Goal: Task Accomplishment & Management: Use online tool/utility

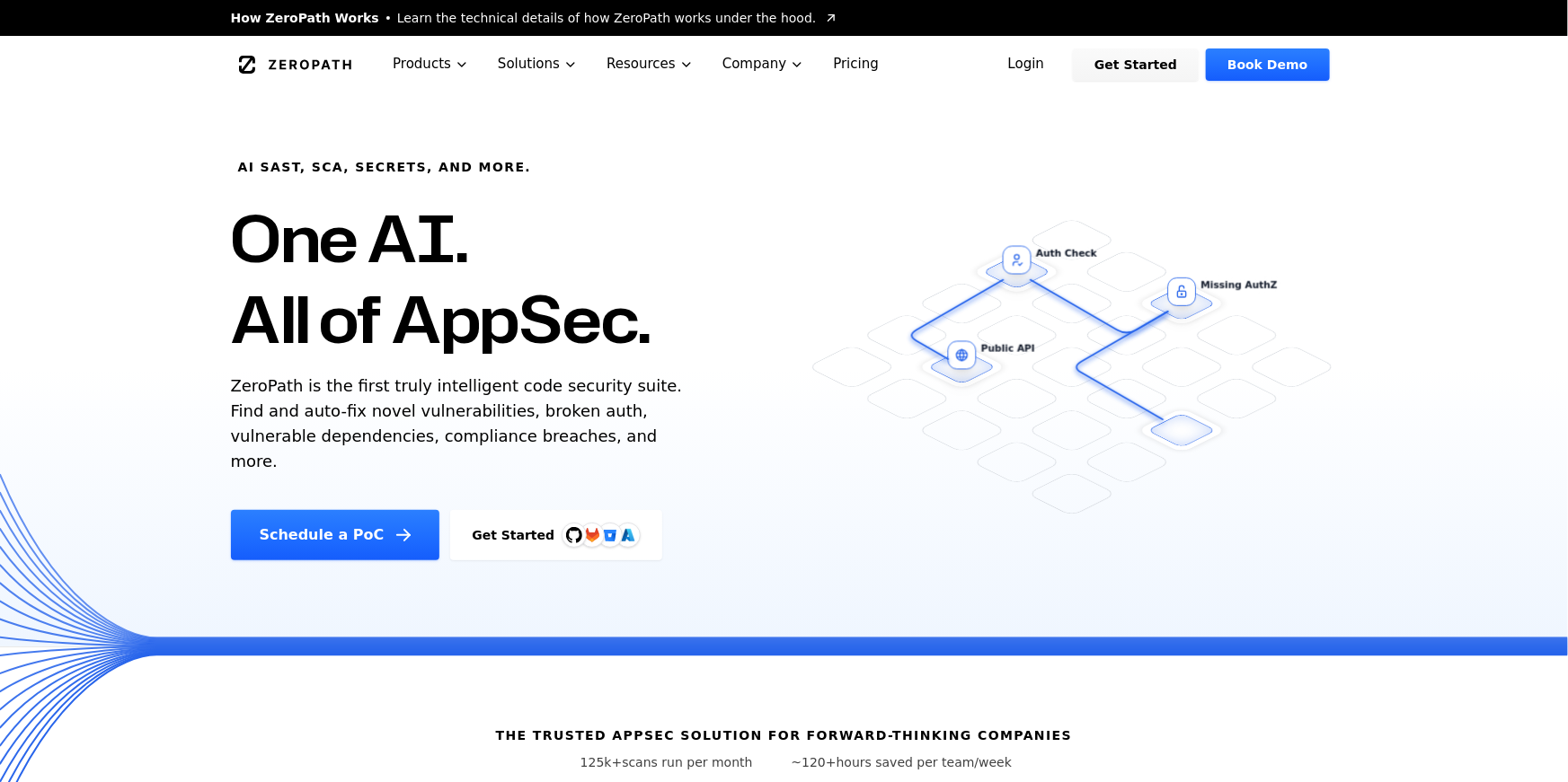
drag, startPoint x: 236, startPoint y: 167, endPoint x: 564, endPoint y: 163, distance: 328.0
click at [564, 164] on div "AI SAST, SCA, Secrets, and more. One AI. All of AppSec. ZeroPath is the first t…" at bounding box center [535, 326] width 653 height 467
click at [376, 442] on p "ZeroPath is the first truly intelligent code security suite. Find and auto-fix …" at bounding box center [461, 424] width 460 height 101
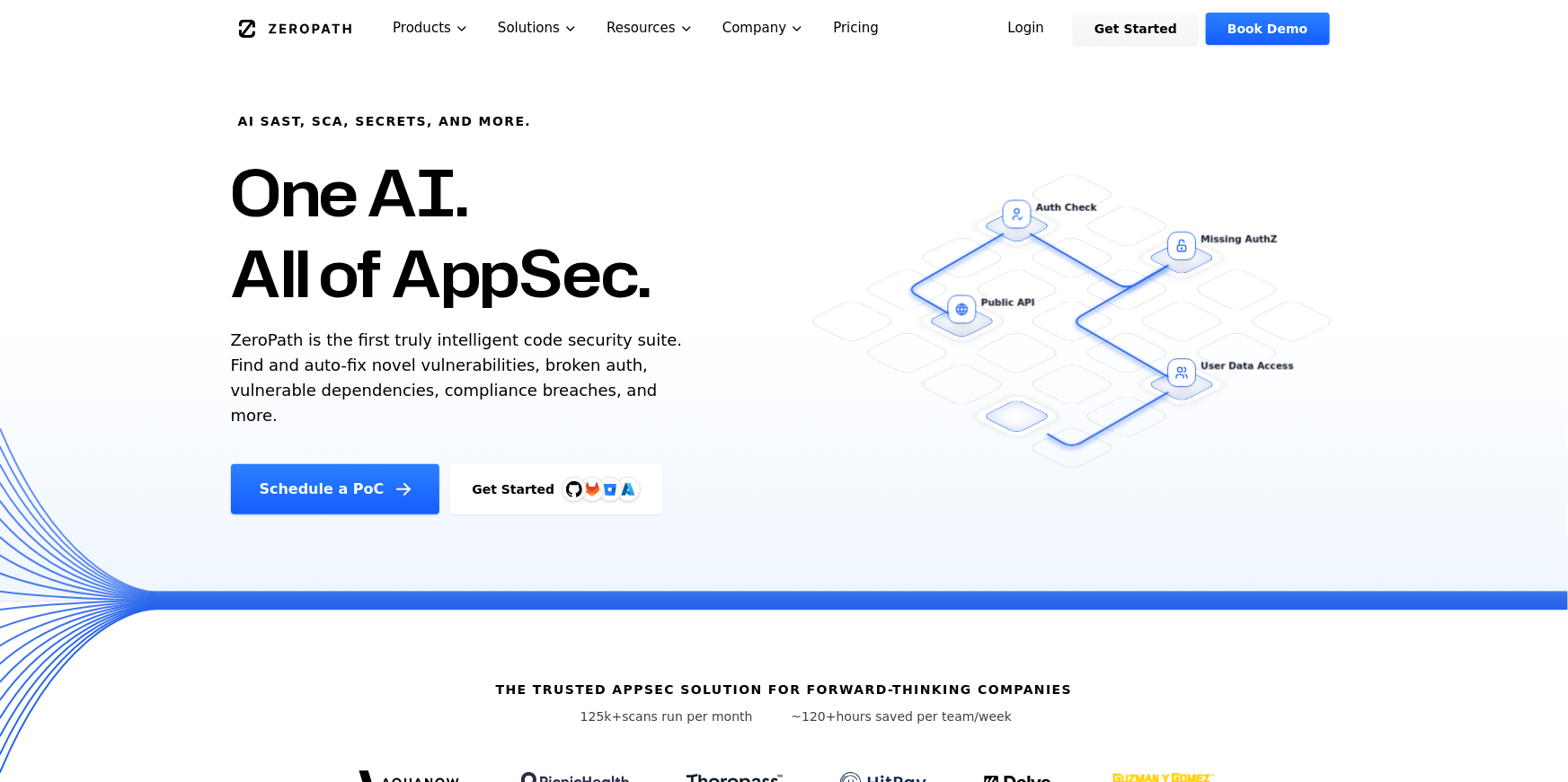
scroll to position [75, 0]
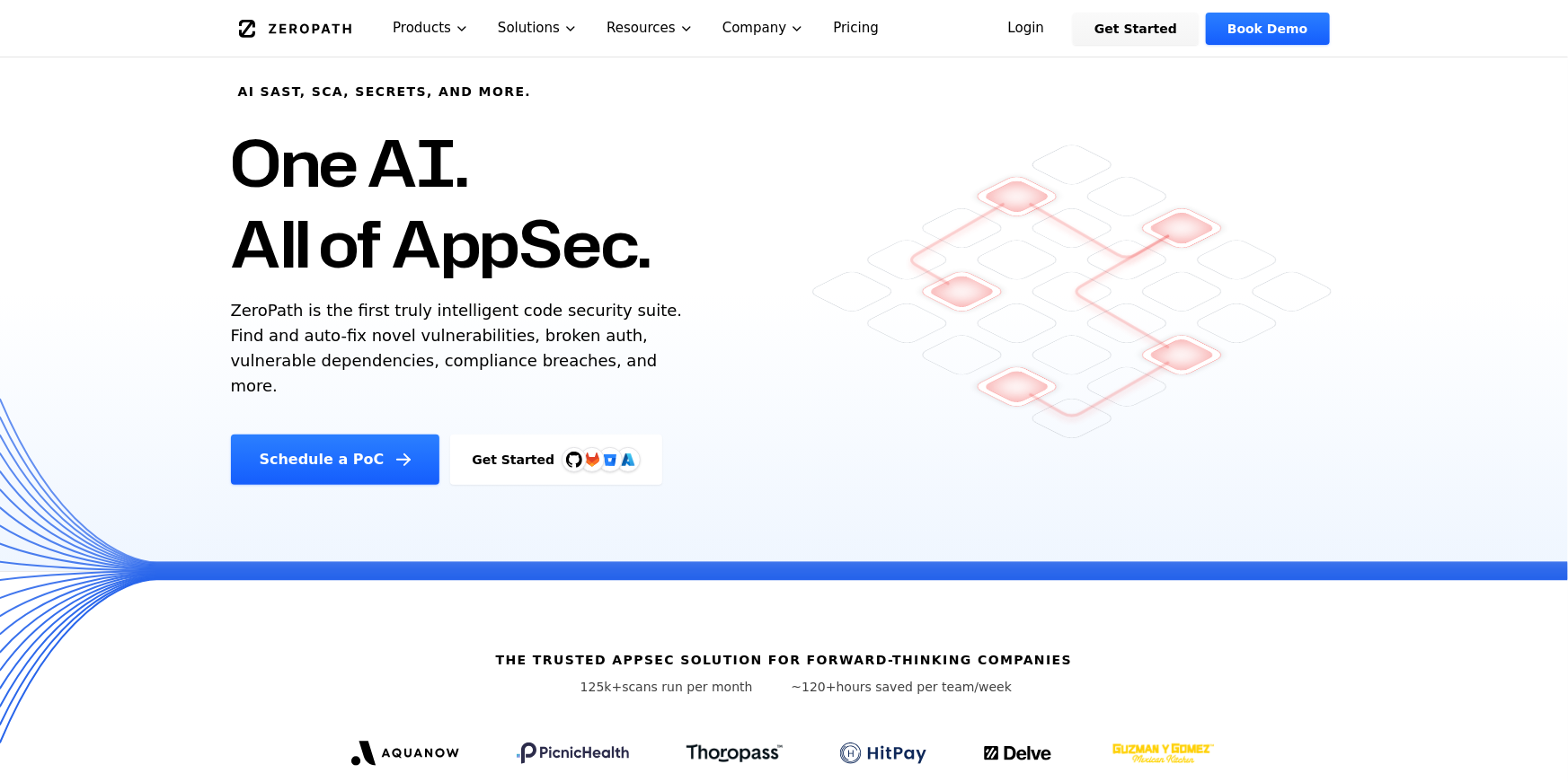
drag, startPoint x: 472, startPoint y: 338, endPoint x: 557, endPoint y: 337, distance: 85.0
click at [557, 338] on p "ZeroPath is the first truly intelligent code security suite. Find and auto-fix …" at bounding box center [461, 349] width 460 height 101
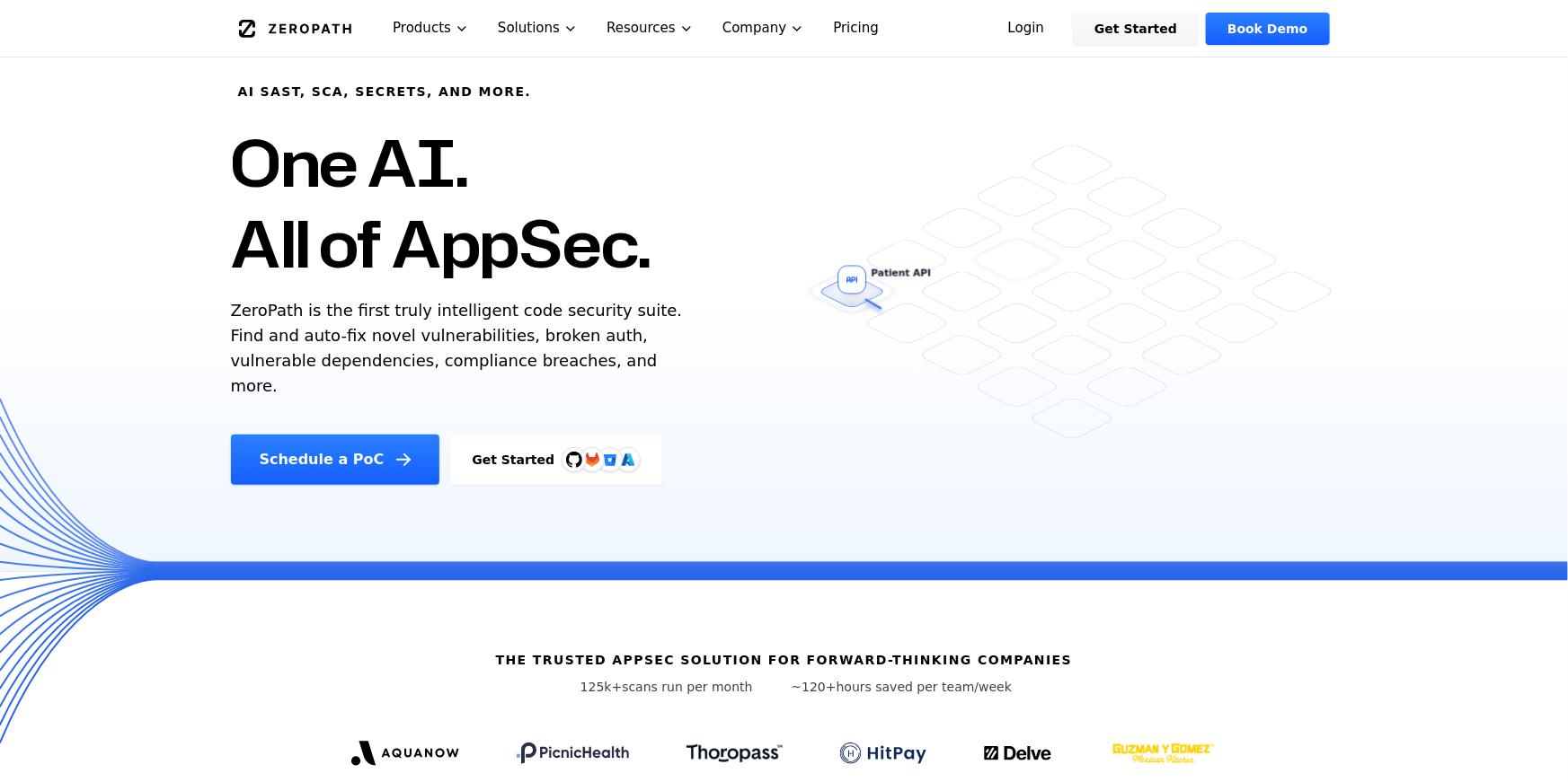
drag, startPoint x: 566, startPoint y: 337, endPoint x: 599, endPoint y: 371, distance: 47.4
click at [599, 371] on p "ZeroPath is the first truly intelligent code security suite. Find and auto-fix …" at bounding box center [461, 349] width 460 height 101
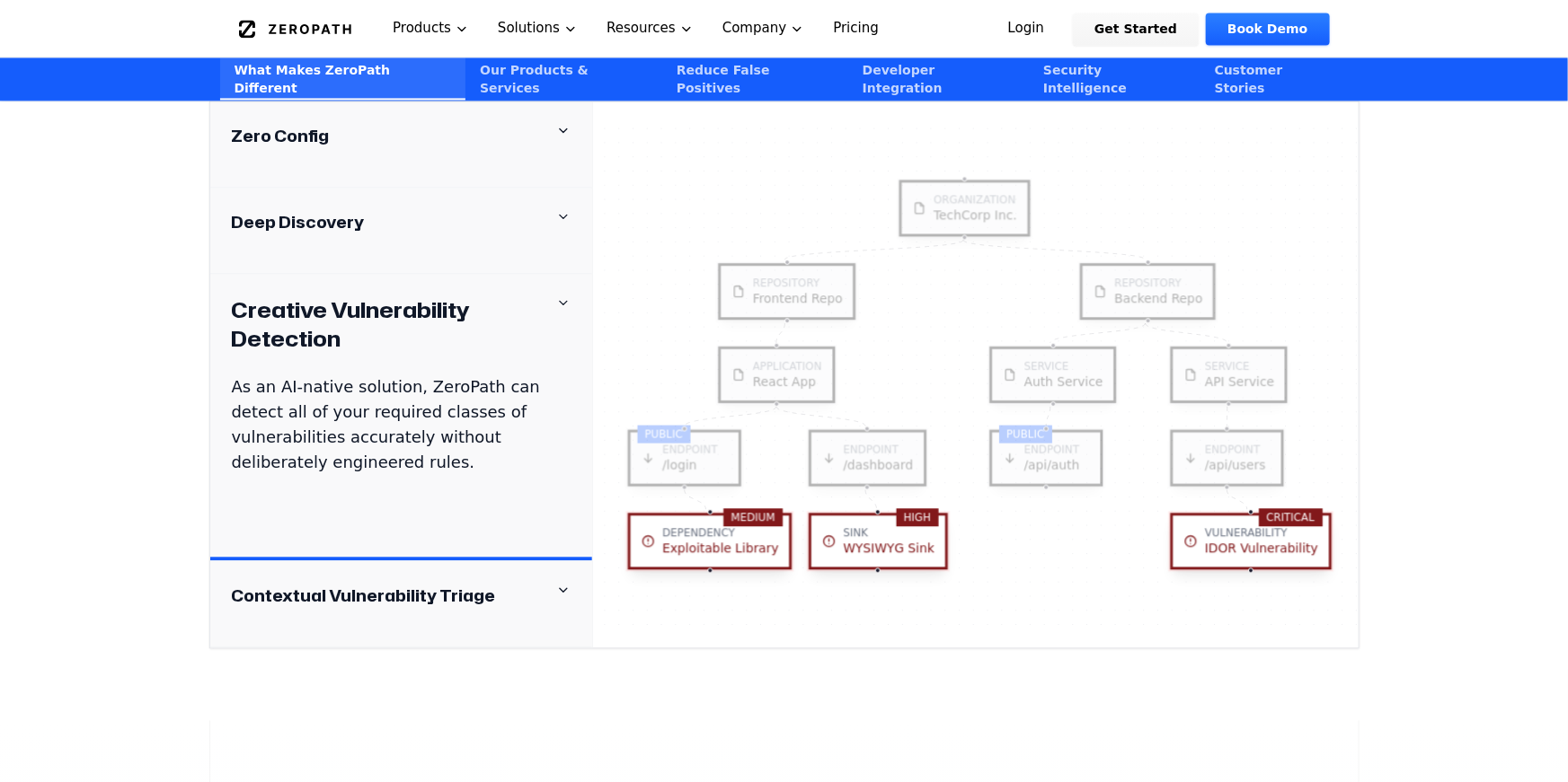
scroll to position [1904, 0]
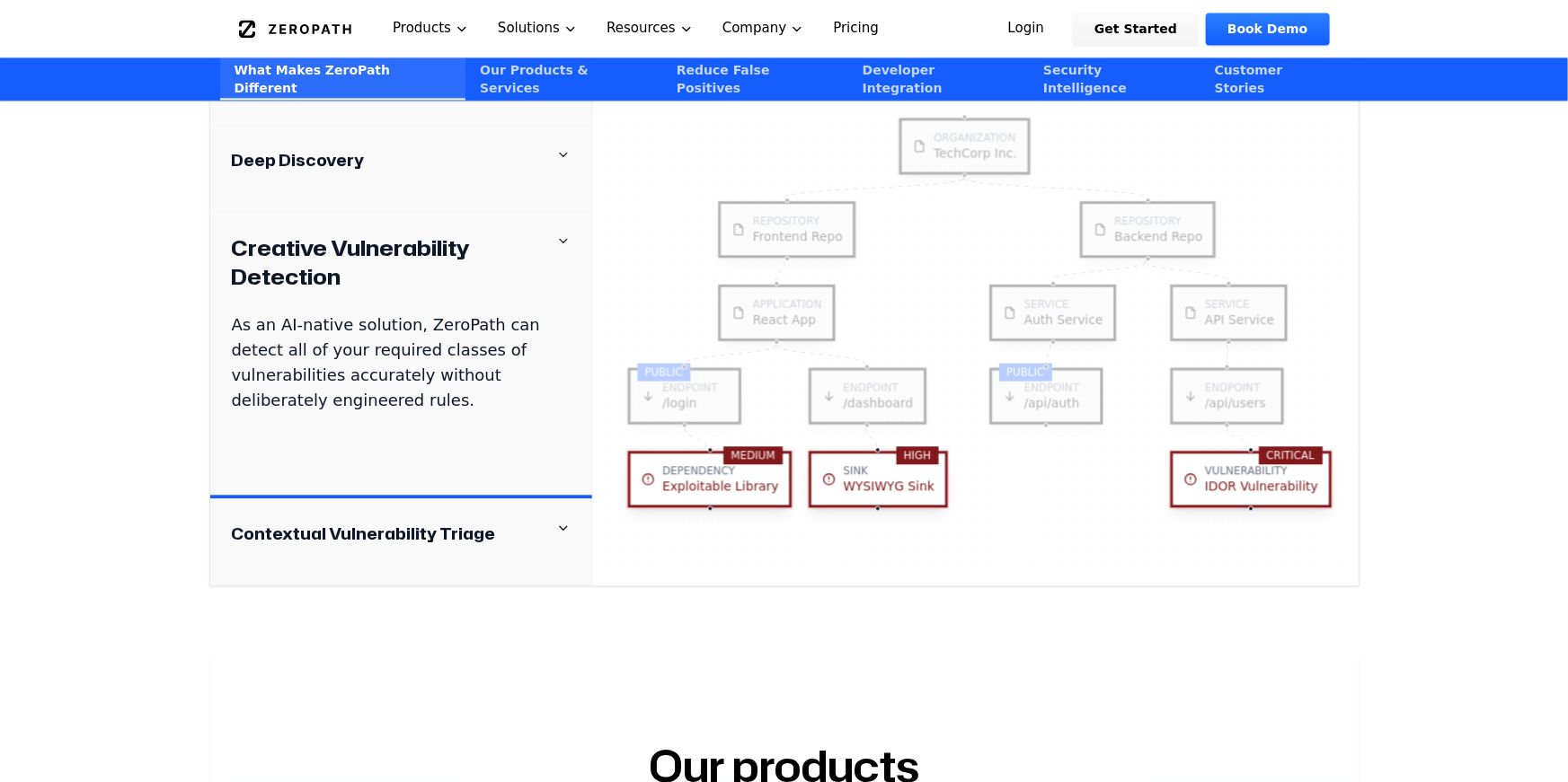
click at [457, 316] on p "As an AI-native solution, ZeroPath can detect all of your required classes of v…" at bounding box center [401, 363] width 339 height 101
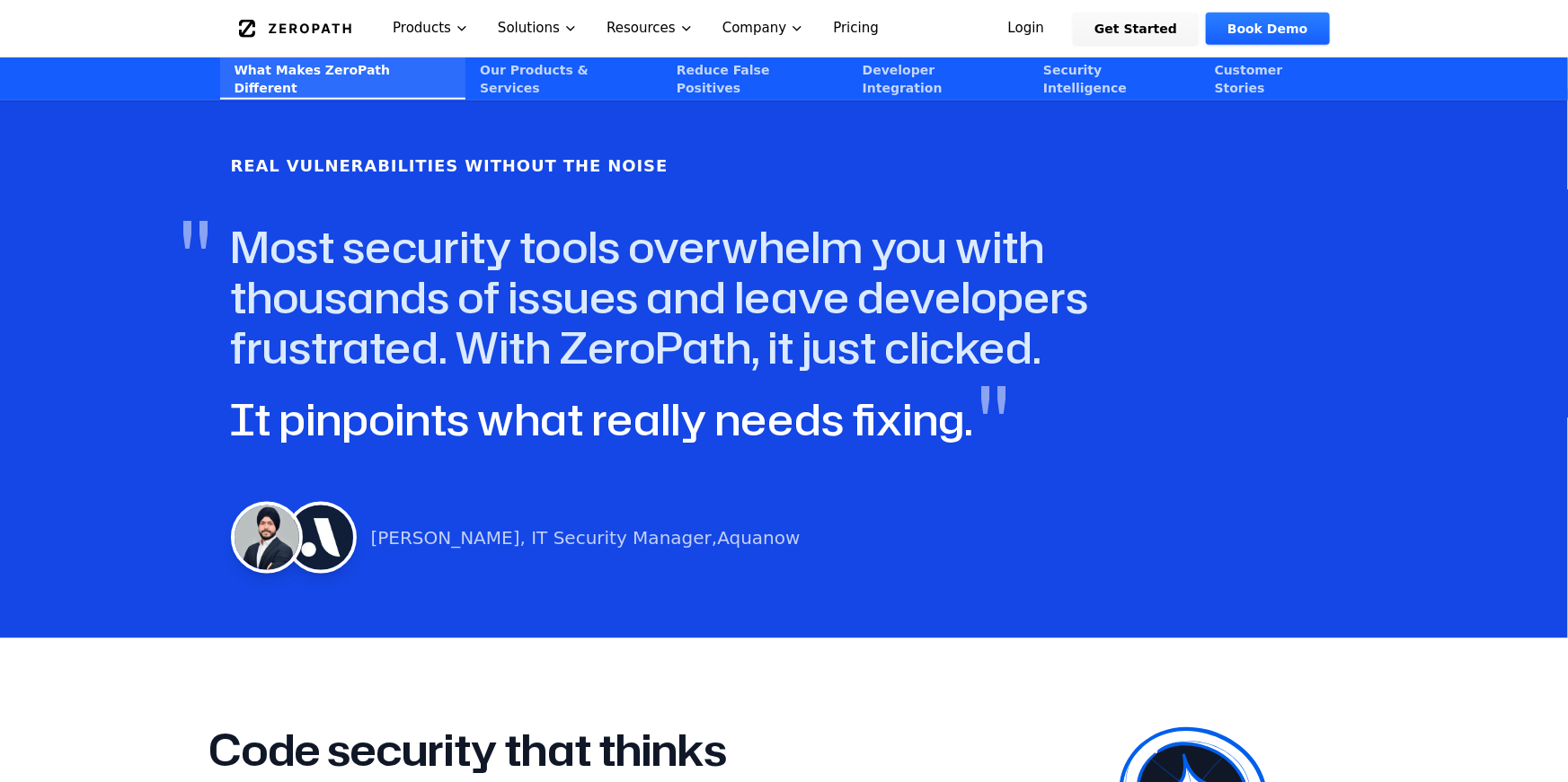
scroll to position [0, 0]
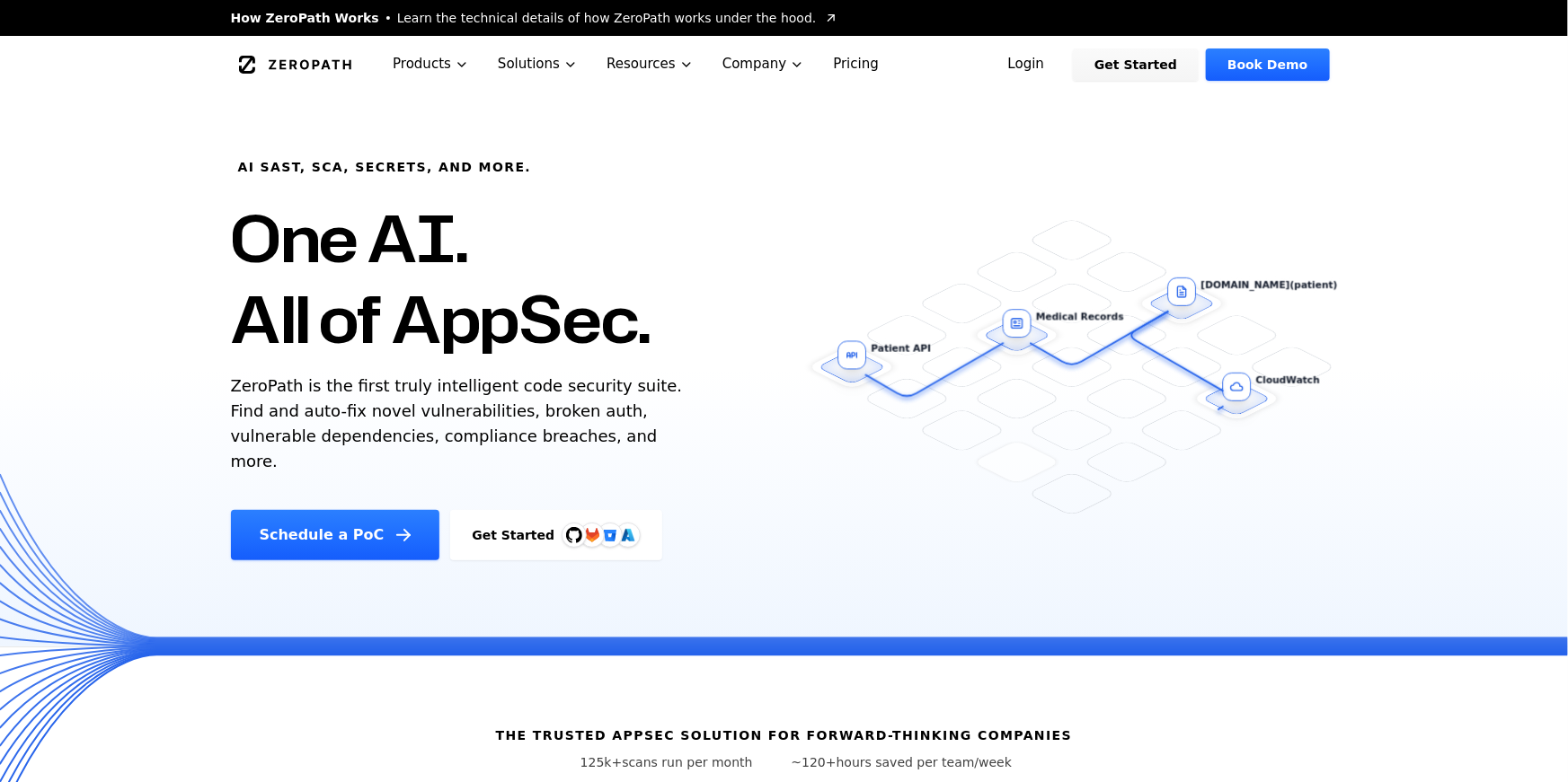
drag, startPoint x: 249, startPoint y: 245, endPoint x: 732, endPoint y: 301, distance: 486.2
click at [732, 301] on div "AI SAST, SCA, Secrets, and more. One AI. All of AppSec. ZeroPath is the first t…" at bounding box center [535, 326] width 653 height 467
click at [632, 331] on h1 "One AI. All of AppSec." at bounding box center [440, 278] width 419 height 162
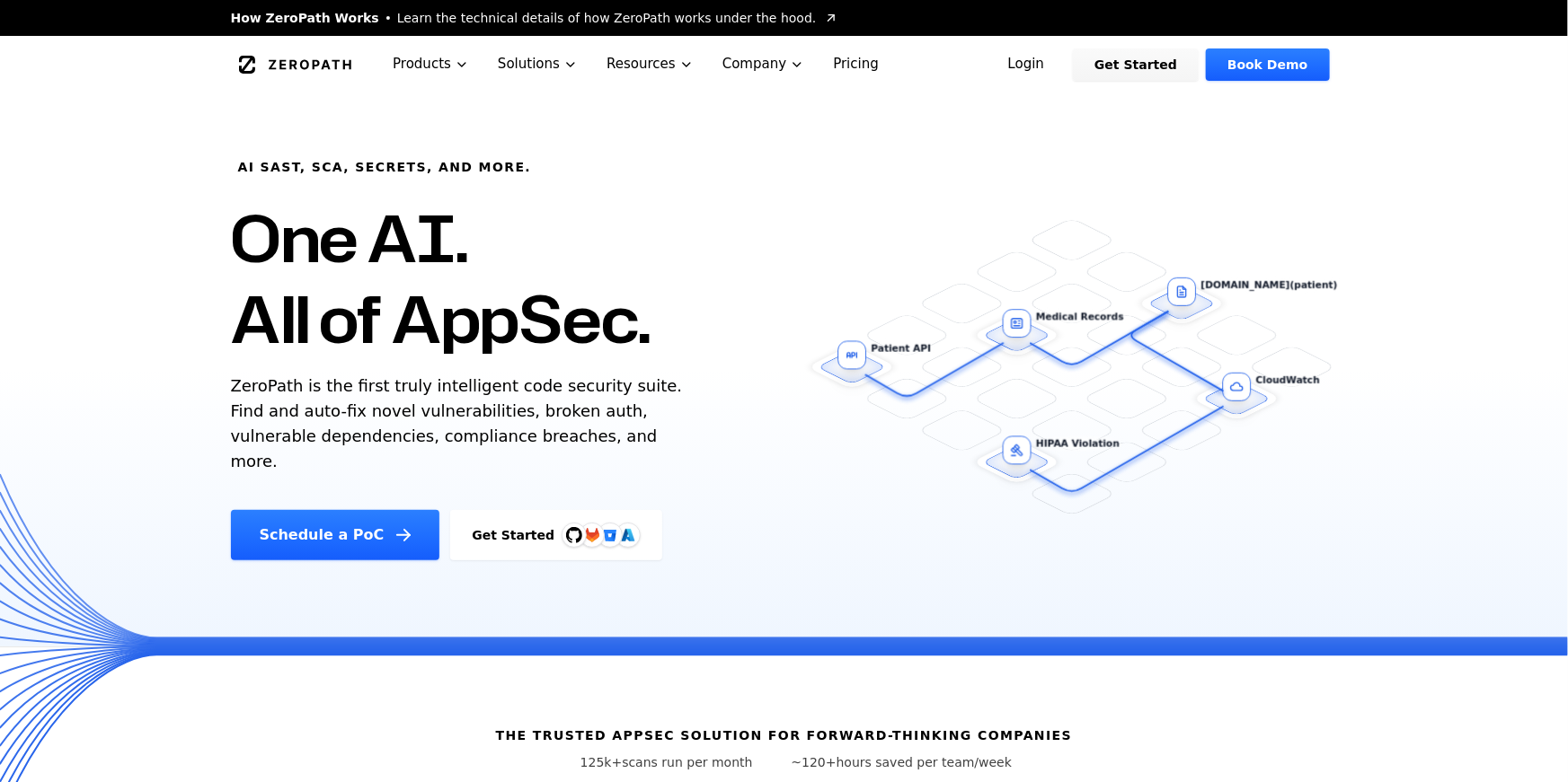
click at [632, 331] on h1 "One AI. All of AppSec." at bounding box center [440, 278] width 419 height 162
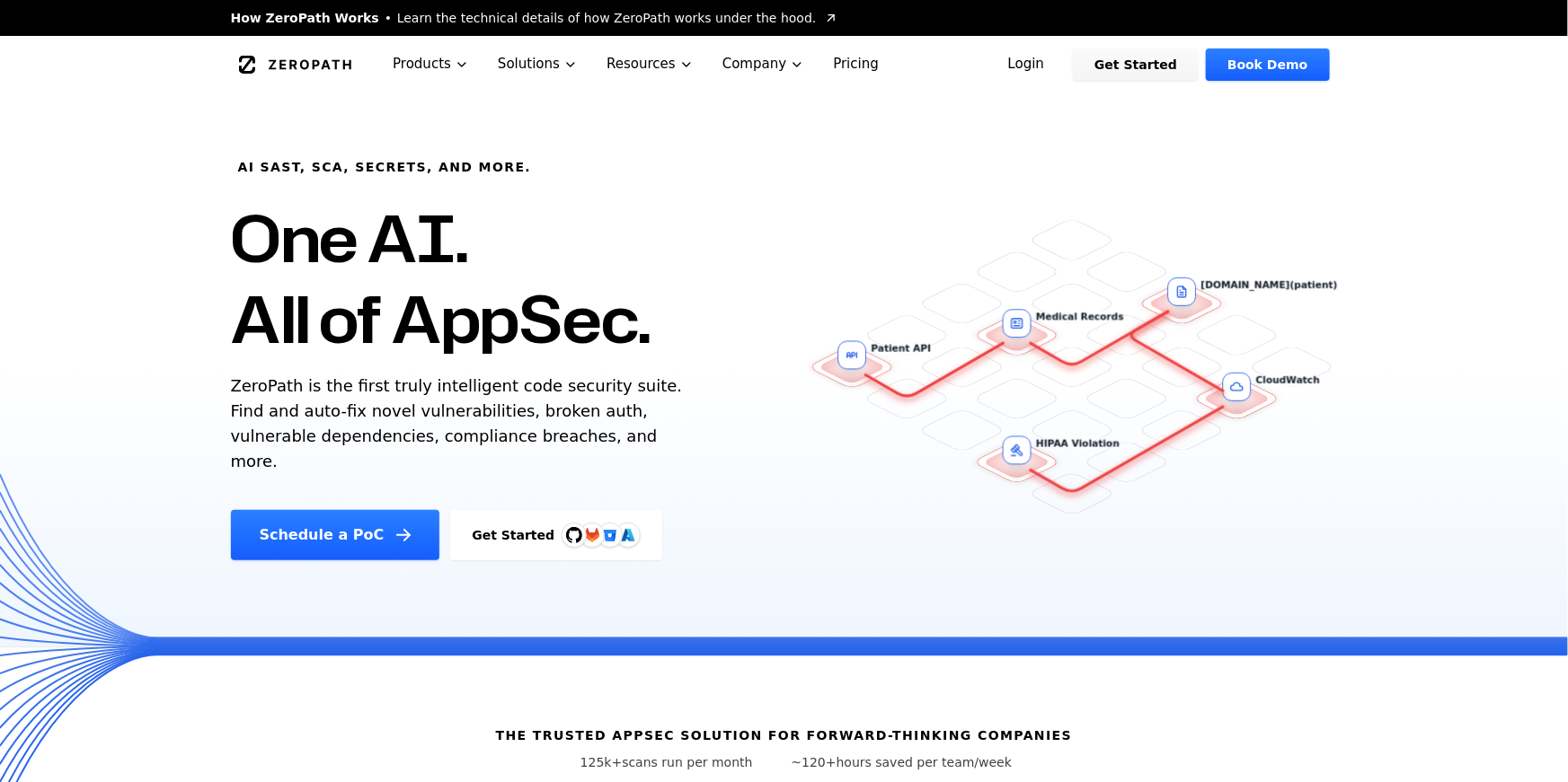
click at [660, 339] on div "AI SAST, SCA, Secrets, and more. One AI. All of AppSec. ZeroPath is the first t…" at bounding box center [535, 326] width 653 height 467
drag, startPoint x: 660, startPoint y: 339, endPoint x: 225, endPoint y: 251, distance: 443.8
click at [225, 251] on div "AI SAST, SCA, Secrets, and more. One AI. All of AppSec. ZeroPath is the first t…" at bounding box center [535, 326] width 653 height 467
click at [298, 261] on h1 "One AI. All of AppSec." at bounding box center [440, 278] width 419 height 162
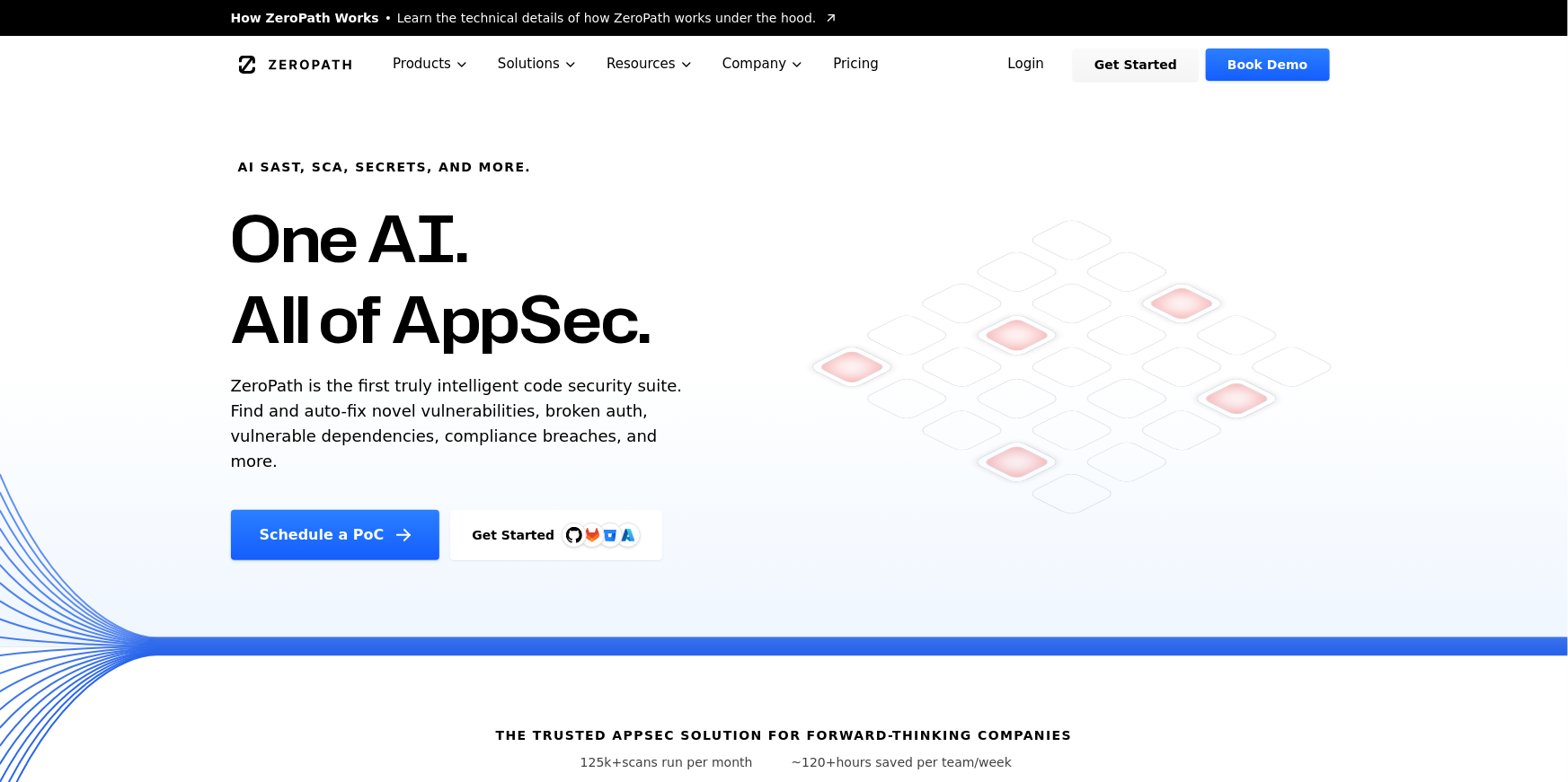
click at [298, 261] on h1 "One AI. All of AppSec." at bounding box center [440, 278] width 419 height 162
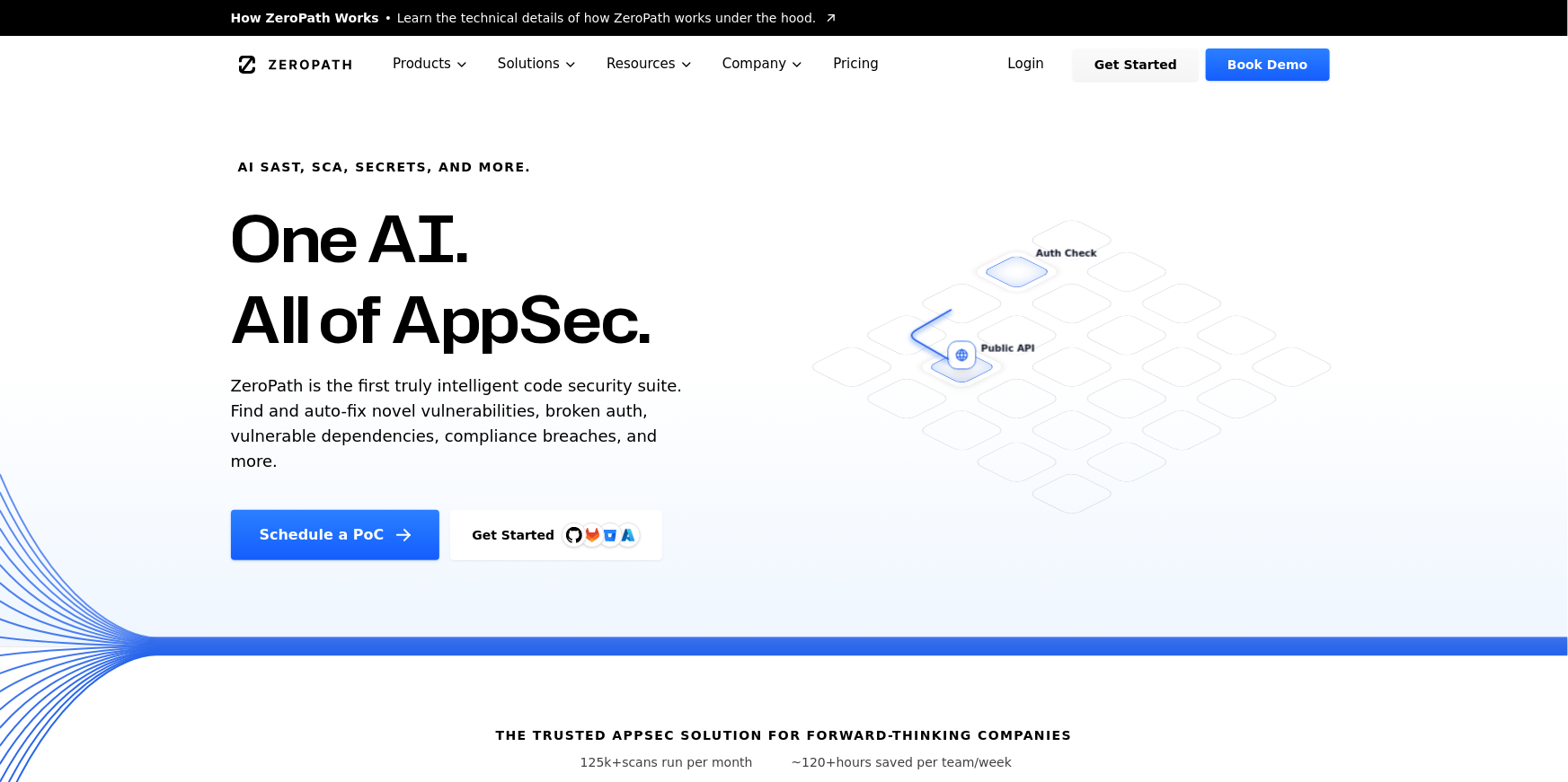
click at [1054, 63] on link "Login" at bounding box center [1026, 64] width 80 height 33
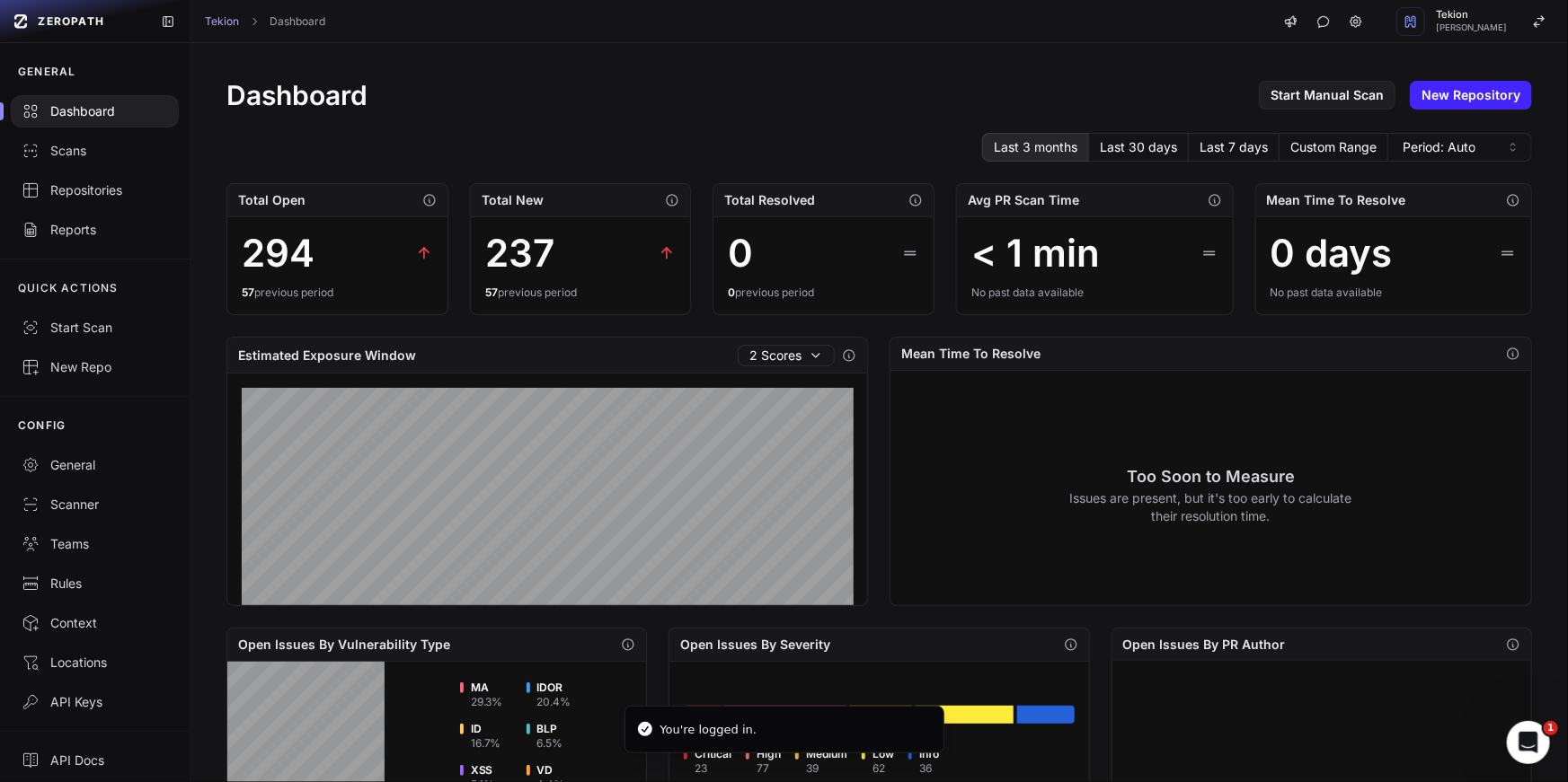
click at [588, 108] on div "Dashboard Start Manual Scan New Repository" at bounding box center [878, 95] width 1305 height 33
click at [103, 193] on div "Repositories" at bounding box center [95, 190] width 147 height 18
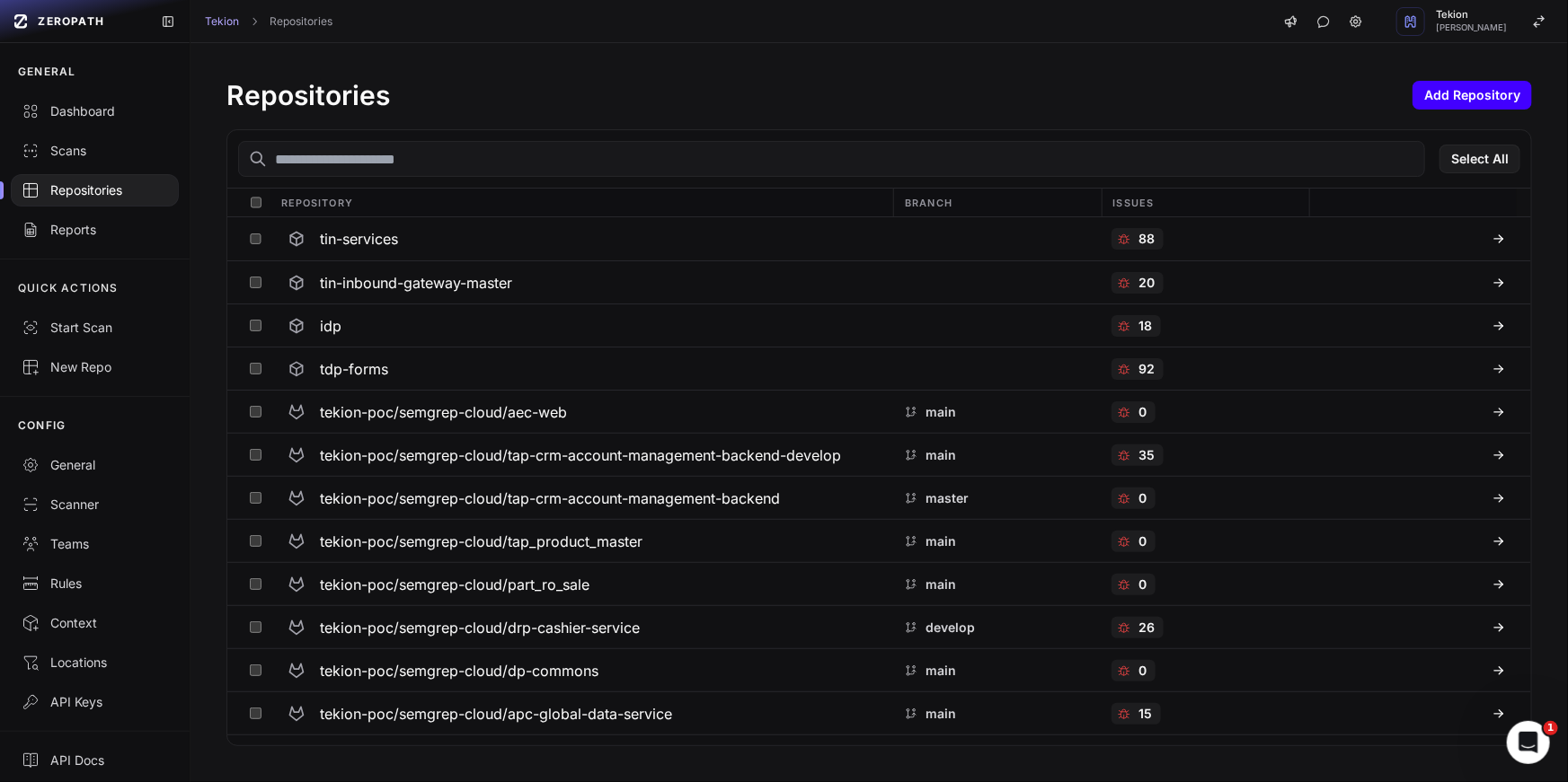
click at [1422, 100] on button "Add Repository" at bounding box center [1472, 95] width 120 height 29
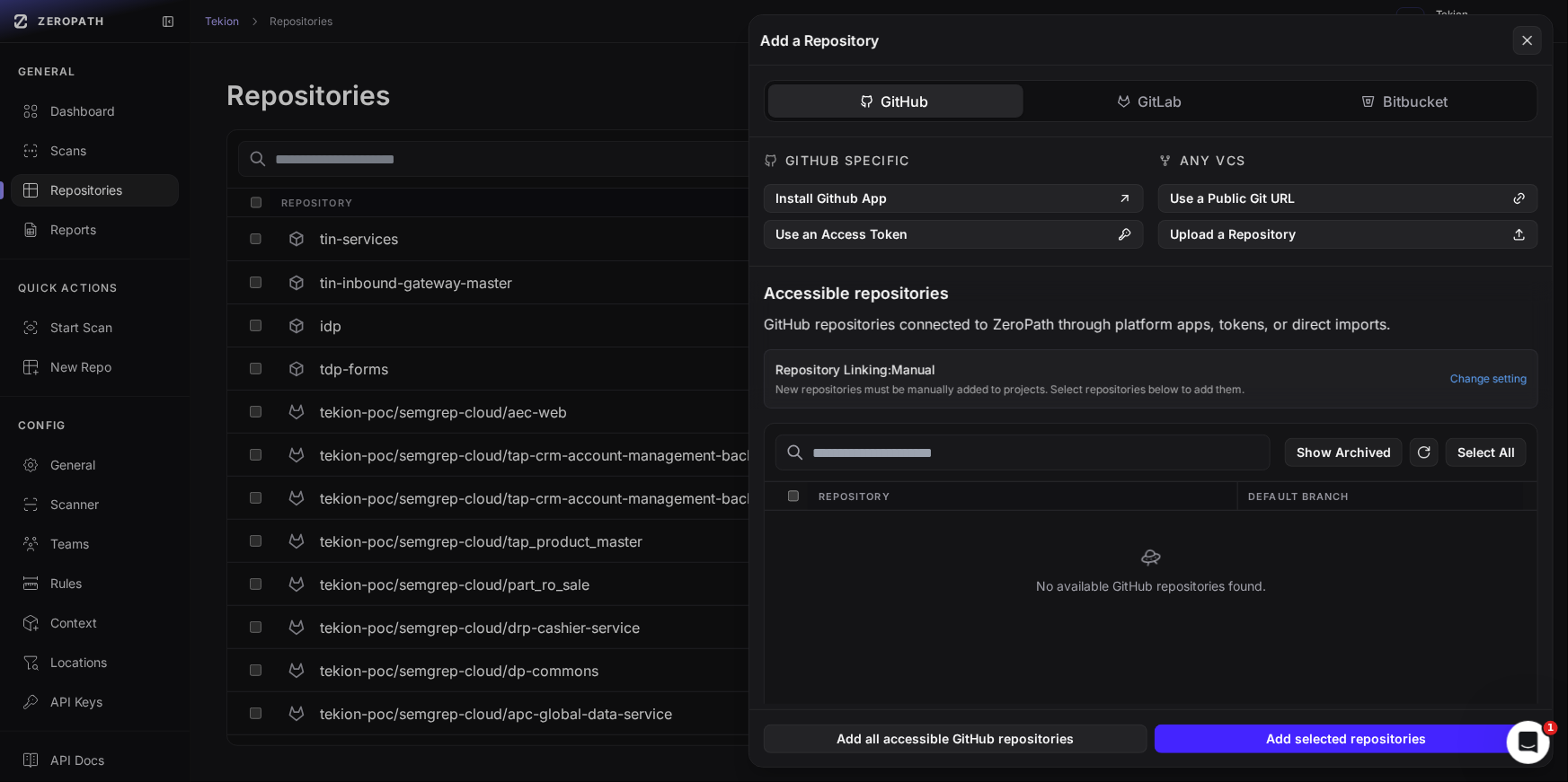
click at [1194, 120] on div "GitHub GitLab Bitbucket" at bounding box center [1150, 101] width 774 height 43
click at [1159, 103] on div "GitHub GitLab Bitbucket GitHub Specific Install Github App Use an Access Token …" at bounding box center [1151, 385] width 803 height 638
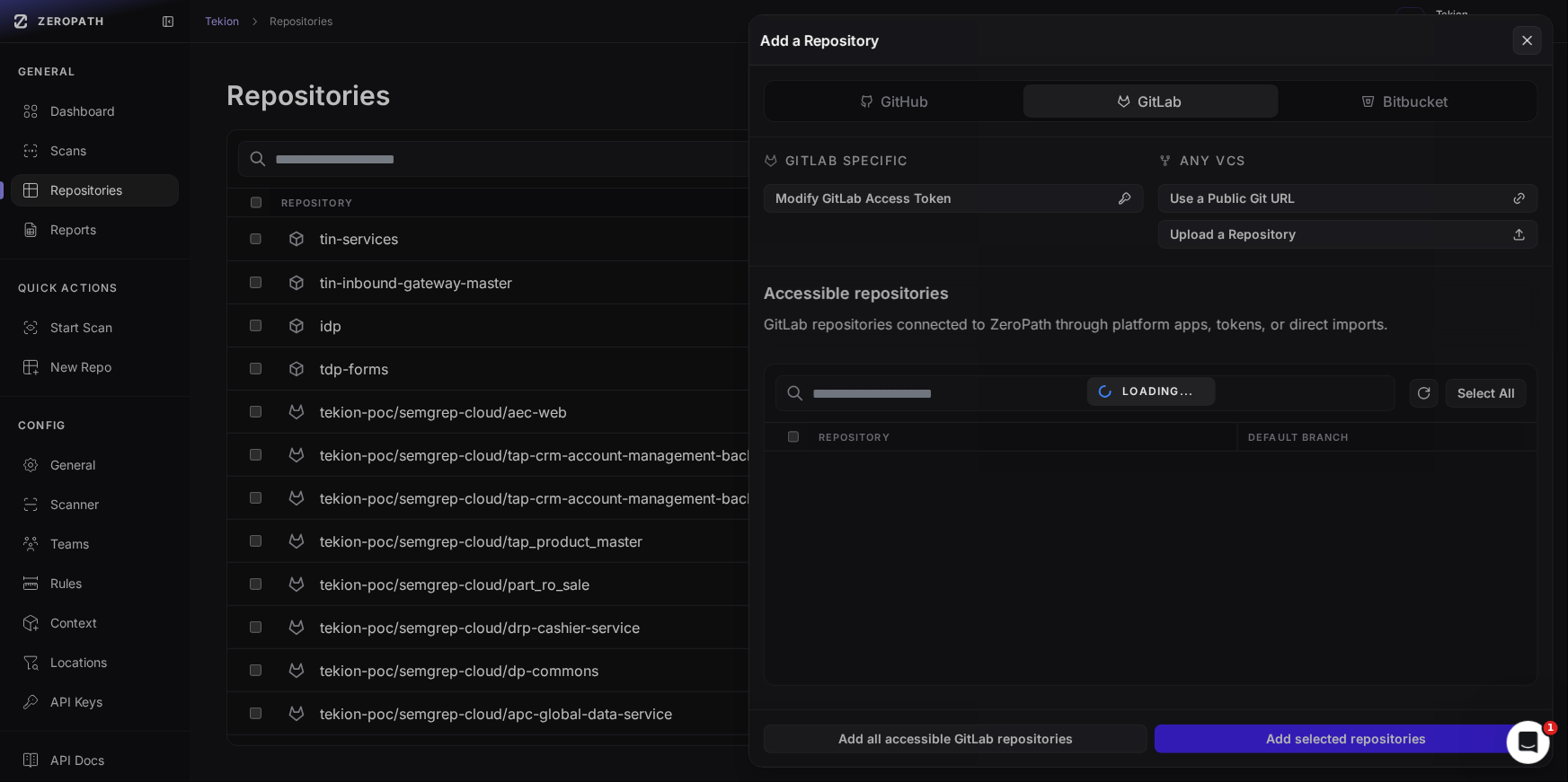
click at [1237, 242] on div "Loading..." at bounding box center [1151, 391] width 803 height 752
click at [1302, 239] on div "Loading..." at bounding box center [1151, 391] width 803 height 752
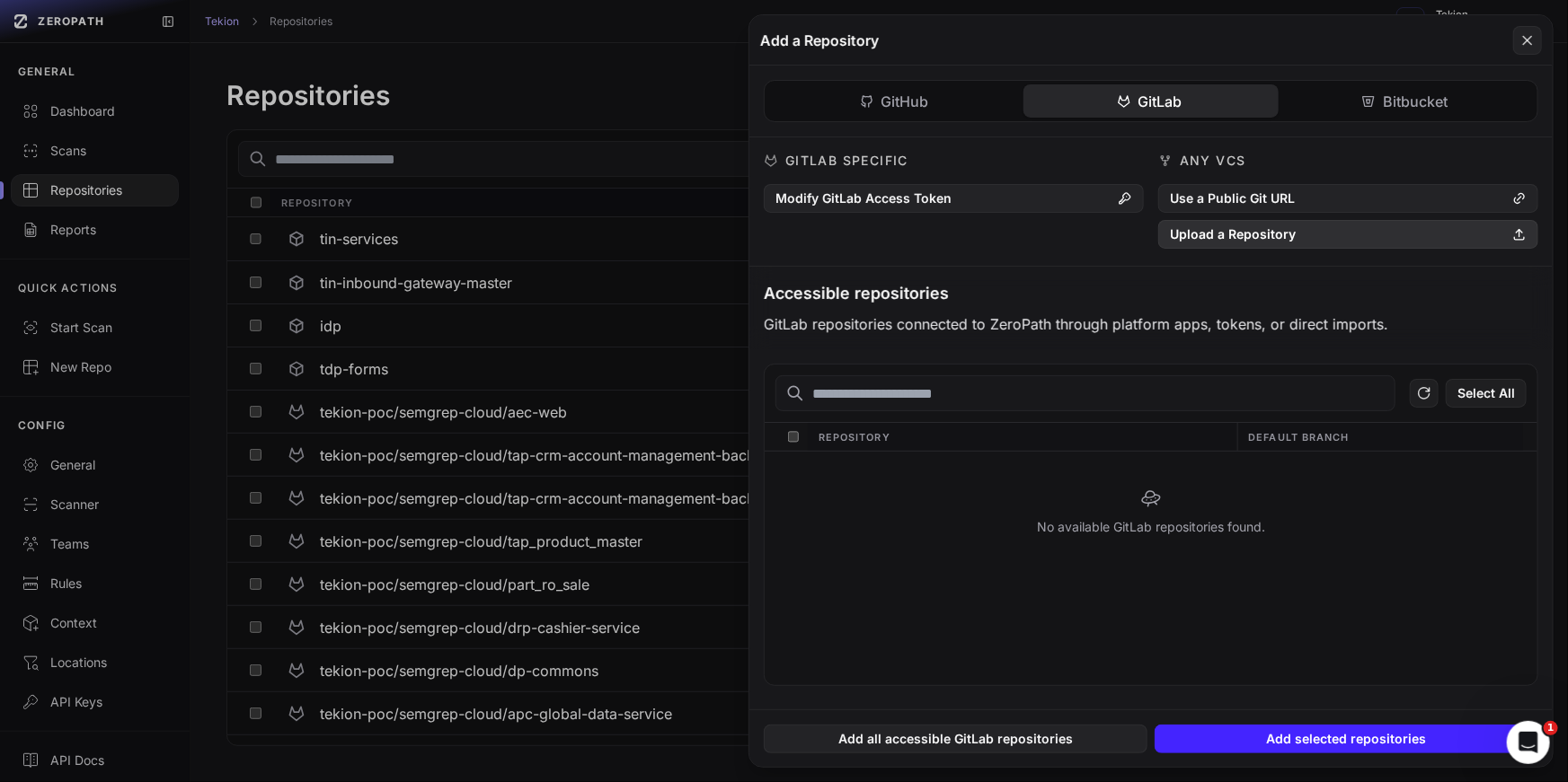
click at [1257, 242] on button "Upload a Repository" at bounding box center [1347, 234] width 380 height 29
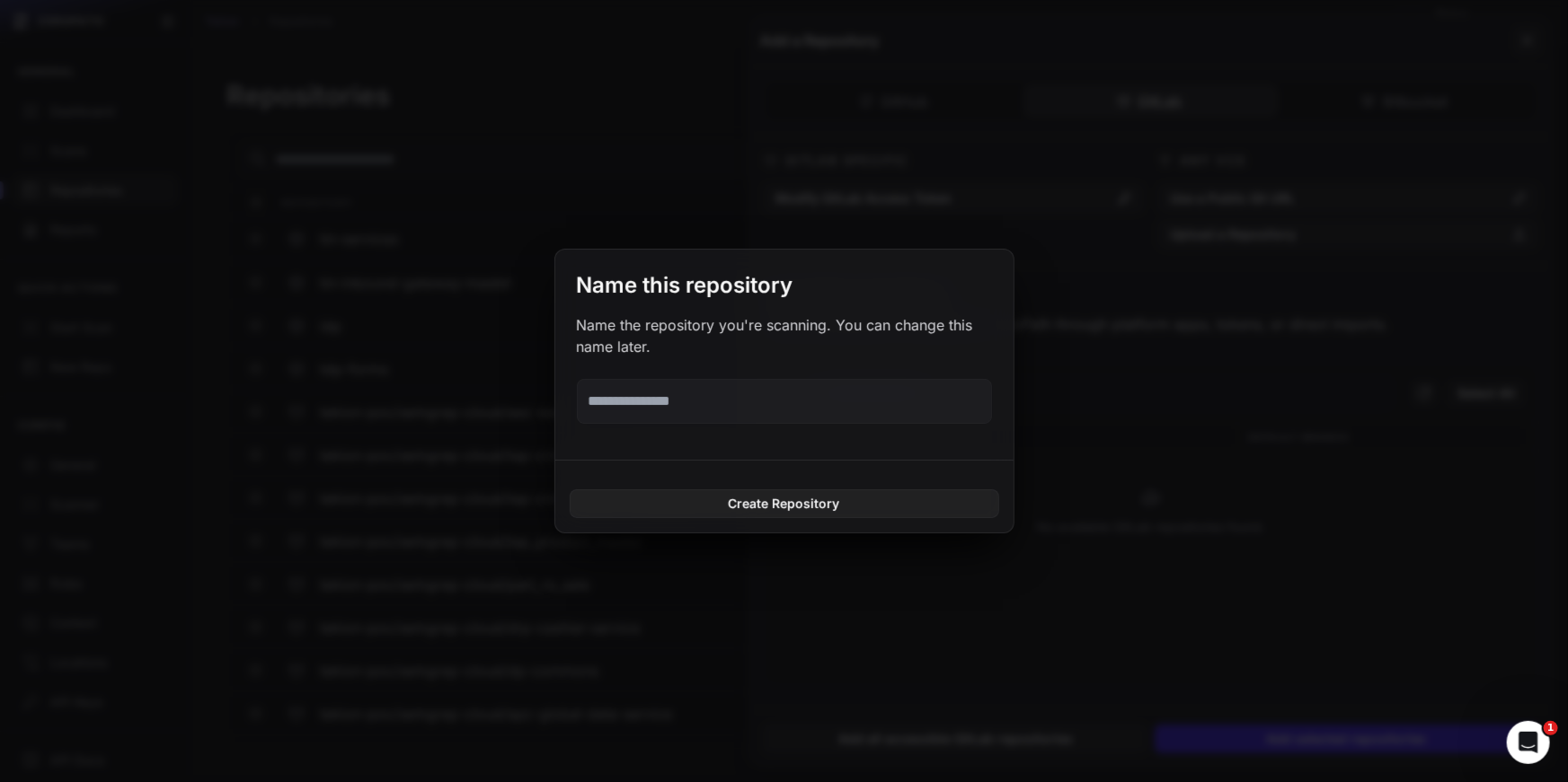
click at [694, 410] on input "text" at bounding box center [784, 400] width 415 height 45
type input "**********"
click at [570, 490] on button "Create Repository" at bounding box center [784, 503] width 429 height 29
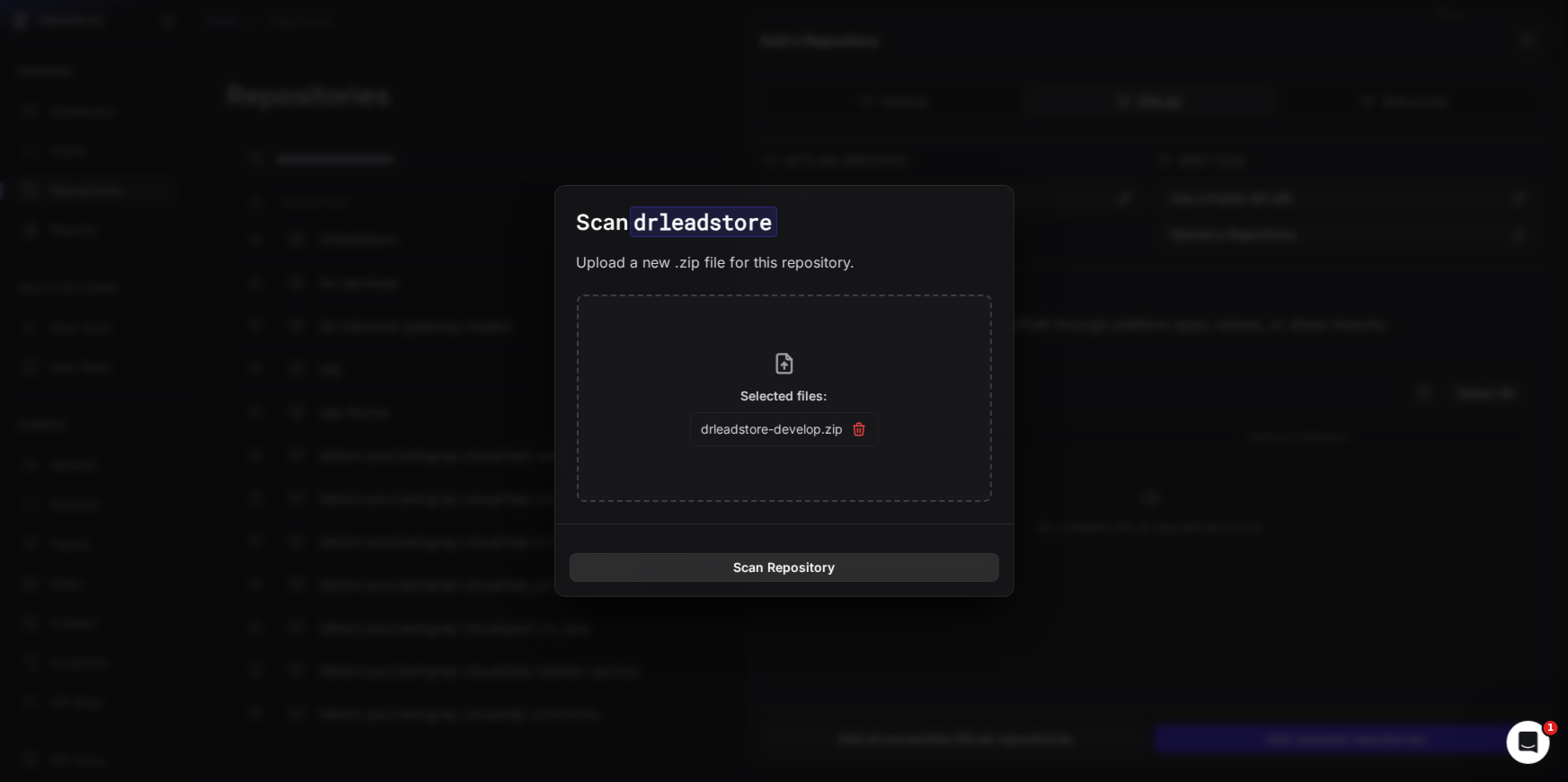
click at [840, 564] on button "Scan Repository" at bounding box center [784, 567] width 429 height 29
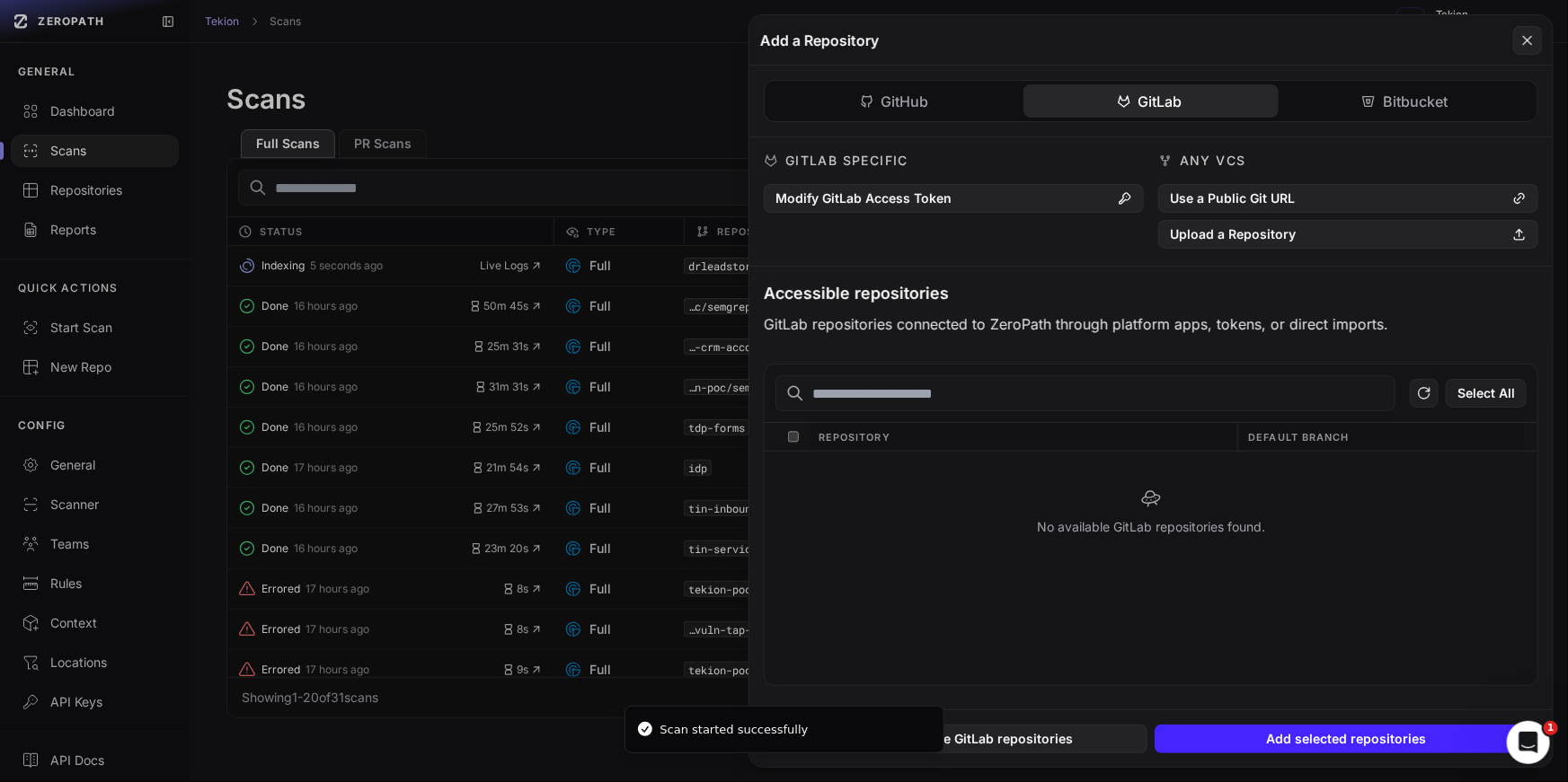
click at [510, 306] on button at bounding box center [784, 391] width 1568 height 782
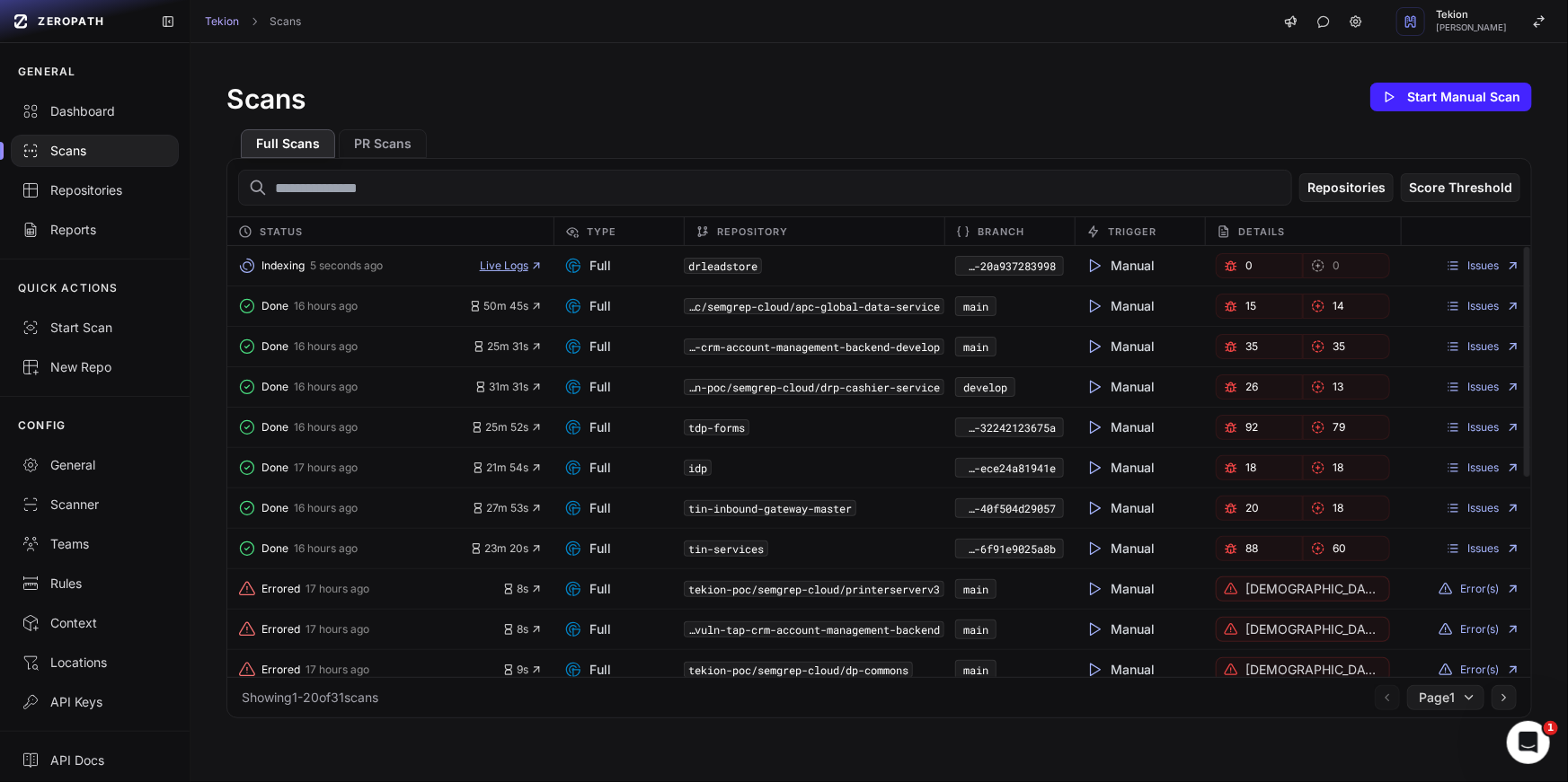
click at [516, 269] on span "Live Logs" at bounding box center [510, 266] width 62 height 15
click at [530, 262] on icon "button" at bounding box center [536, 266] width 13 height 13
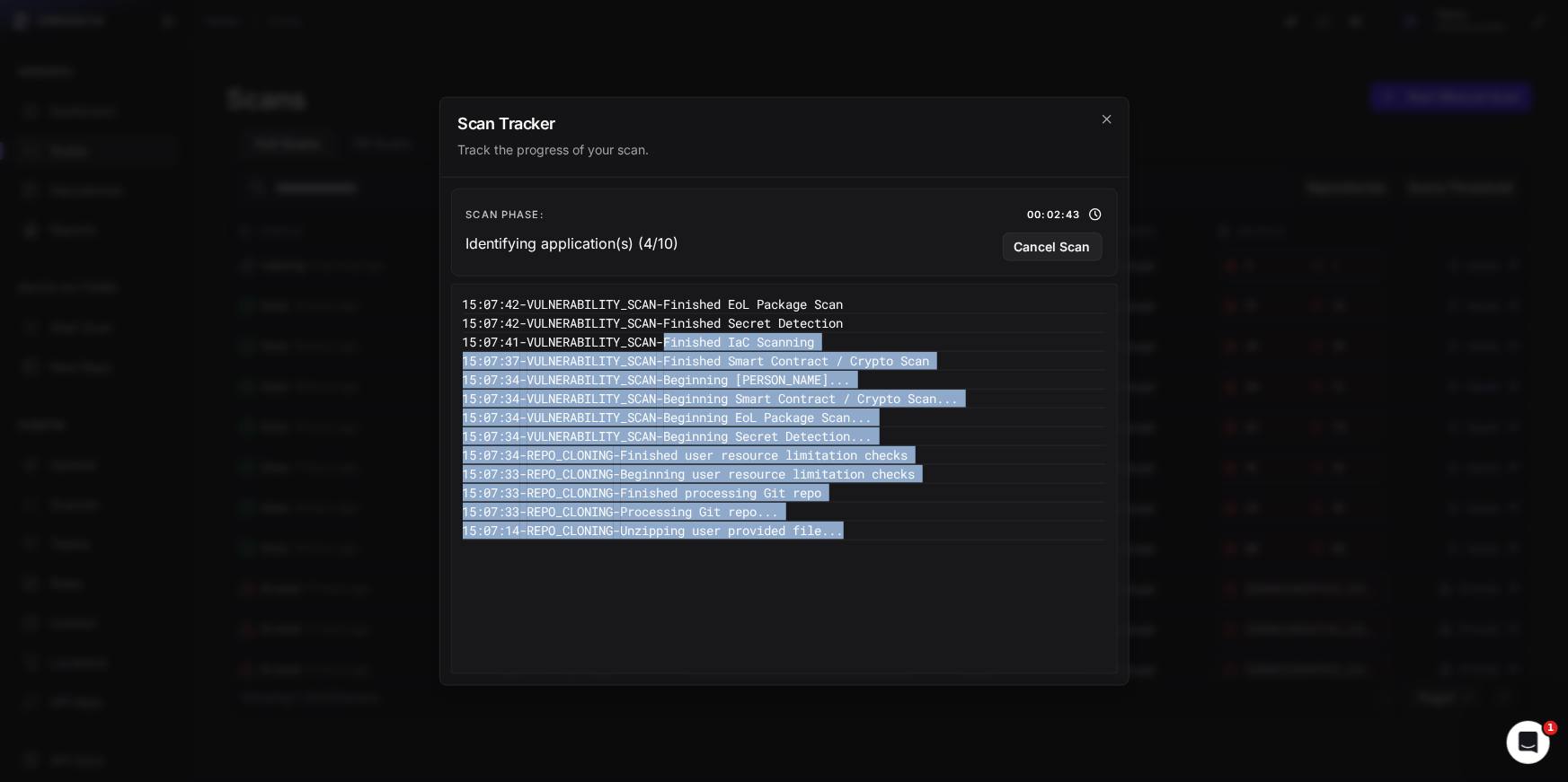
drag, startPoint x: 925, startPoint y: 614, endPoint x: 654, endPoint y: 274, distance: 434.8
click at [655, 276] on div "Scan Phase: 00:02:43 Identifying application(s) (4/10) Cancel Scan 15:07:42 - V…" at bounding box center [784, 431] width 688 height 508
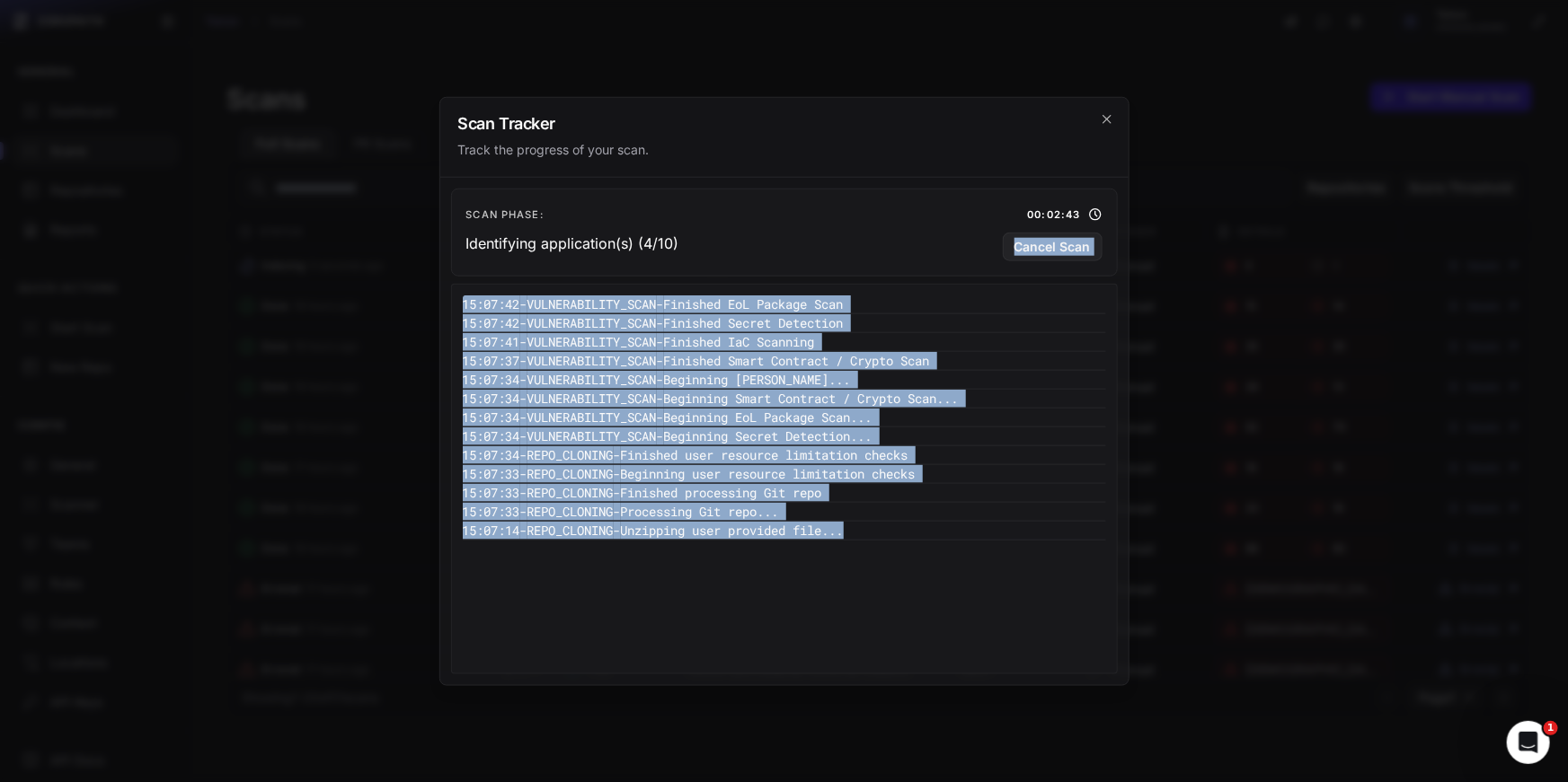
click at [937, 643] on div "15:07:42 - VULNERABILITY_SCAN - Finished EoL Package Scan 15:07:42 - VULNERABIL…" at bounding box center [784, 479] width 643 height 369
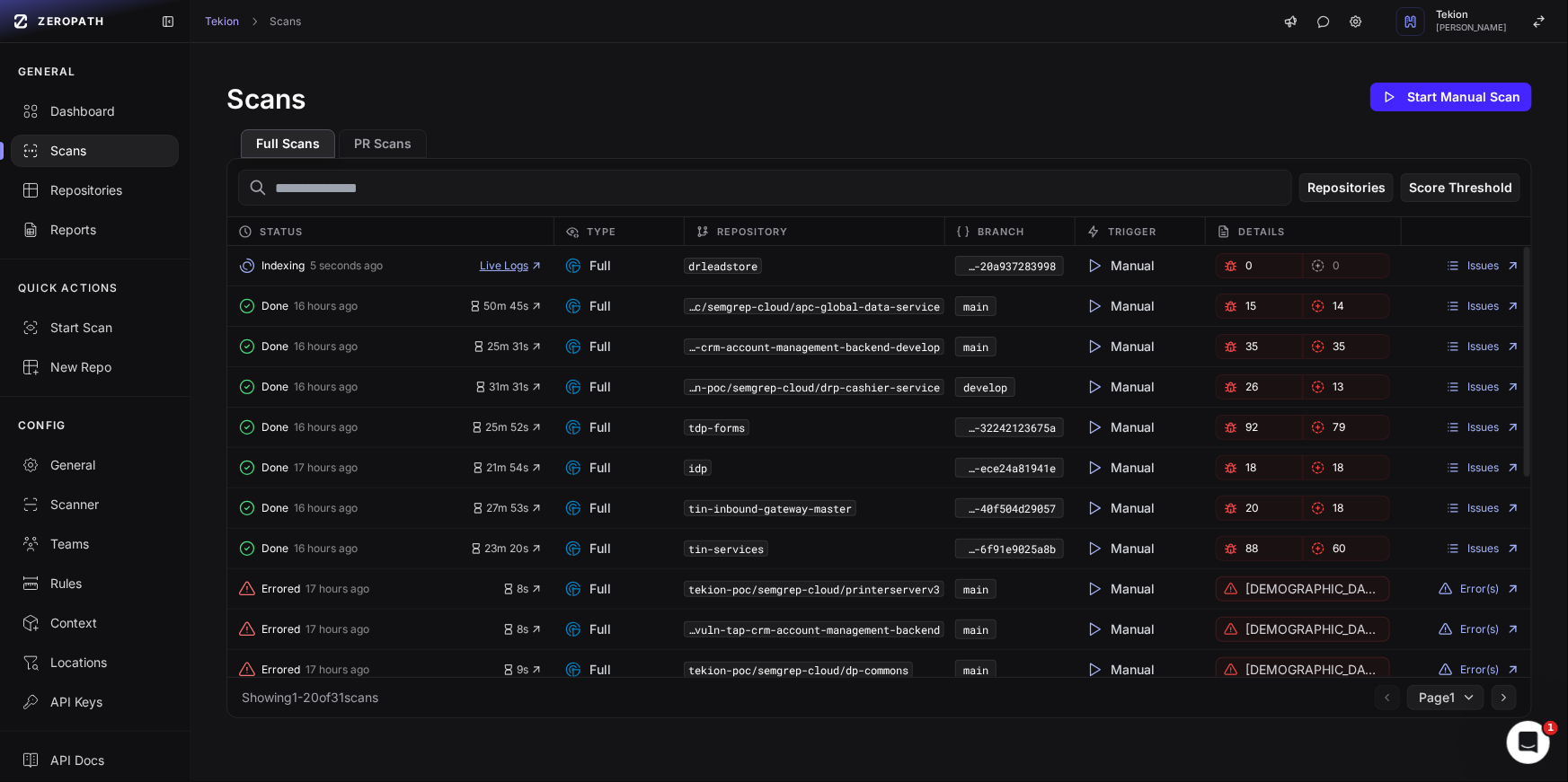
click at [525, 265] on span "Live Logs" at bounding box center [510, 266] width 62 height 15
click at [500, 265] on span "Live Logs" at bounding box center [510, 266] width 62 height 15
click at [521, 265] on span "Live Logs" at bounding box center [510, 266] width 62 height 15
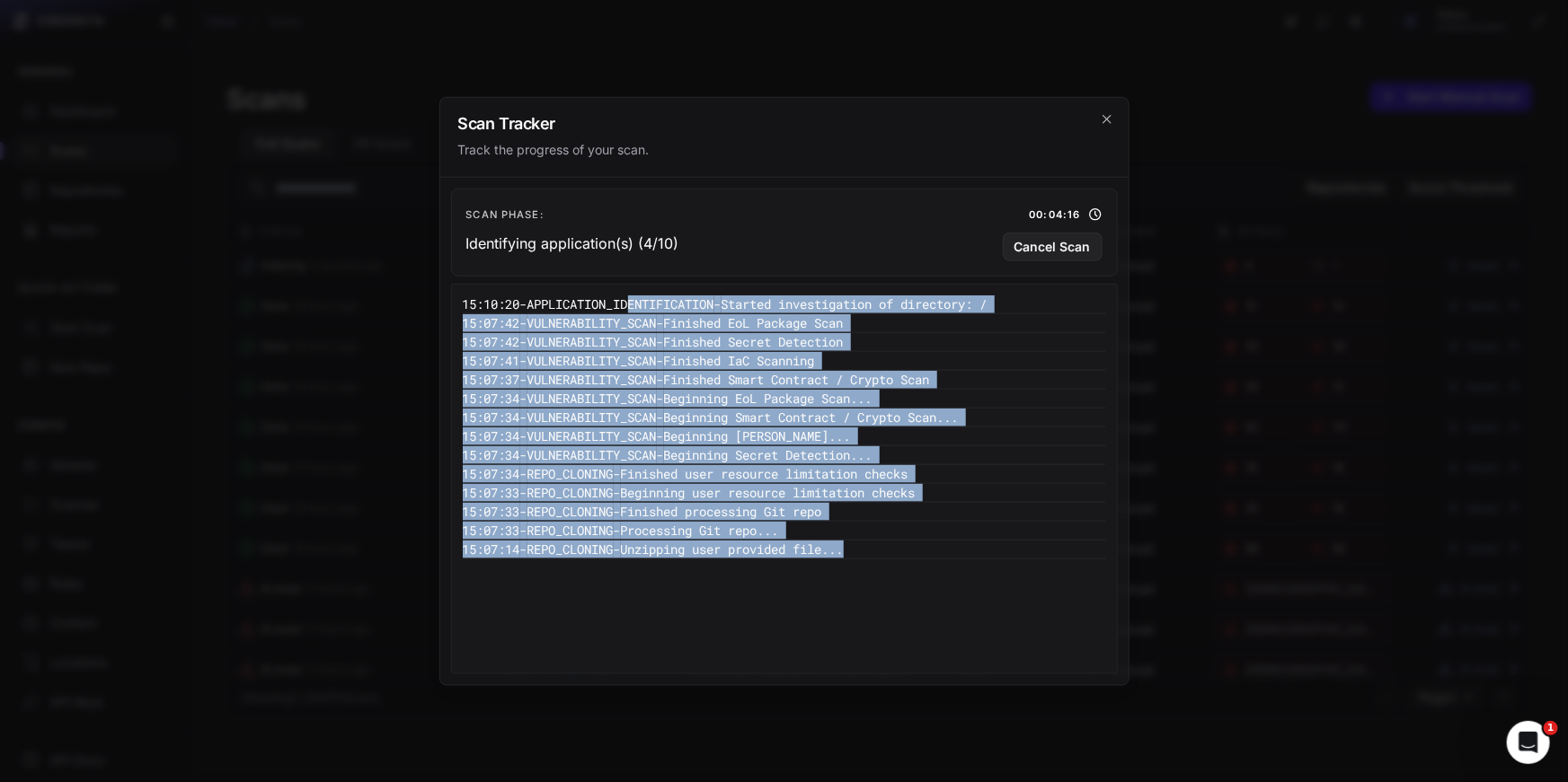
drag, startPoint x: 888, startPoint y: 580, endPoint x: 638, endPoint y: 292, distance: 381.4
click at [638, 292] on div "15:10:20 - APPLICATION_IDENTIFICATION - Started investigation of directory: / 1…" at bounding box center [784, 478] width 666 height 391
click at [916, 622] on div "15:10:20 - APPLICATION_IDENTIFICATION - Started investigation of directory: / 1…" at bounding box center [784, 479] width 643 height 369
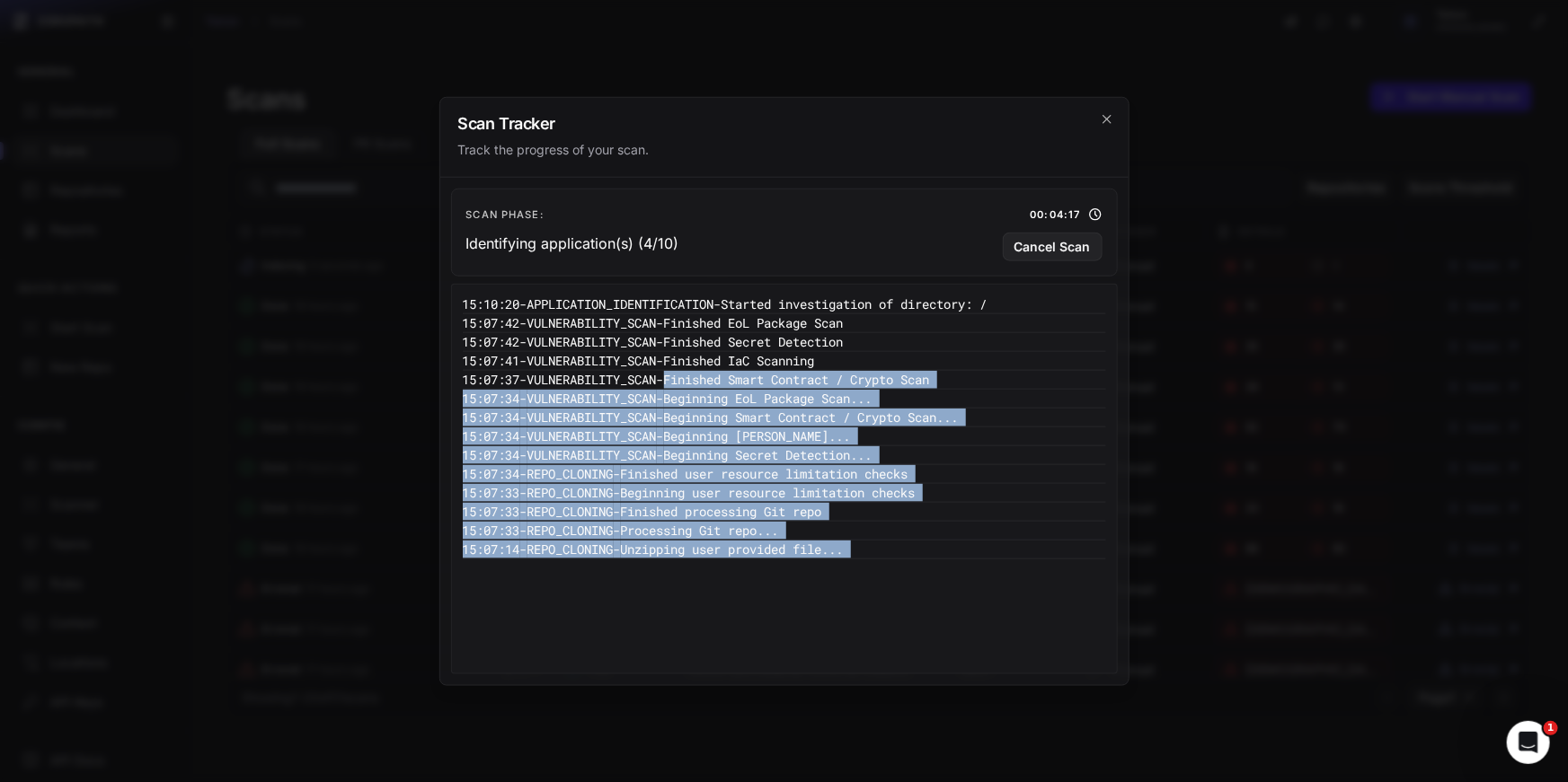
drag, startPoint x: 916, startPoint y: 622, endPoint x: 657, endPoint y: 313, distance: 403.2
click at [657, 314] on div "15:10:20 - APPLICATION_IDENTIFICATION - Started investigation of directory: / 1…" at bounding box center [784, 479] width 643 height 369
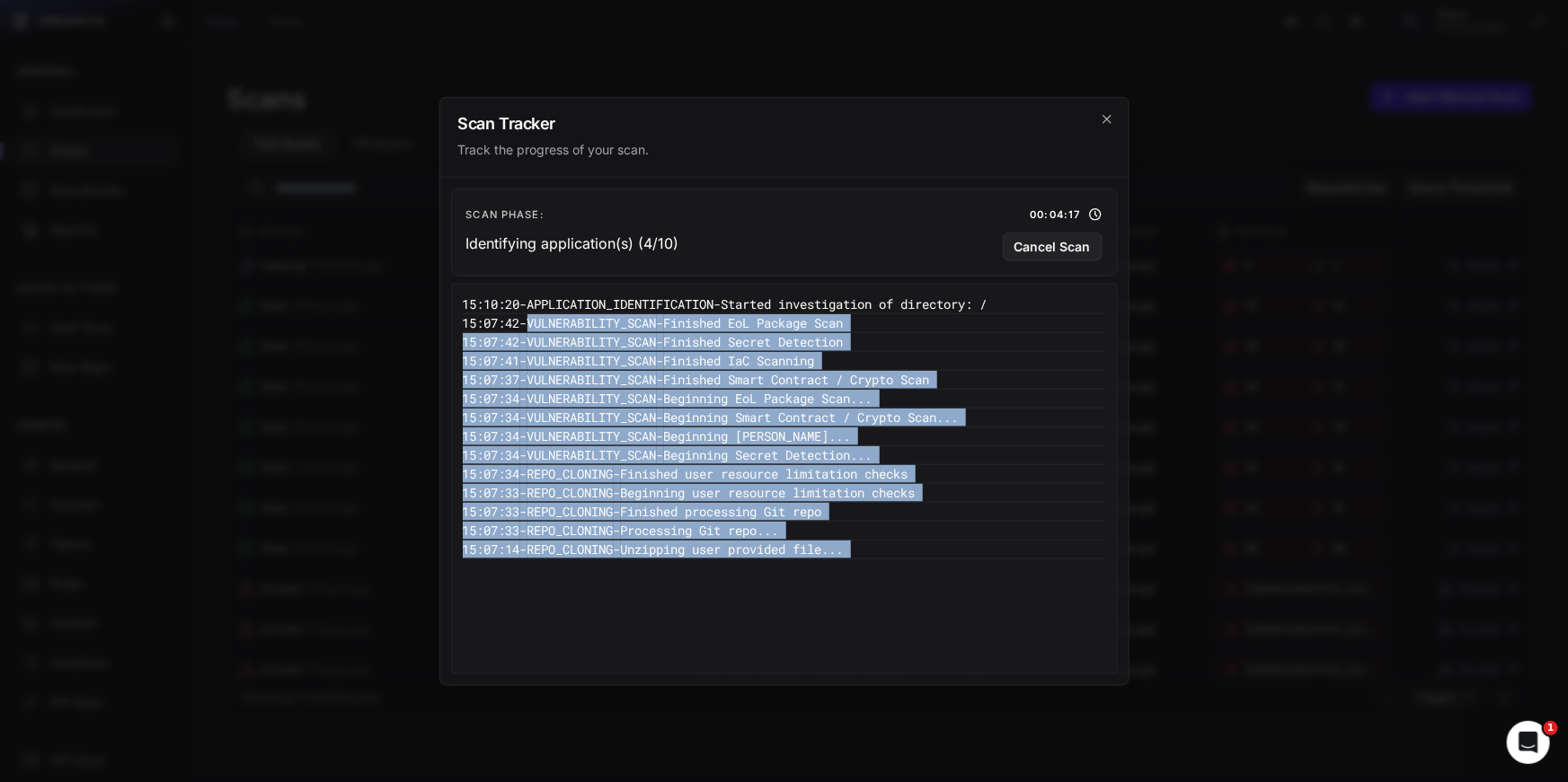
click at [864, 529] on pre "15:07:33 - REPO_CLONING - Processing Git repo..." at bounding box center [784, 530] width 643 height 19
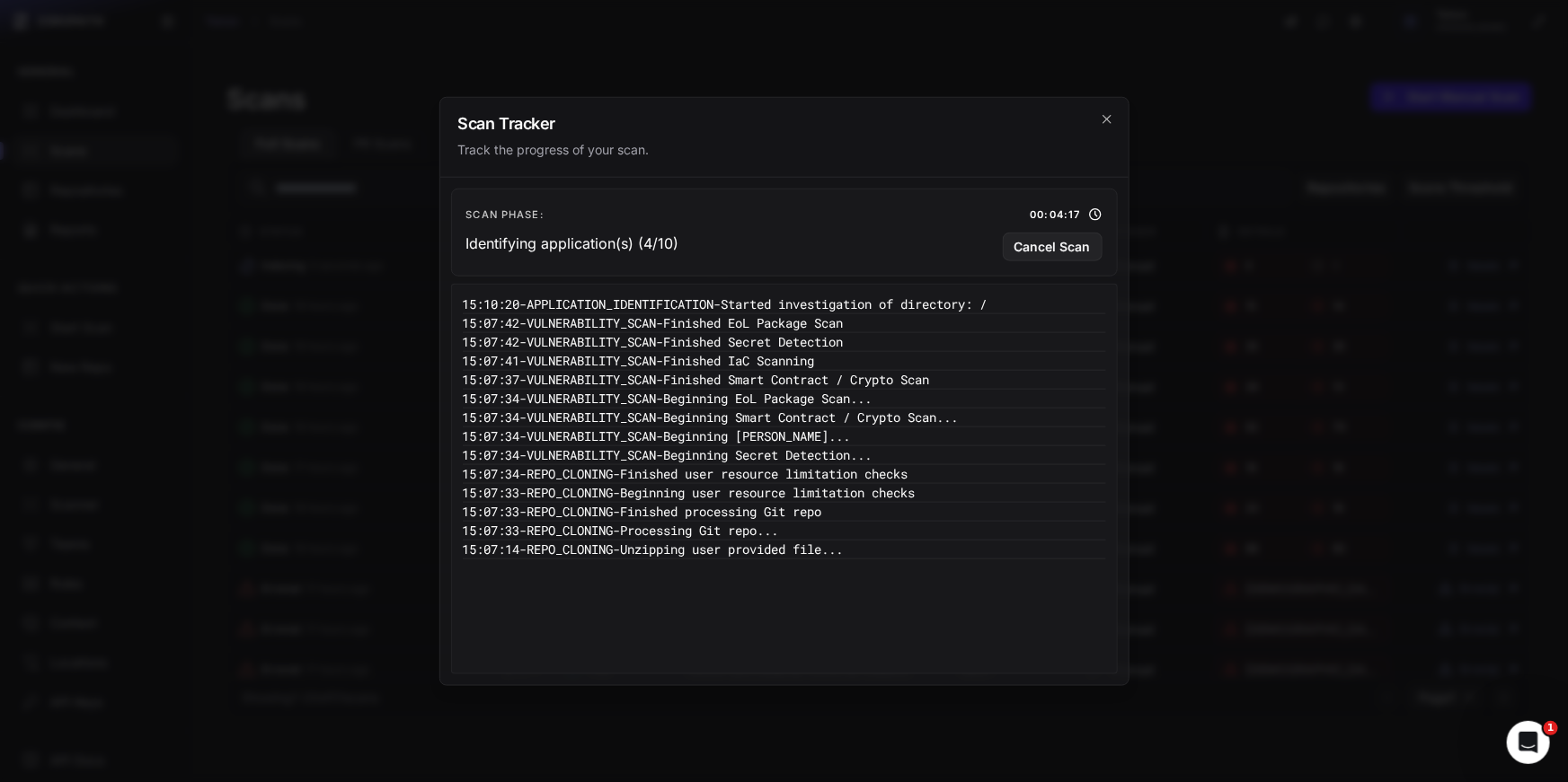
click at [977, 585] on div "15:10:20 - APPLICATION_IDENTIFICATION - Started investigation of directory: / 1…" at bounding box center [784, 479] width 643 height 369
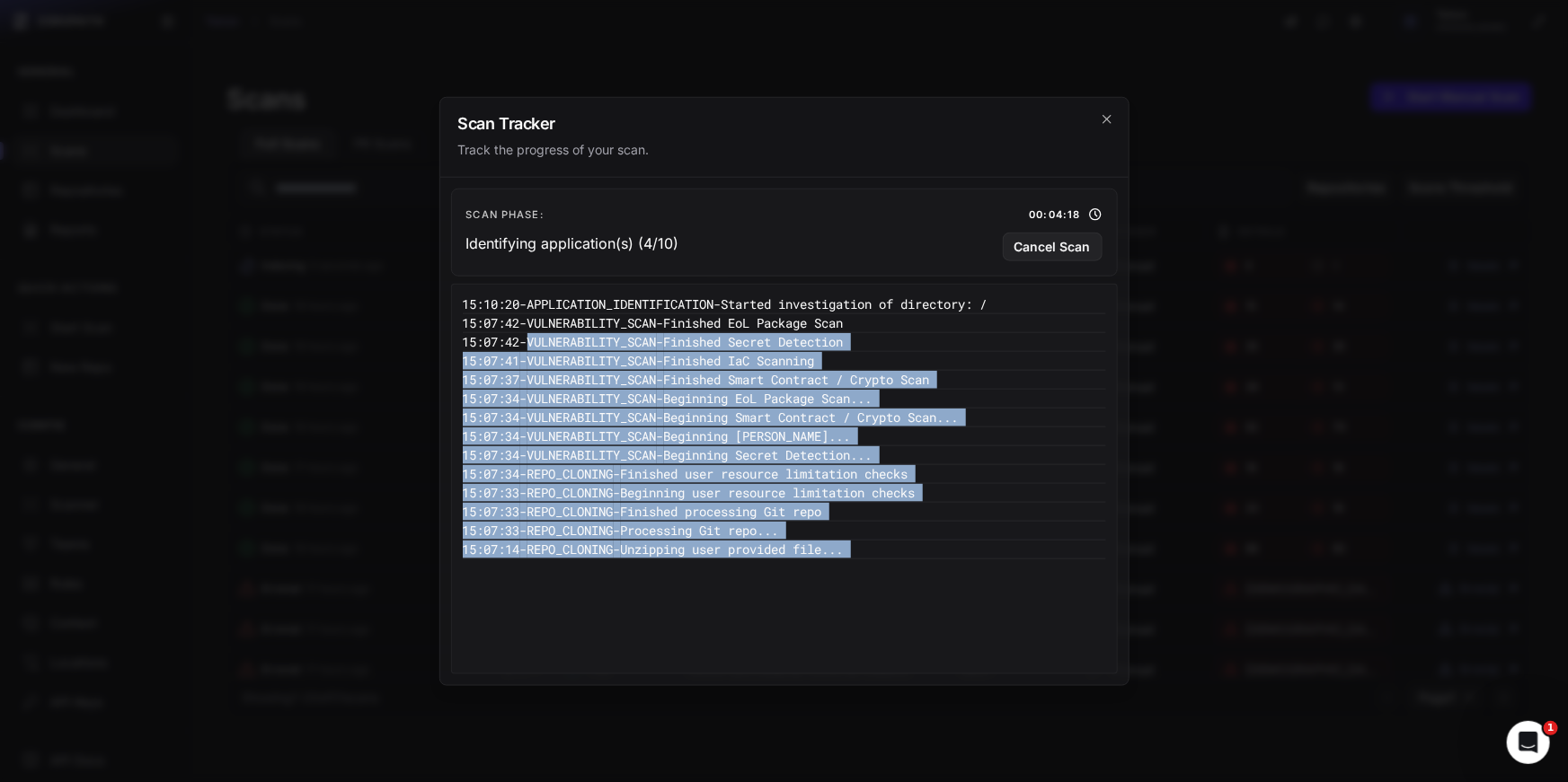
drag, startPoint x: 977, startPoint y: 585, endPoint x: 605, endPoint y: 271, distance: 486.8
click at [608, 277] on div "Scan Phase: 00:04:18 Identifying application(s) (4/10) Cancel Scan 15:10:20 - A…" at bounding box center [784, 431] width 688 height 508
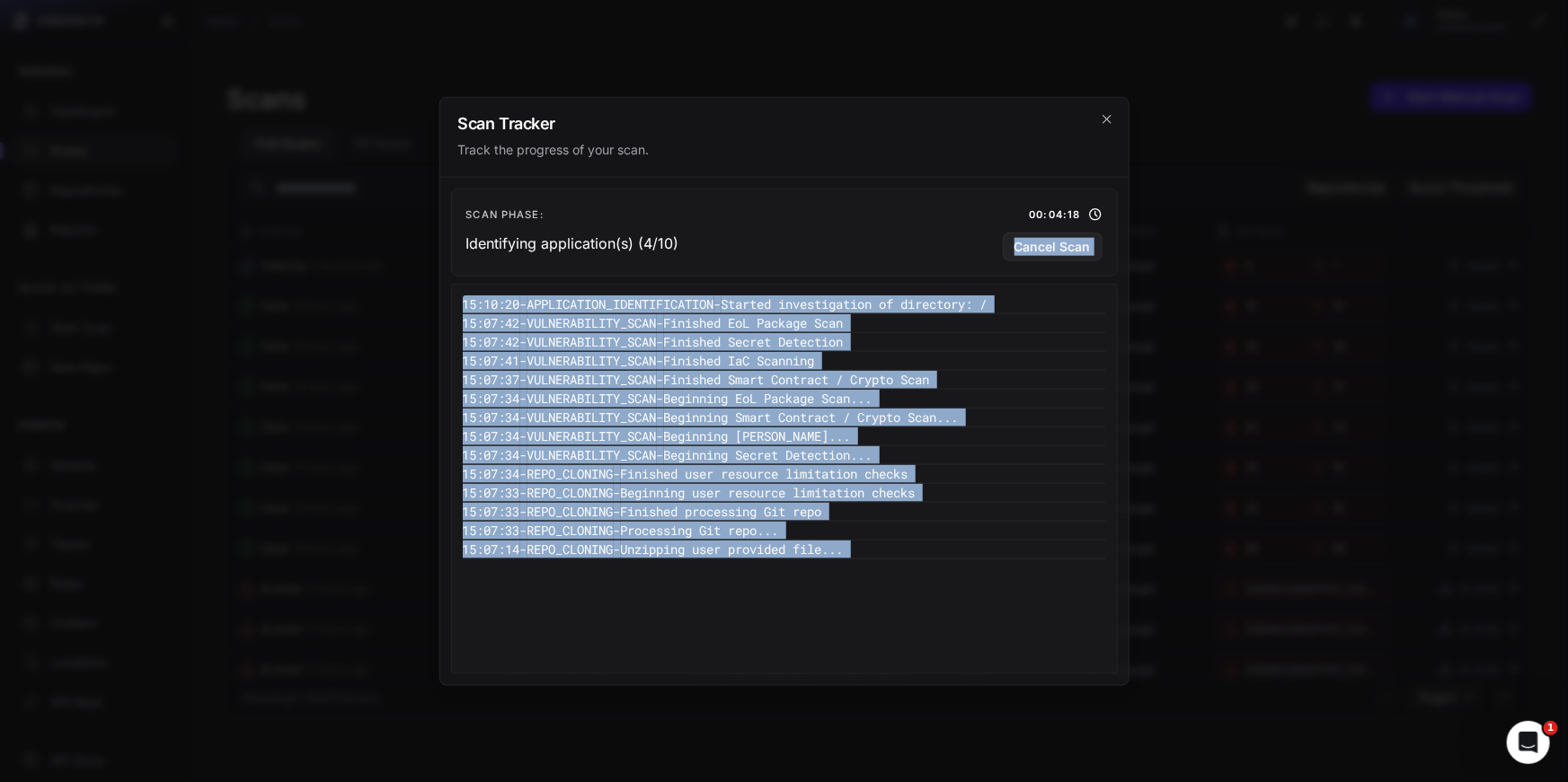
click at [878, 540] on pre "15:07:14 - REPO_CLONING - Unzipping user provided file..." at bounding box center [784, 549] width 643 height 19
drag, startPoint x: 974, startPoint y: 603, endPoint x: 512, endPoint y: 264, distance: 573.0
click at [512, 264] on div "Scan Phase: 00:04:19 Identifying application(s) (4/10) Cancel Scan 15:10:20 - A…" at bounding box center [784, 431] width 688 height 508
click at [809, 522] on pre "15:07:33 - REPO_CLONING - Processing Git repo..." at bounding box center [784, 530] width 643 height 19
drag, startPoint x: 1004, startPoint y: 575, endPoint x: 517, endPoint y: 241, distance: 590.5
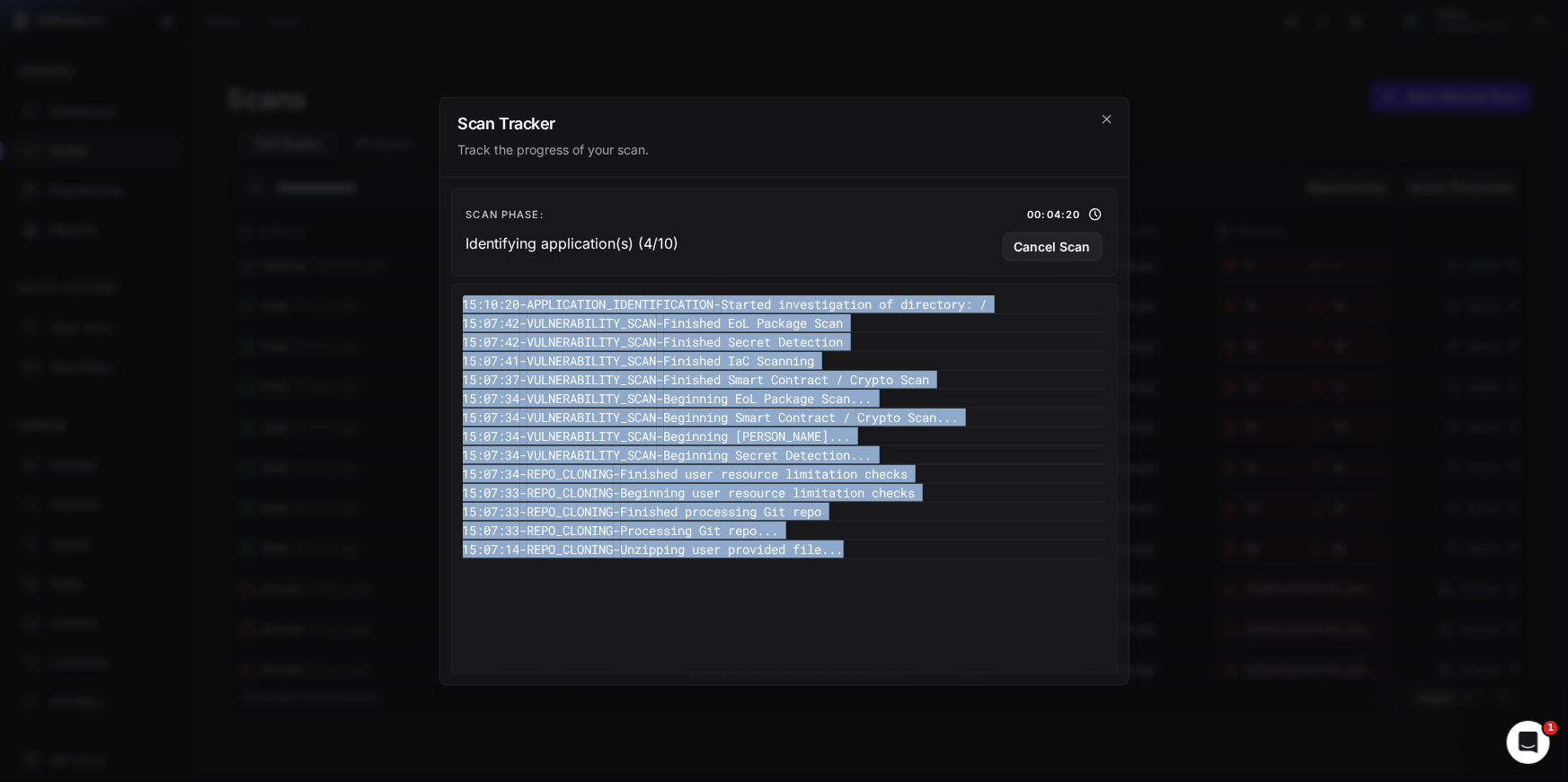
click at [517, 241] on div "Scan Phase: 00:04:20 Identifying application(s) (4/10) Cancel Scan 15:10:20 - A…" at bounding box center [784, 431] width 688 height 508
click at [959, 628] on div "15:10:20 - APPLICATION_IDENTIFICATION - Started investigation of directory: / 1…" at bounding box center [784, 479] width 643 height 369
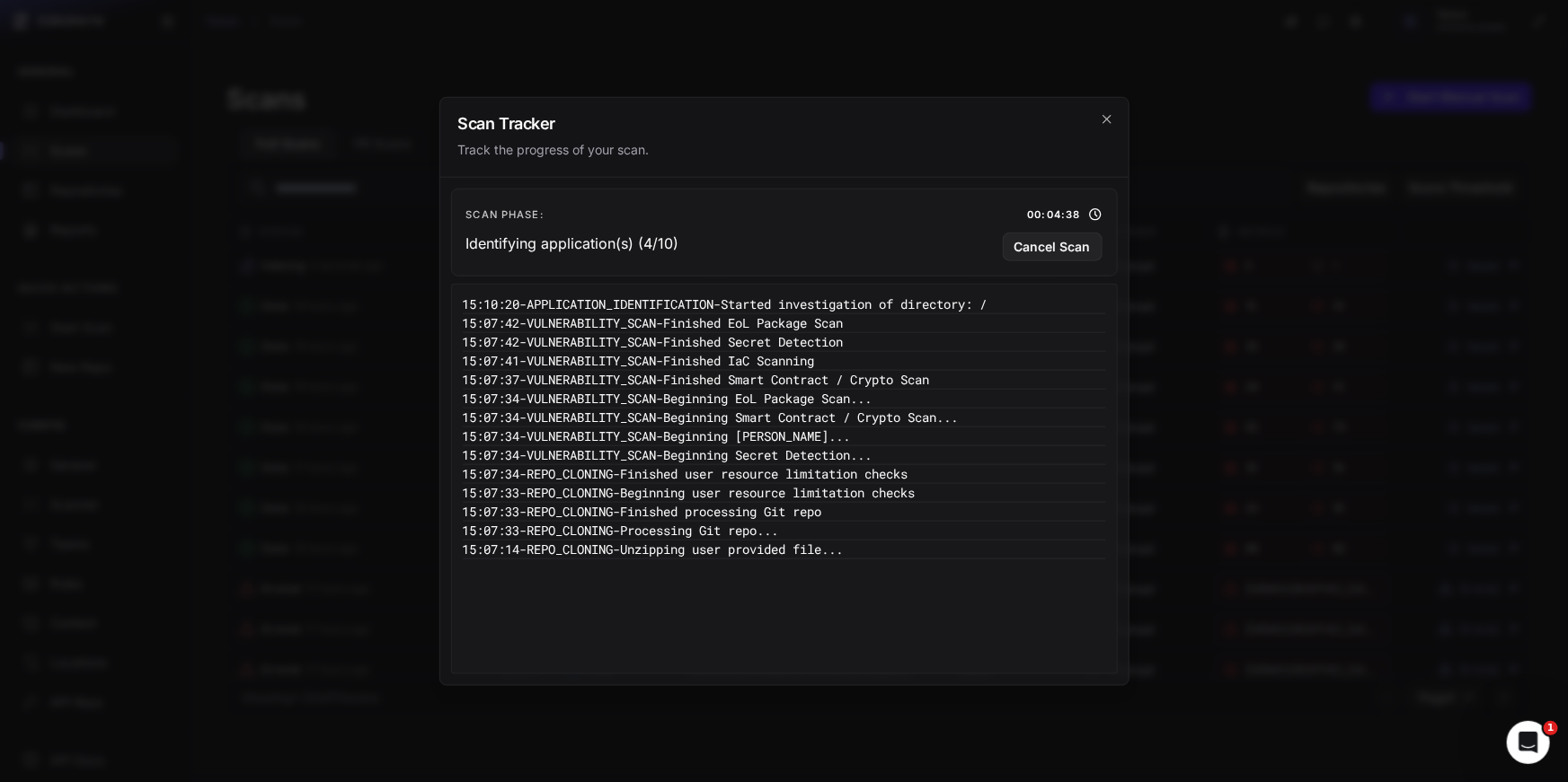
click at [695, 621] on div "15:10:20 - APPLICATION_IDENTIFICATION - Started investigation of directory: / 1…" at bounding box center [784, 479] width 643 height 369
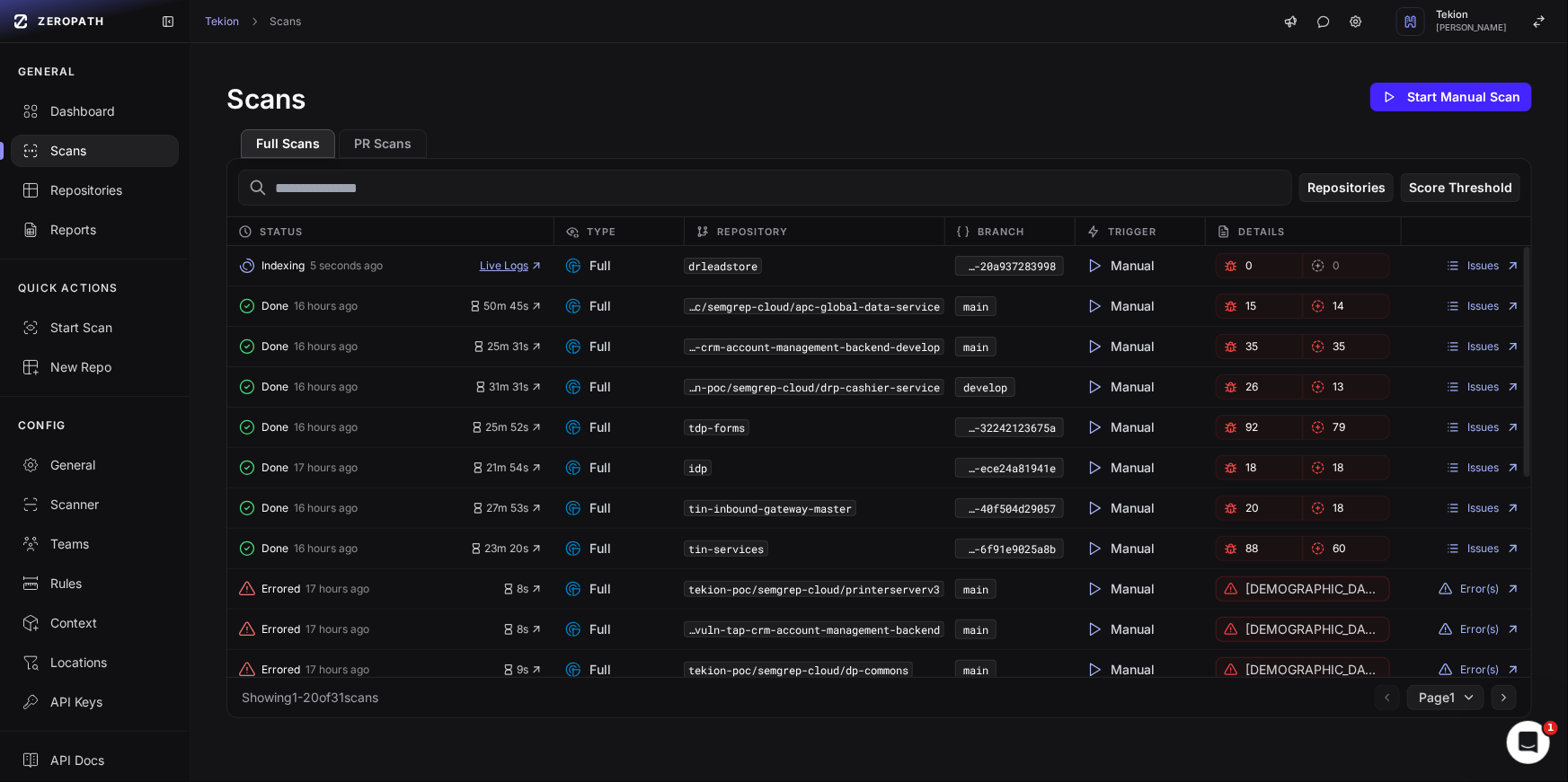
click at [524, 264] on span "Live Logs" at bounding box center [510, 266] width 62 height 15
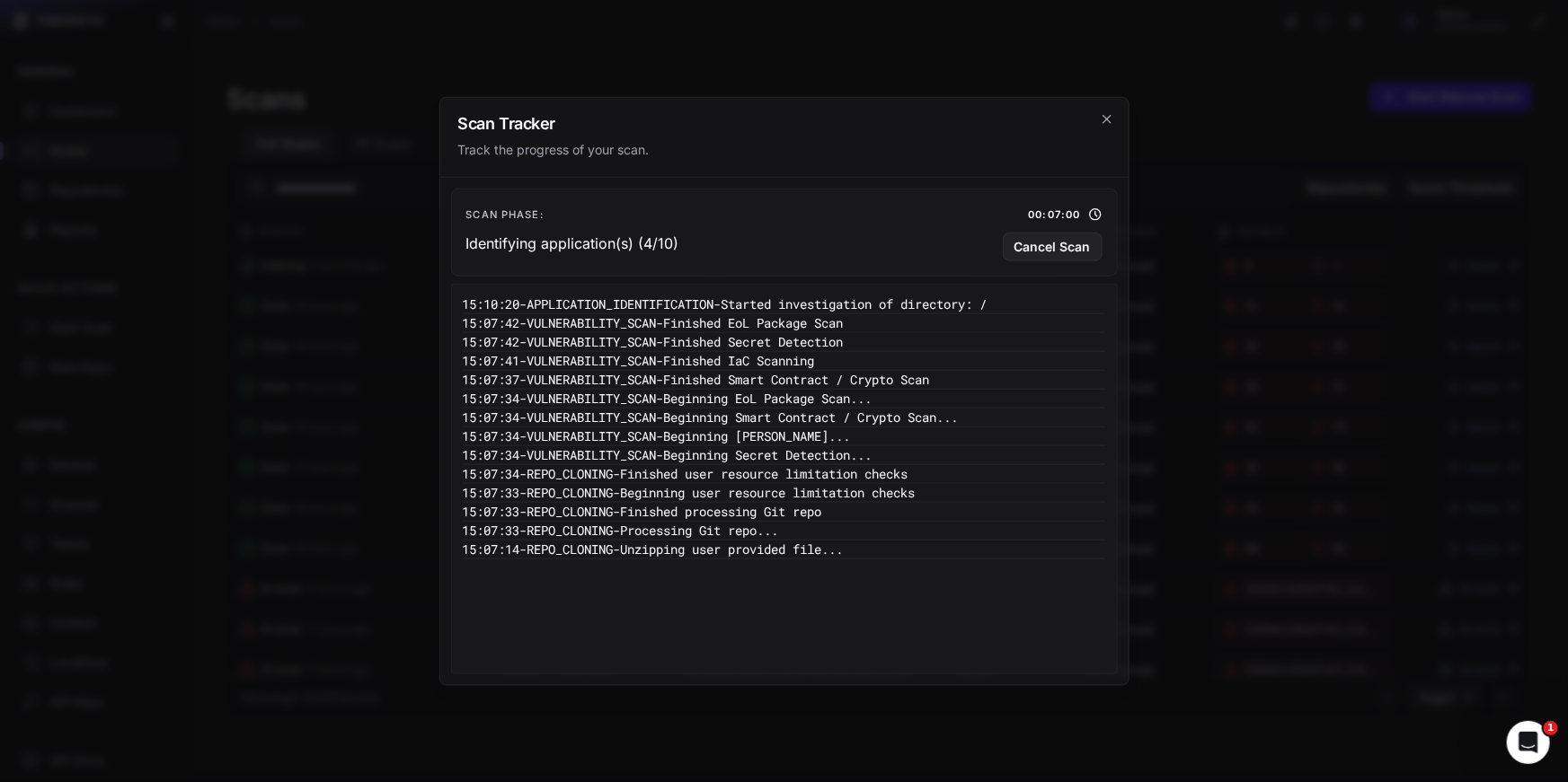
click at [1107, 128] on h2 "Scan Tracker" at bounding box center [784, 123] width 652 height 16
click at [1107, 122] on icon "cross 2," at bounding box center [1106, 118] width 15 height 15
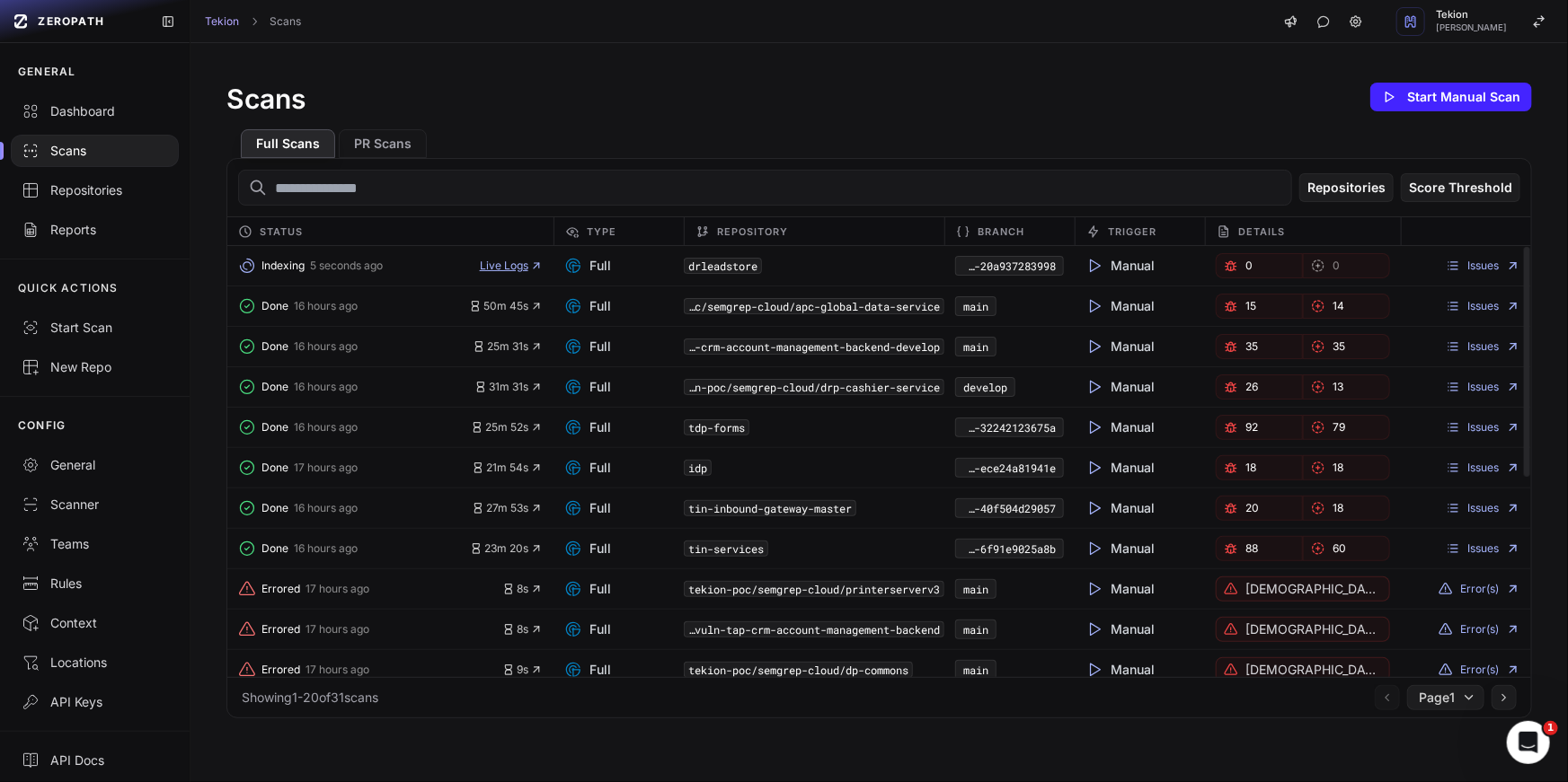
click at [537, 265] on icon "button" at bounding box center [536, 266] width 13 height 13
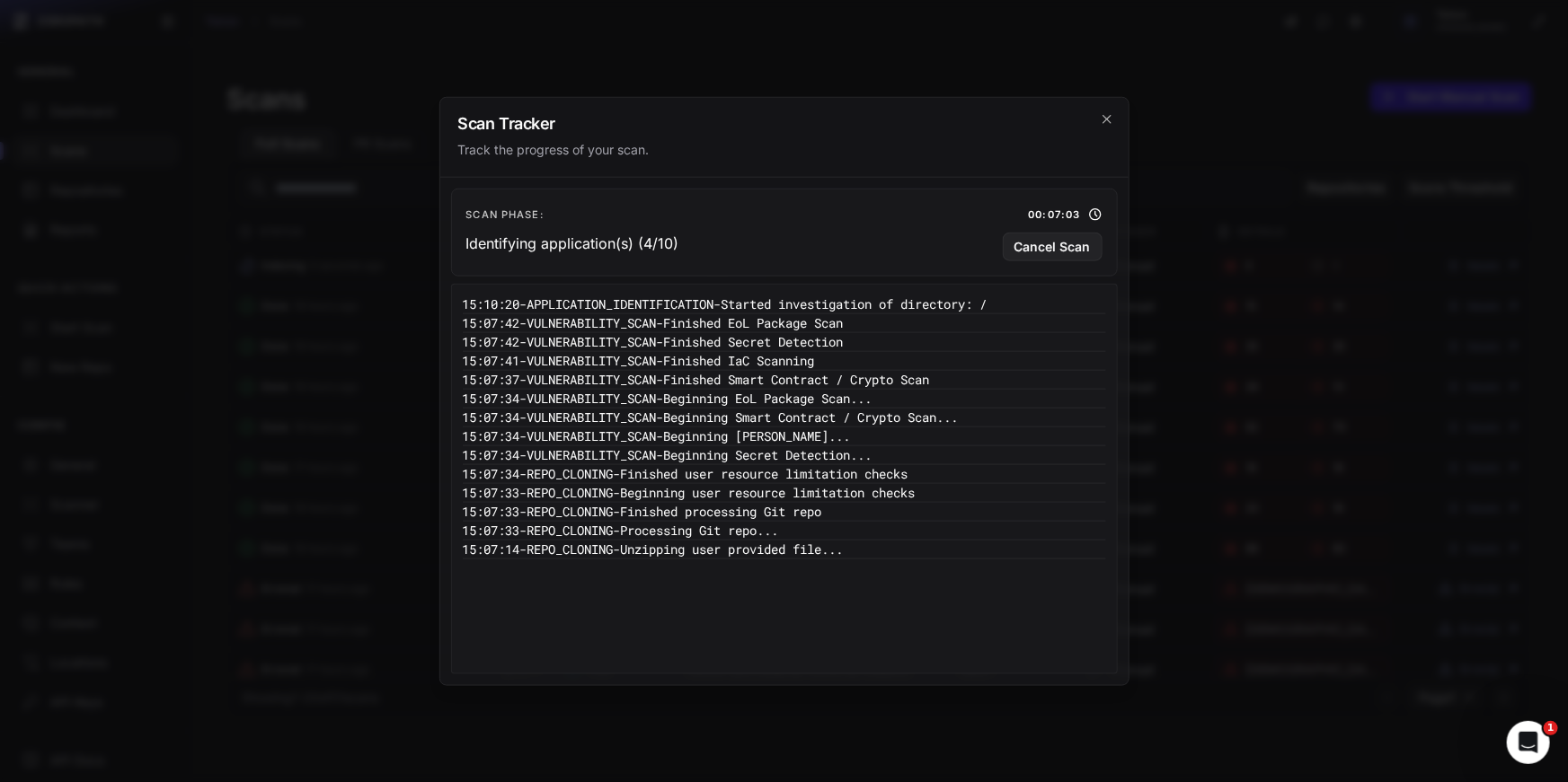
click at [974, 628] on div "15:10:20 - APPLICATION_IDENTIFICATION - Started investigation of directory: / 1…" at bounding box center [784, 479] width 643 height 369
click at [1101, 123] on icon "cross 2," at bounding box center [1106, 118] width 15 height 15
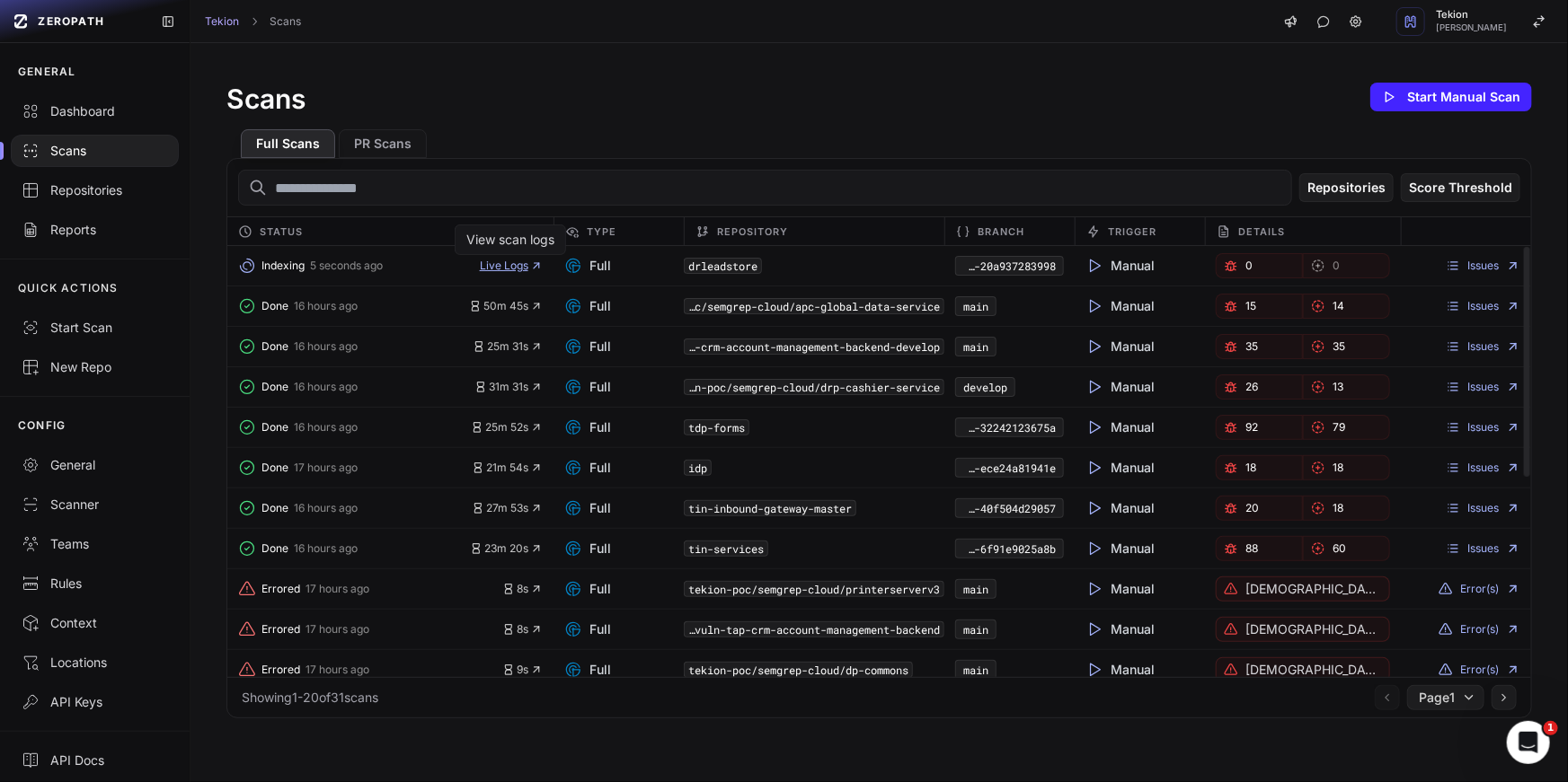
click at [509, 270] on span "Live Logs" at bounding box center [510, 266] width 62 height 15
click at [535, 265] on icon "button" at bounding box center [535, 266] width 5 height 5
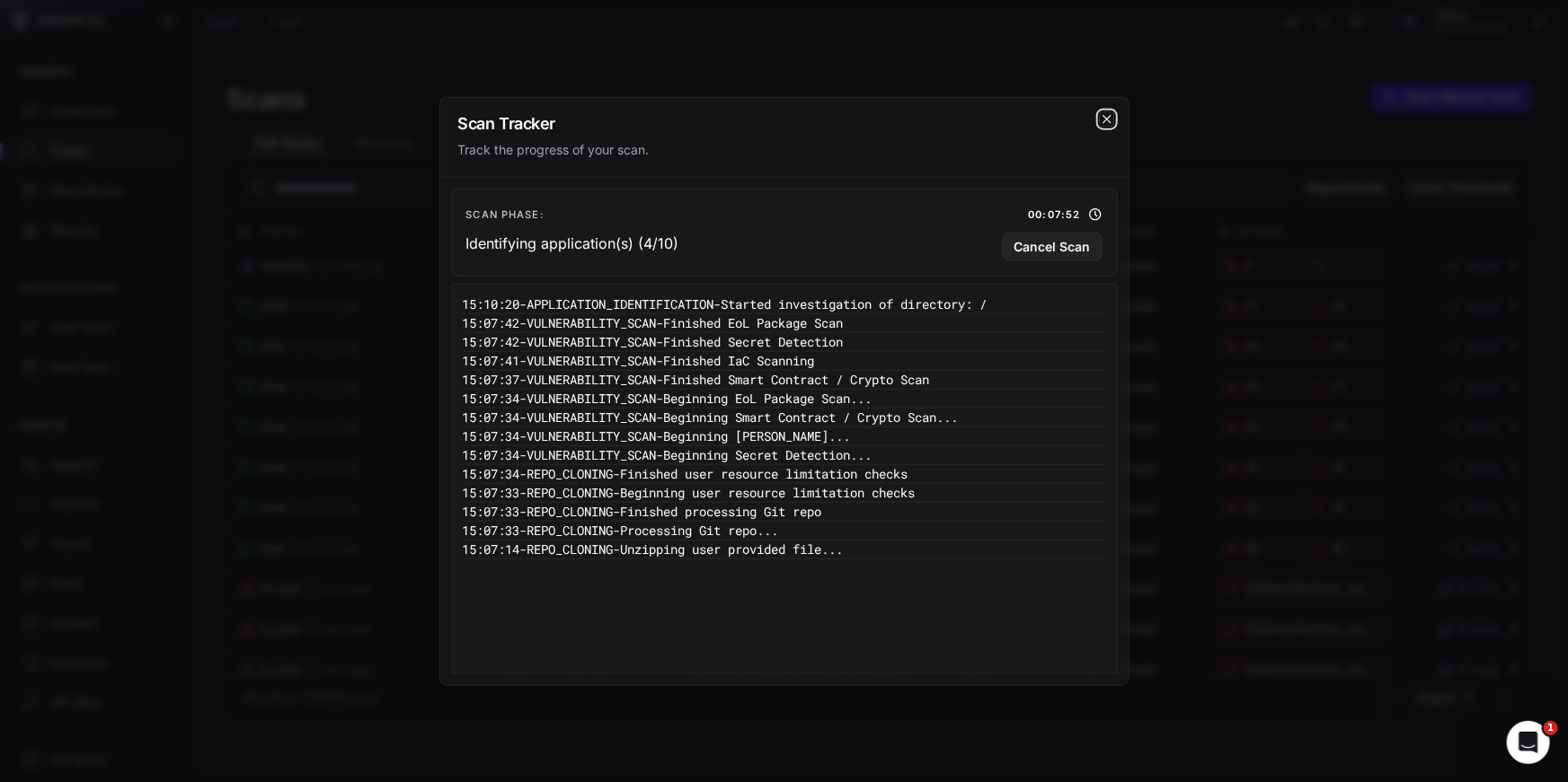
click at [1099, 122] on icon "cross 2," at bounding box center [1106, 118] width 15 height 15
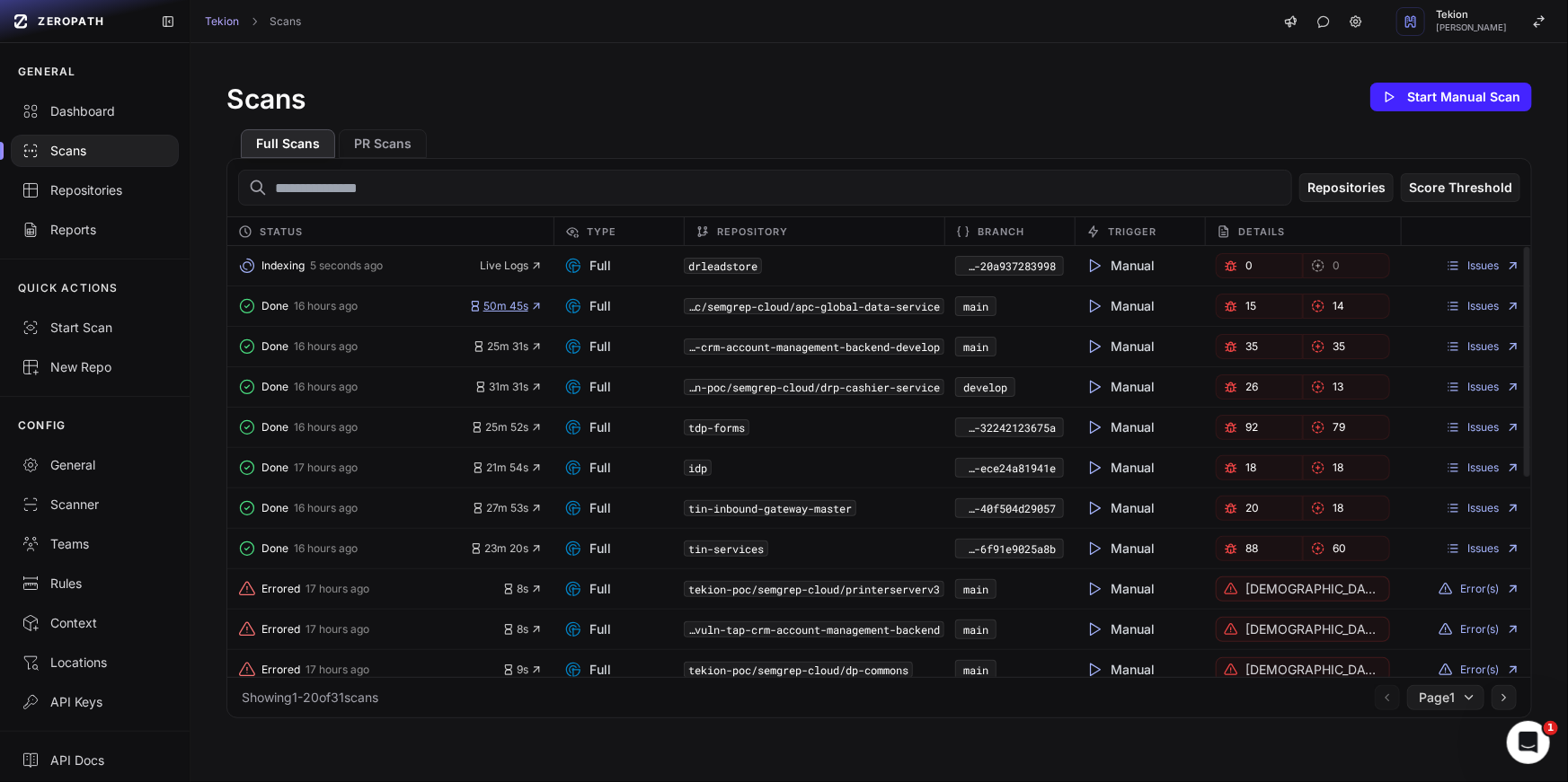
click at [534, 306] on icon "button" at bounding box center [535, 305] width 5 height 5
click at [530, 352] on icon "button" at bounding box center [536, 346] width 13 height 13
click at [530, 265] on icon "button" at bounding box center [536, 266] width 13 height 13
click at [527, 270] on span "Live Logs" at bounding box center [510, 266] width 62 height 15
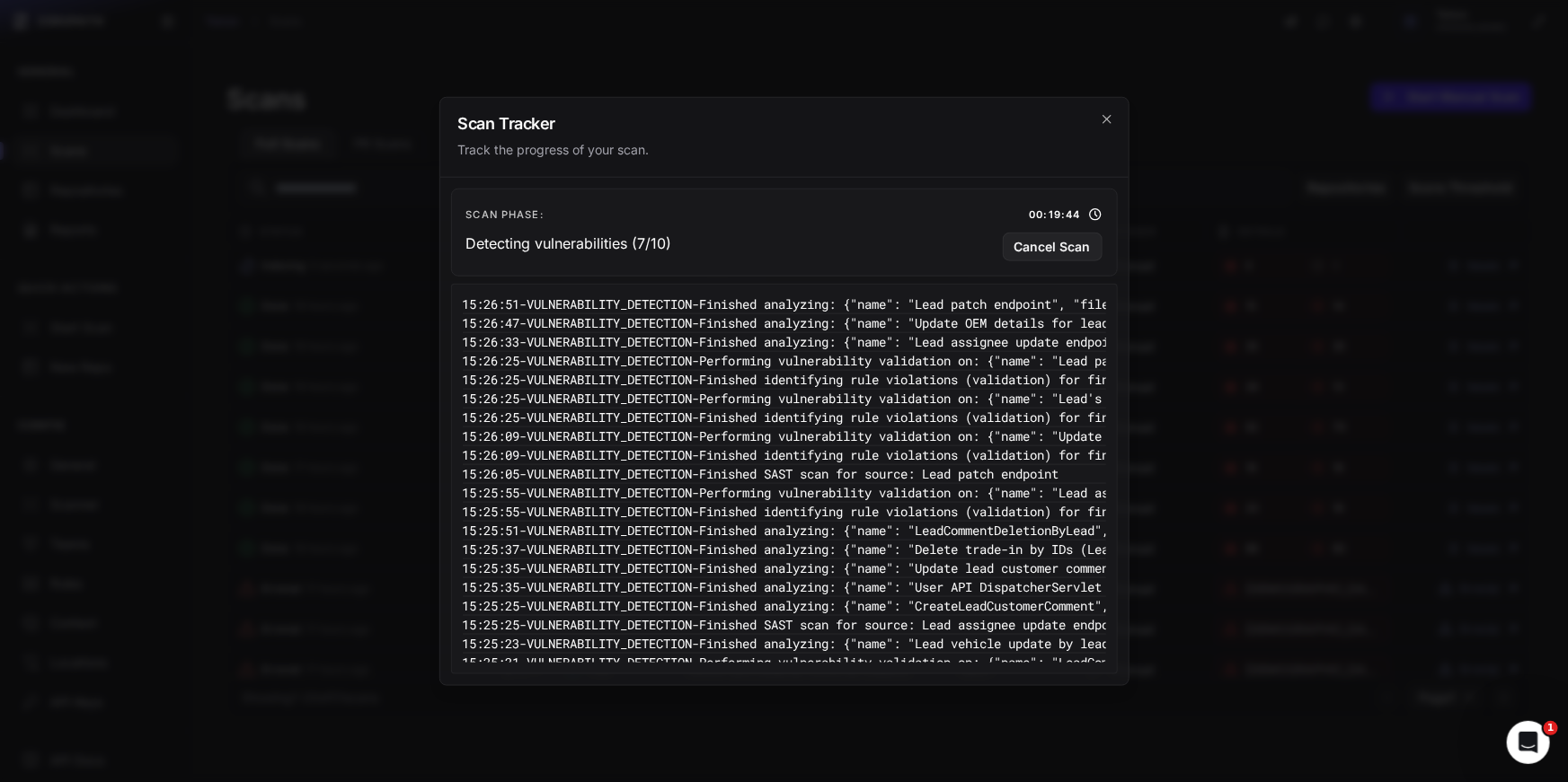
click at [1095, 123] on h2 "Scan Tracker" at bounding box center [784, 123] width 652 height 16
click at [1102, 117] on icon "cross 2," at bounding box center [1106, 118] width 15 height 15
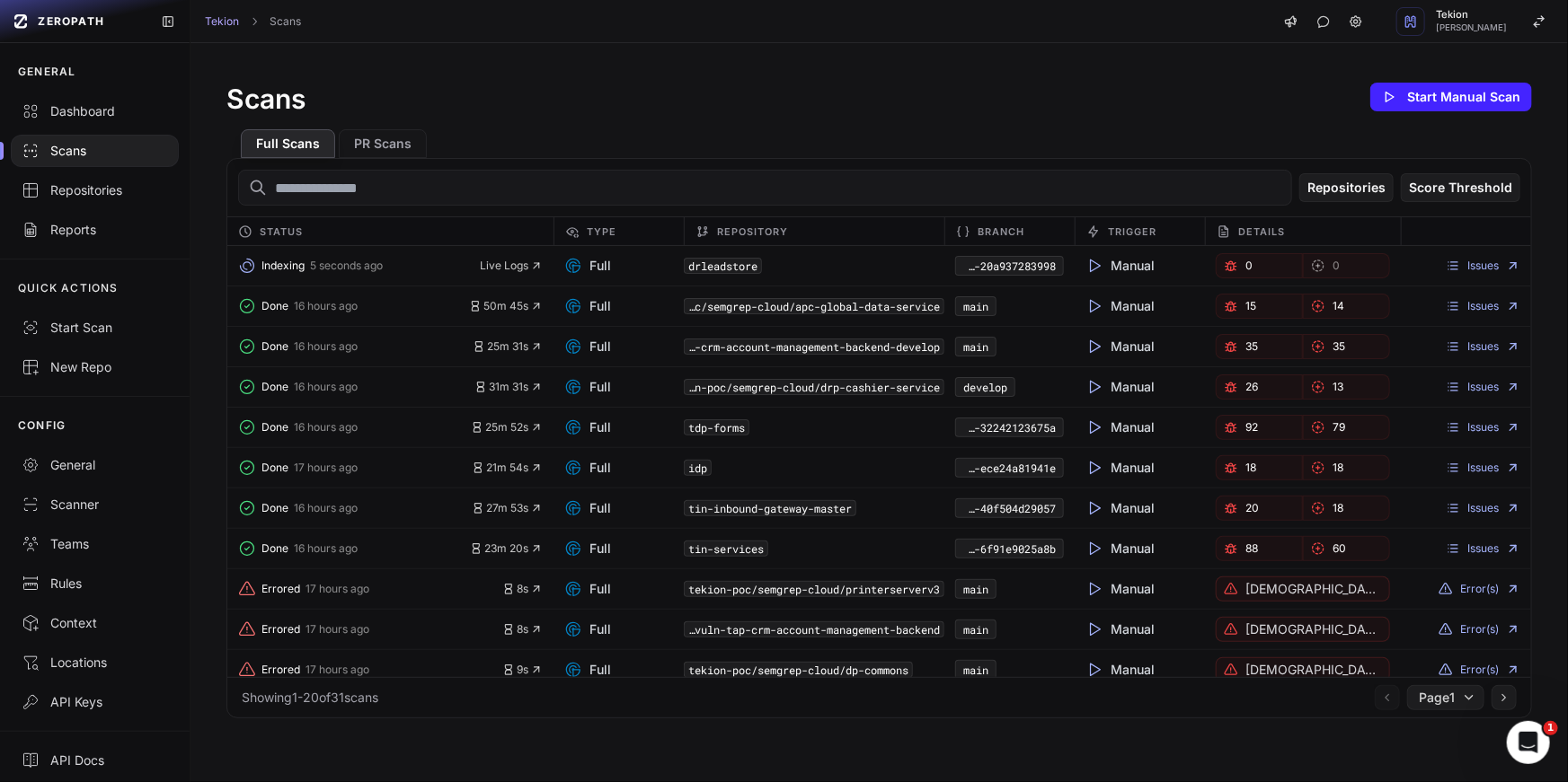
click at [1102, 117] on div "Full Scans PR Scans" at bounding box center [878, 137] width 1305 height 44
click at [972, 116] on div "Full Scans PR Scans" at bounding box center [878, 137] width 1305 height 44
click at [722, 268] on code "drleadstore" at bounding box center [723, 266] width 78 height 16
click at [782, 129] on div "Full Scans PR Scans" at bounding box center [878, 137] width 1305 height 44
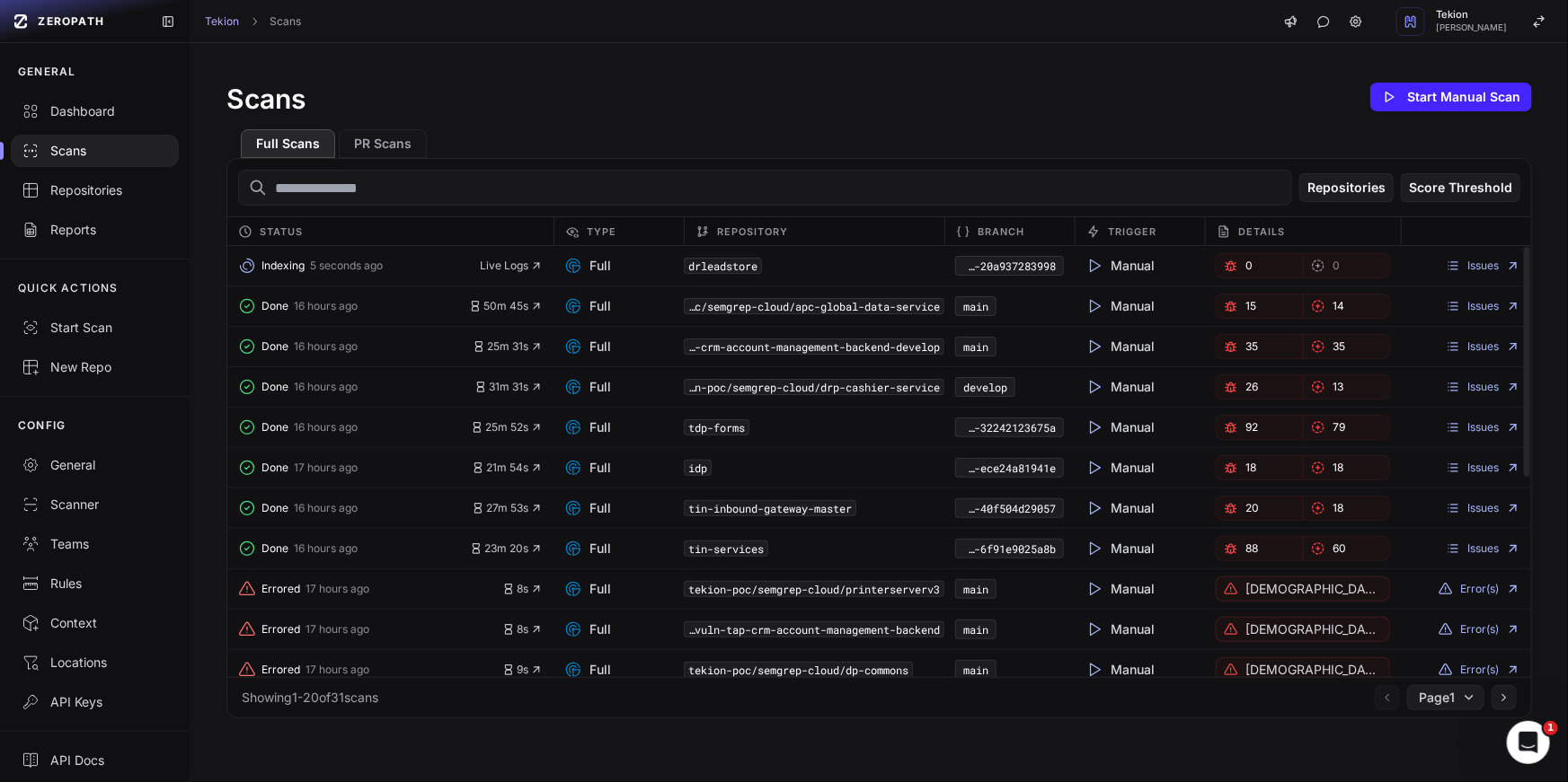
click at [737, 261] on code "drleadstore" at bounding box center [723, 266] width 78 height 16
click at [733, 267] on code "drleadstore" at bounding box center [723, 266] width 78 height 16
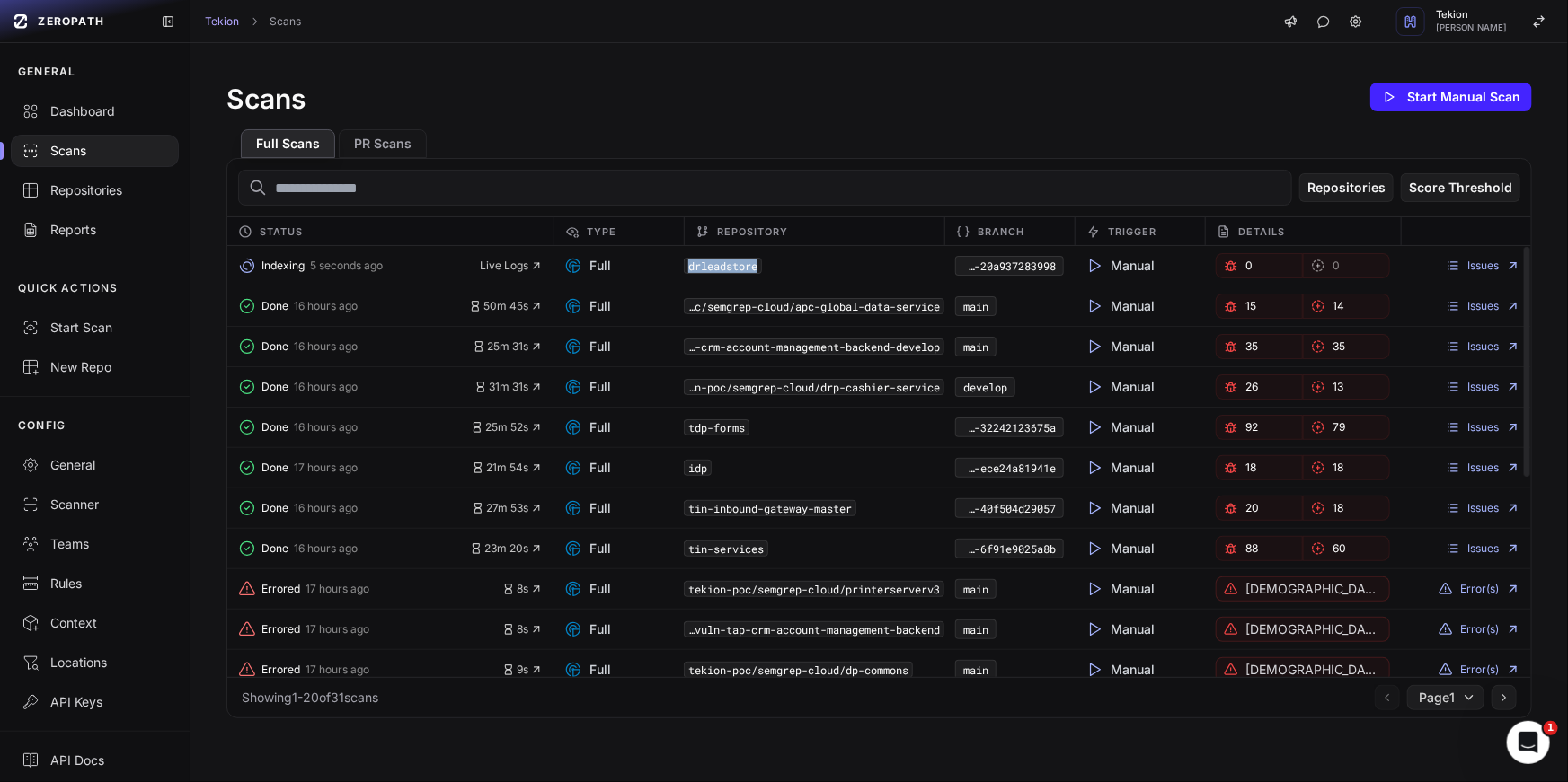
click at [741, 264] on code "drleadstore" at bounding box center [723, 266] width 78 height 16
click at [742, 305] on code "tekion-poc/semgrep-cloud/apc-global-data-service" at bounding box center [814, 306] width 261 height 16
click at [816, 405] on div "Done 16 hours ago 31m 31s Full tekion-poc/semgrep-cloud/drp-cashier-service dev…" at bounding box center [878, 388] width 1303 height 41
click at [725, 424] on code "tdp-forms" at bounding box center [717, 427] width 65 height 16
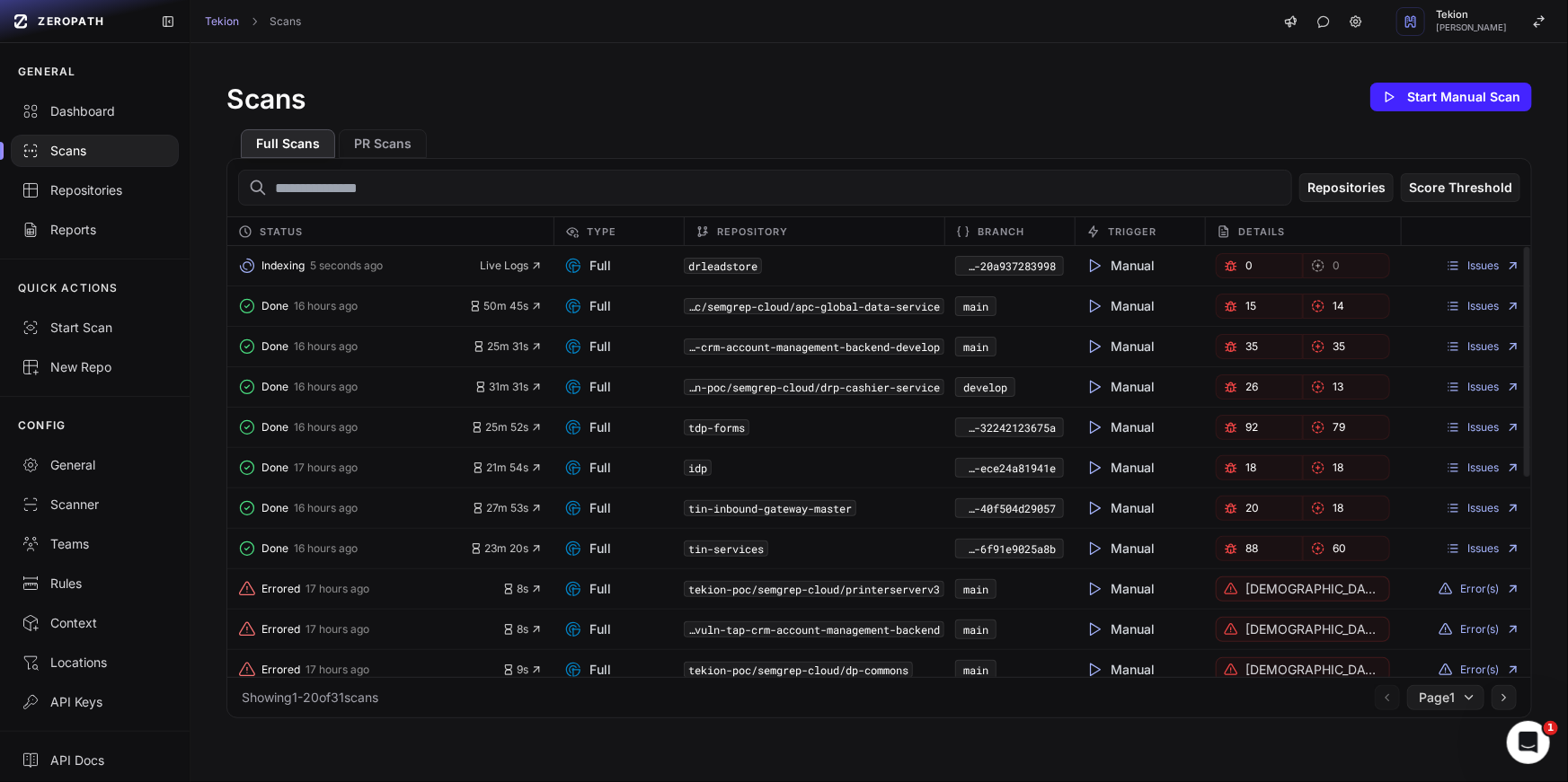
click at [725, 424] on code "tdp-forms" at bounding box center [717, 427] width 65 height 16
click at [733, 424] on code "tdp-forms" at bounding box center [717, 427] width 65 height 16
click at [743, 428] on code "tdp-forms" at bounding box center [717, 427] width 65 height 16
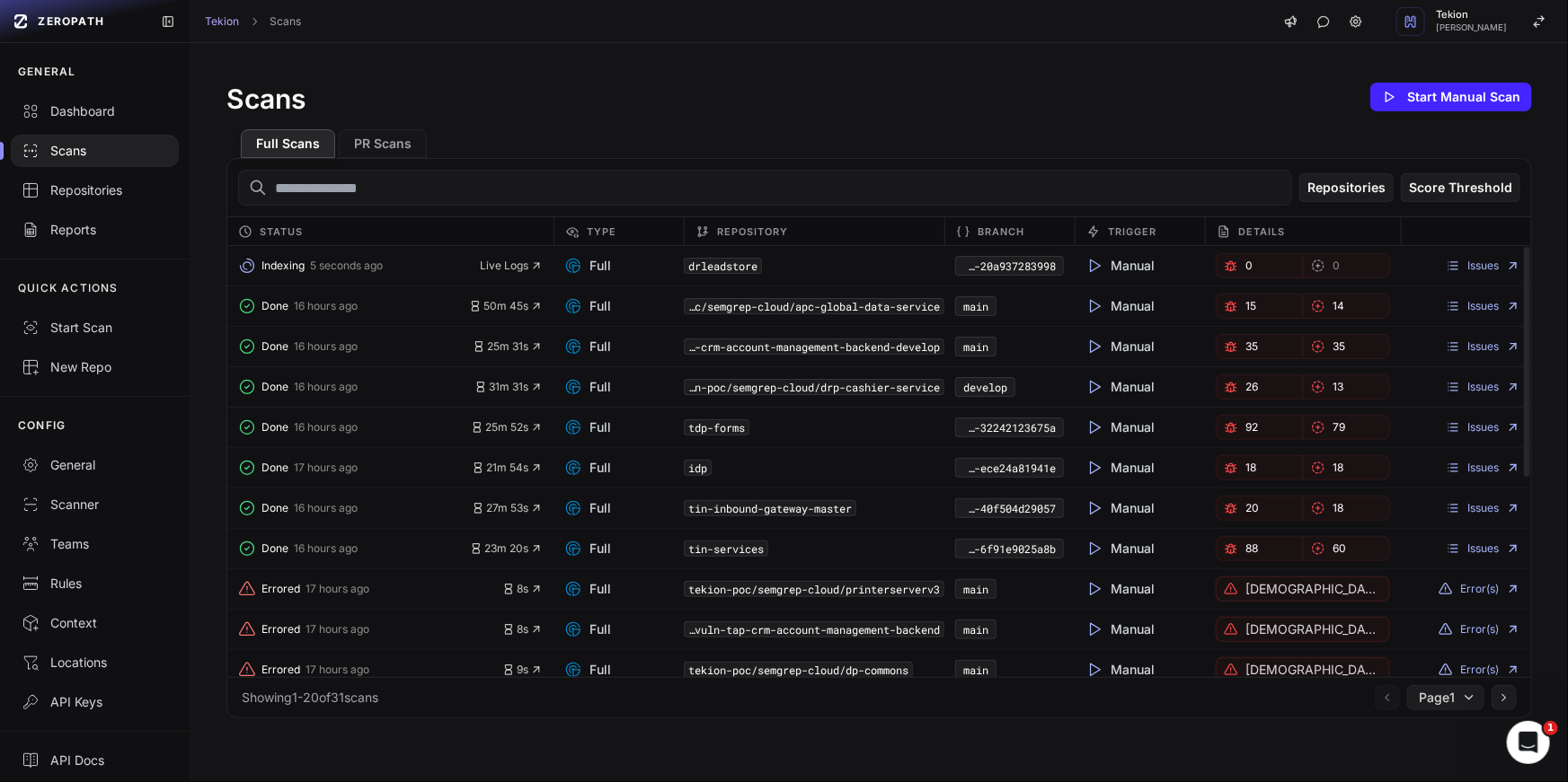
click at [743, 428] on code "tdp-forms" at bounding box center [717, 427] width 65 height 16
click at [811, 435] on div "tdp-forms" at bounding box center [814, 427] width 261 height 25
click at [542, 150] on div "Full Scans PR Scans" at bounding box center [878, 137] width 1305 height 44
click at [521, 261] on body "ZEROPATH GENERAL Dashboard Scans Repositories Reports QUICK ACTIONS Start Scan …" at bounding box center [784, 391] width 1568 height 782
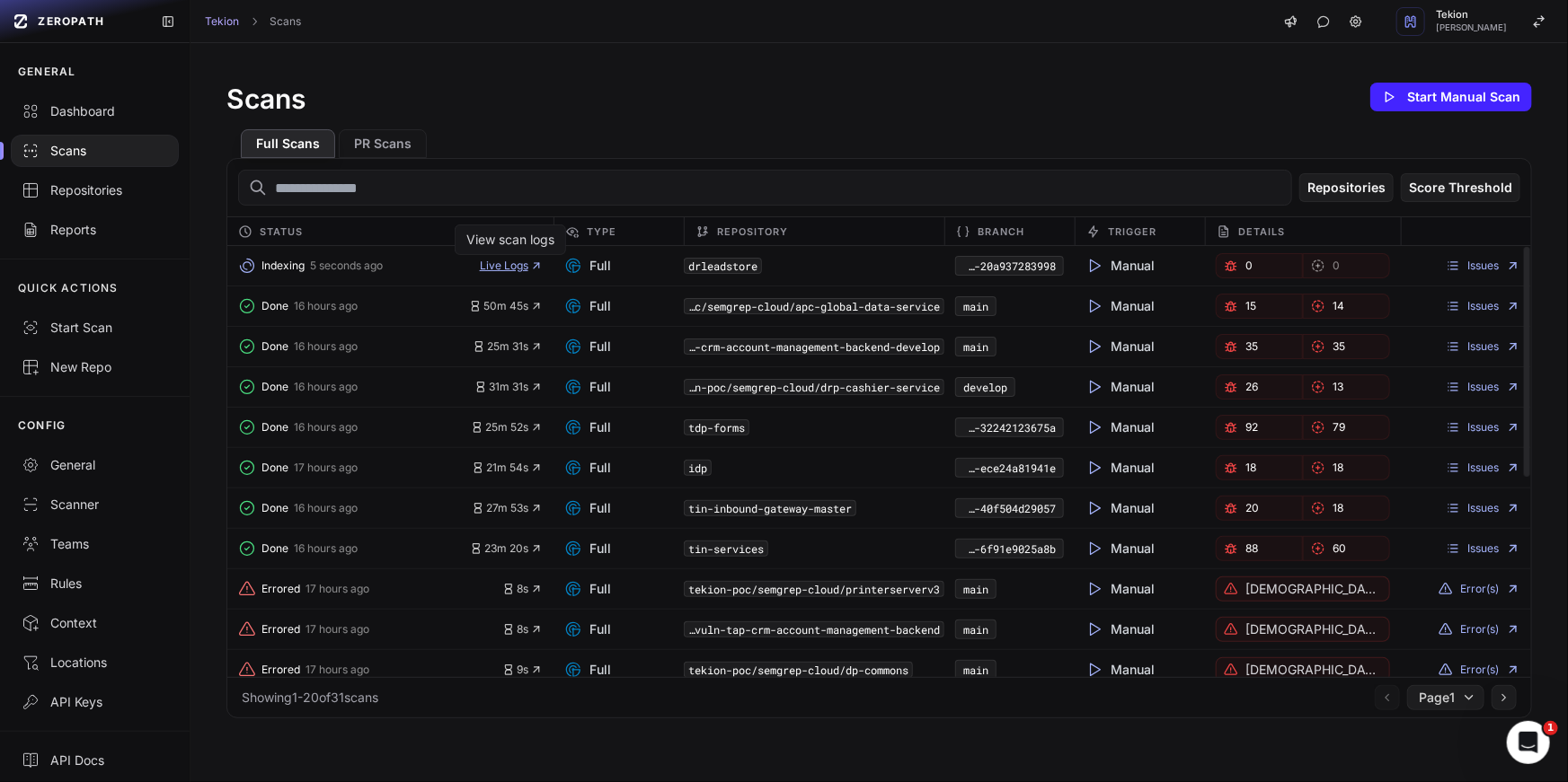
click at [503, 267] on span "Live Logs" at bounding box center [510, 266] width 62 height 15
click at [525, 191] on input "text" at bounding box center [764, 187] width 1054 height 36
click at [592, 130] on div "Full Scans PR Scans" at bounding box center [878, 137] width 1305 height 44
click at [481, 195] on input "text" at bounding box center [764, 187] width 1054 height 36
click at [514, 132] on div "Full Scans PR Scans" at bounding box center [878, 137] width 1305 height 44
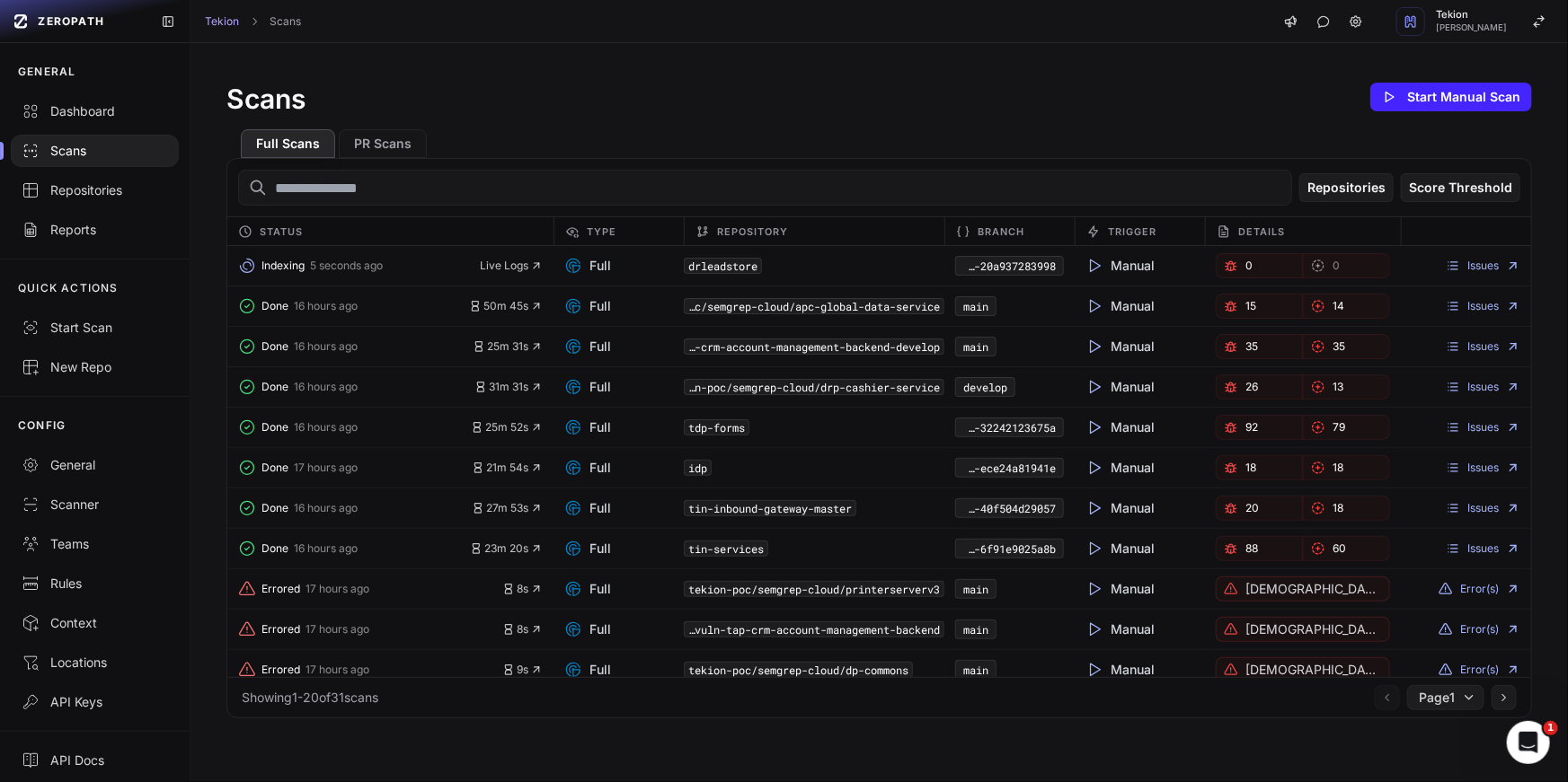
click at [539, 118] on div "Full Scans PR Scans" at bounding box center [878, 137] width 1305 height 44
click at [491, 263] on span "Live Logs" at bounding box center [510, 266] width 62 height 15
click at [464, 95] on div "Scans Start Manual Scan" at bounding box center [878, 97] width 1305 height 36
drag, startPoint x: 220, startPoint y: 102, endPoint x: 377, endPoint y: 102, distance: 157.0
click at [377, 102] on div "Scans Start Manual Scan Full Scans PR Scans Repositories Score Threshold Status…" at bounding box center [878, 399] width 1377 height 712
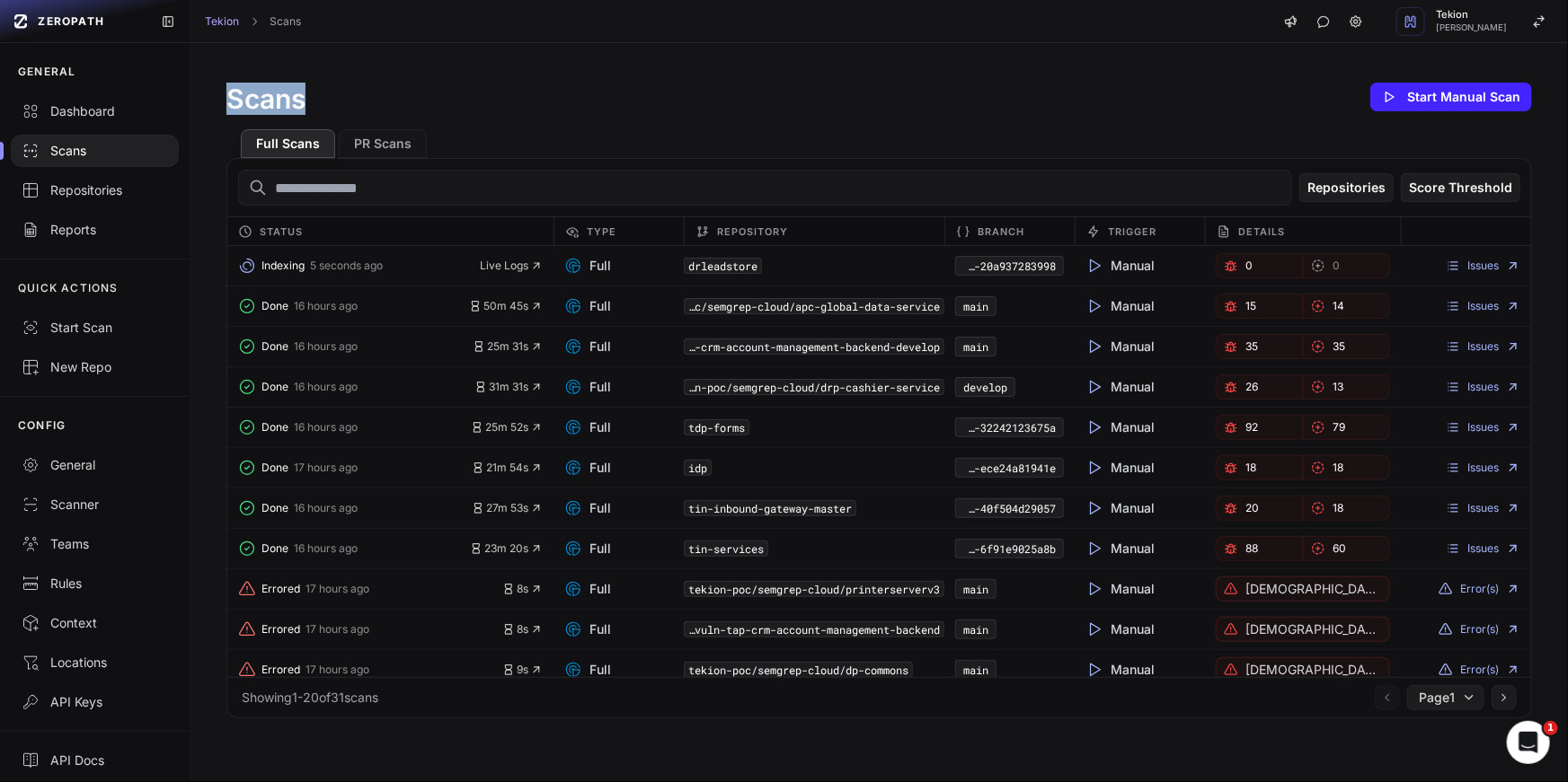
click at [377, 102] on div "Scans Start Manual Scan" at bounding box center [878, 97] width 1305 height 36
click at [395, 101] on div "Scans Start Manual Scan" at bounding box center [878, 97] width 1305 height 36
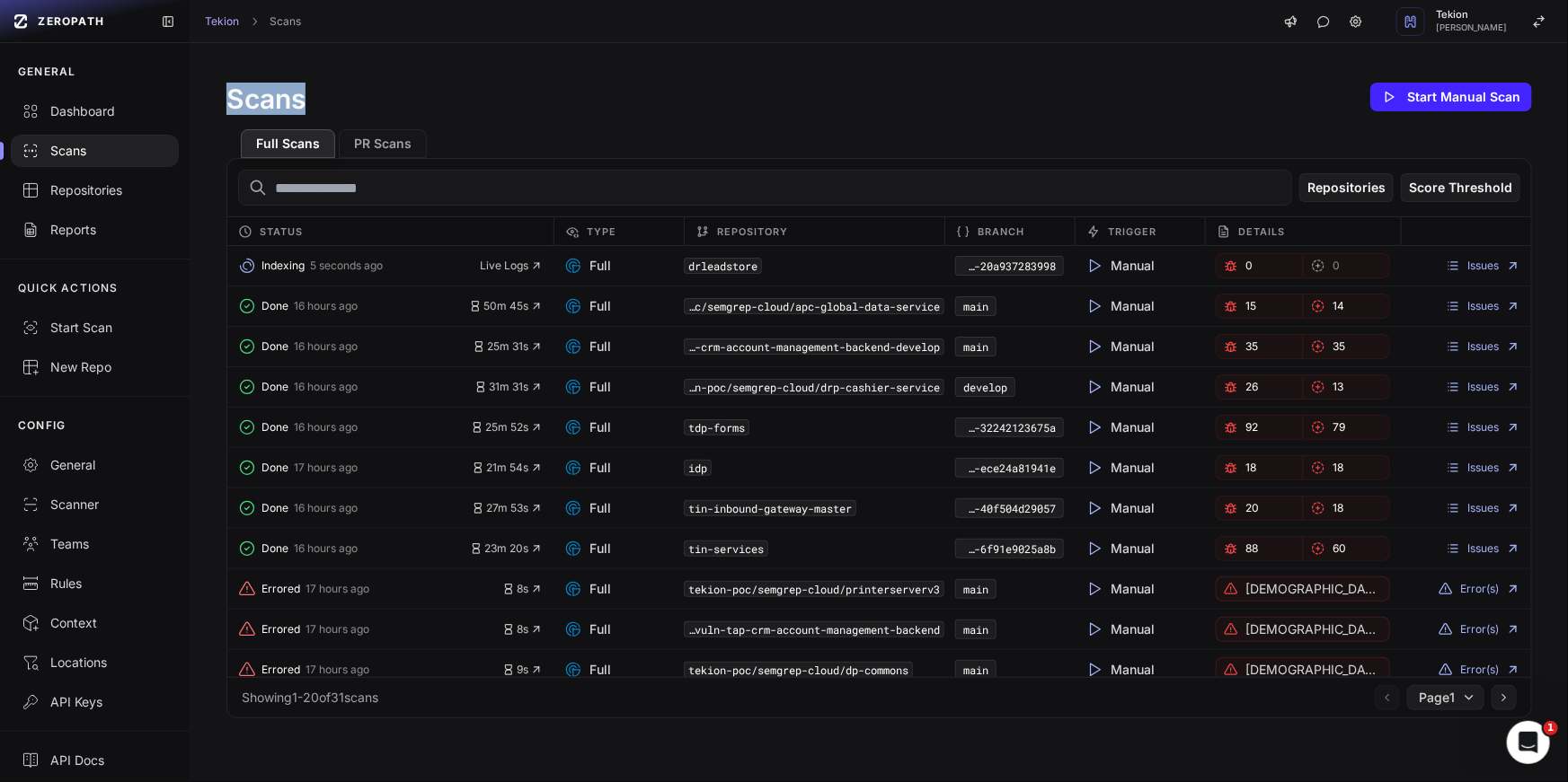
click at [395, 101] on div "Scans Start Manual Scan" at bounding box center [878, 97] width 1305 height 36
click at [374, 51] on div "Scans Start Manual Scan Full Scans PR Scans Repositories Score Threshold Status…" at bounding box center [878, 399] width 1377 height 712
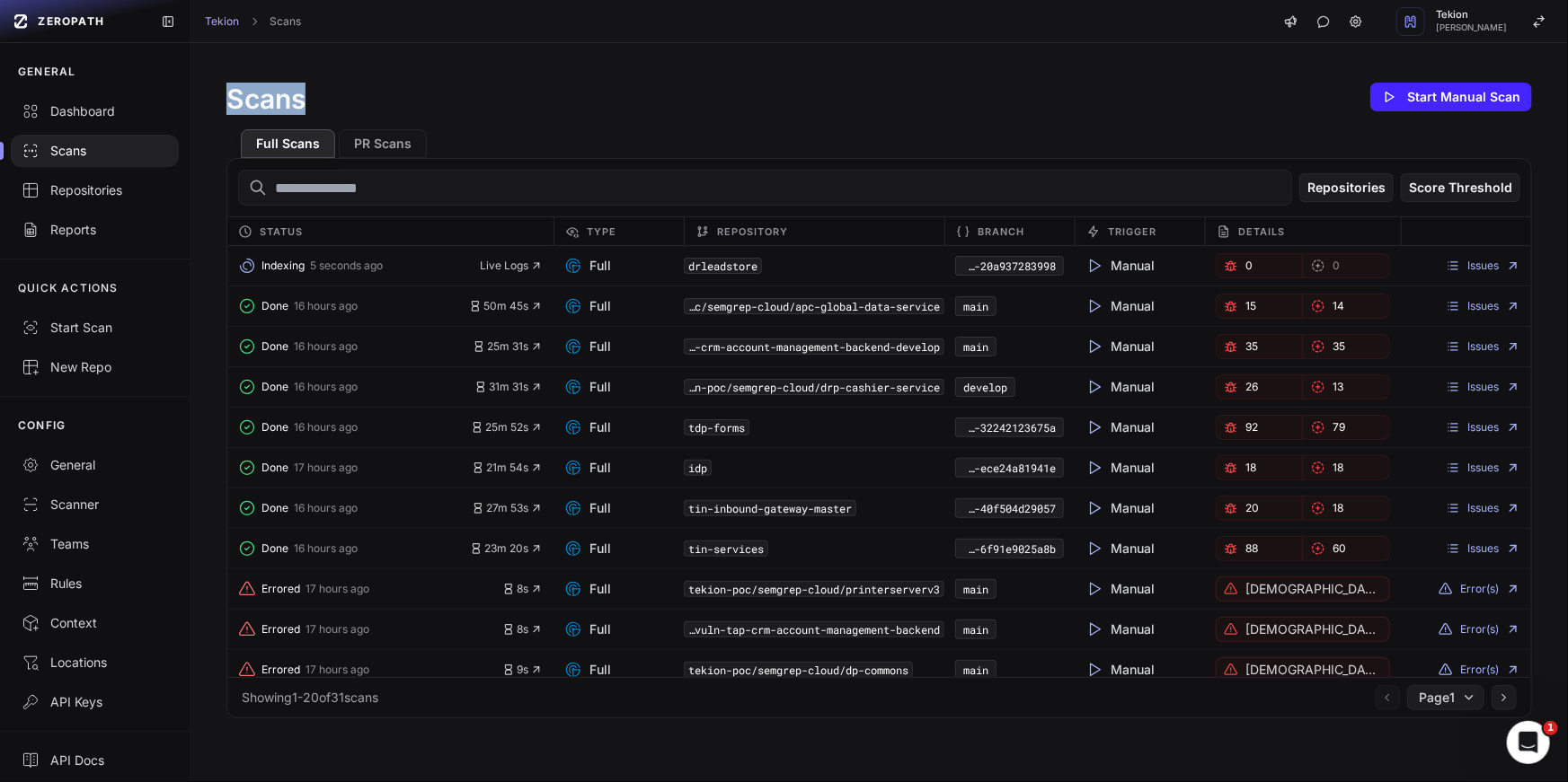
click at [374, 51] on div "Scans Start Manual Scan Full Scans PR Scans Repositories Score Threshold Status…" at bounding box center [878, 399] width 1377 height 712
click at [457, 88] on div "Scans Start Manual Scan" at bounding box center [878, 97] width 1305 height 36
click at [678, 142] on div "Full Scans PR Scans" at bounding box center [878, 137] width 1305 height 44
click at [633, 190] on input "text" at bounding box center [764, 187] width 1054 height 36
click at [633, 103] on div "Scans Start Manual Scan" at bounding box center [878, 97] width 1305 height 36
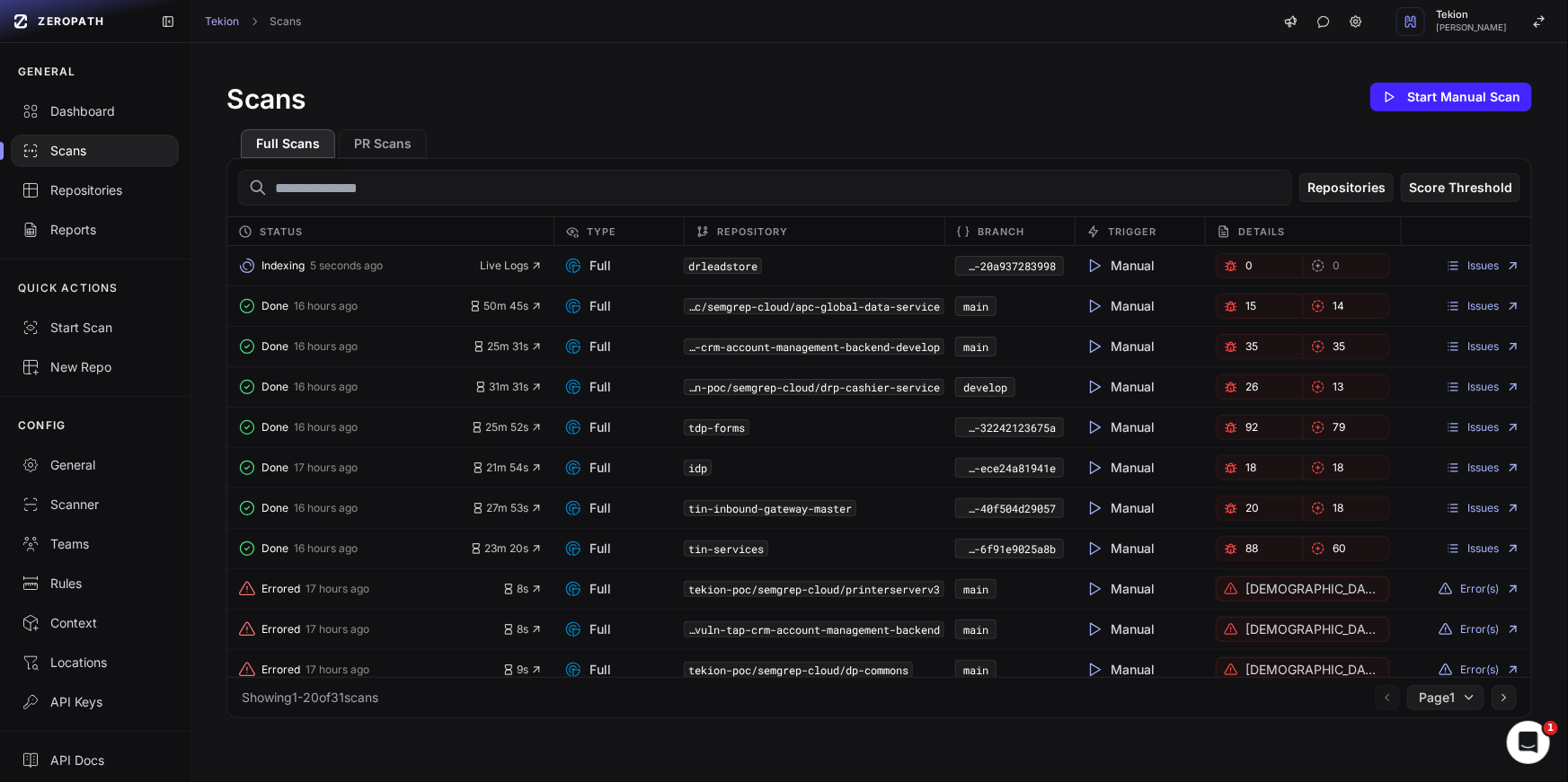
click at [489, 77] on div "Scans Start Manual Scan Full Scans PR Scans Repositories Score Threshold Status…" at bounding box center [878, 399] width 1377 height 712
drag, startPoint x: 370, startPoint y: 17, endPoint x: 216, endPoint y: 16, distance: 154.0
click at [216, 17] on div "Tekion Scans Tekion Satyendra Kumar" at bounding box center [878, 22] width 1377 height 44
click at [456, 66] on div "Scans Start Manual Scan Full Scans PR Scans Repositories Score Threshold Status…" at bounding box center [878, 399] width 1377 height 712
click at [1455, 28] on span "[PERSON_NAME]" at bounding box center [1471, 28] width 71 height 9
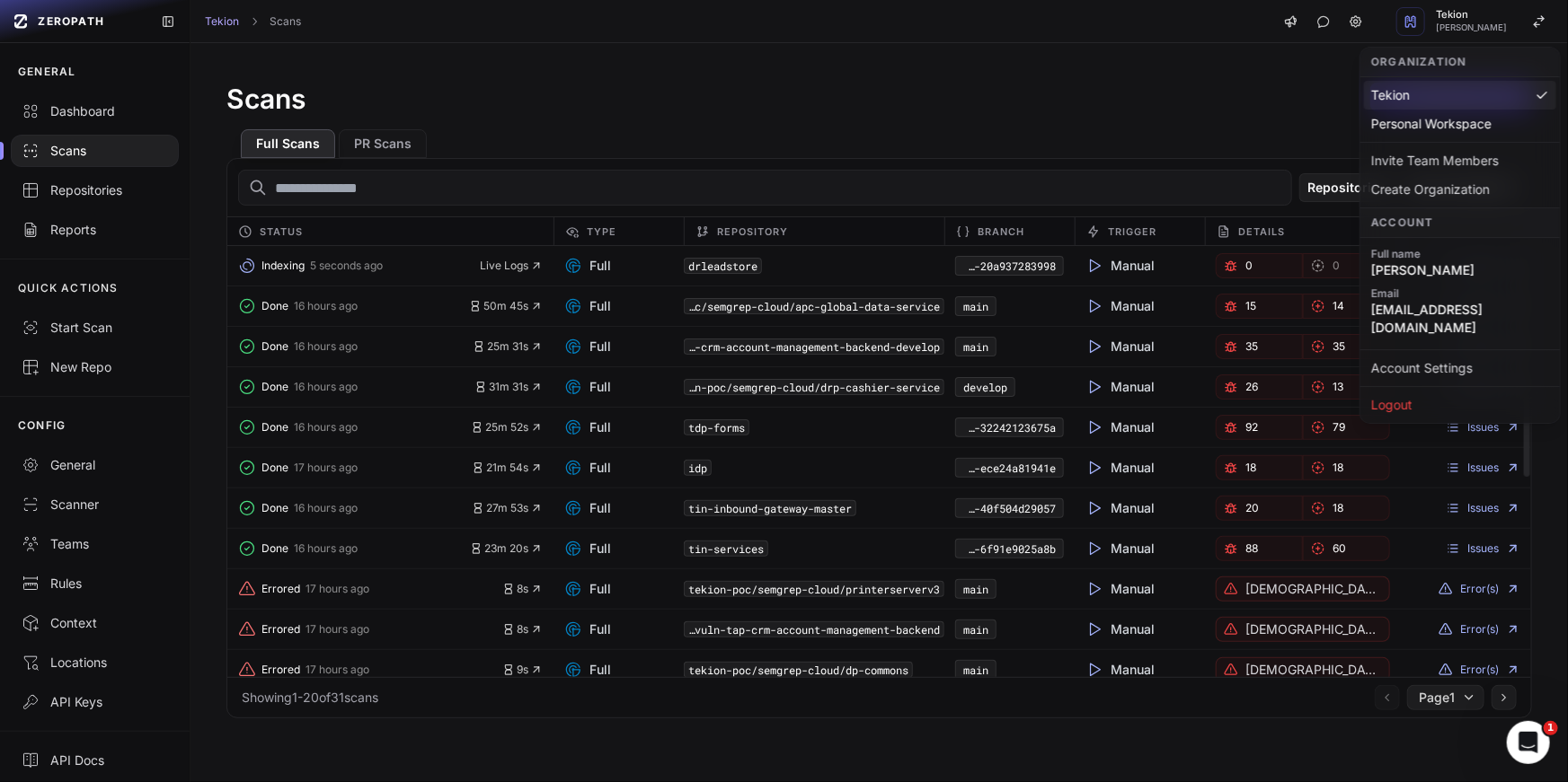
click at [1174, 77] on div "Scans Start Manual Scan Full Scans PR Scans Repositories Score Threshold Status…" at bounding box center [878, 399] width 1377 height 712
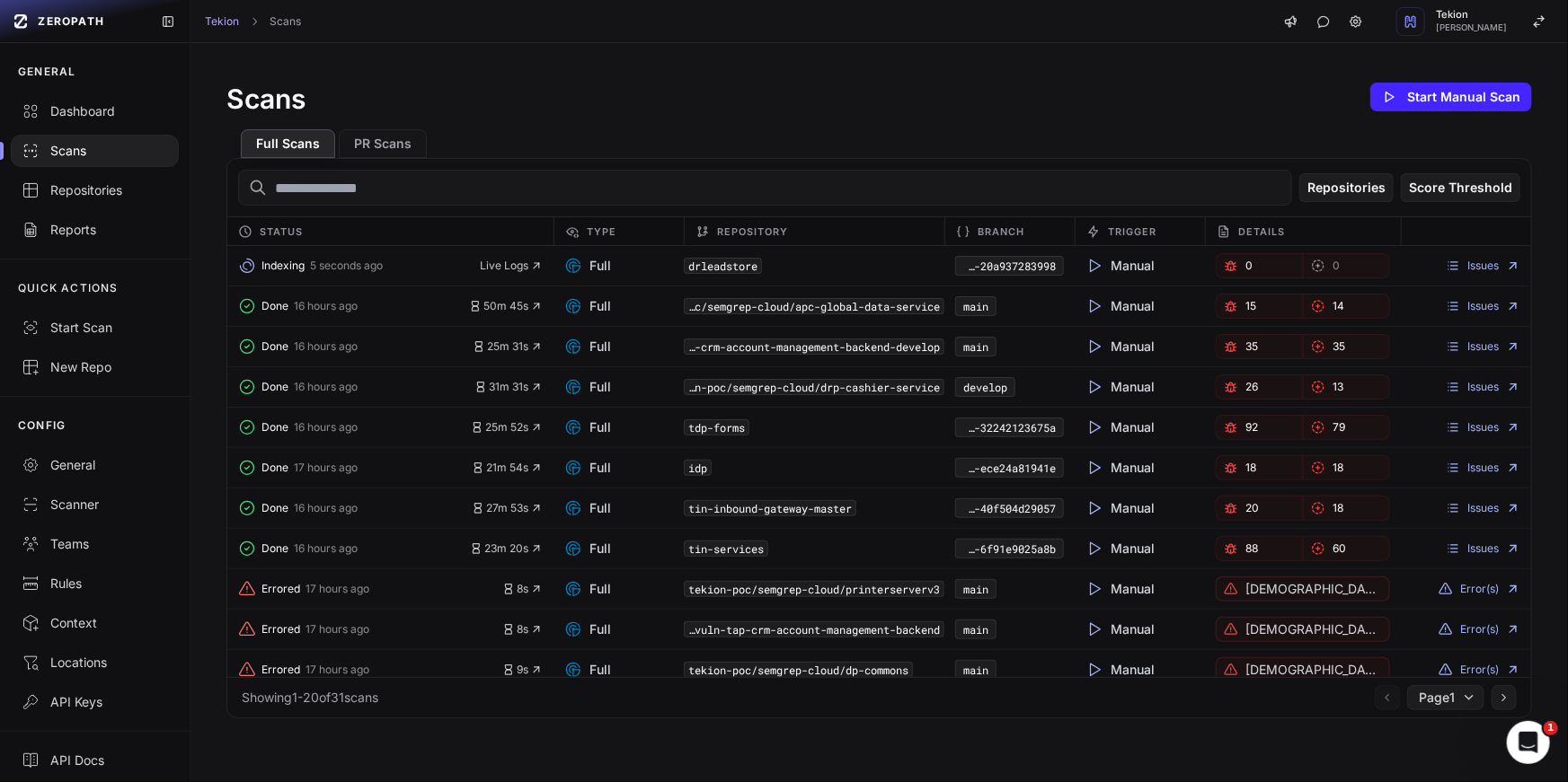
click at [820, 95] on div "Scans Start Manual Scan" at bounding box center [878, 97] width 1305 height 36
click at [532, 267] on icon "button" at bounding box center [536, 266] width 13 height 13
click at [523, 267] on span "Live Logs" at bounding box center [510, 266] width 62 height 15
click at [111, 145] on div "Scans" at bounding box center [95, 151] width 147 height 18
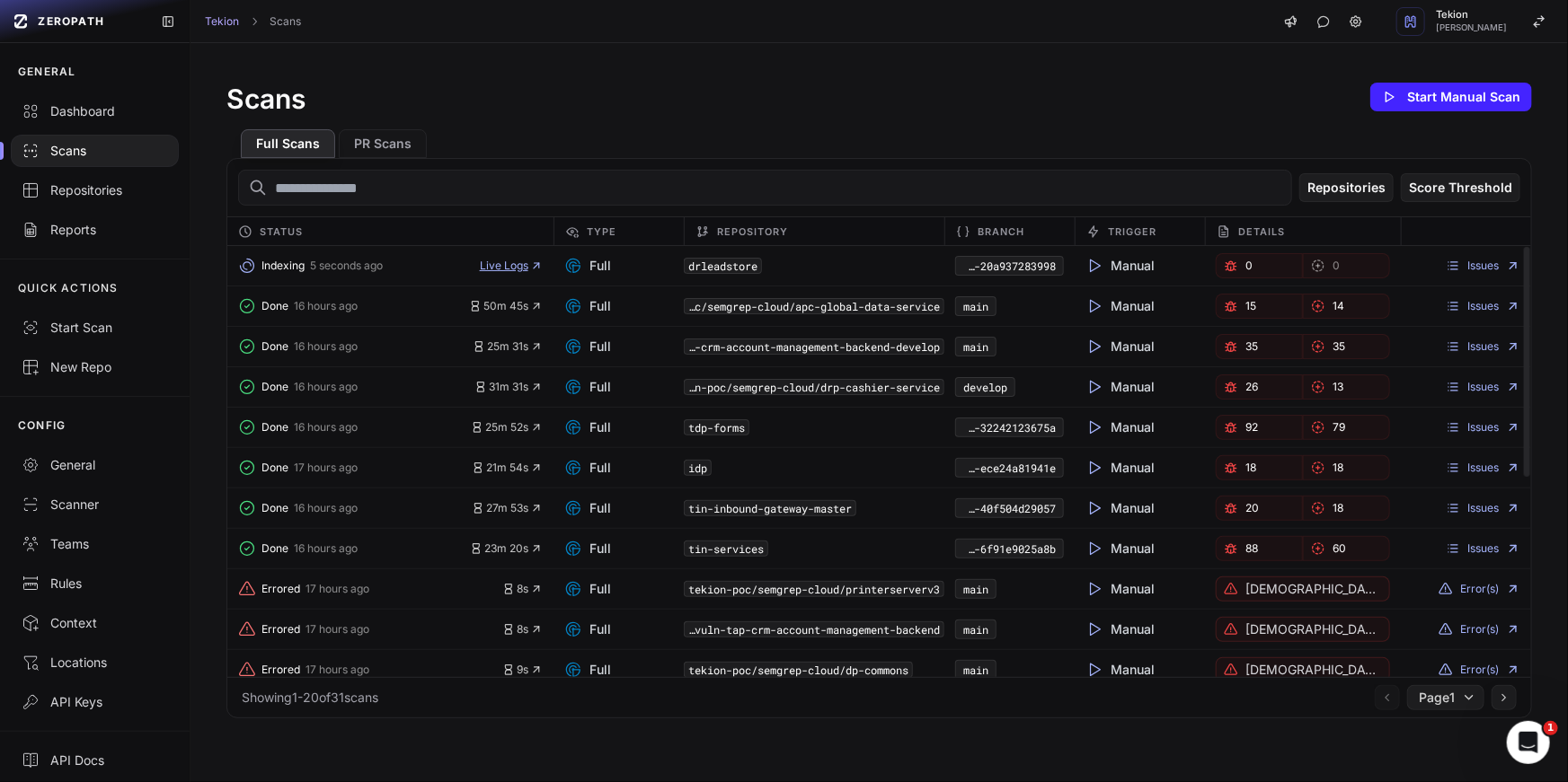
click at [508, 271] on span "Live Logs" at bounding box center [510, 266] width 62 height 15
click at [518, 265] on span "Live Logs" at bounding box center [510, 266] width 62 height 15
click at [378, 147] on button "PR Scans" at bounding box center [383, 144] width 88 height 29
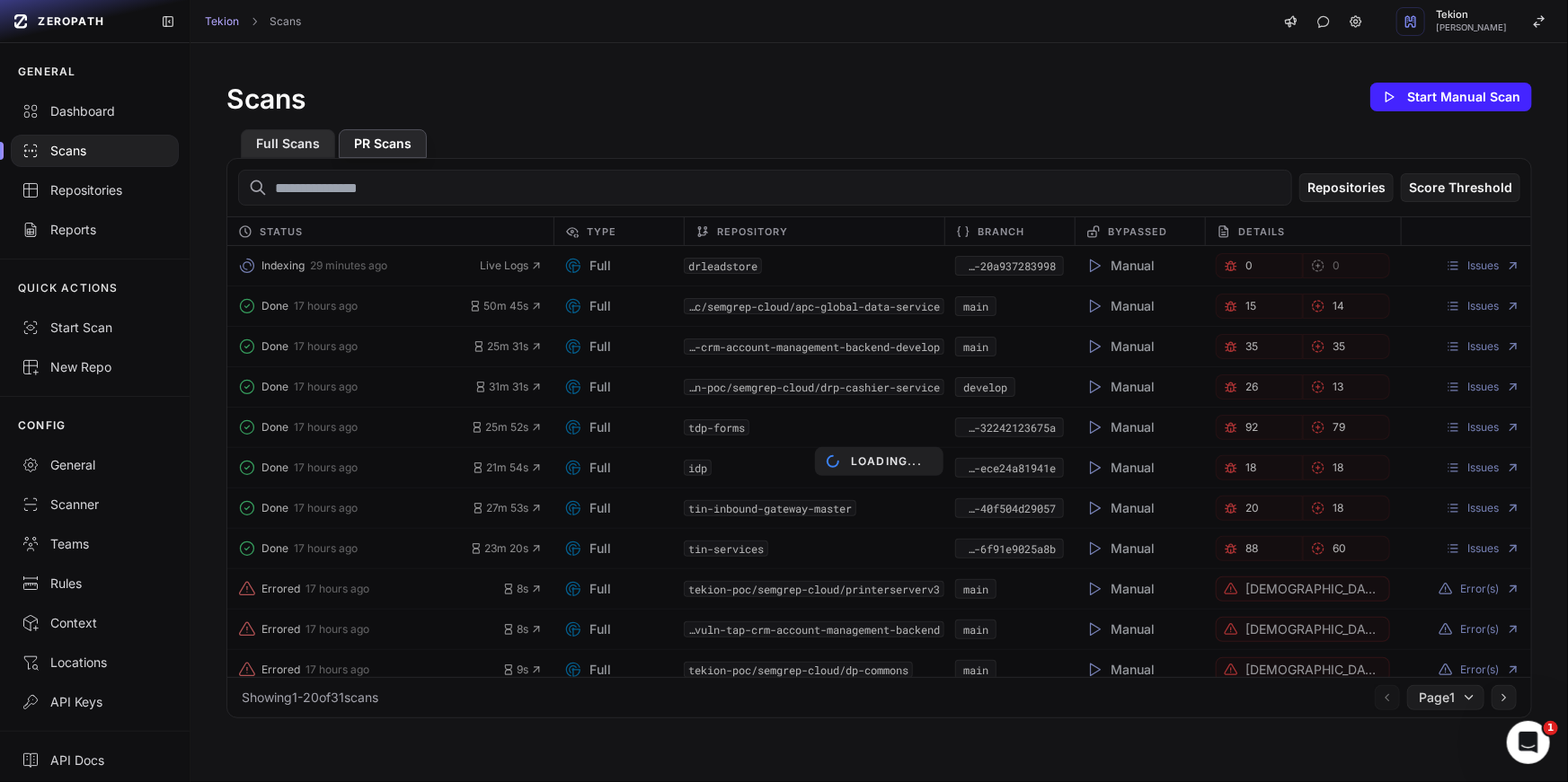
click at [280, 147] on button "Full Scans" at bounding box center [287, 144] width 94 height 29
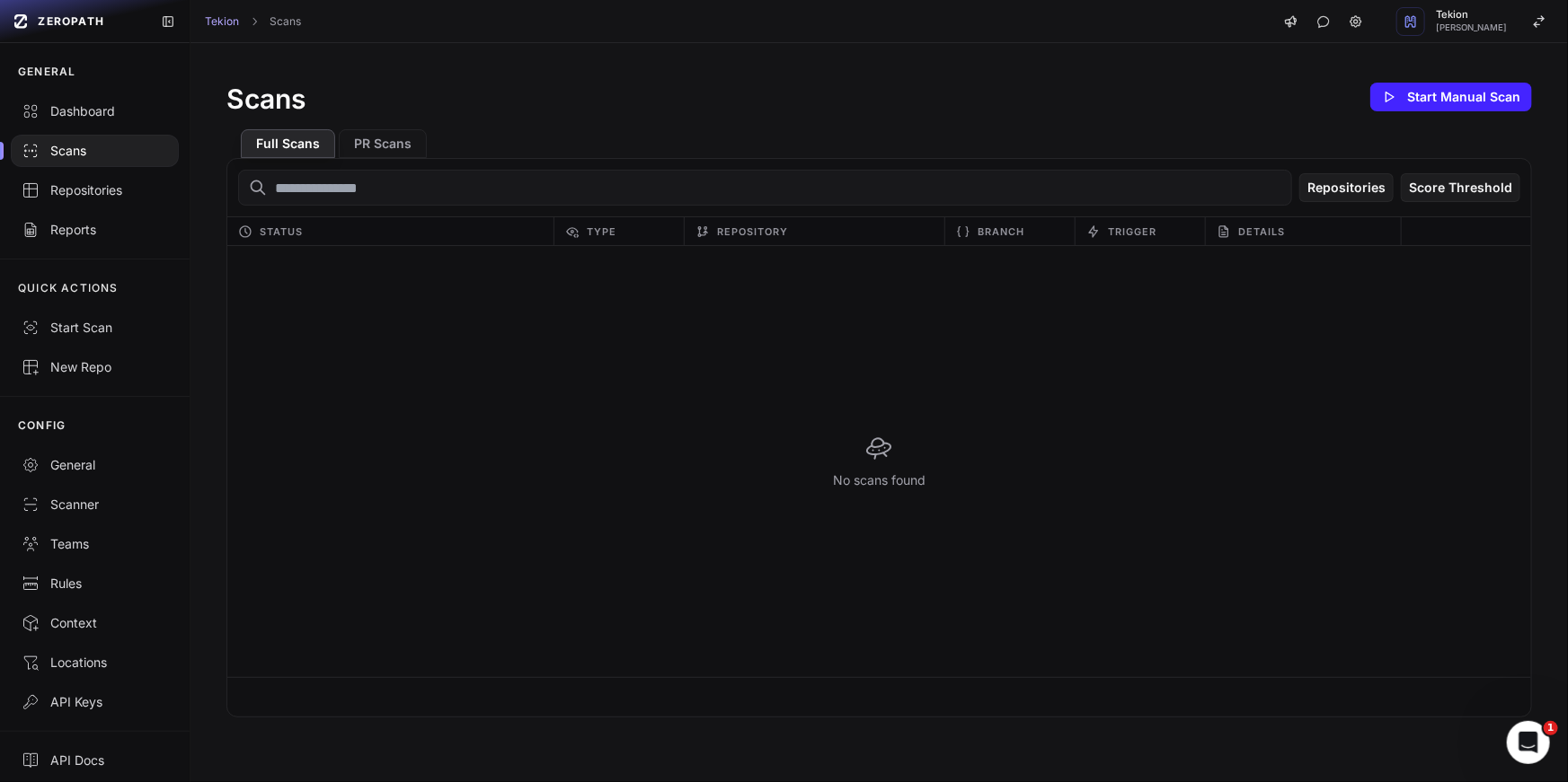
click at [530, 107] on div "Scans Start Manual Scan" at bounding box center [878, 97] width 1305 height 36
click at [289, 143] on button "Full Scans" at bounding box center [287, 144] width 94 height 29
click at [581, 126] on div "Full Scans PR Scans" at bounding box center [878, 137] width 1305 height 44
click at [380, 153] on button "PR Scans" at bounding box center [383, 144] width 88 height 29
click at [265, 135] on button "Full Scans" at bounding box center [287, 144] width 94 height 29
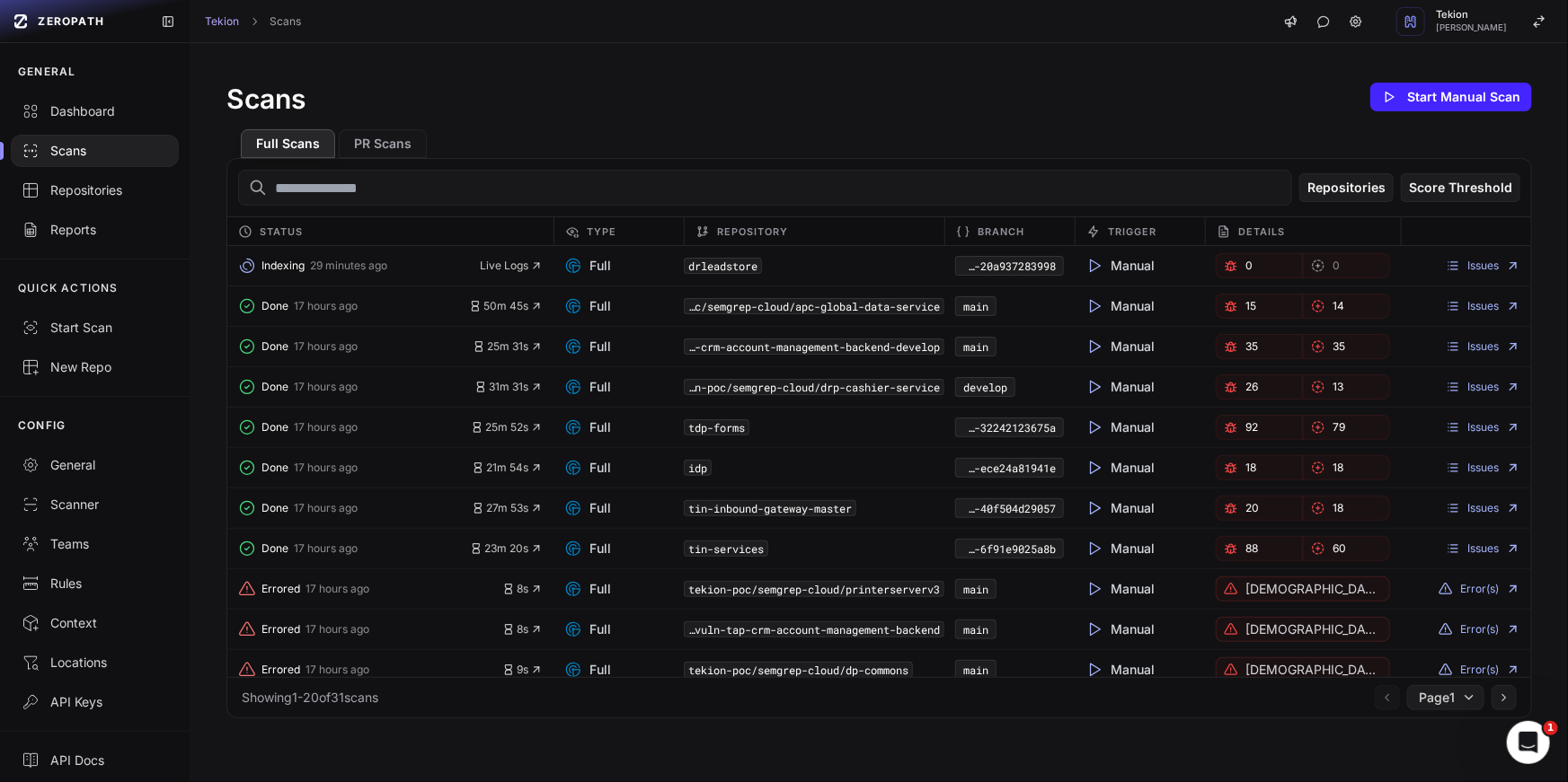
click at [547, 61] on div "Scans Start Manual Scan Full Scans PR Scans Repositories Score Threshold Status…" at bounding box center [878, 399] width 1377 height 712
click at [611, 138] on div "Full Scans PR Scans" at bounding box center [878, 137] width 1305 height 44
click at [525, 270] on span "Live Logs" at bounding box center [510, 266] width 62 height 15
click at [806, 70] on div "Scans Start Manual Scan Full Scans PR Scans Repositories Score Threshold Status…" at bounding box center [878, 399] width 1377 height 712
click at [517, 269] on span "Live Logs" at bounding box center [510, 266] width 62 height 15
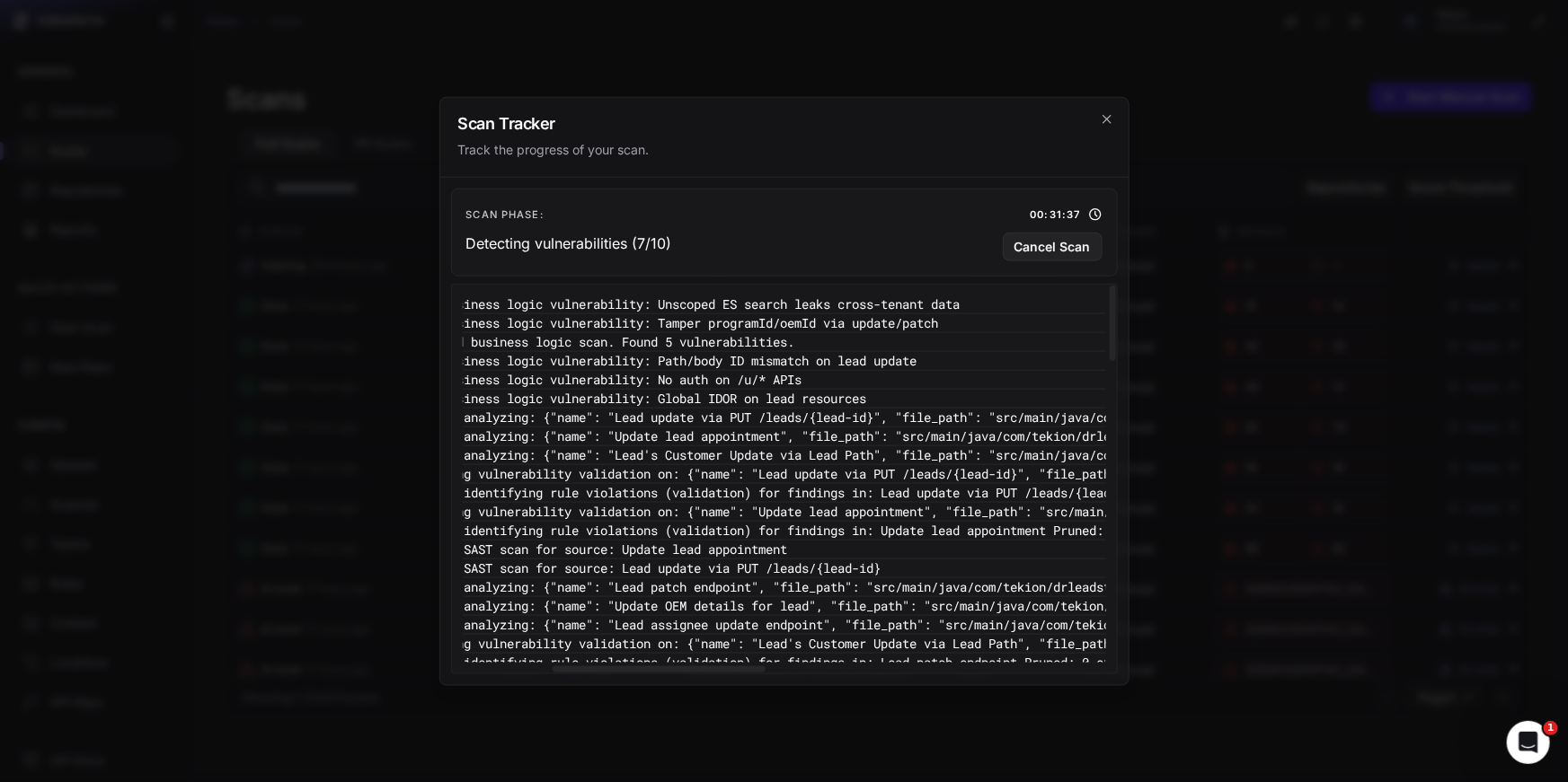
scroll to position [0, 305]
drag, startPoint x: 722, startPoint y: 395, endPoint x: 1024, endPoint y: 394, distance: 302.0
click at [1024, 394] on pre "15:35:21 - VULNERABILITY_DETECTION - Found business logic vulnerability: Global…" at bounding box center [1095, 397] width 1875 height 19
click at [947, 408] on pre "15:28:33 - VULNERABILITY_DETECTION - Finished analyzing: {"name": "Lead update …" at bounding box center [1095, 416] width 1875 height 19
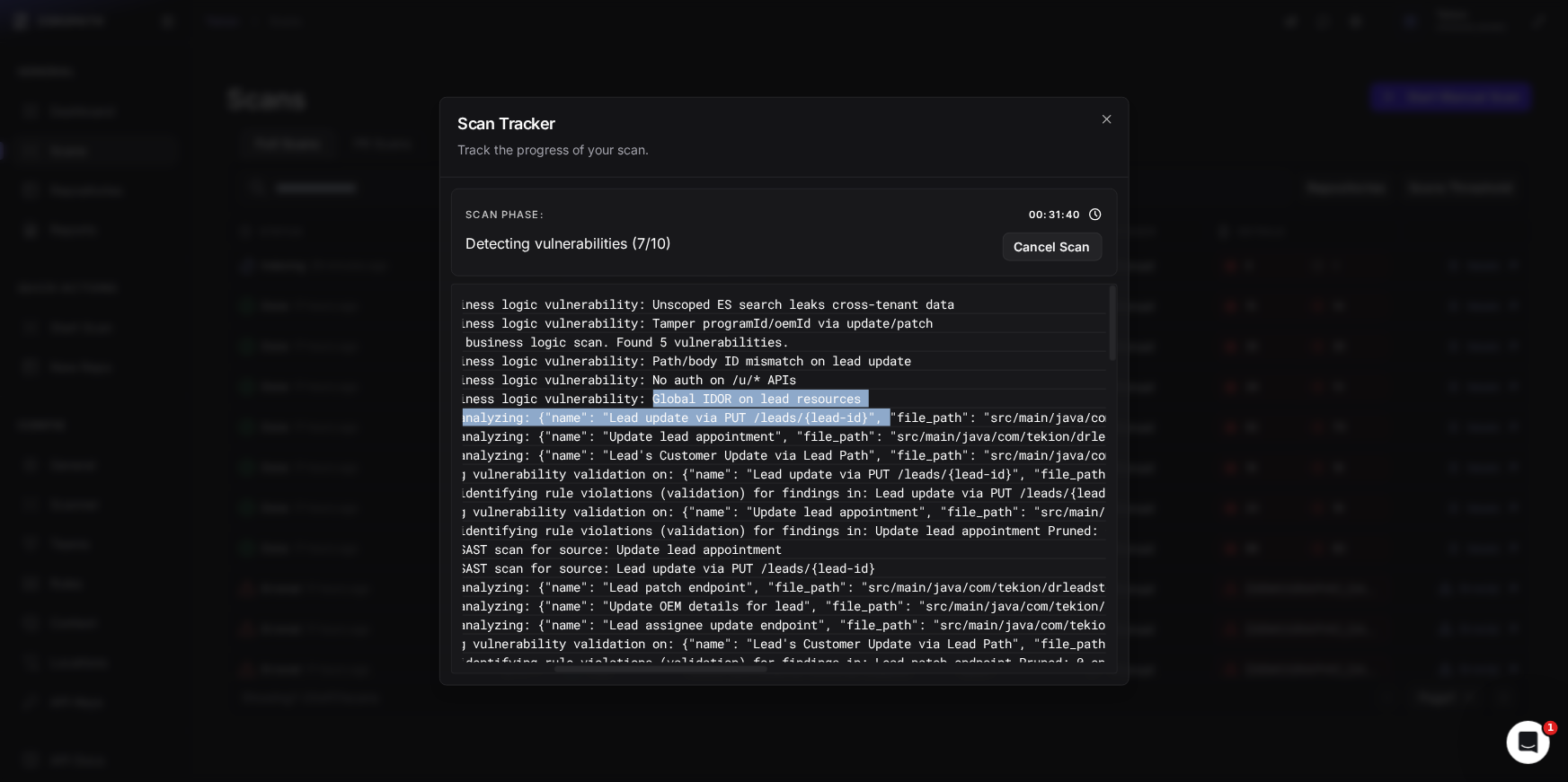
drag, startPoint x: 947, startPoint y: 408, endPoint x: 712, endPoint y: 403, distance: 235.1
click at [897, 403] on pre "15:35:21 - VULNERABILITY_DETECTION - Found business logic vulnerability: Global…" at bounding box center [1095, 397] width 1875 height 19
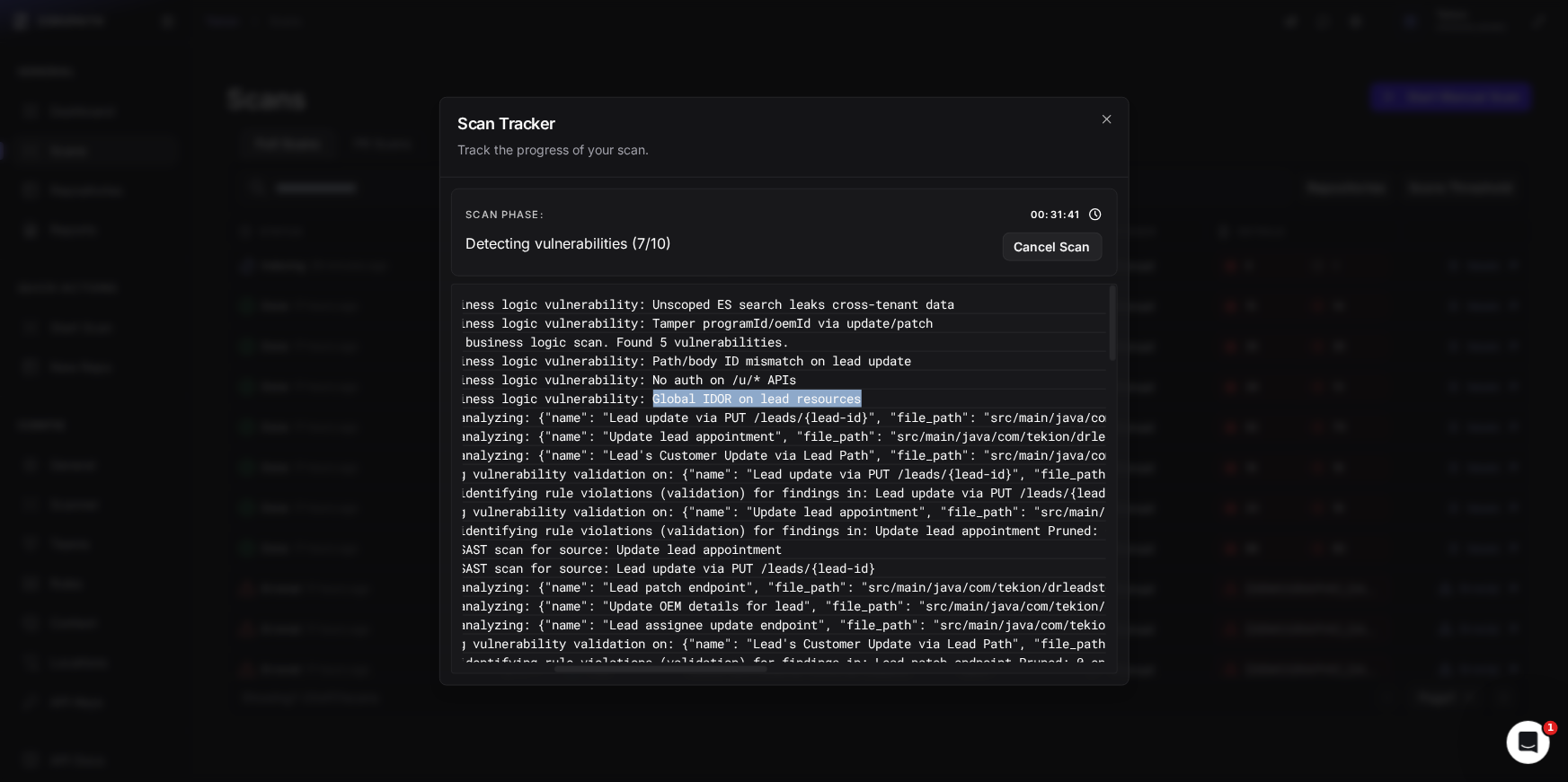
drag, startPoint x: 935, startPoint y: 392, endPoint x: 705, endPoint y: 392, distance: 230.0
click at [705, 392] on pre "15:35:21 - VULNERABILITY_DETECTION - Found business logic vulnerability: Global…" at bounding box center [1095, 397] width 1875 height 19
drag, startPoint x: 672, startPoint y: 343, endPoint x: 854, endPoint y: 343, distance: 182.0
click at [854, 343] on pre "15:35:21 - VULNERABILITY_DETECTION - Completed business logic scan. Found 5 vul…" at bounding box center [1095, 341] width 1875 height 19
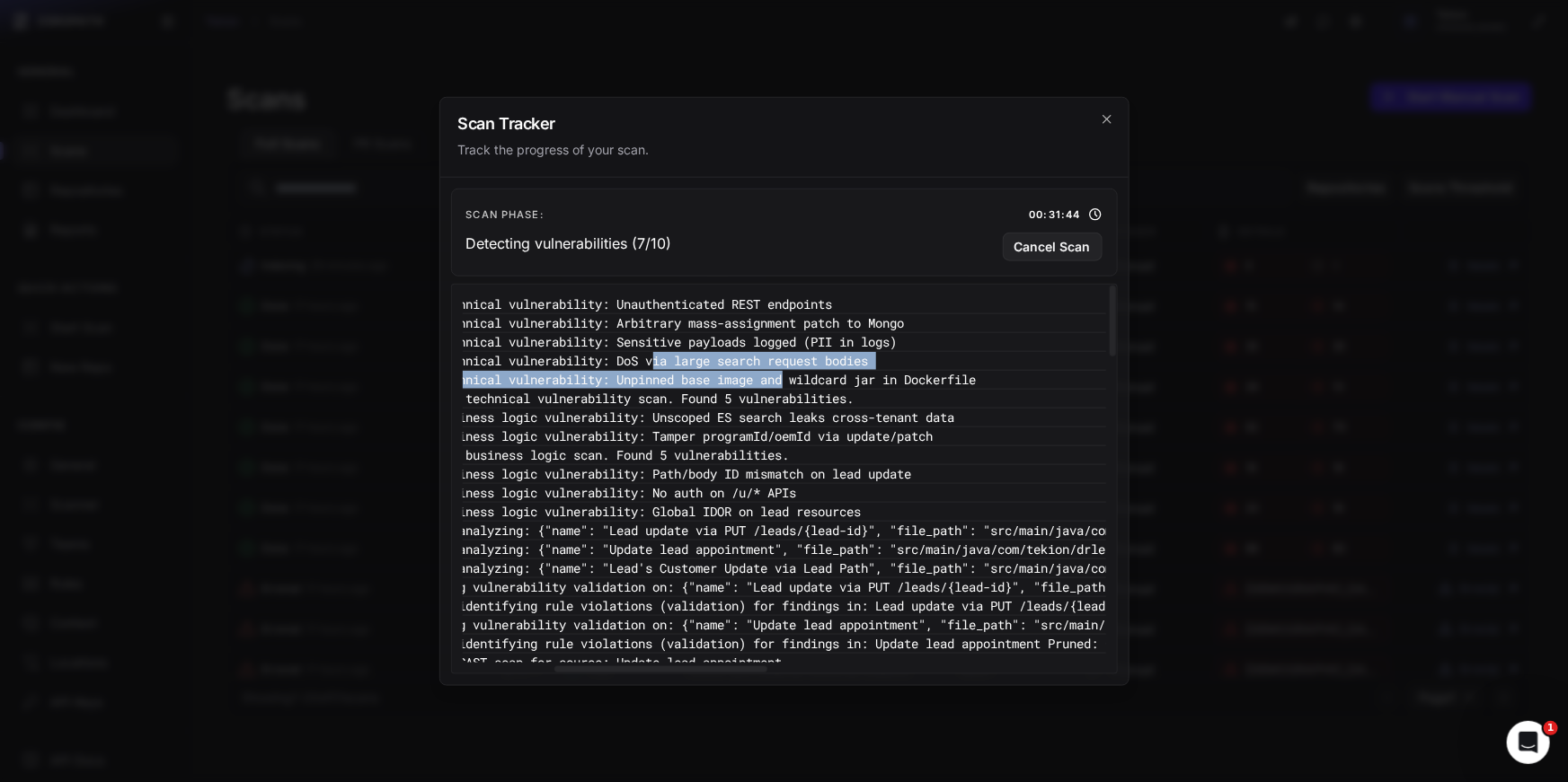
drag, startPoint x: 708, startPoint y: 367, endPoint x: 864, endPoint y: 391, distance: 157.8
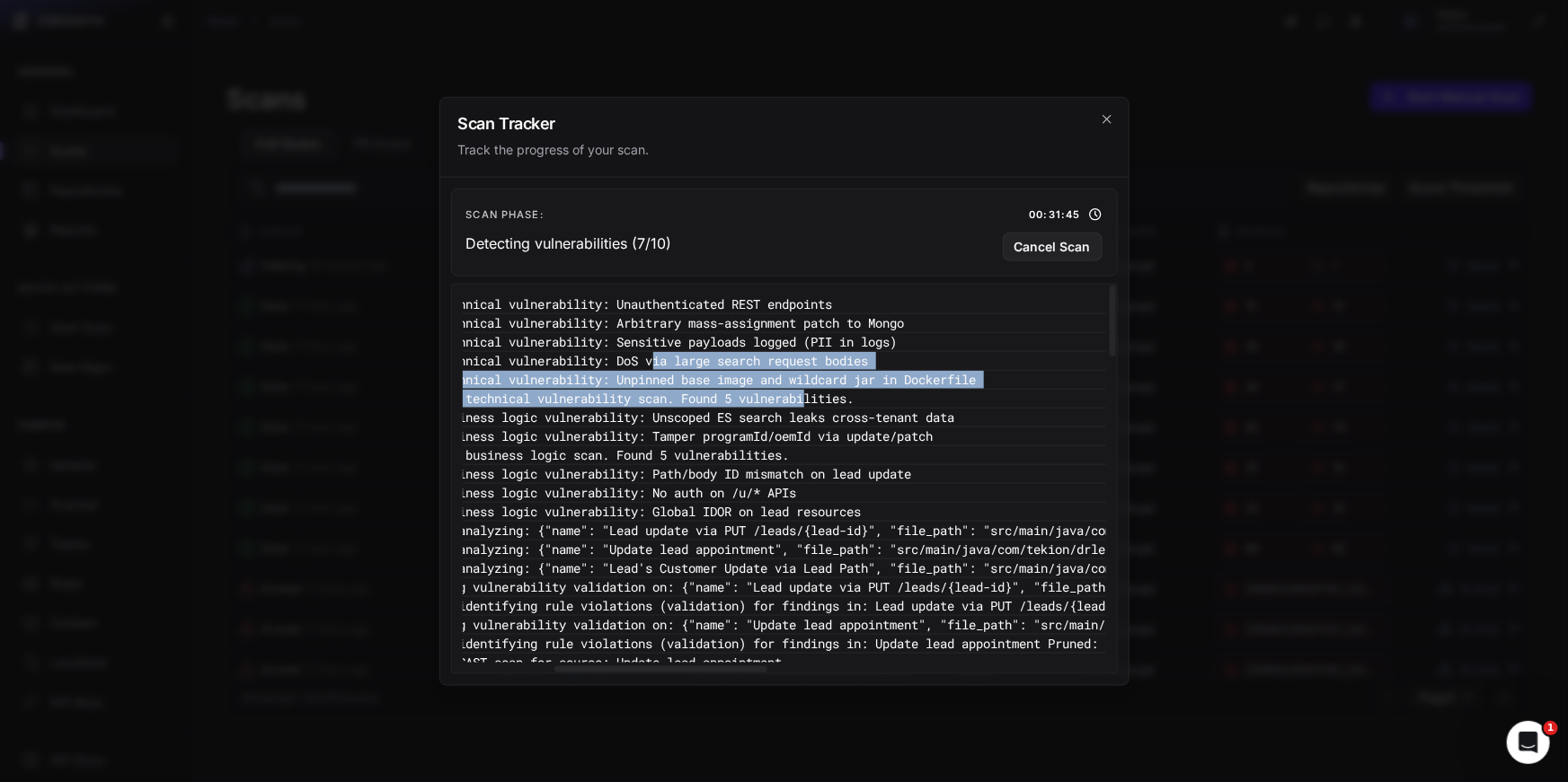
click at [767, 391] on pre "15:38:57 - VULNERABILITY_DETECTION - Completed technical vulnerability scan. Fo…" at bounding box center [1095, 397] width 1875 height 19
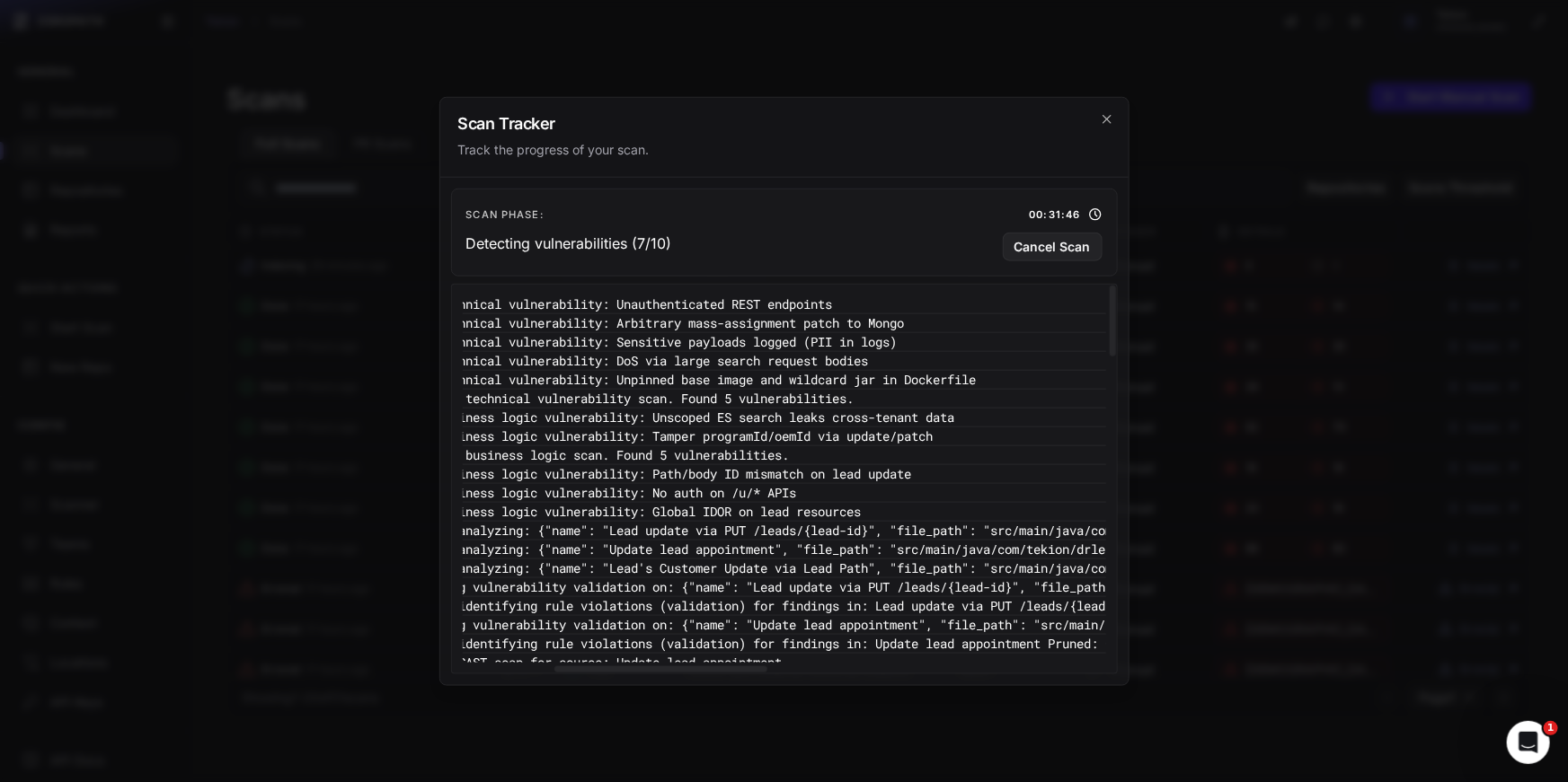
click at [767, 391] on pre "15:38:57 - VULNERABILITY_DETECTION - Completed technical vulnerability scan. Fo…" at bounding box center [1095, 397] width 1875 height 19
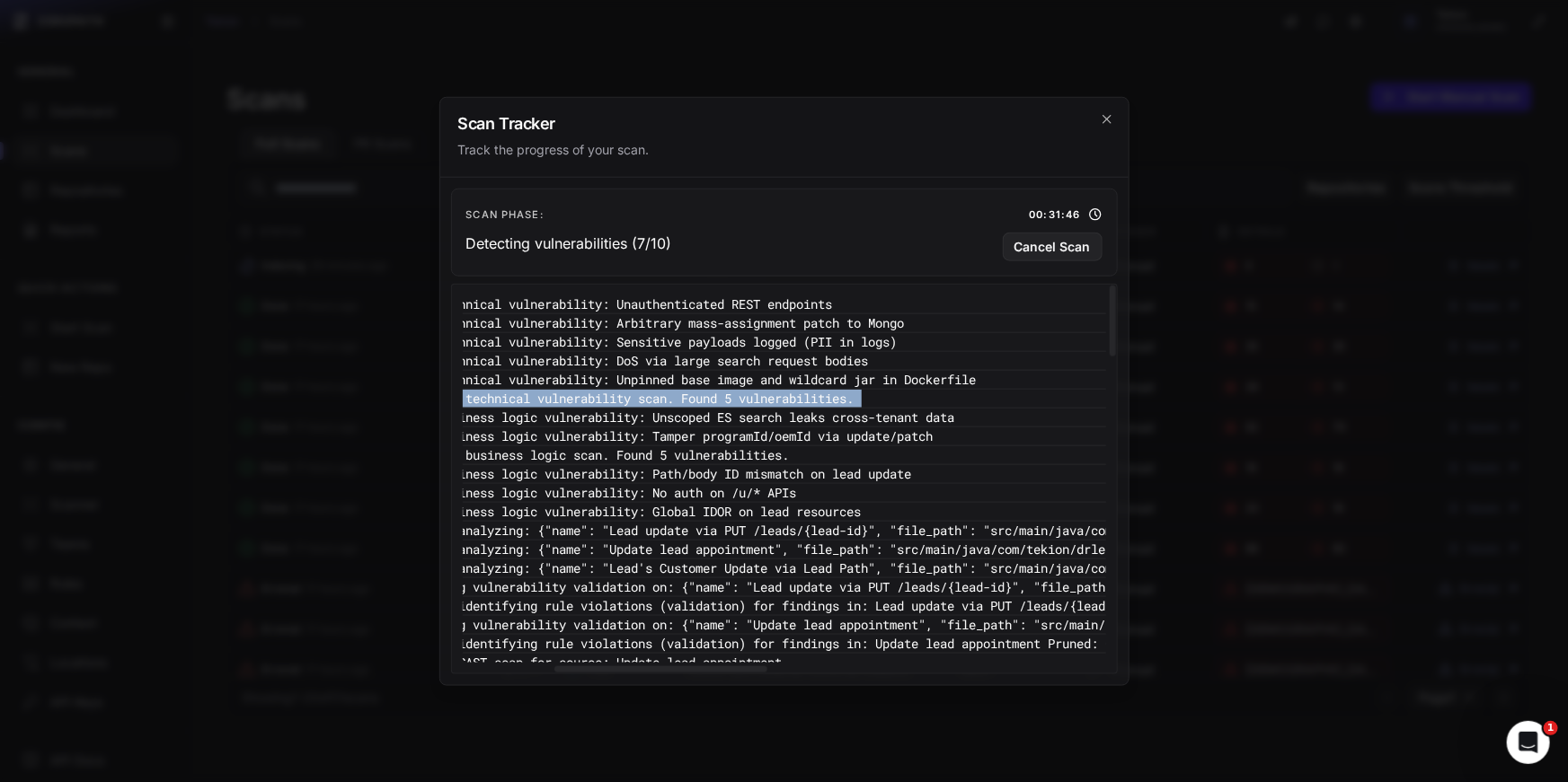
click at [767, 391] on pre "15:38:57 - VULNERABILITY_DETECTION - Completed technical vulnerability scan. Fo…" at bounding box center [1095, 397] width 1875 height 19
click at [833, 396] on pre "15:38:57 - VULNERABILITY_DETECTION - Completed technical vulnerability scan. Fo…" at bounding box center [1095, 397] width 1875 height 19
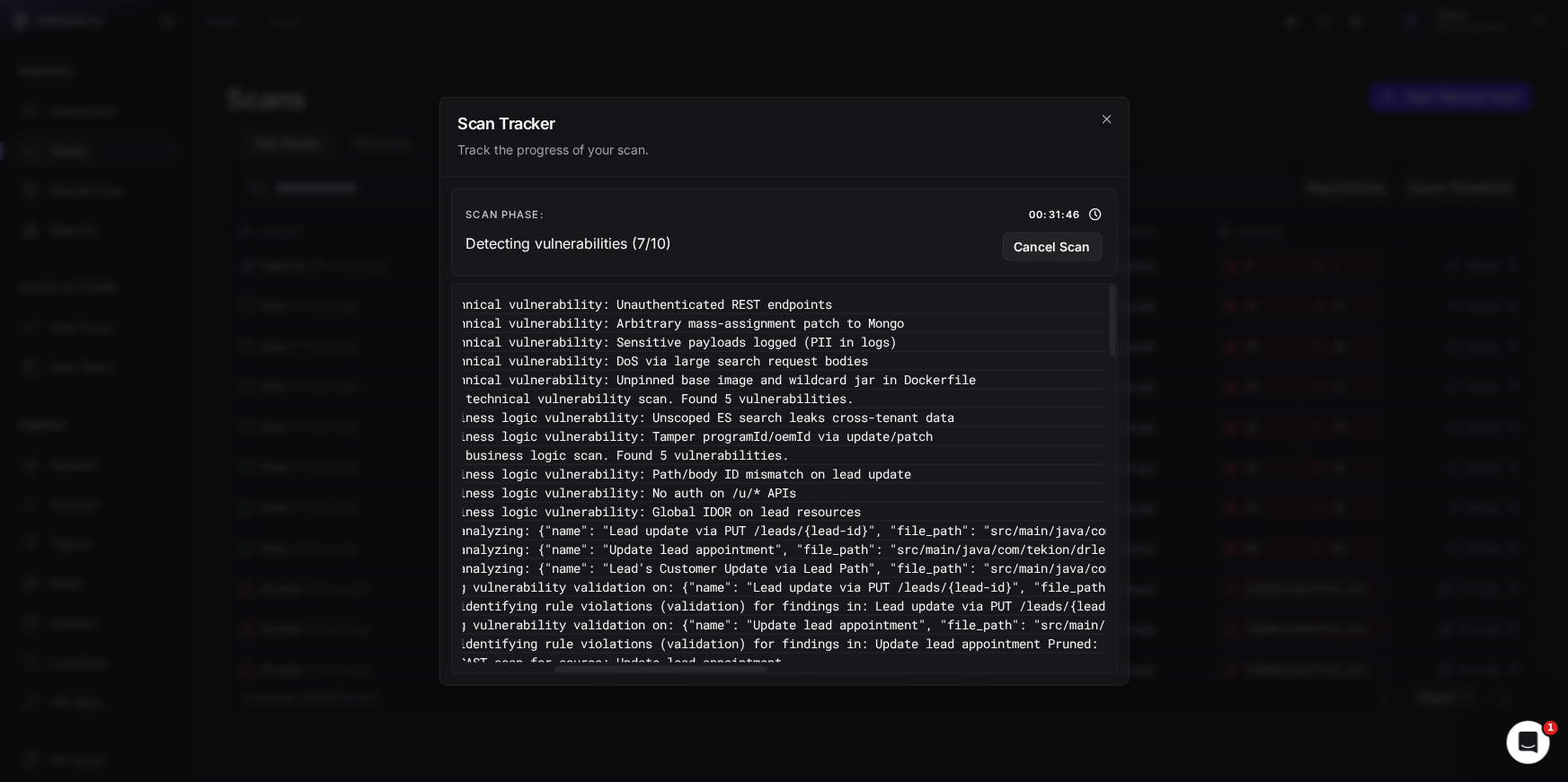
click at [833, 396] on pre "15:38:57 - VULNERABILITY_DETECTION - Completed technical vulnerability scan. Fo…" at bounding box center [1095, 397] width 1875 height 19
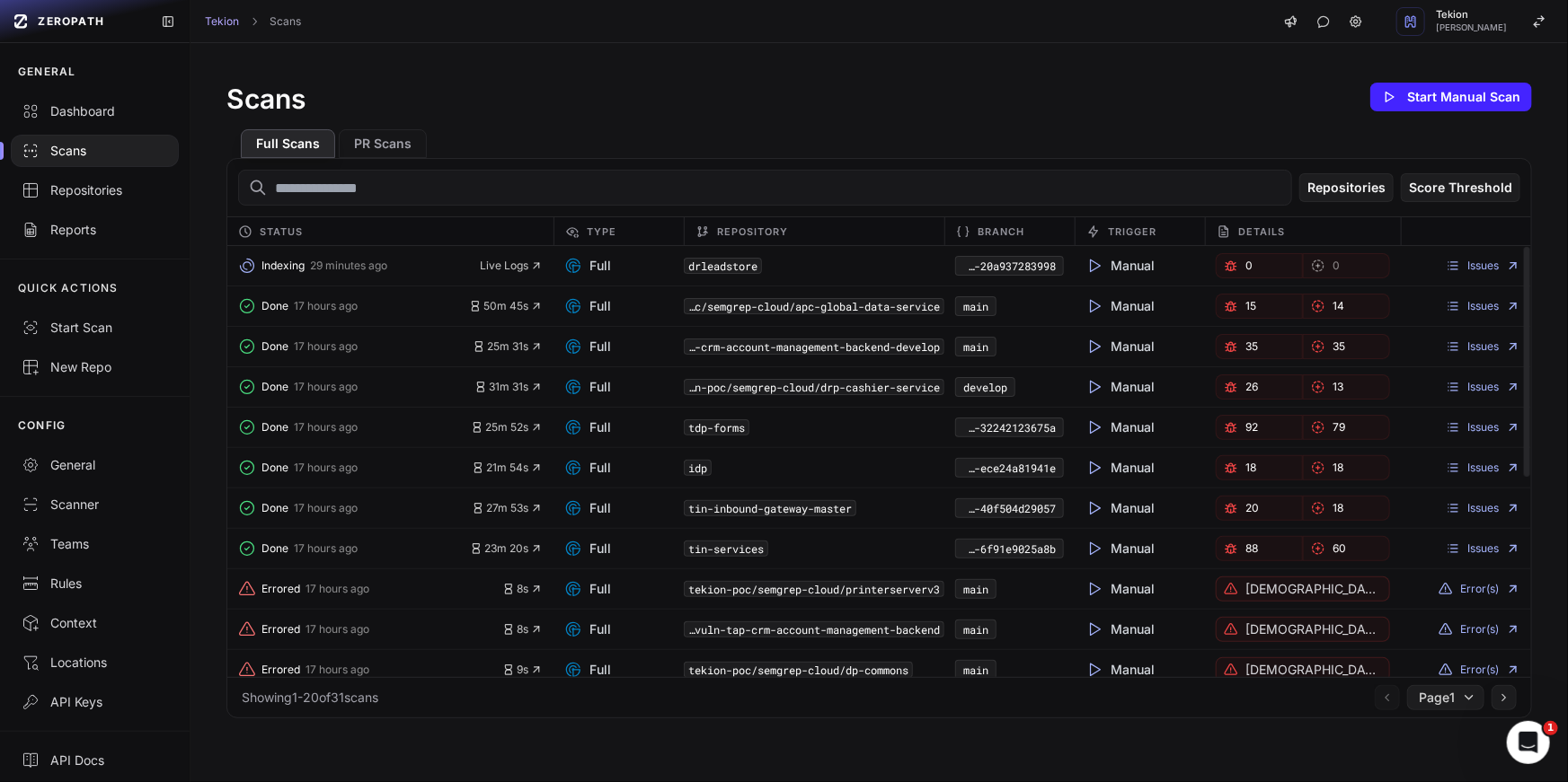
click at [727, 91] on div "Scans Start Manual Scan" at bounding box center [878, 97] width 1305 height 36
click at [466, 123] on div "Full Scans PR Scans" at bounding box center [878, 137] width 1305 height 44
click at [539, 268] on icon "button" at bounding box center [536, 266] width 13 height 13
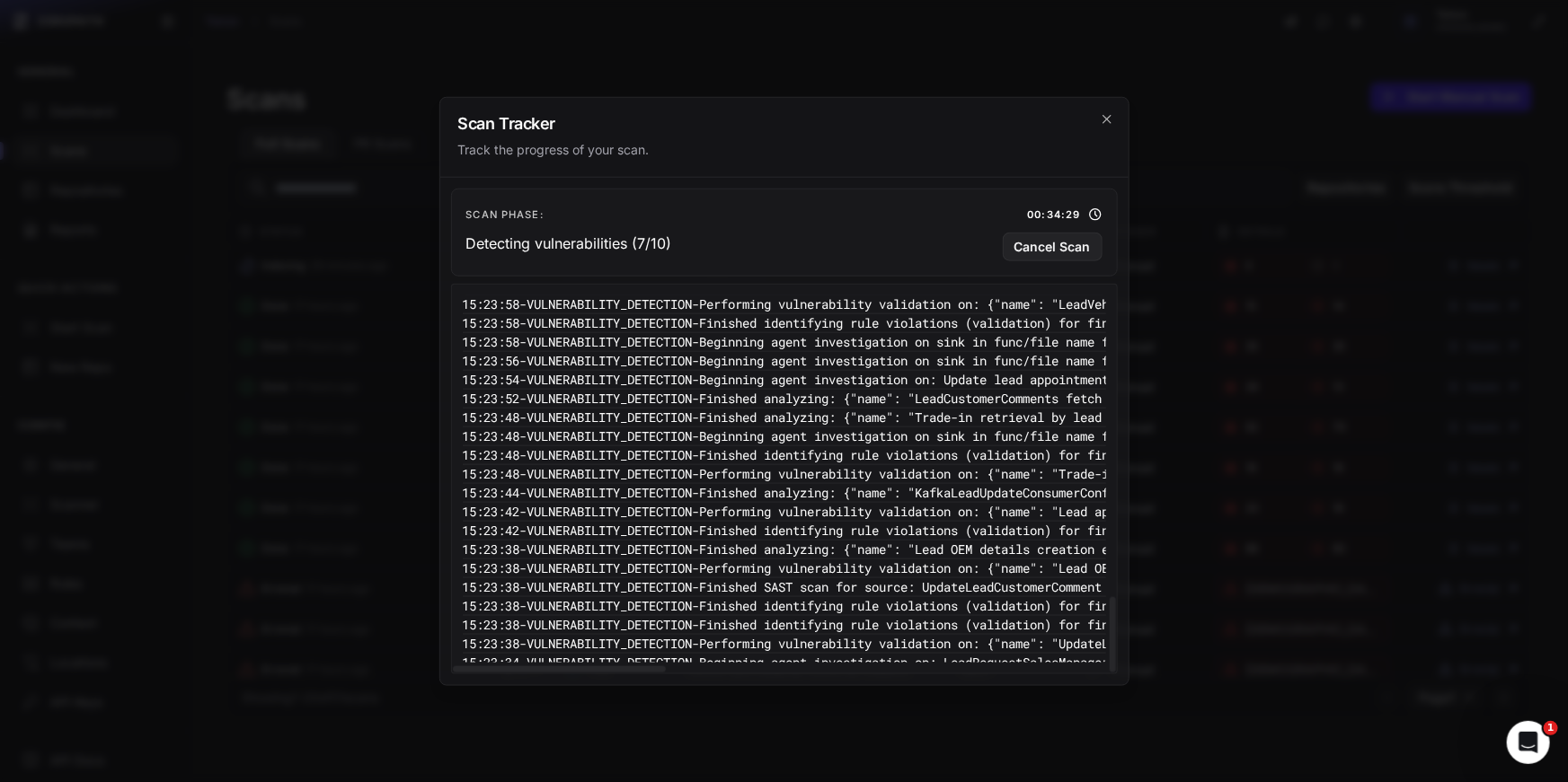
scroll to position [0, 0]
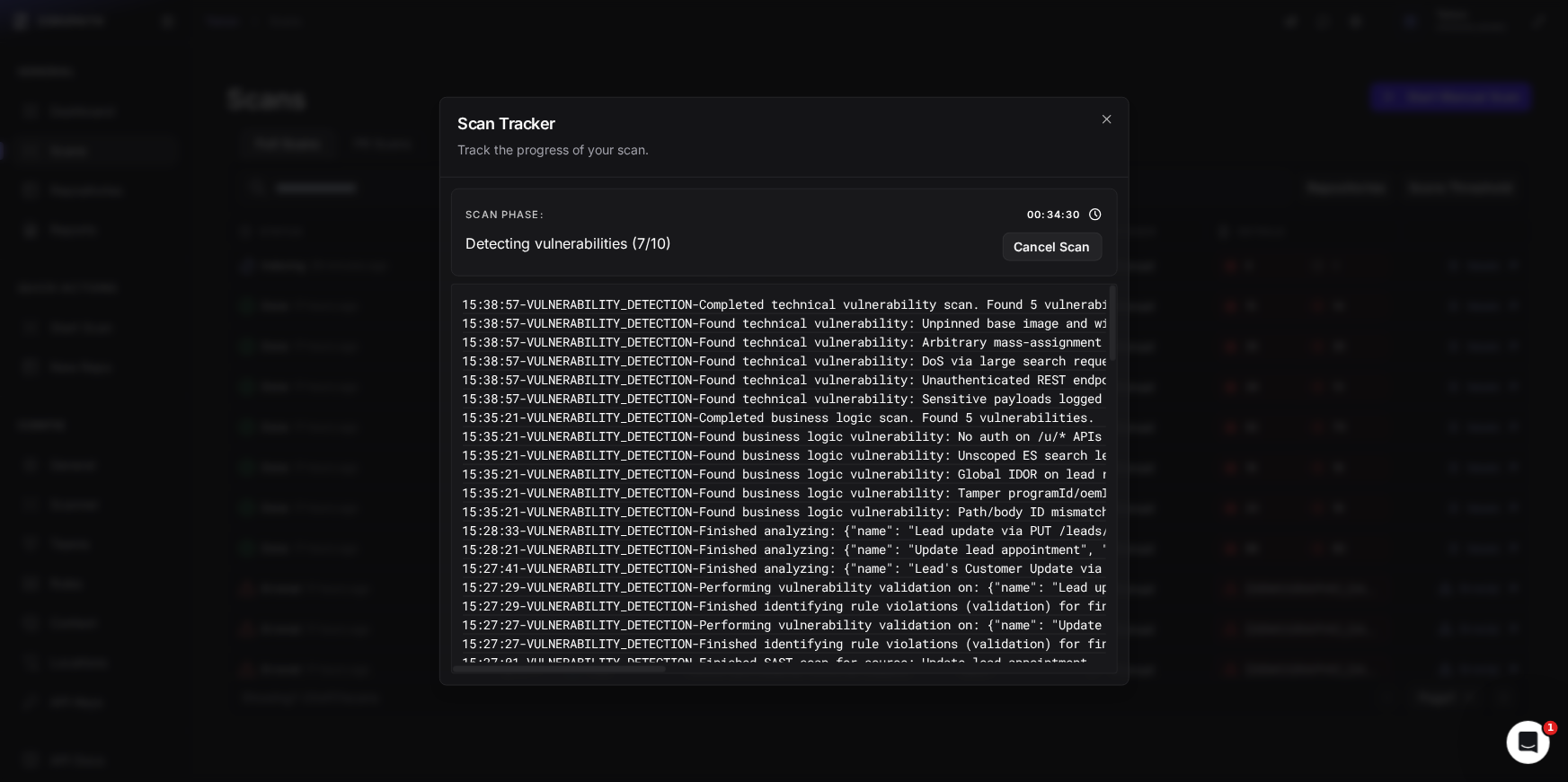
click at [579, 447] on pre "15:35:21 - VULNERABILITY_DETECTION - Found business logic vulnerability: Unscop…" at bounding box center [1400, 455] width 1875 height 19
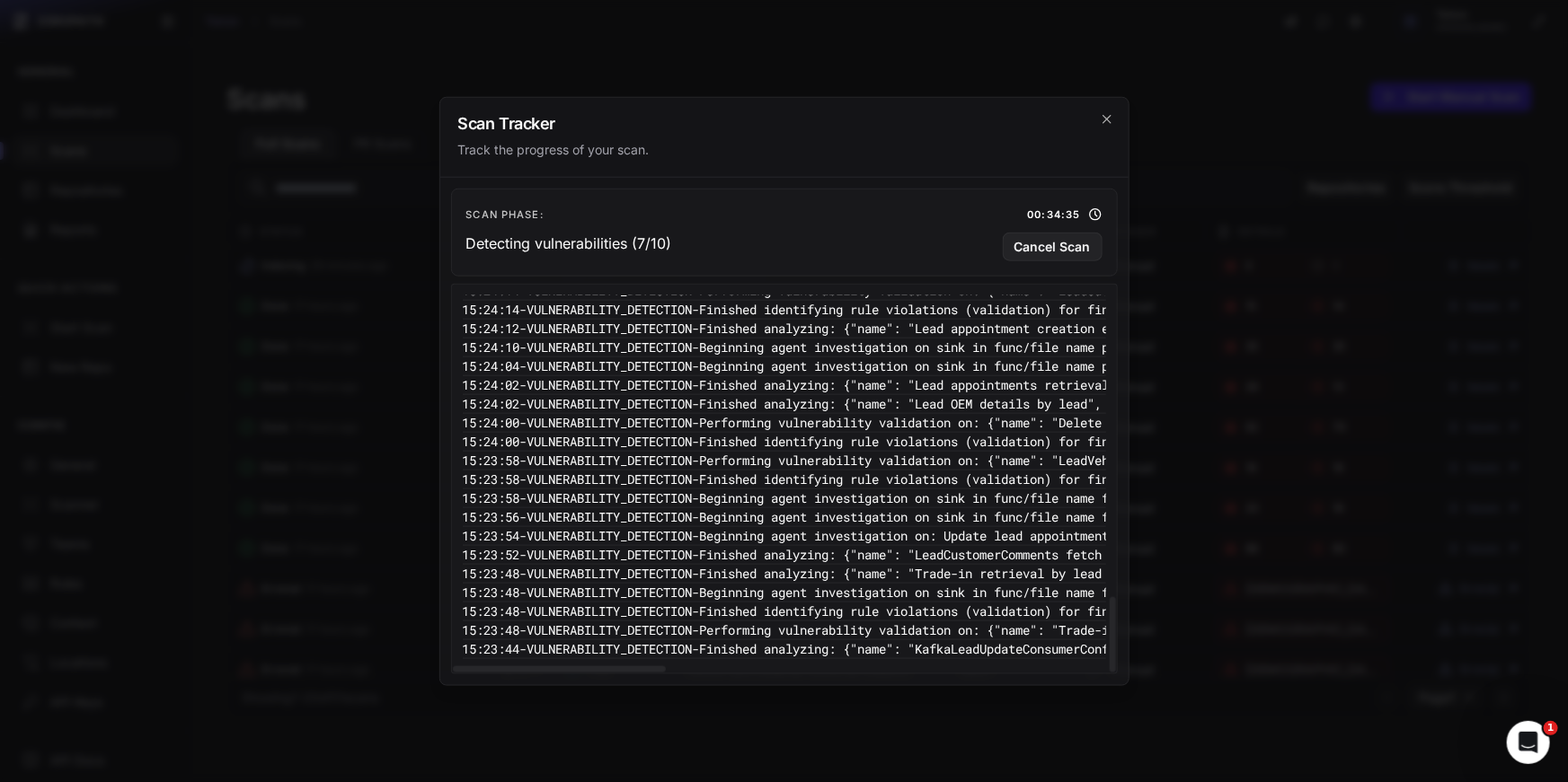
scroll to position [1509, 0]
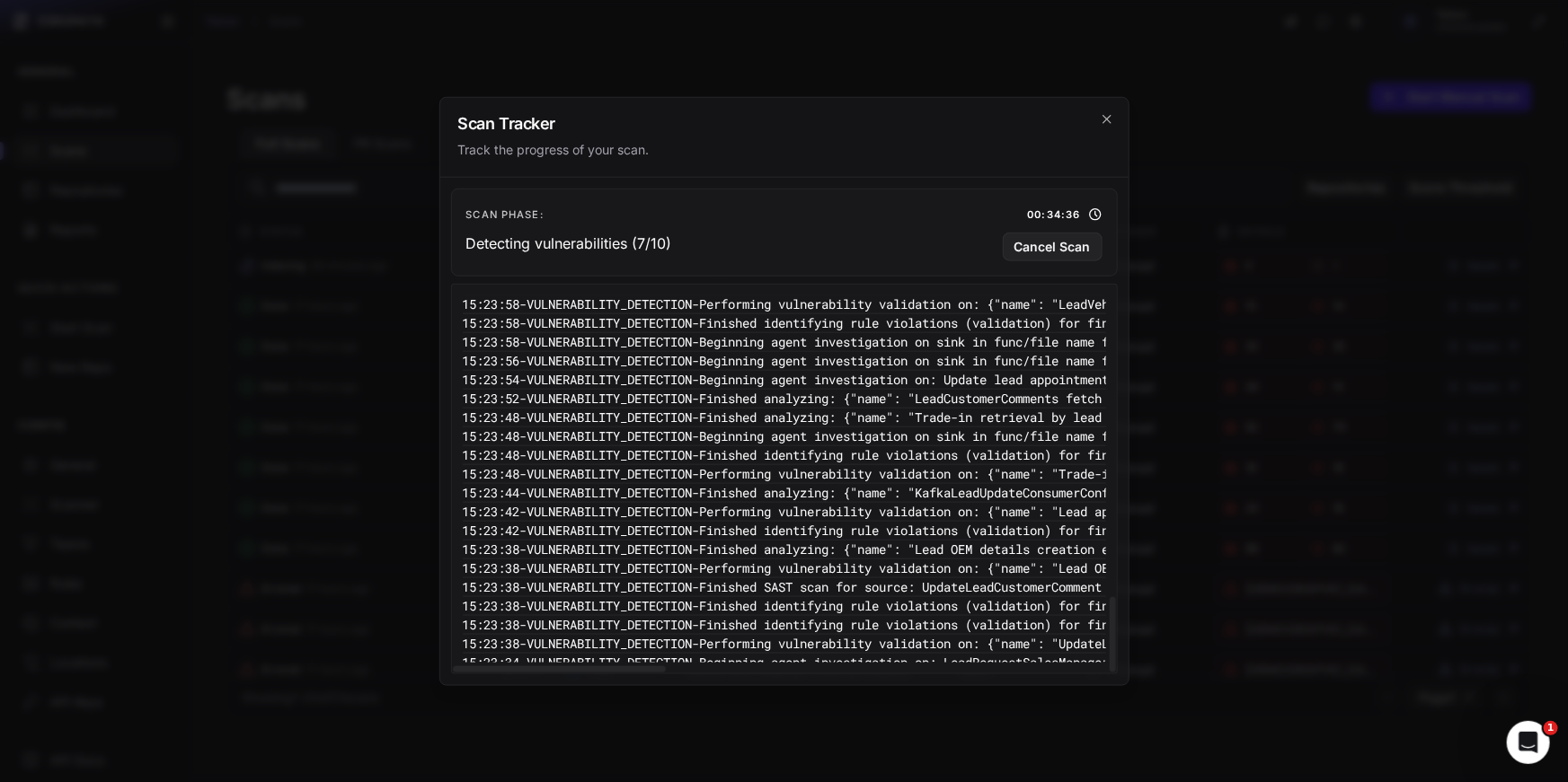
click at [830, 653] on pre "15:23:34 - VULNERABILITY_DETECTION - Beginning agent investigation on: LeadRequ…" at bounding box center [1400, 662] width 1875 height 19
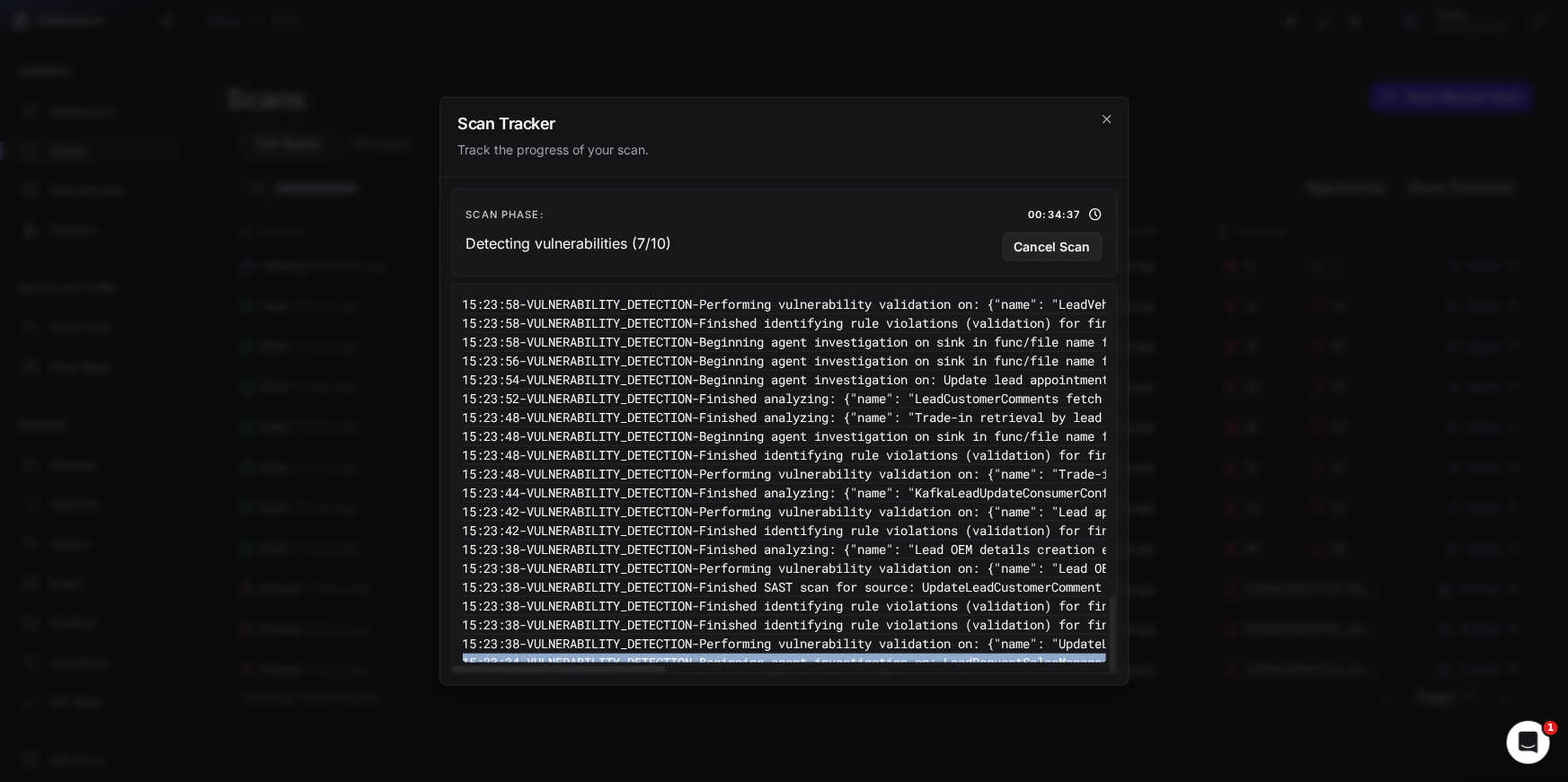
click at [874, 653] on pre "15:23:34 - VULNERABILITY_DETECTION - Beginning agent investigation on: LeadRequ…" at bounding box center [1400, 662] width 1875 height 19
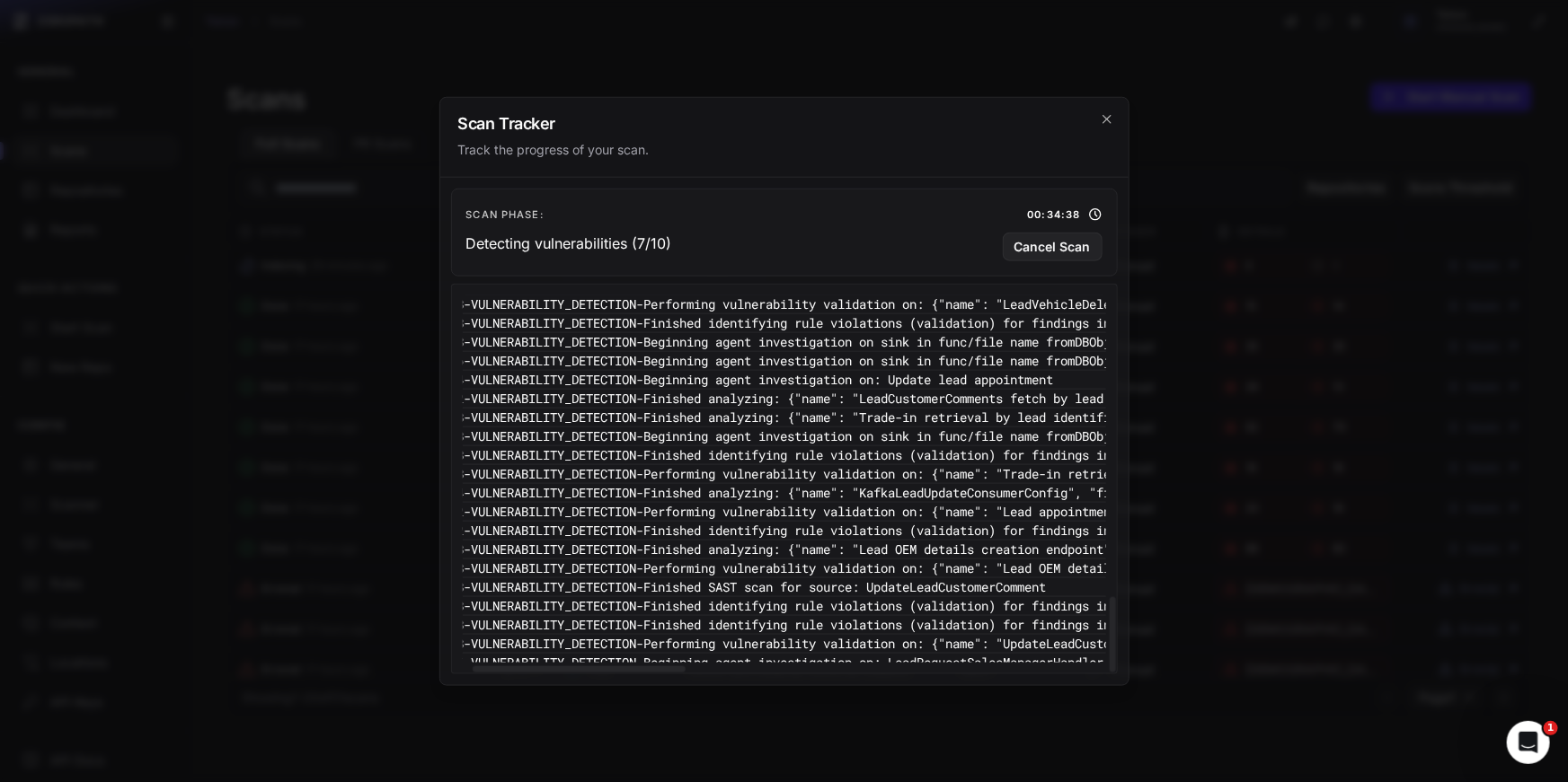
scroll to position [1509, 58]
drag, startPoint x: 926, startPoint y: 651, endPoint x: 714, endPoint y: 651, distance: 212.0
click at [715, 653] on pre "15:23:34 - VULNERABILITY_DETECTION - Beginning agent investigation on: LeadRequ…" at bounding box center [1342, 662] width 1875 height 19
click at [842, 653] on pre "15:23:34 - VULNERABILITY_DETECTION - Beginning agent investigation on: LeadRequ…" at bounding box center [1342, 662] width 1875 height 19
drag, startPoint x: 977, startPoint y: 633, endPoint x: 647, endPoint y: 631, distance: 330.0
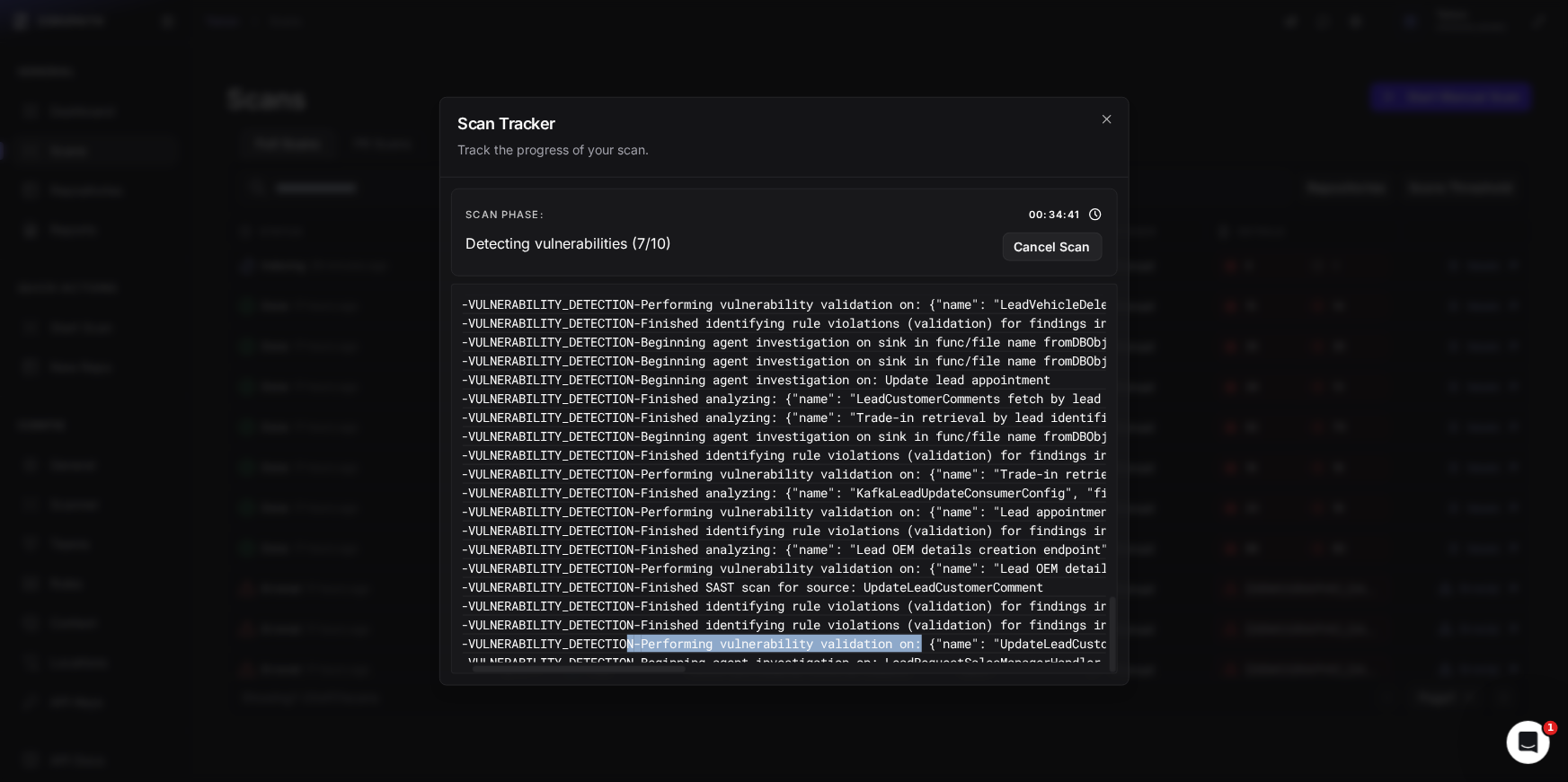
click at [647, 634] on pre "15:23:38 - VULNERABILITY_DETECTION - Performing vulnerability validation on: {"…" at bounding box center [1342, 643] width 1875 height 19
click at [705, 634] on pre "15:23:38 - VULNERABILITY_DETECTION - Performing vulnerability validation on: {"…" at bounding box center [1342, 643] width 1875 height 19
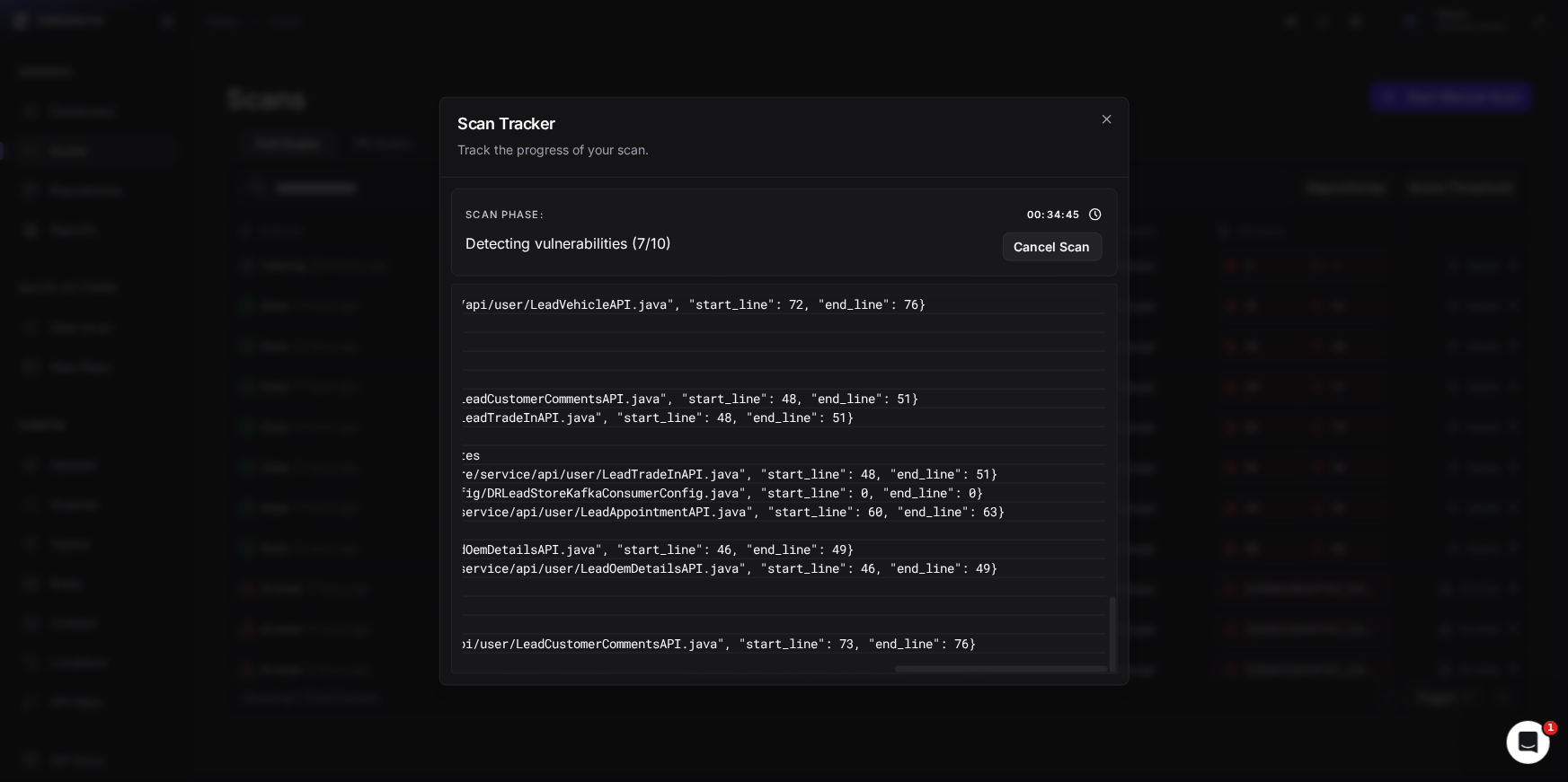
scroll to position [1509, 1357]
drag, startPoint x: 813, startPoint y: 635, endPoint x: 1005, endPoint y: 635, distance: 192.0
click at [904, 635] on pre "15:23:38 - VULNERABILITY_DETECTION - Performing vulnerability validation on: {"…" at bounding box center [168, 643] width 1875 height 19
click at [926, 634] on pre "15:23:38 - VULNERABILITY_DETECTION - Performing vulnerability validation on: {"…" at bounding box center [168, 643] width 1875 height 19
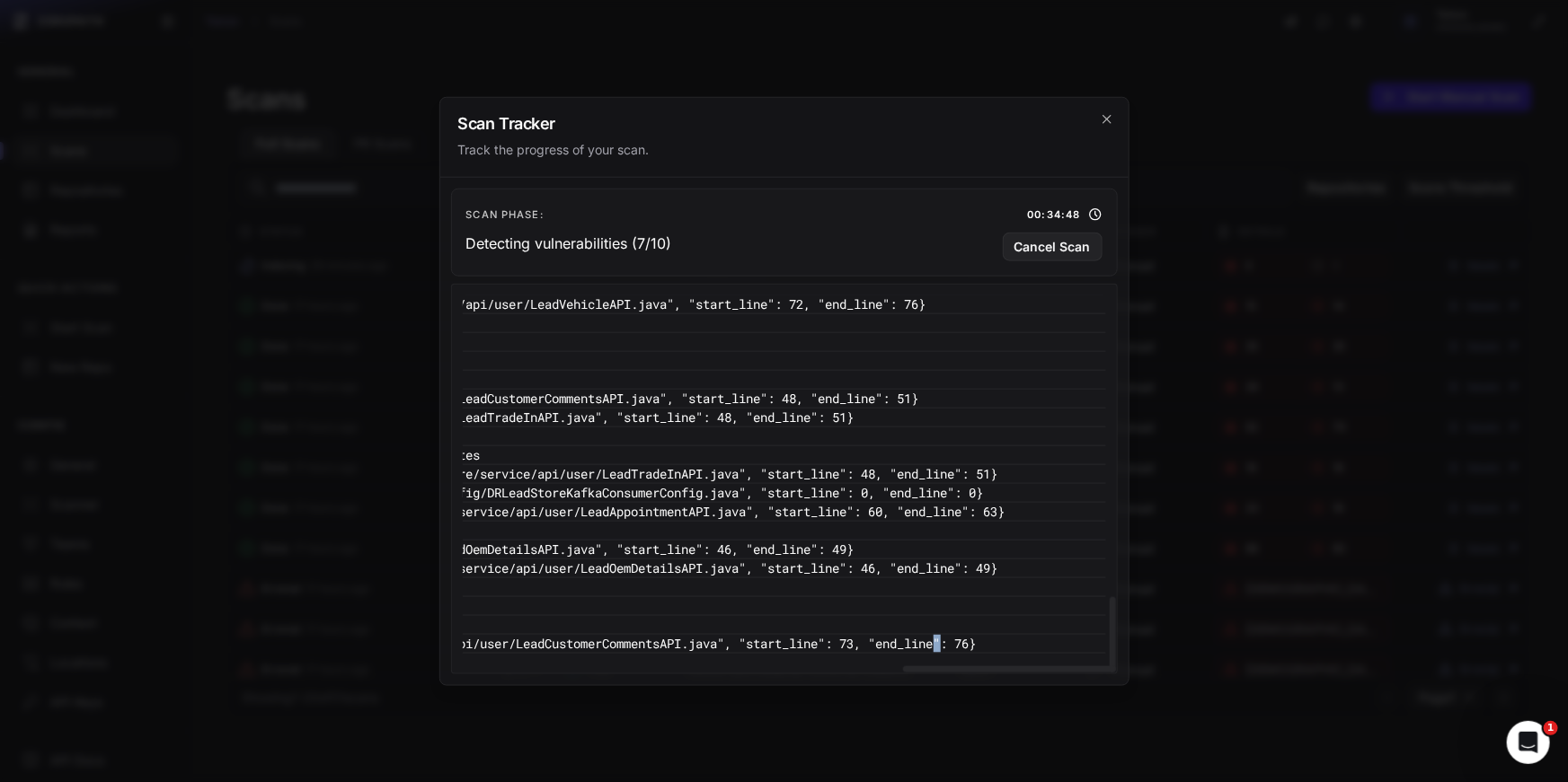
click at [926, 634] on pre "15:23:38 - VULNERABILITY_DETECTION - Performing vulnerability validation on: {"…" at bounding box center [168, 643] width 1875 height 19
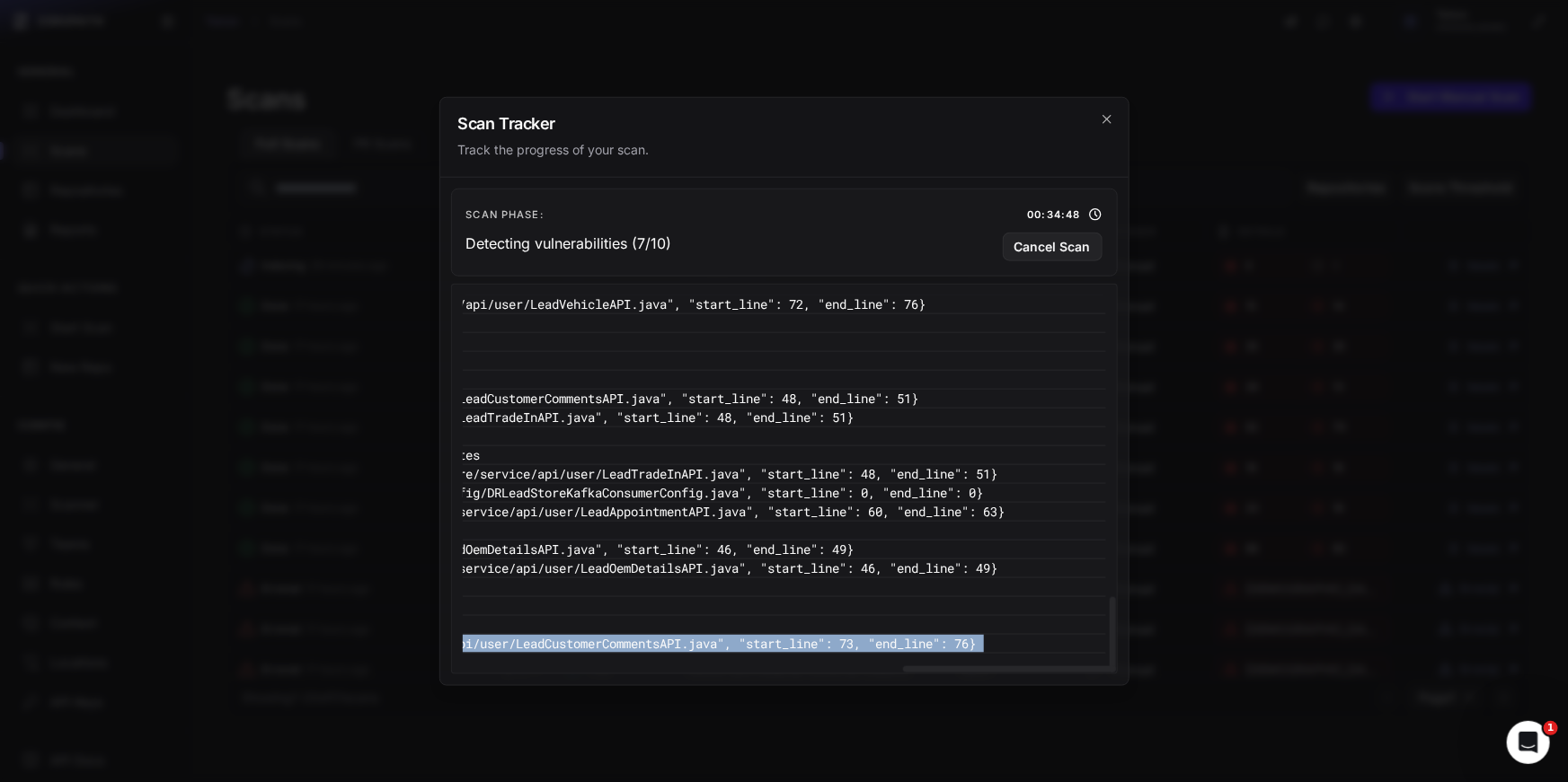
click at [994, 618] on pre "15:23:38 - VULNERABILITY_DETECTION - Finished identifying rule violations (vali…" at bounding box center [168, 624] width 1875 height 19
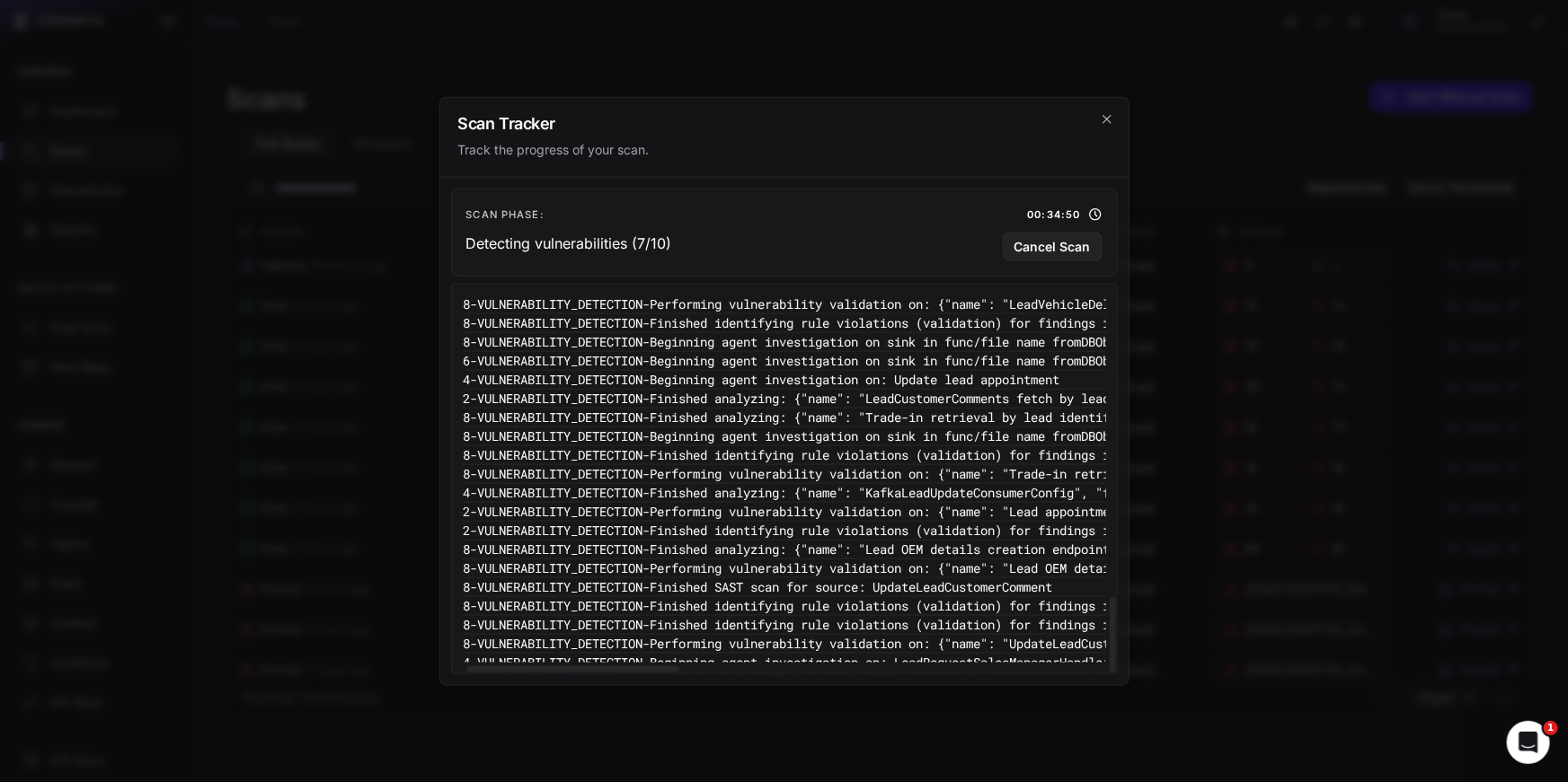
scroll to position [1509, 55]
click at [868, 584] on pre "15:23:38 - VULNERABILITY_DETECTION - Finished SAST scan for source: UpdateLeadC…" at bounding box center [1345, 587] width 1875 height 19
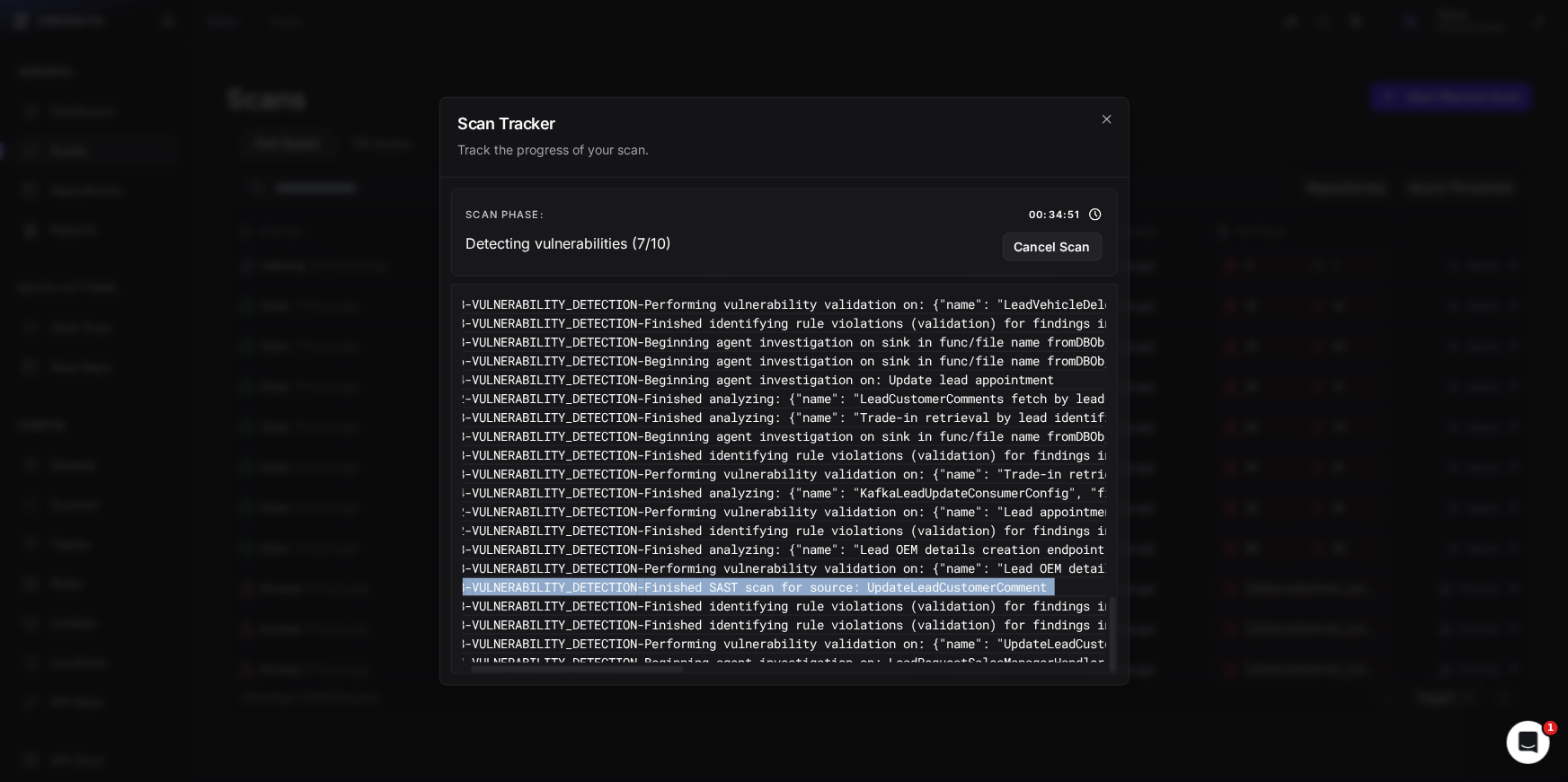
click at [846, 521] on pre "15:23:42 - VULNERABILITY_DETECTION - Finished identifying rule violations (vali…" at bounding box center [1345, 530] width 1875 height 19
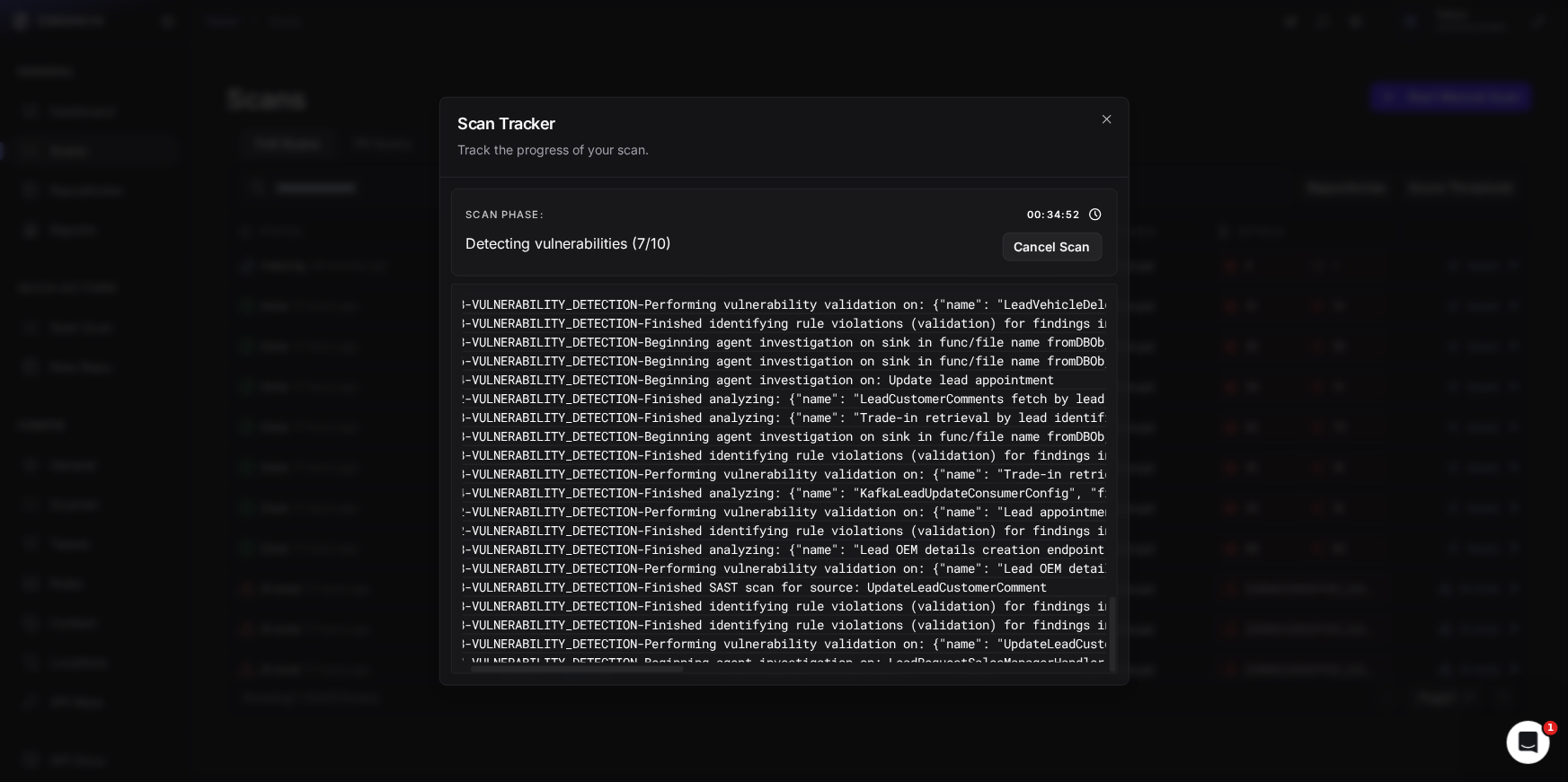
click at [846, 521] on pre "15:23:42 - VULNERABILITY_DETECTION - Finished identifying rule violations (vali…" at bounding box center [1345, 530] width 1875 height 19
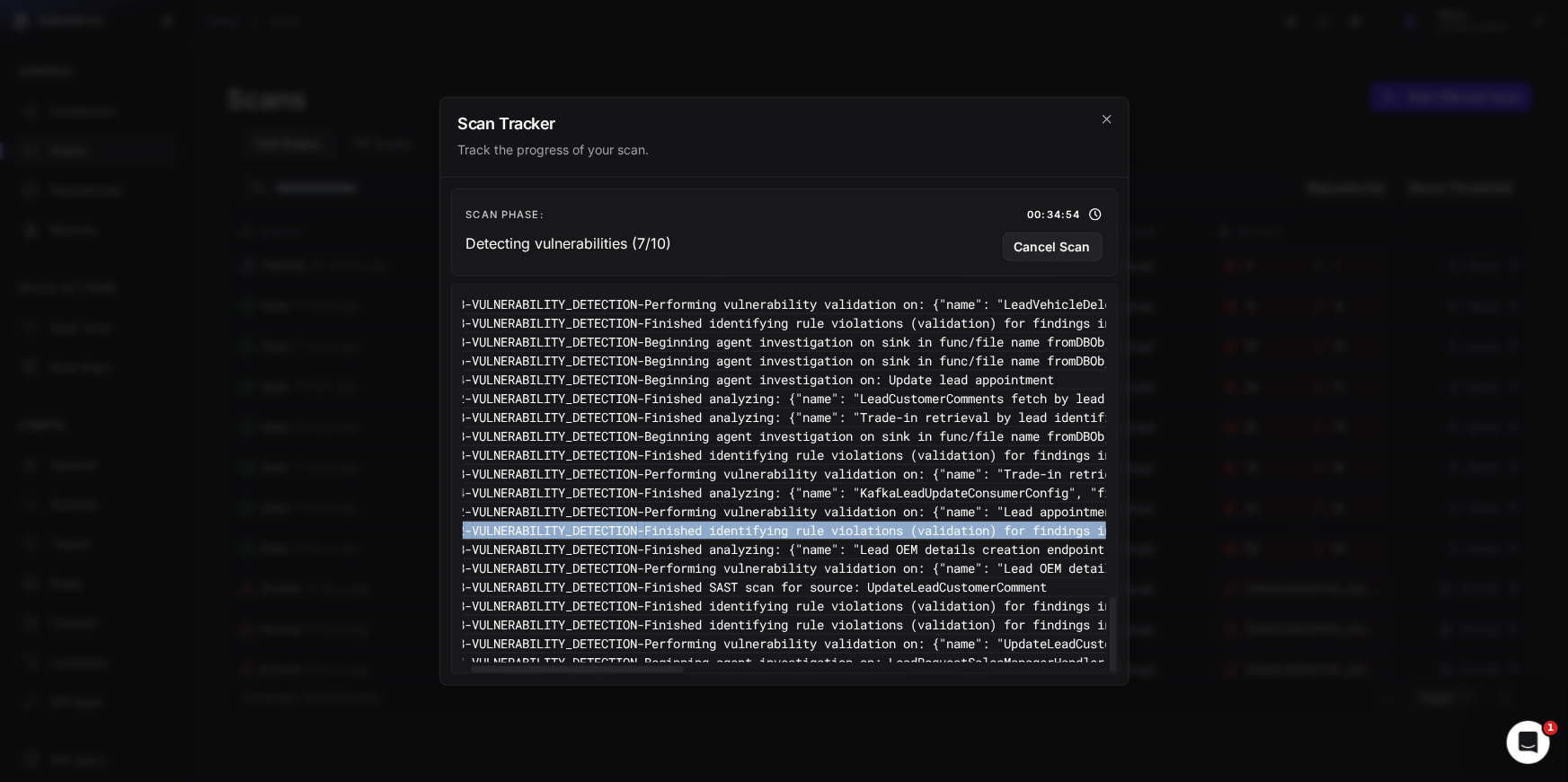
click at [820, 636] on pre "15:23:38 - VULNERABILITY_DETECTION - Performing vulnerability validation on: {"…" at bounding box center [1345, 643] width 1875 height 19
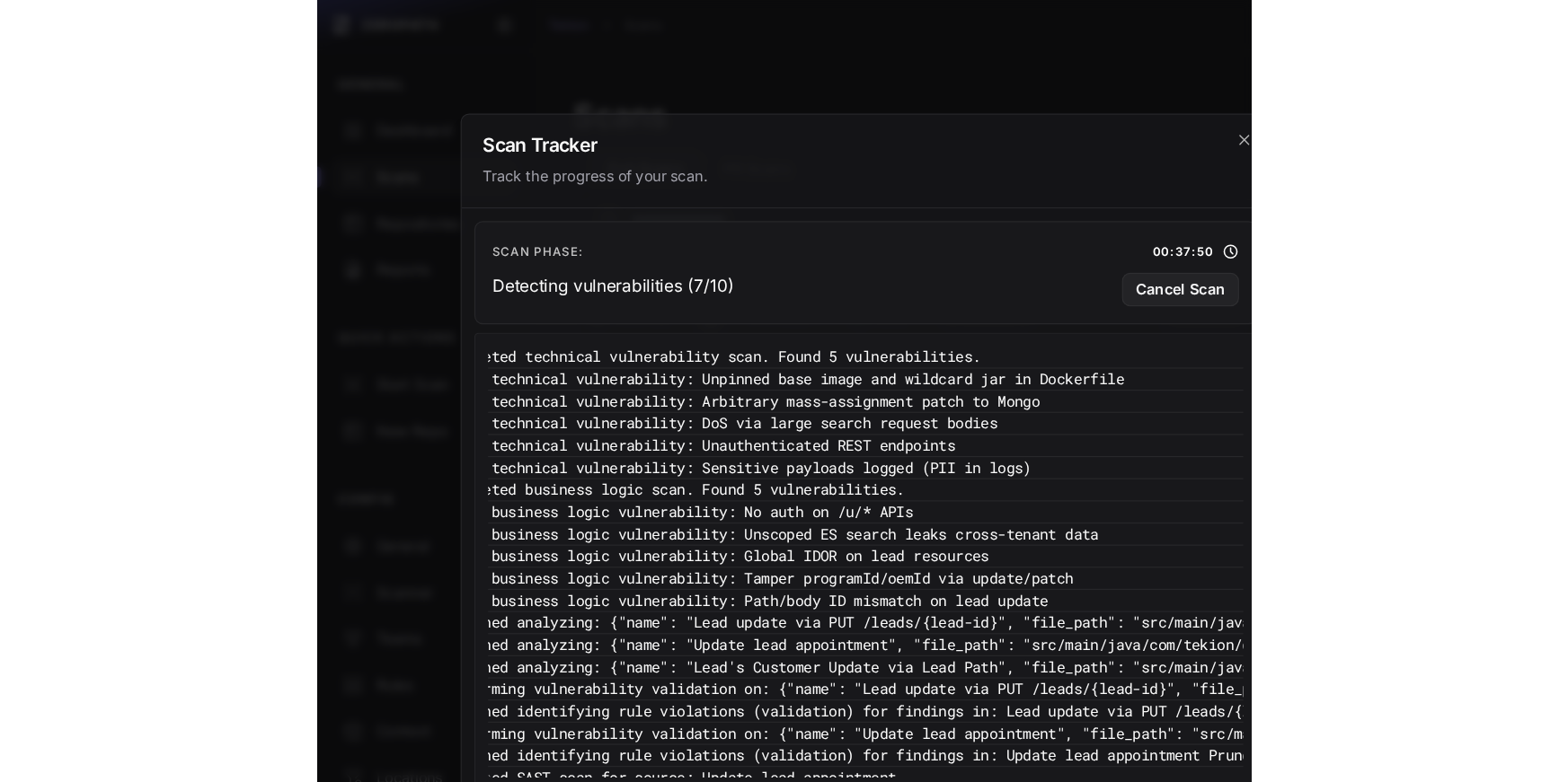
scroll to position [0, 0]
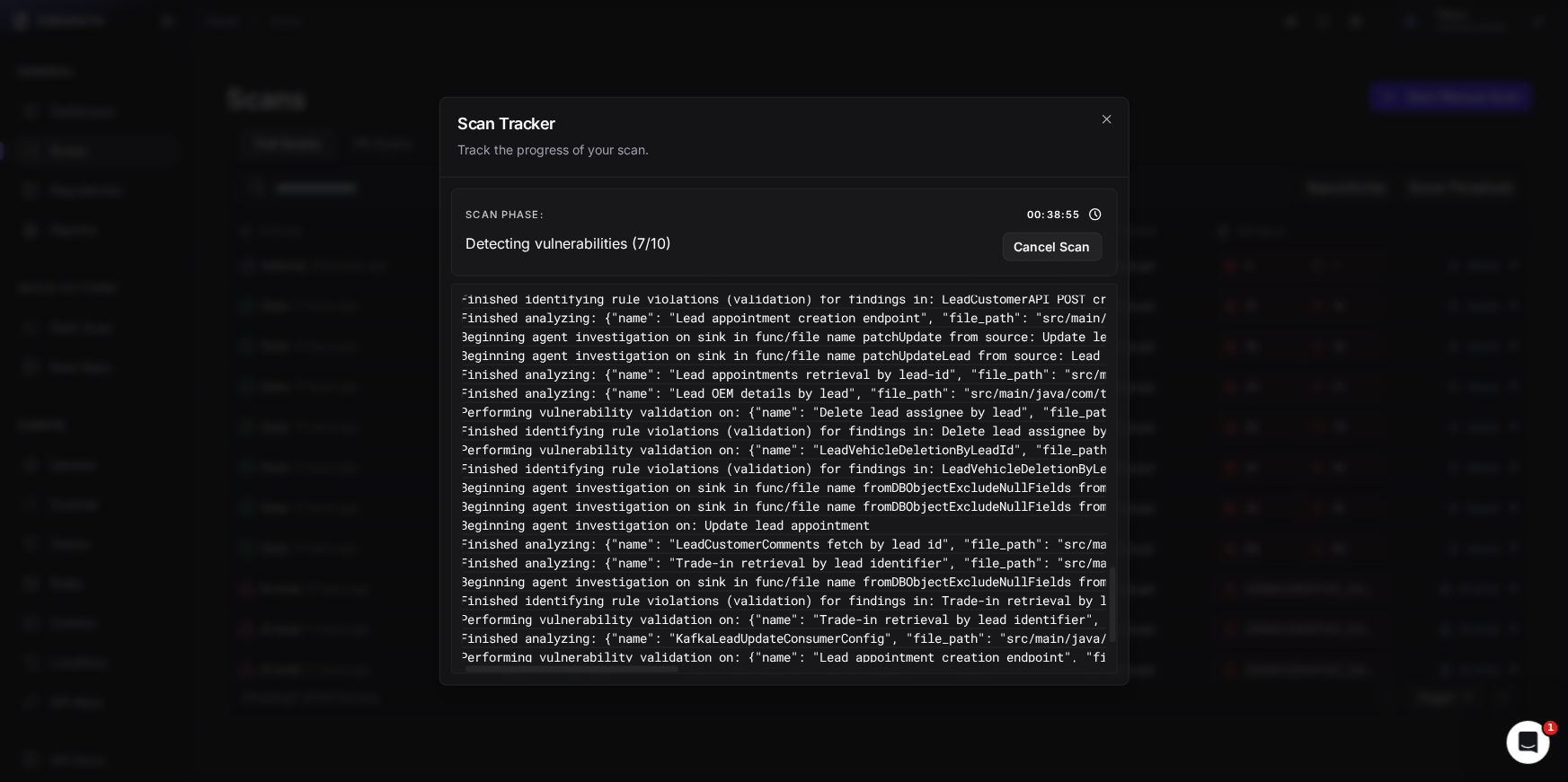
scroll to position [1364, 255]
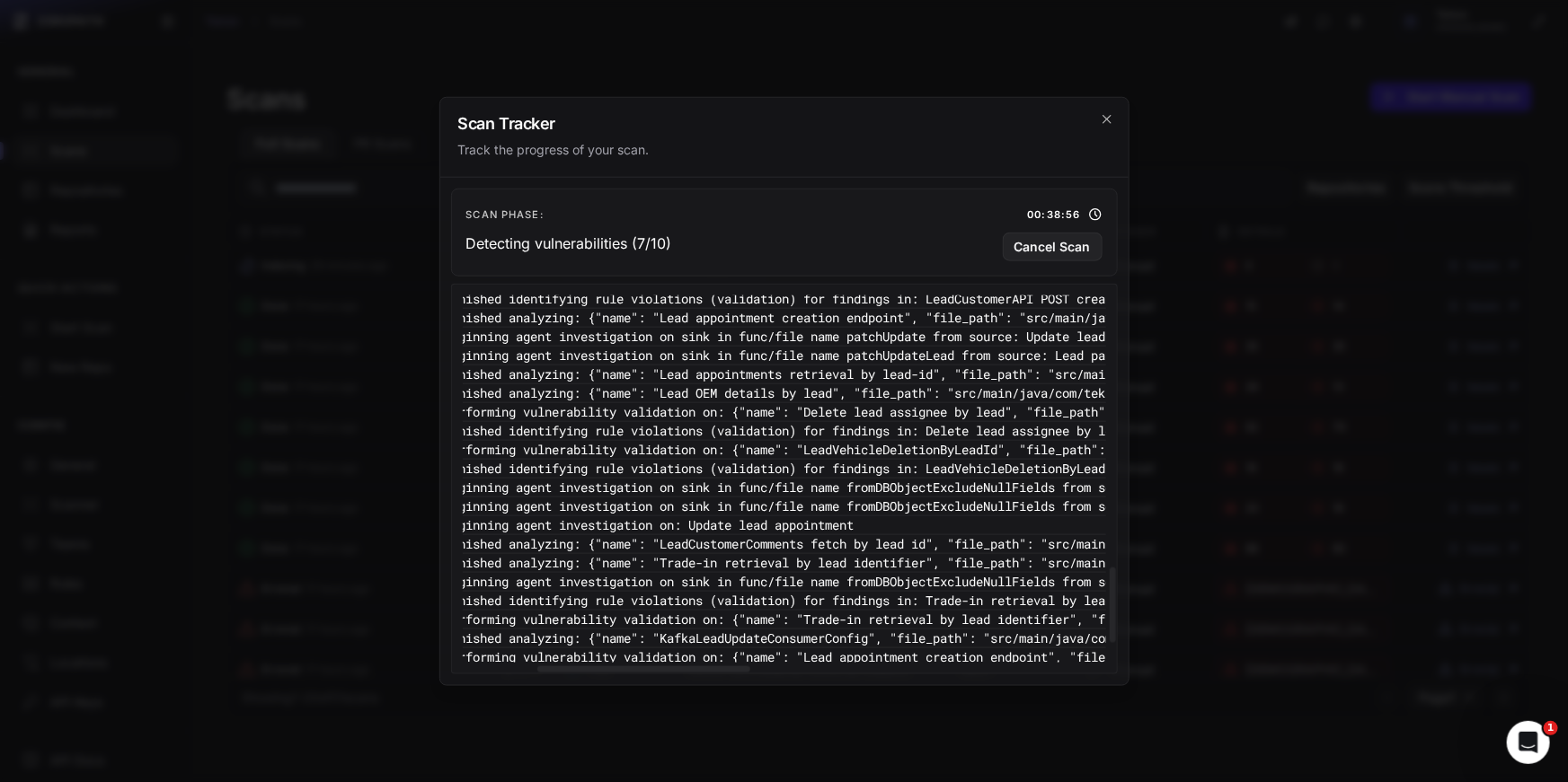
click at [796, 427] on pre "15:24:00 - VULNERABILITY_DETECTION - Finished identifying rule violations (vali…" at bounding box center [1145, 430] width 1875 height 19
click at [897, 422] on pre "15:24:00 - VULNERABILITY_DETECTION - Finished identifying rule violations (vali…" at bounding box center [1145, 430] width 1875 height 19
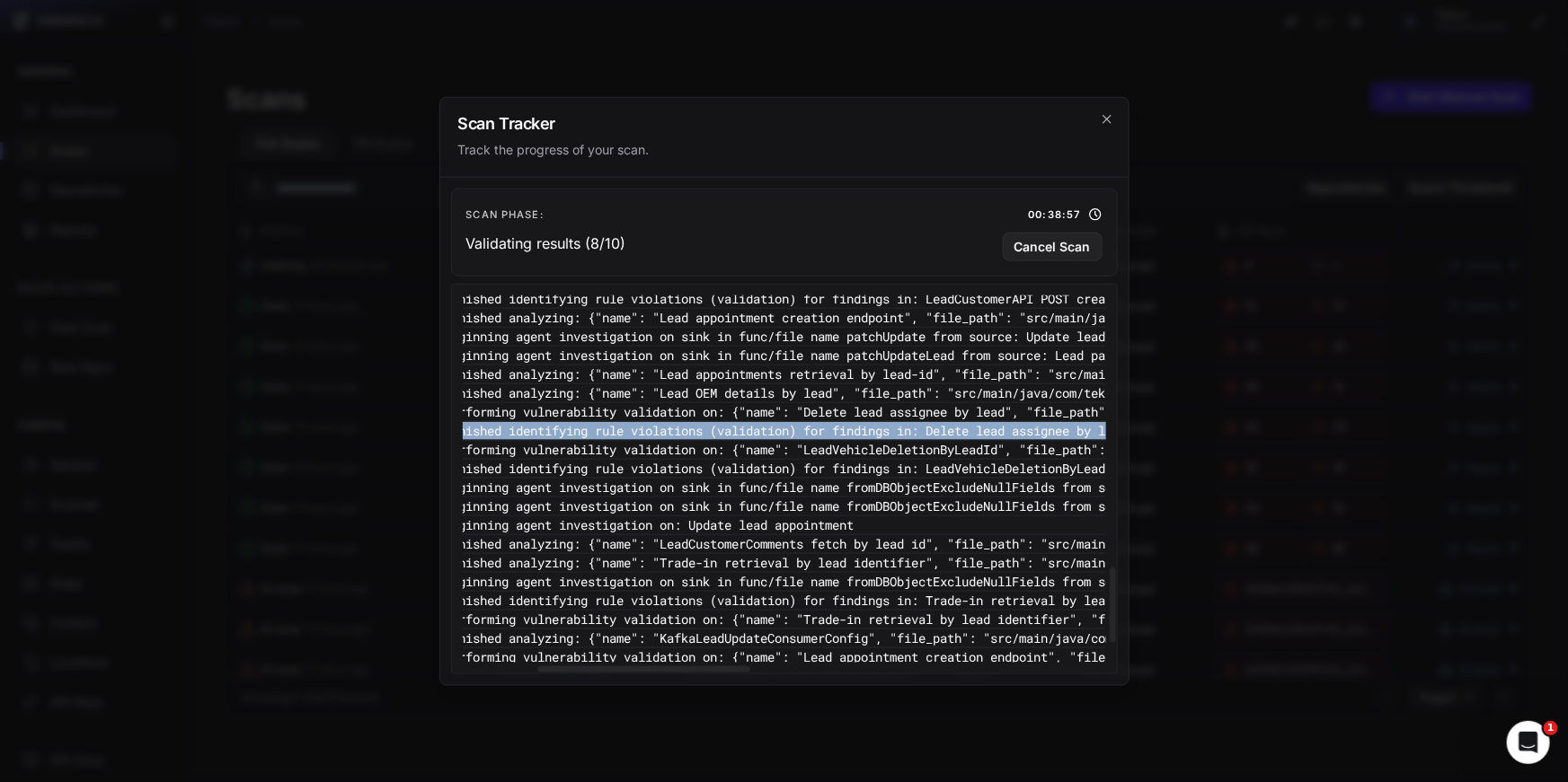
click at [945, 442] on pre "15:23:58 - VULNERABILITY_DETECTION - Performing vulnerability validation on: {"…" at bounding box center [1145, 449] width 1875 height 19
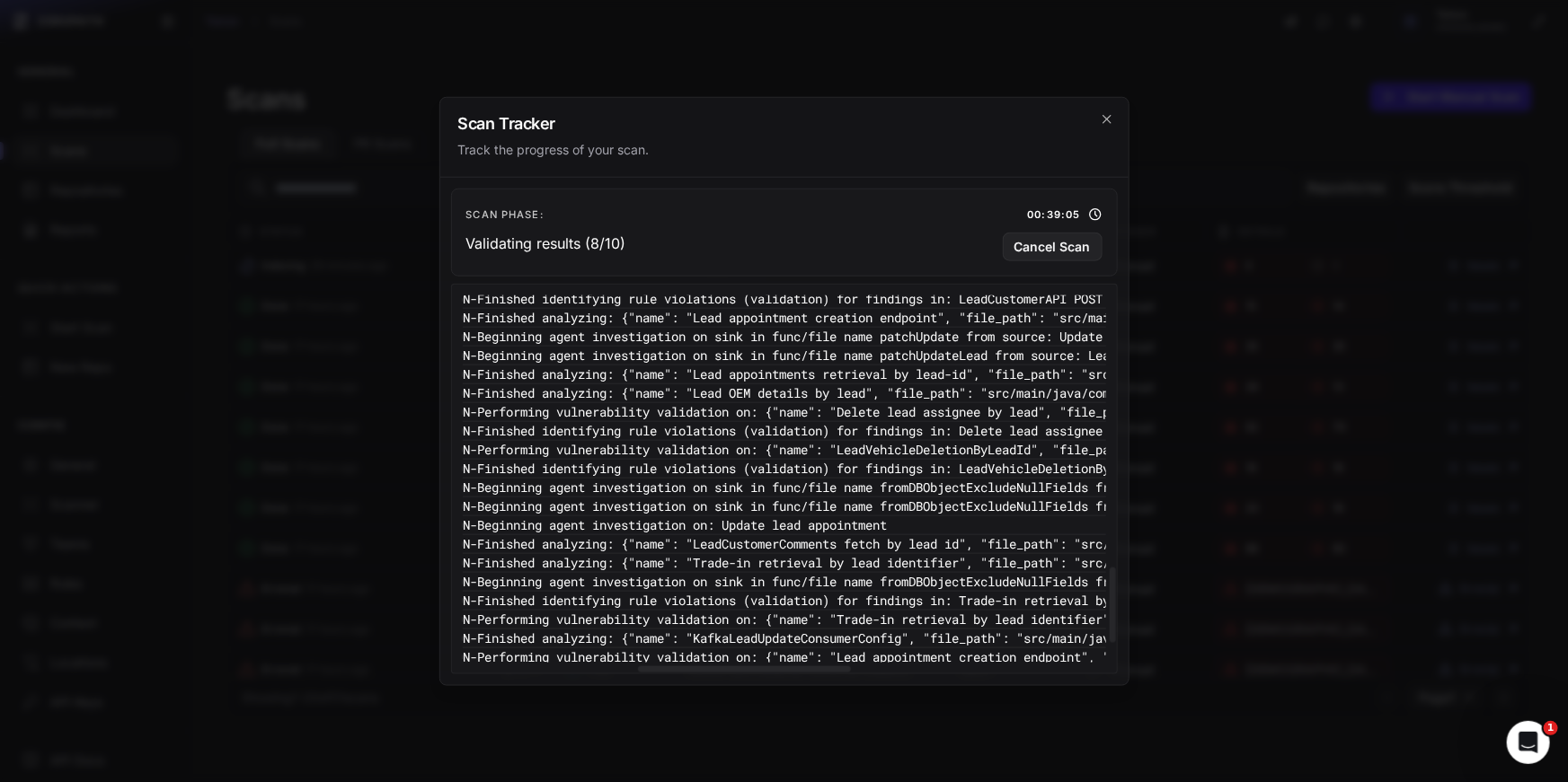
scroll to position [1364, 0]
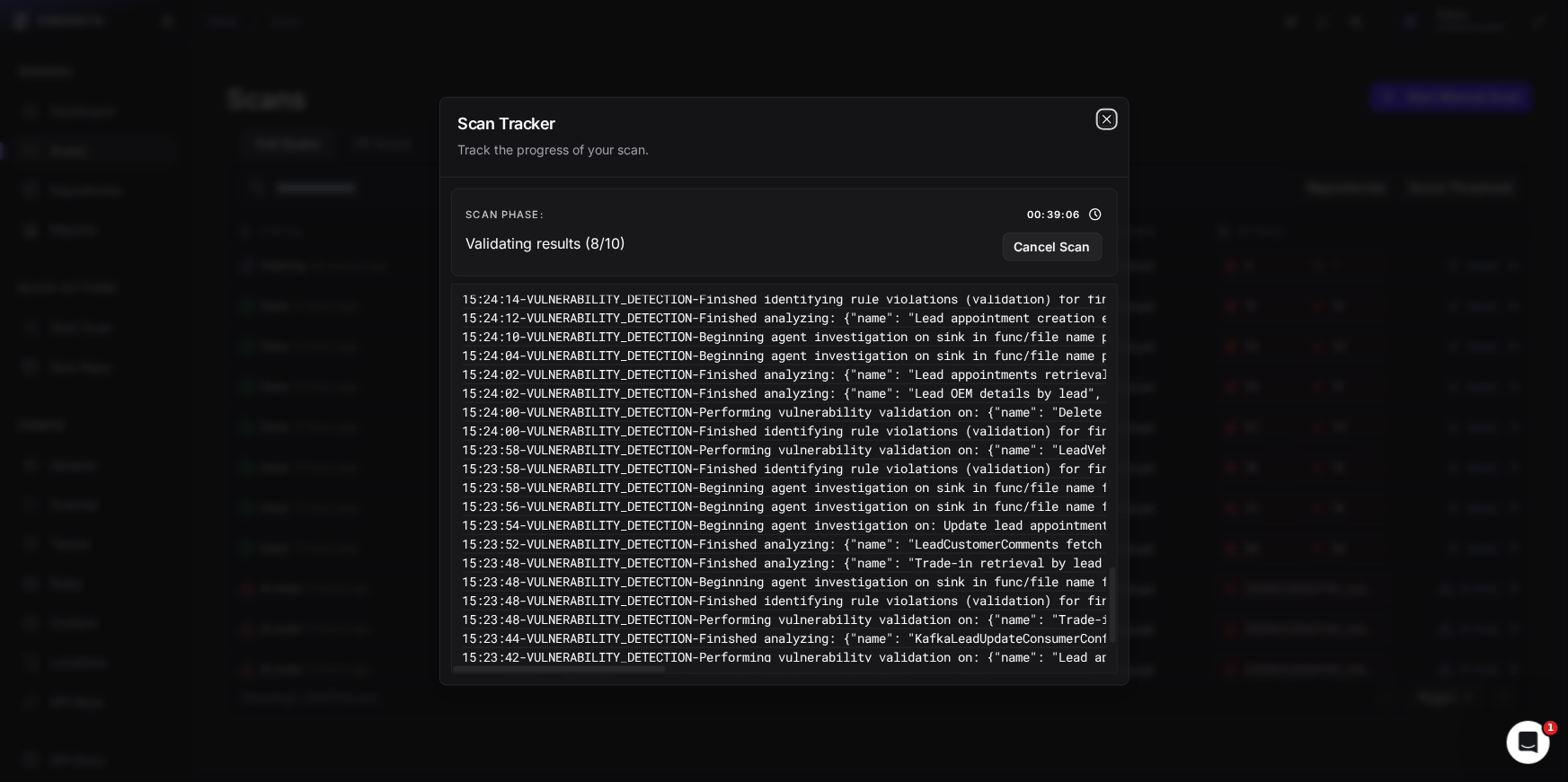
click at [1108, 122] on icon "cross 2," at bounding box center [1106, 118] width 15 height 15
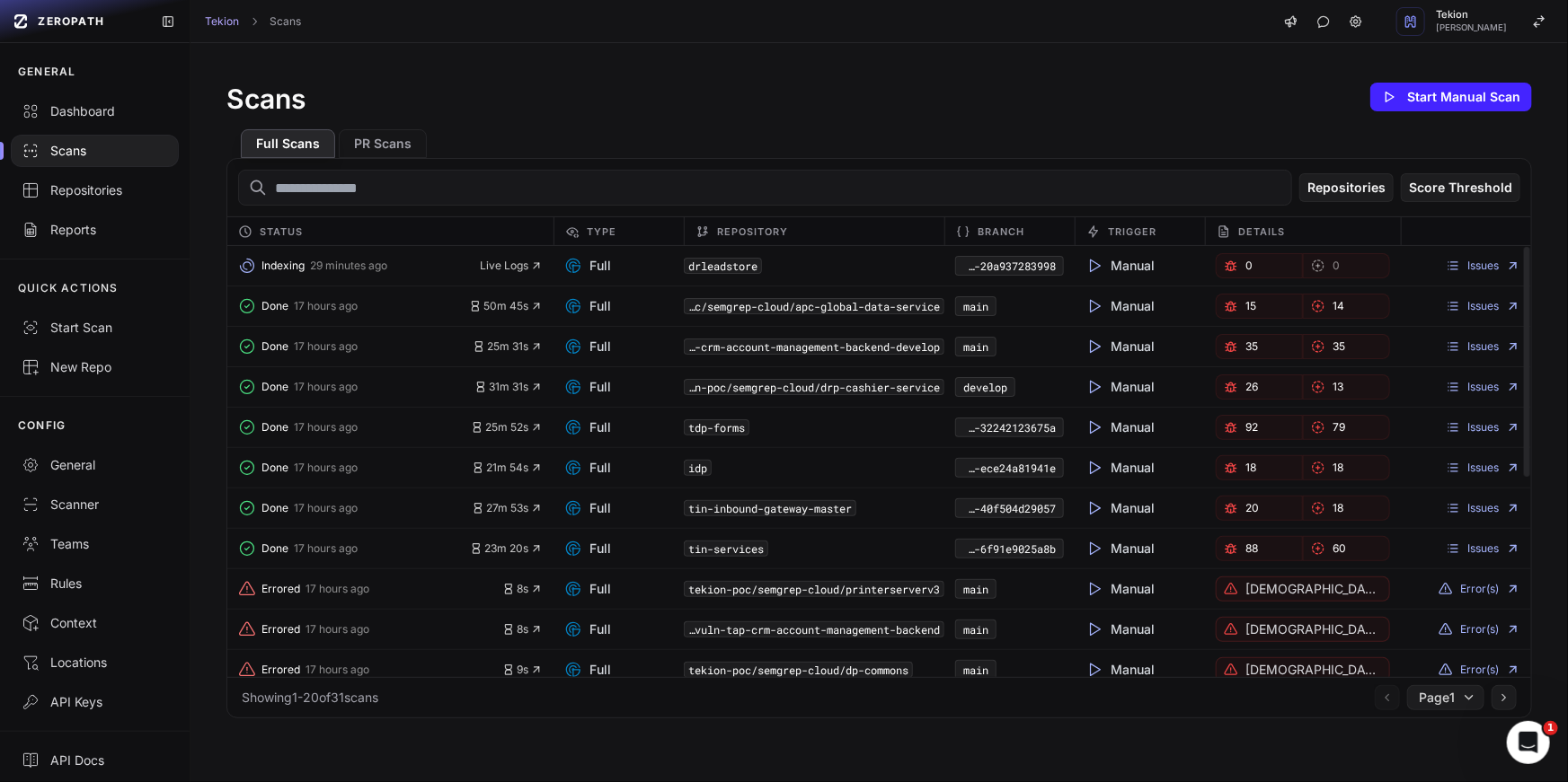
click at [647, 117] on div "Full Scans PR Scans" at bounding box center [878, 137] width 1305 height 44
click at [524, 271] on span "39m 16s" at bounding box center [507, 266] width 70 height 15
click at [1485, 259] on link "Issues" at bounding box center [1482, 266] width 74 height 15
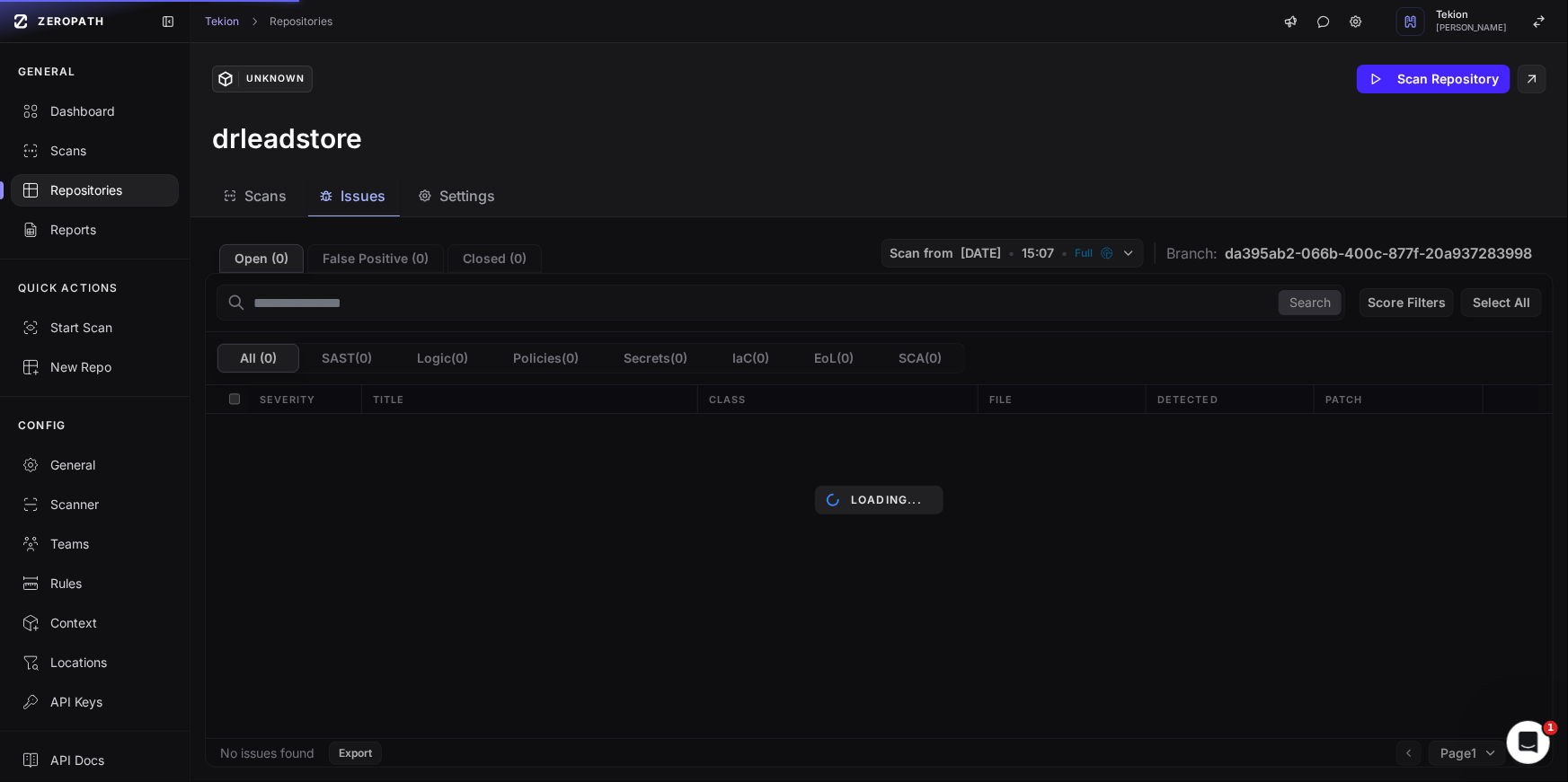
click at [866, 205] on div "Scans Issues Settings" at bounding box center [857, 196] width 1334 height 41
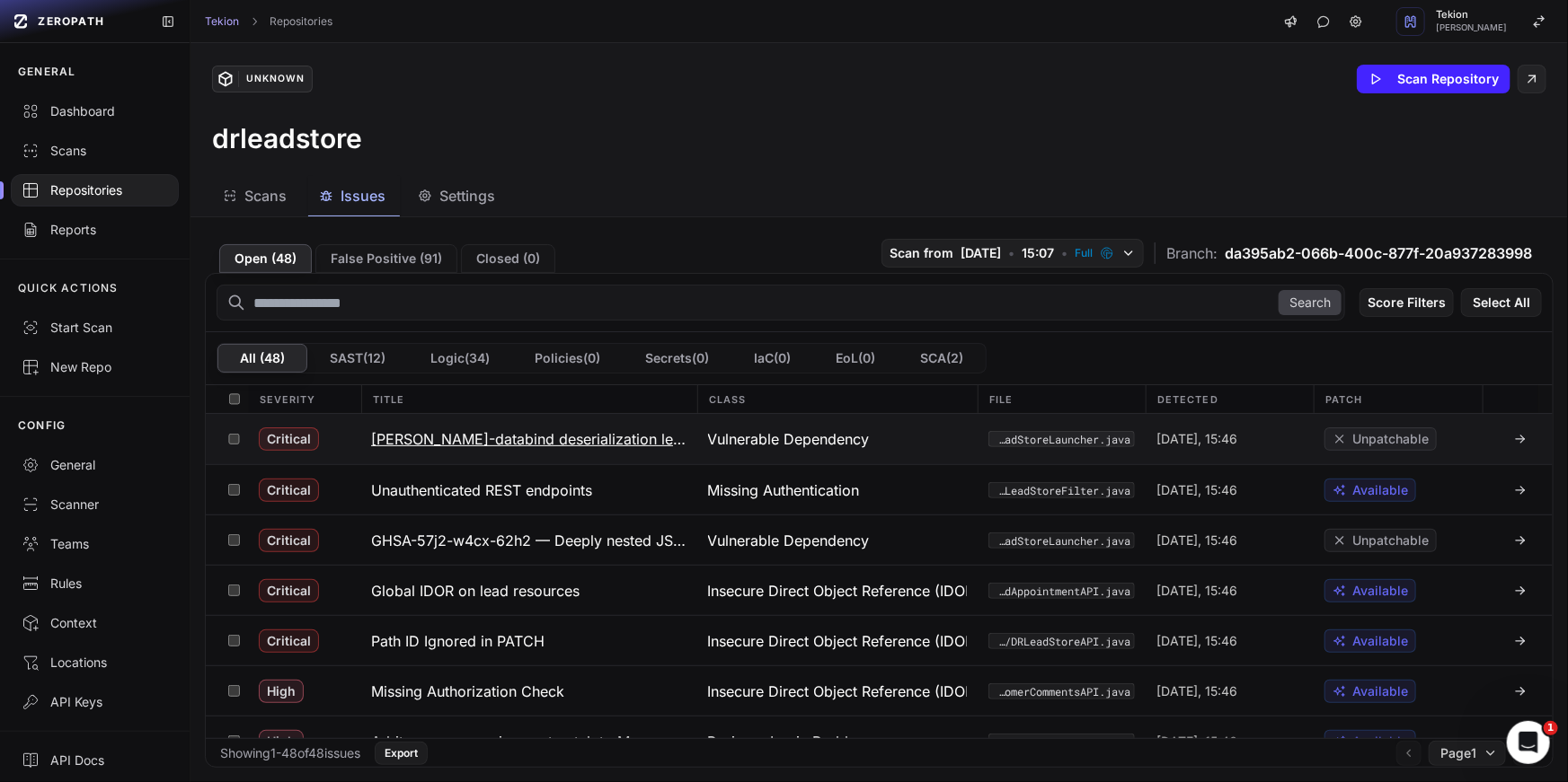
click at [502, 443] on h3 "jackson-databind deserialization leading to remote code execution (CVE-2017-174…" at bounding box center [528, 439] width 315 height 22
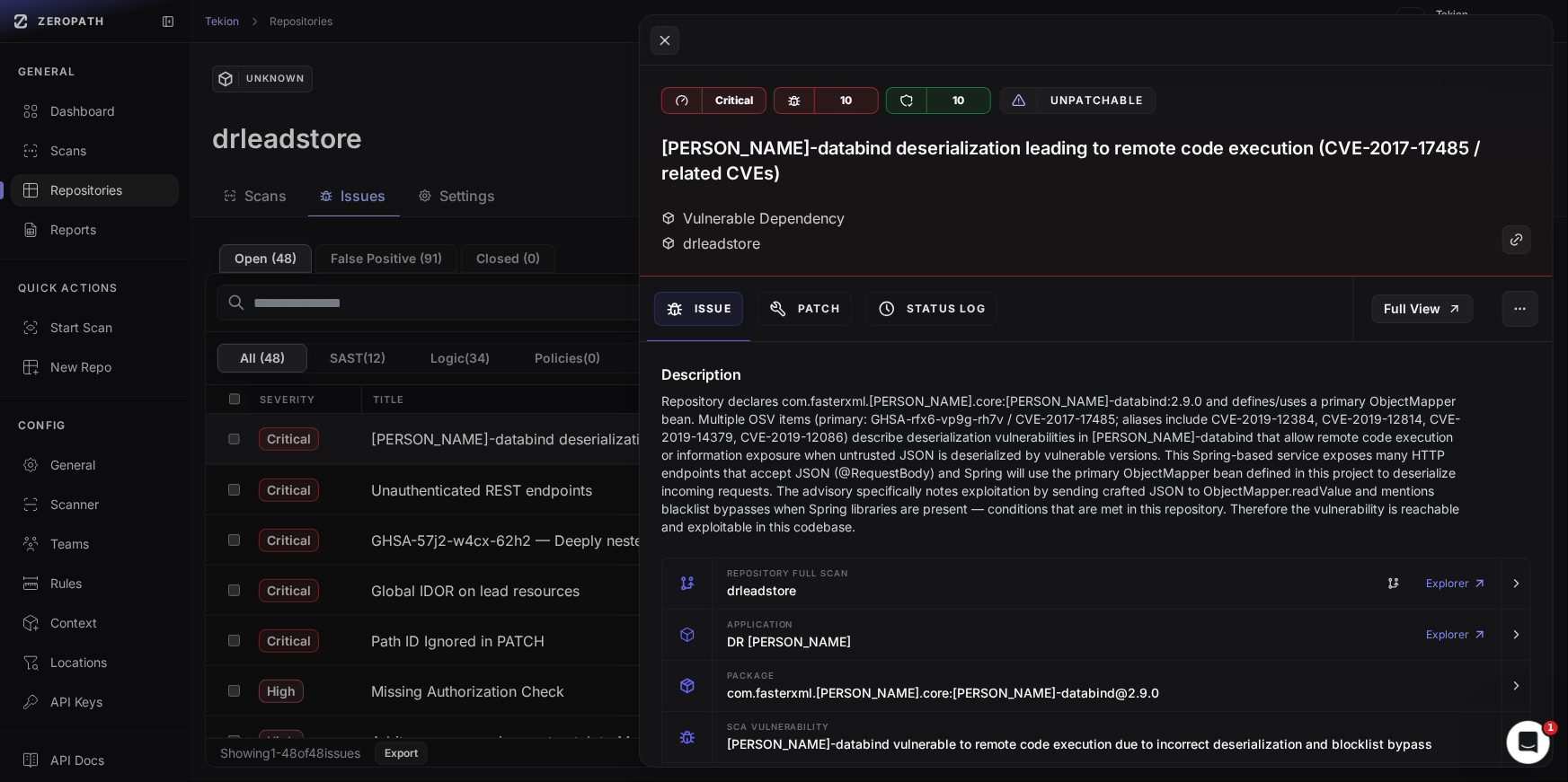
click at [870, 427] on p "Repository declares com.fasterxml.jackson.core:jackson-databind:2.9.0 and defin…" at bounding box center [1064, 464] width 805 height 144
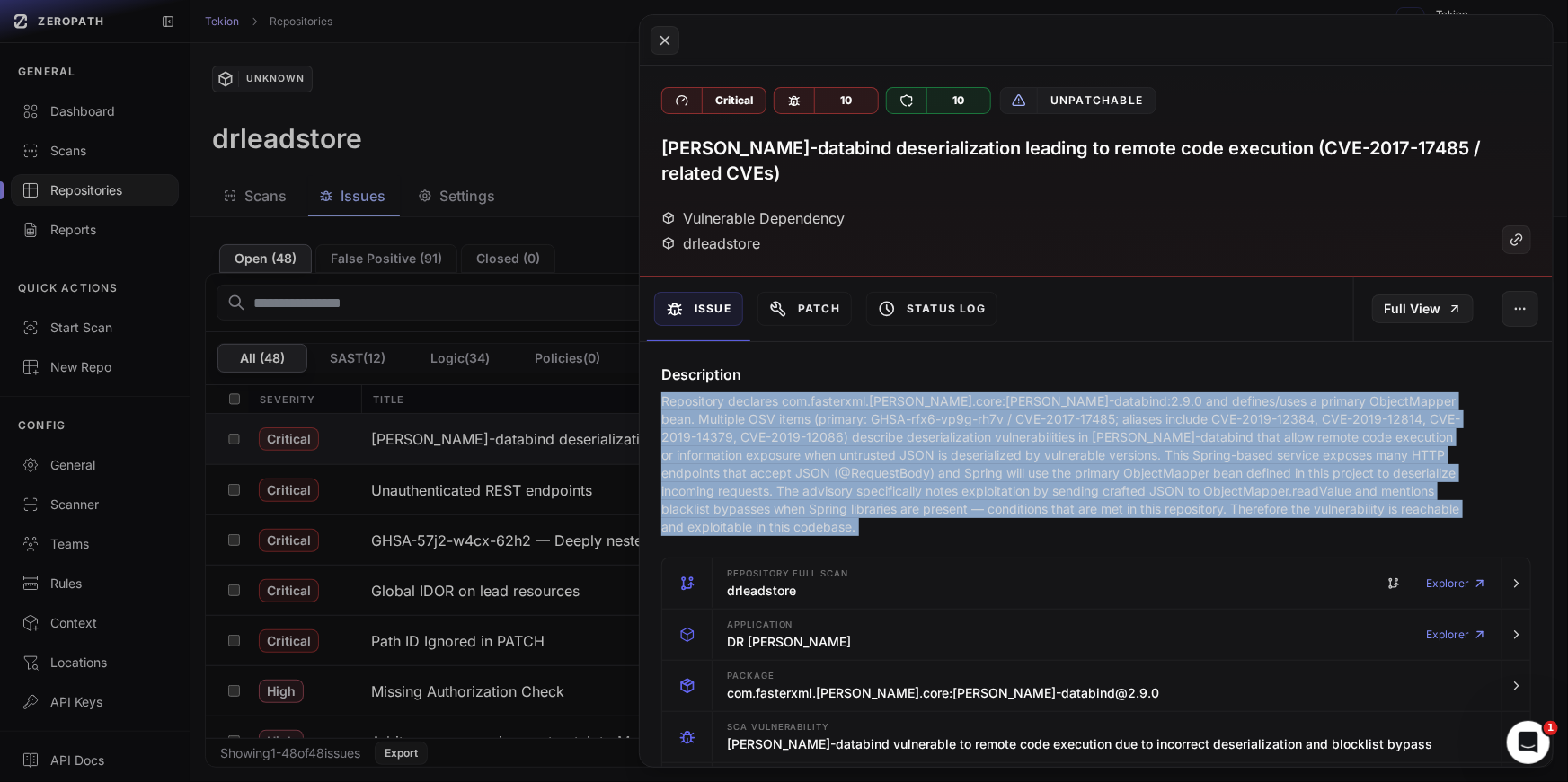
click at [935, 431] on p "Repository declares com.fasterxml.jackson.core:jackson-databind:2.9.0 and defin…" at bounding box center [1064, 464] width 805 height 144
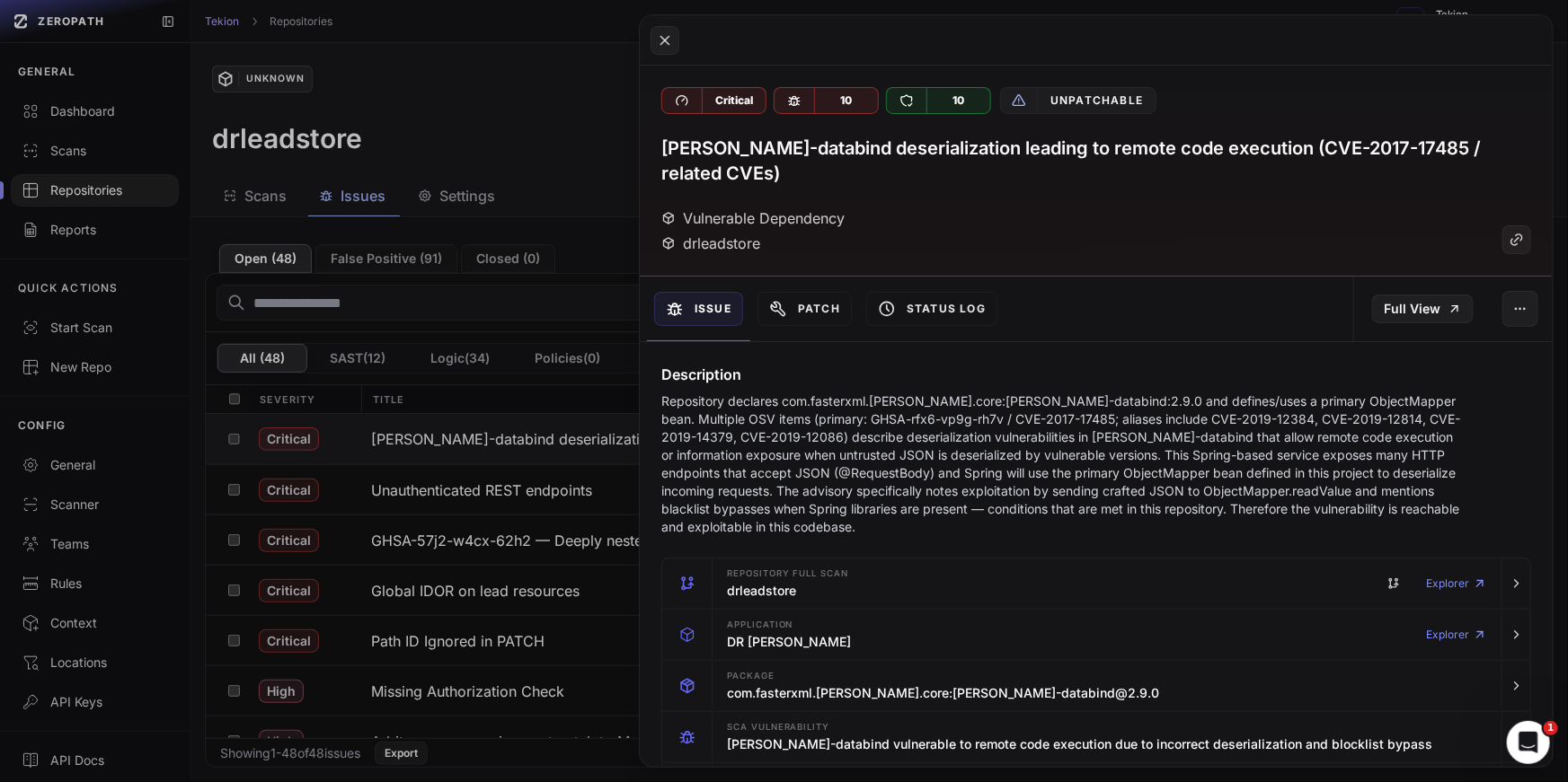
click at [935, 431] on p "Repository declares com.fasterxml.jackson.core:jackson-databind:2.9.0 and defin…" at bounding box center [1064, 464] width 805 height 144
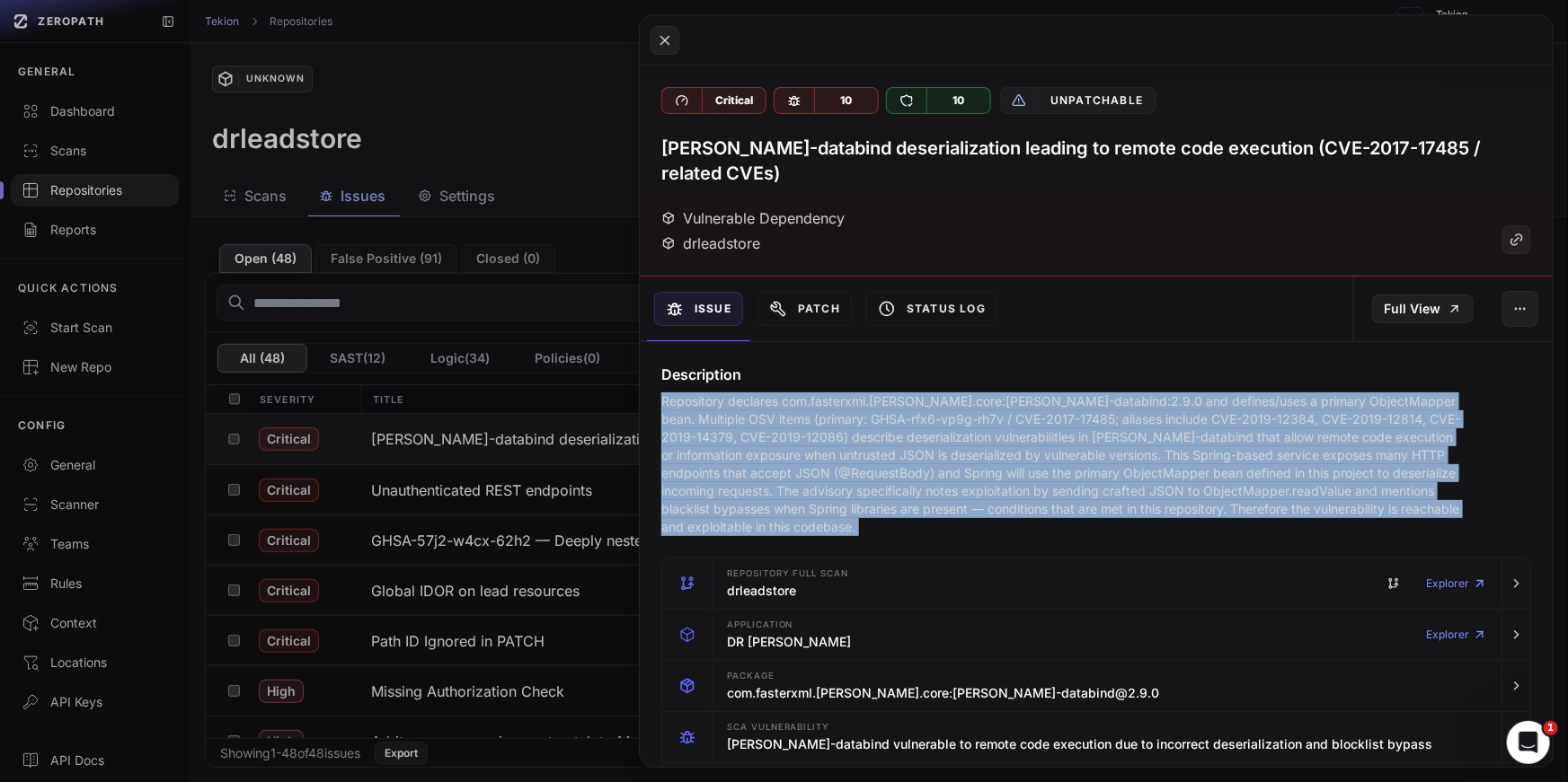
click at [935, 431] on p "Repository declares com.fasterxml.jackson.core:jackson-databind:2.9.0 and defin…" at bounding box center [1064, 464] width 805 height 144
click at [497, 370] on button at bounding box center [784, 391] width 1568 height 782
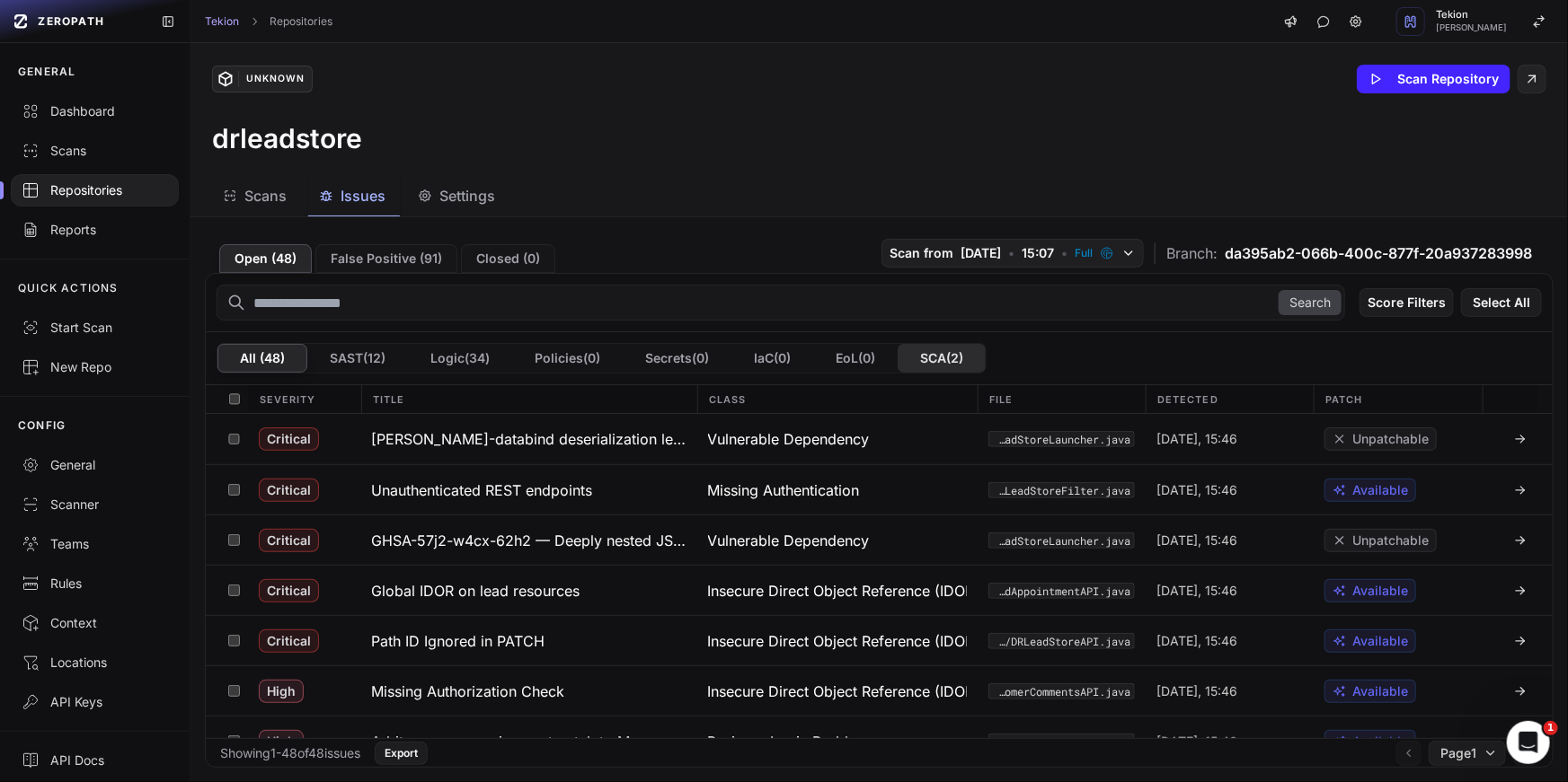
click at [983, 344] on button "SCA ( 2 )" at bounding box center [941, 358] width 88 height 29
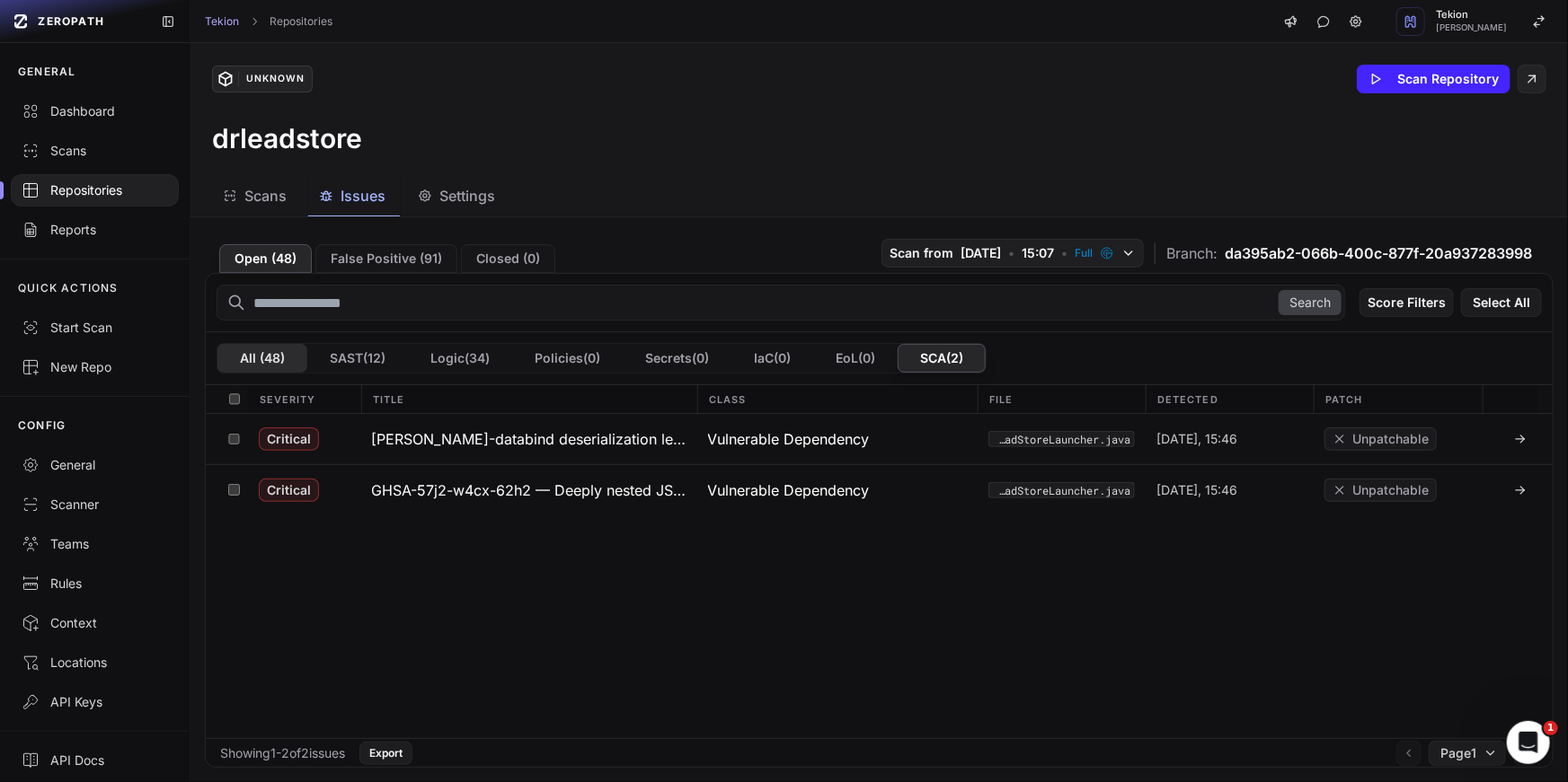
click at [280, 355] on button "All ( 48 )" at bounding box center [262, 358] width 90 height 29
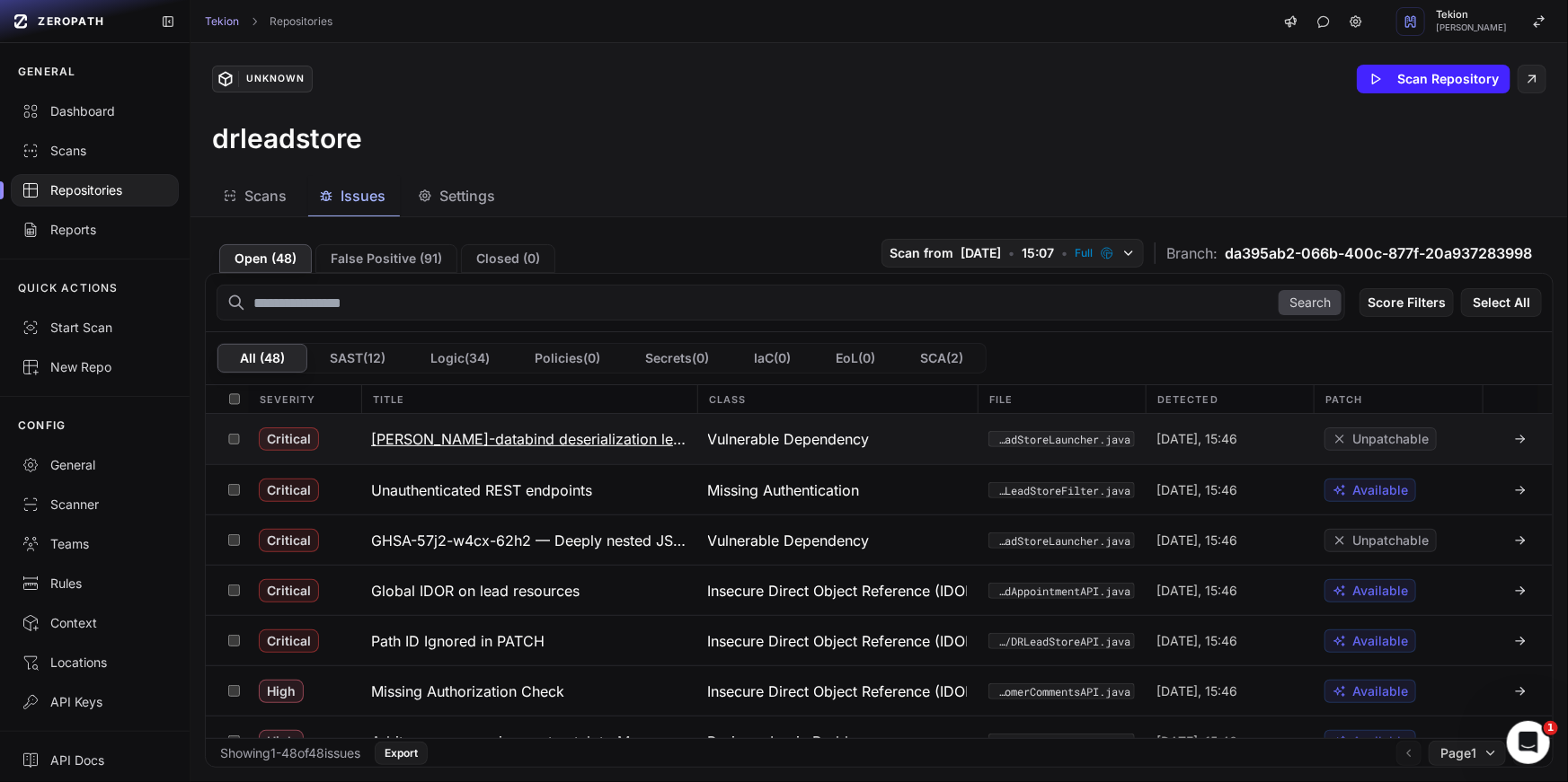
click at [494, 444] on h3 "jackson-databind deserialization leading to remote code execution (CVE-2017-174…" at bounding box center [528, 439] width 315 height 22
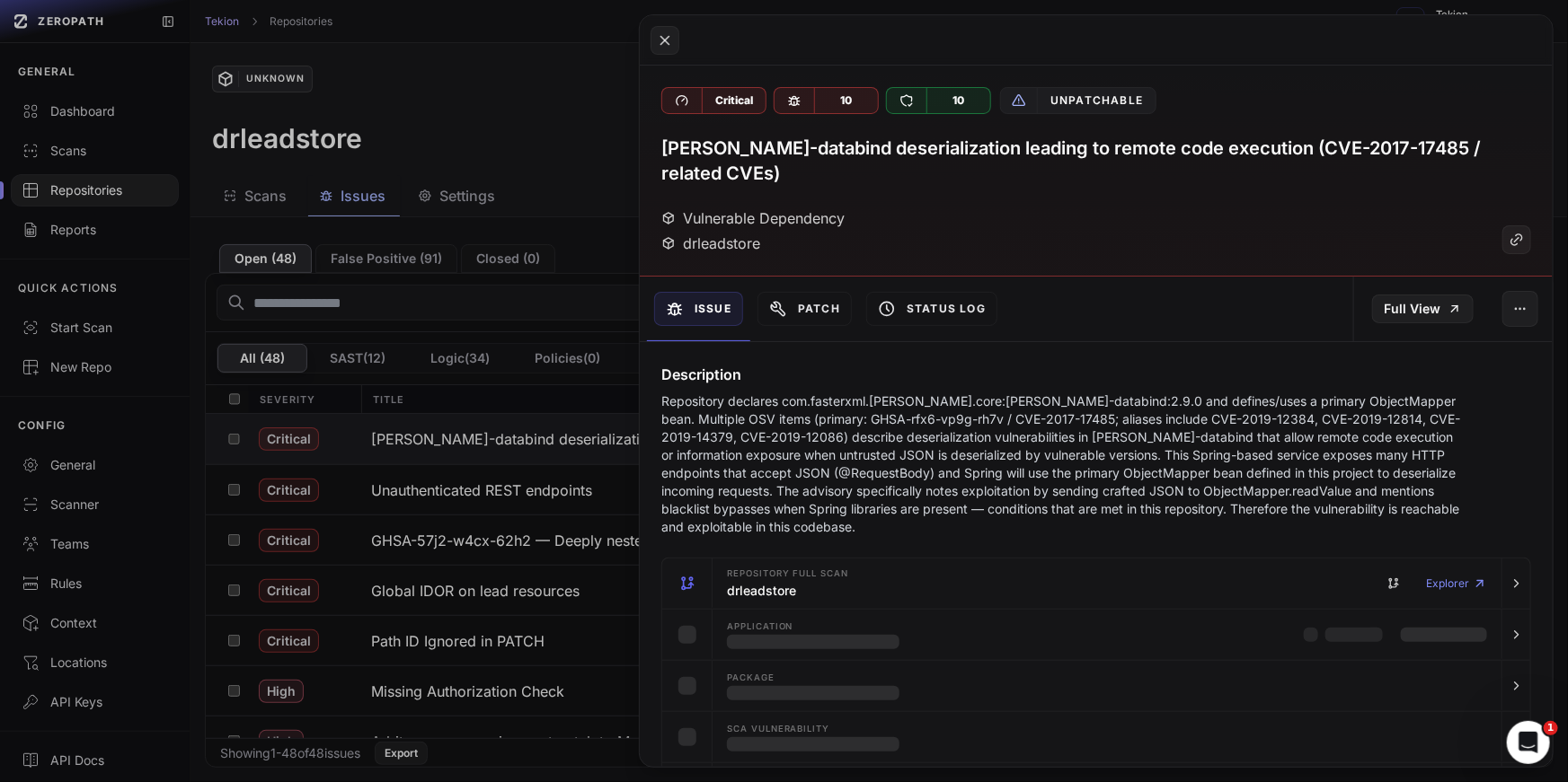
click at [1031, 417] on p "Repository declares com.fasterxml.jackson.core:jackson-databind:2.9.0 and defin…" at bounding box center [1064, 464] width 805 height 144
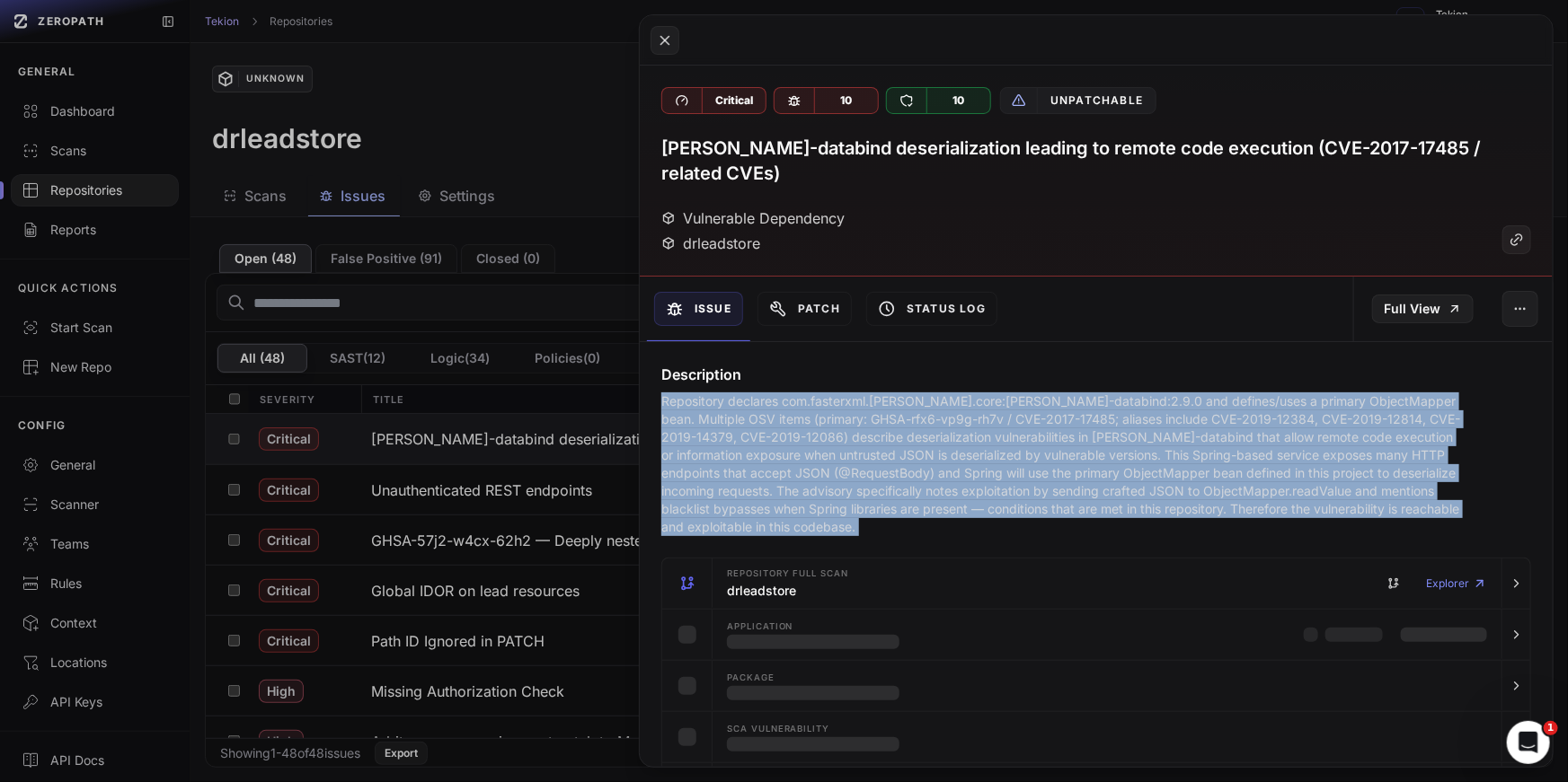
click at [1031, 417] on p "Repository declares com.fasterxml.jackson.core:jackson-databind:2.9.0 and defin…" at bounding box center [1064, 464] width 805 height 144
click at [1177, 451] on p "Repository declares com.fasterxml.jackson.core:jackson-databind:2.9.0 and defin…" at bounding box center [1064, 464] width 805 height 144
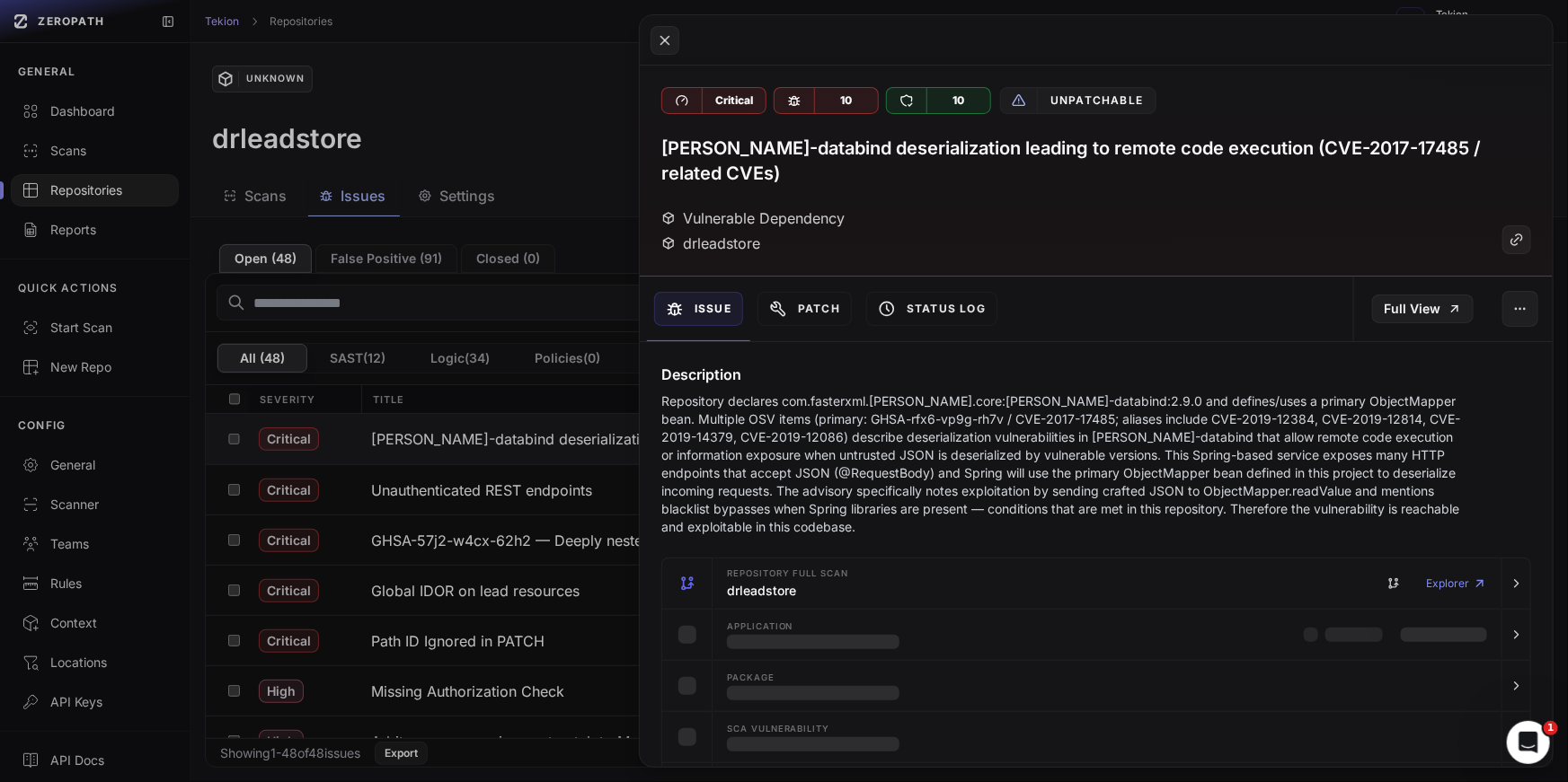
click at [1177, 451] on p "Repository declares com.fasterxml.jackson.core:jackson-databind:2.9.0 and defin…" at bounding box center [1064, 464] width 805 height 144
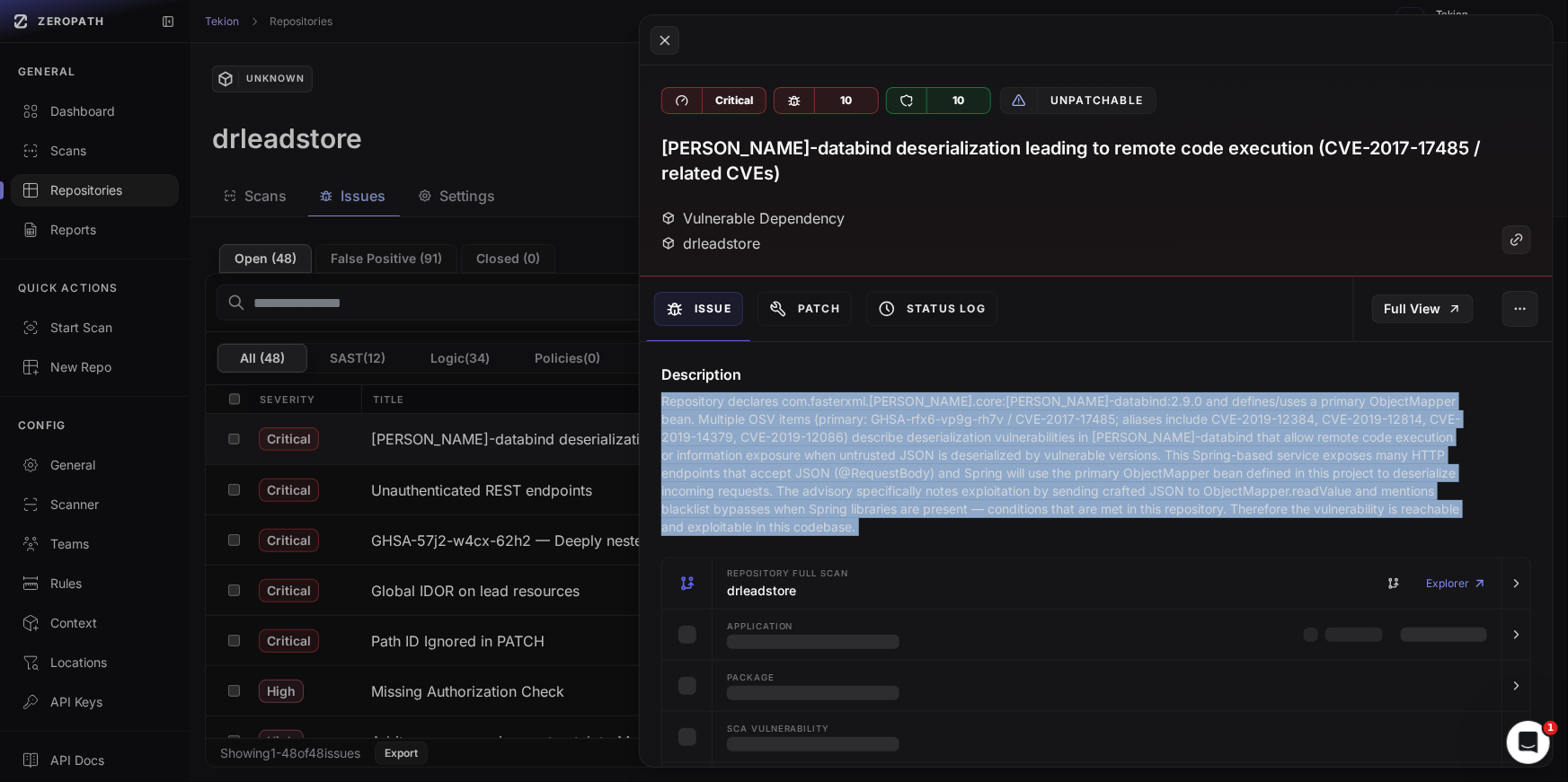
click at [1221, 423] on p "Repository declares com.fasterxml.jackson.core:jackson-databind:2.9.0 and defin…" at bounding box center [1064, 464] width 805 height 144
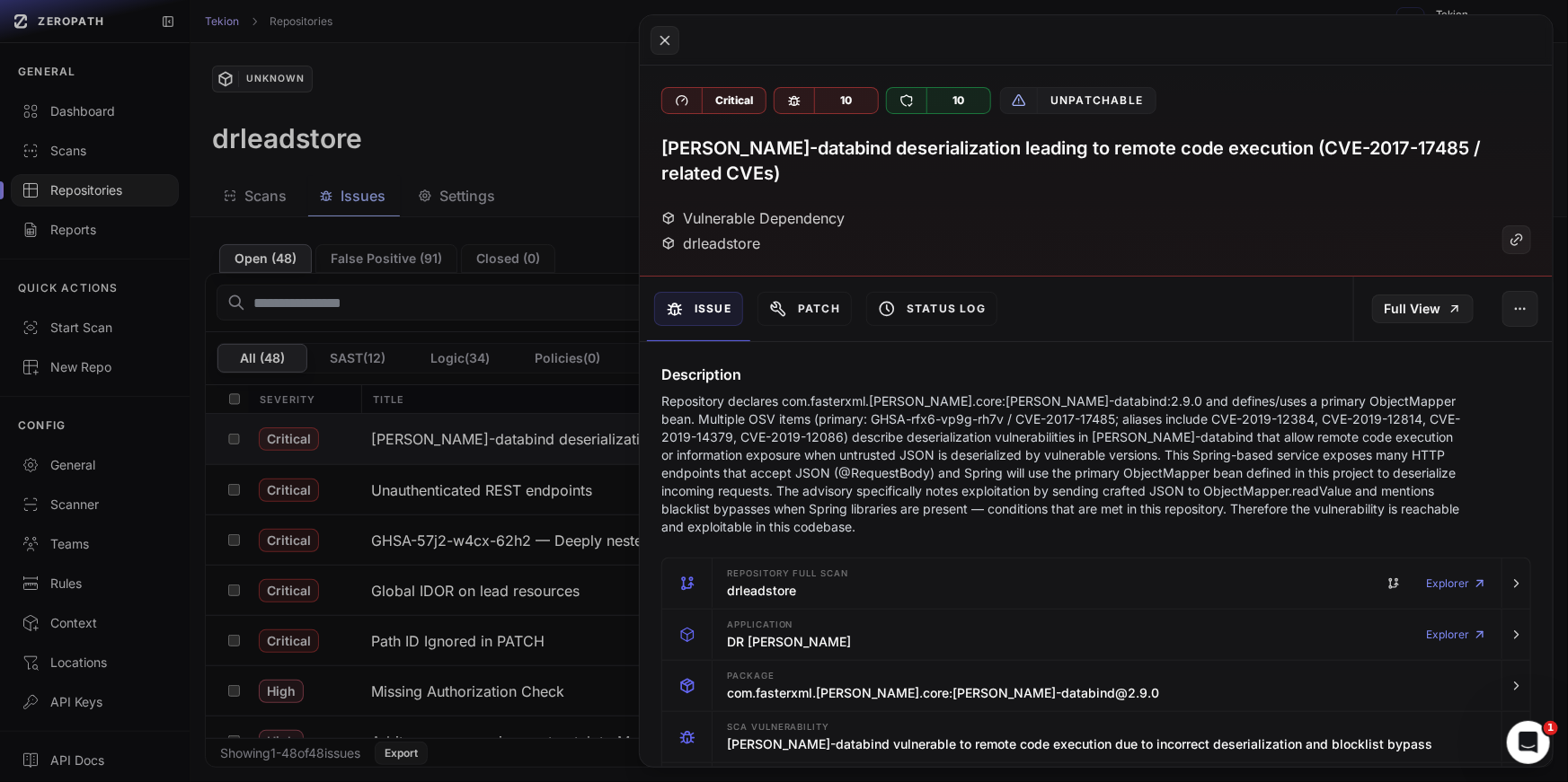
scroll to position [40, 0]
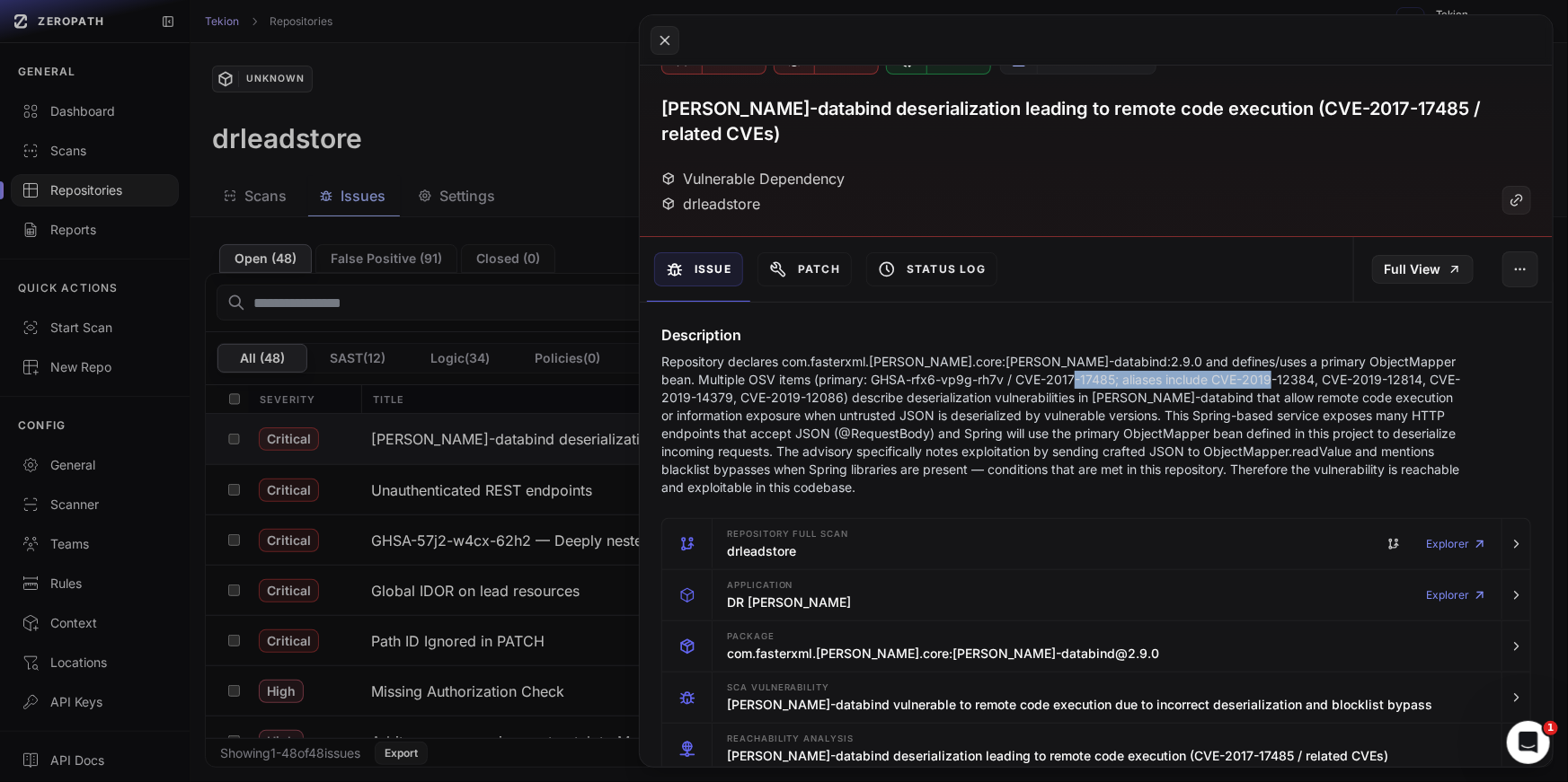
drag, startPoint x: 1029, startPoint y: 351, endPoint x: 1240, endPoint y: 351, distance: 211.0
click at [1239, 353] on p "Repository declares com.fasterxml.jackson.core:jackson-databind:2.9.0 and defin…" at bounding box center [1064, 424] width 805 height 144
click at [1240, 353] on p "Repository declares com.fasterxml.jackson.core:jackson-databind:2.9.0 and defin…" at bounding box center [1064, 424] width 805 height 144
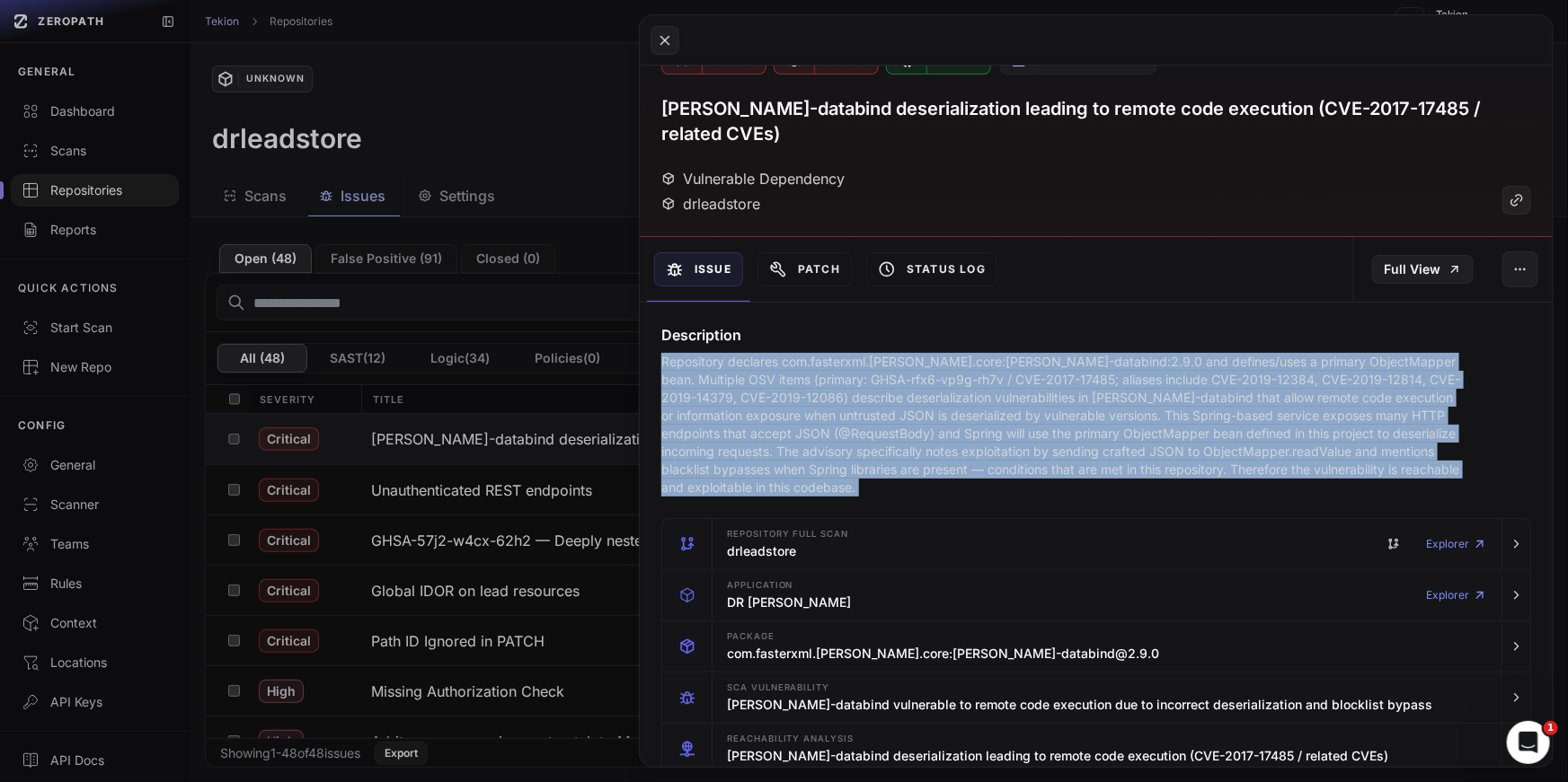
click at [942, 399] on p "Repository declares com.fasterxml.jackson.core:jackson-databind:2.9.0 and defin…" at bounding box center [1064, 424] width 805 height 144
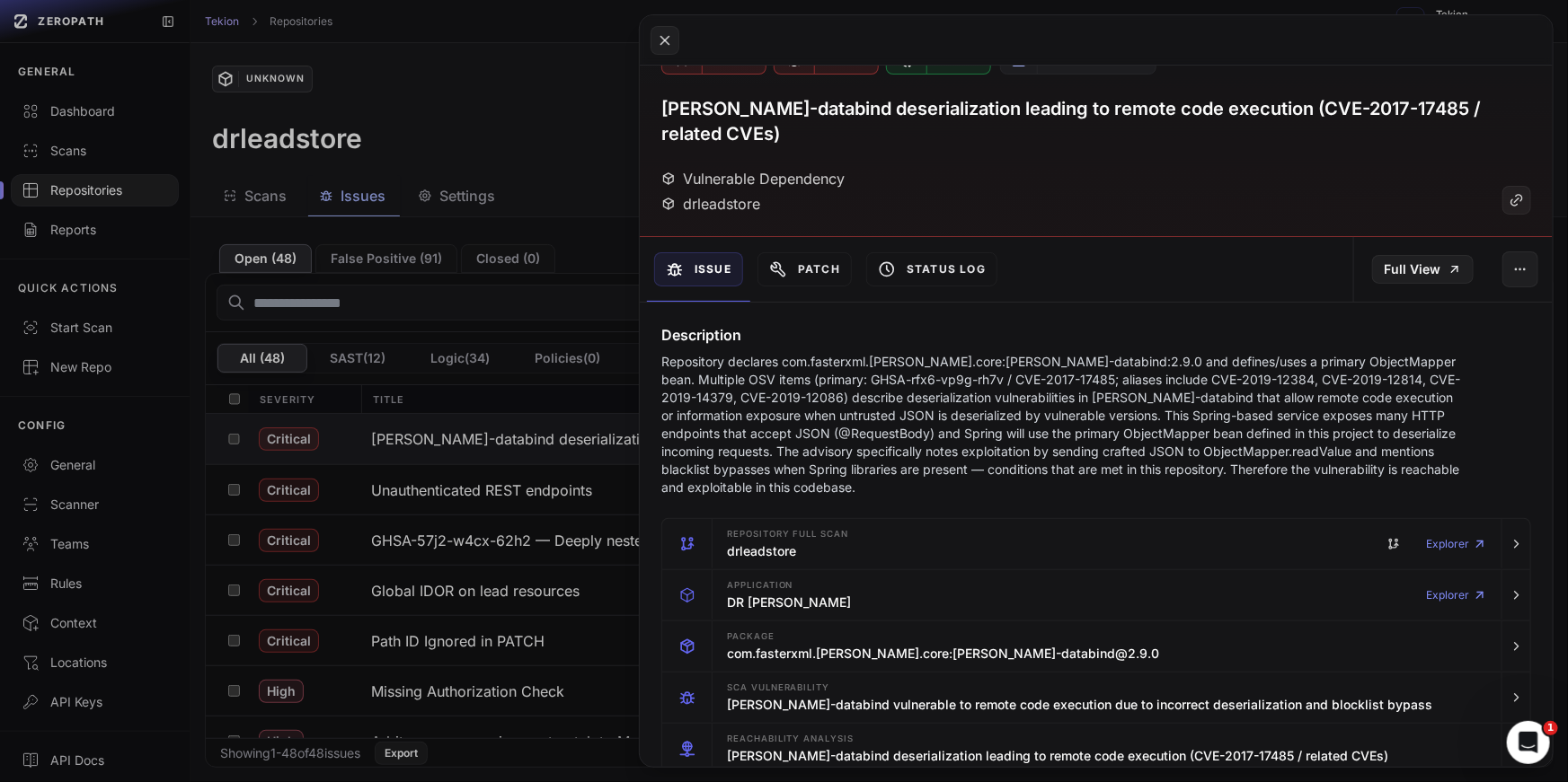
drag, startPoint x: 1000, startPoint y: 380, endPoint x: 1229, endPoint y: 380, distance: 229.0
click at [1228, 380] on p "Repository declares com.fasterxml.jackson.core:jackson-databind:2.9.0 and defin…" at bounding box center [1064, 424] width 805 height 144
click at [1229, 380] on p "Repository declares com.fasterxml.jackson.core:jackson-databind:2.9.0 and defin…" at bounding box center [1064, 424] width 805 height 144
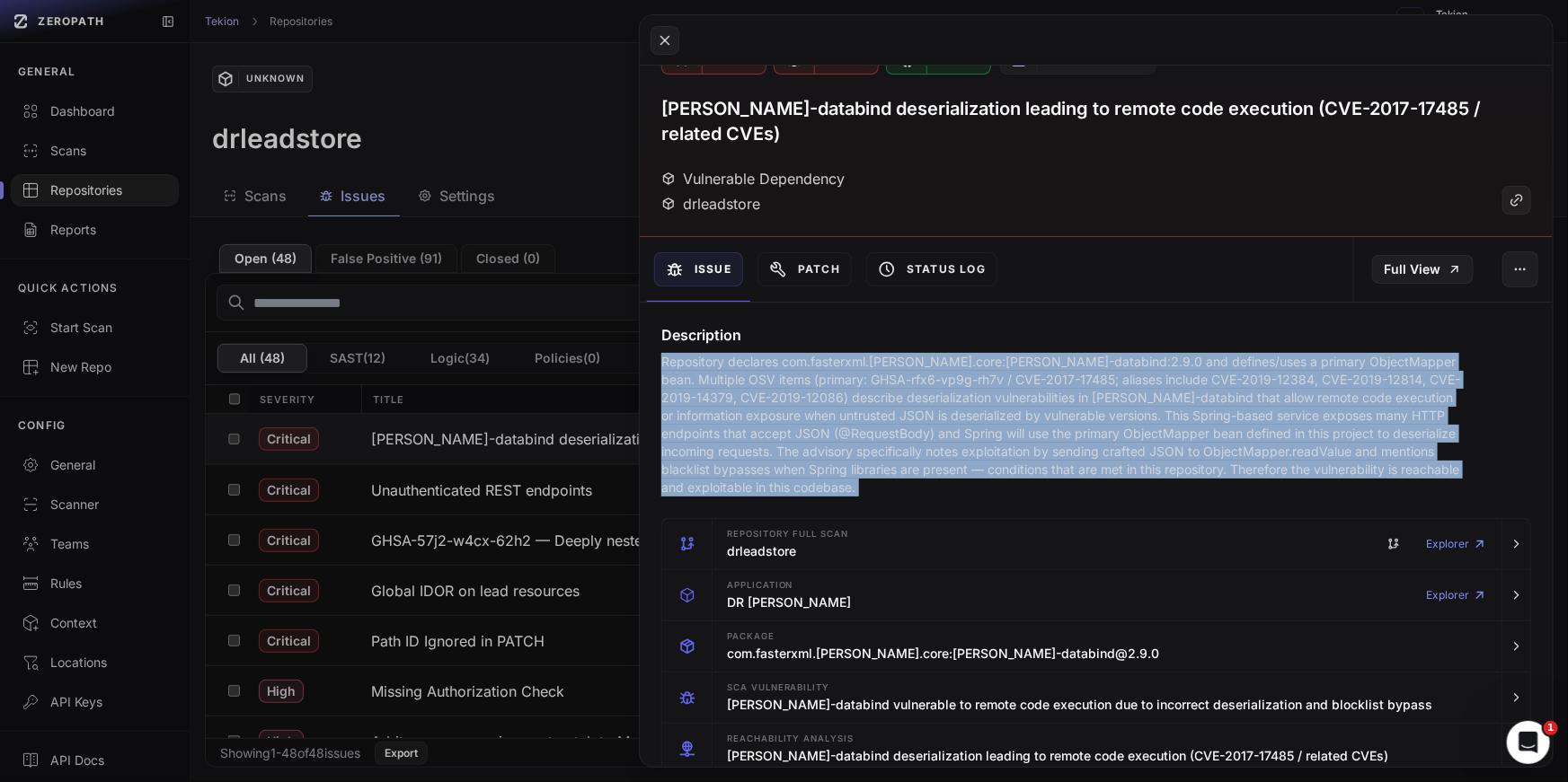
click at [933, 394] on p "Repository declares com.fasterxml.jackson.core:jackson-databind:2.9.0 and defin…" at bounding box center [1064, 424] width 805 height 144
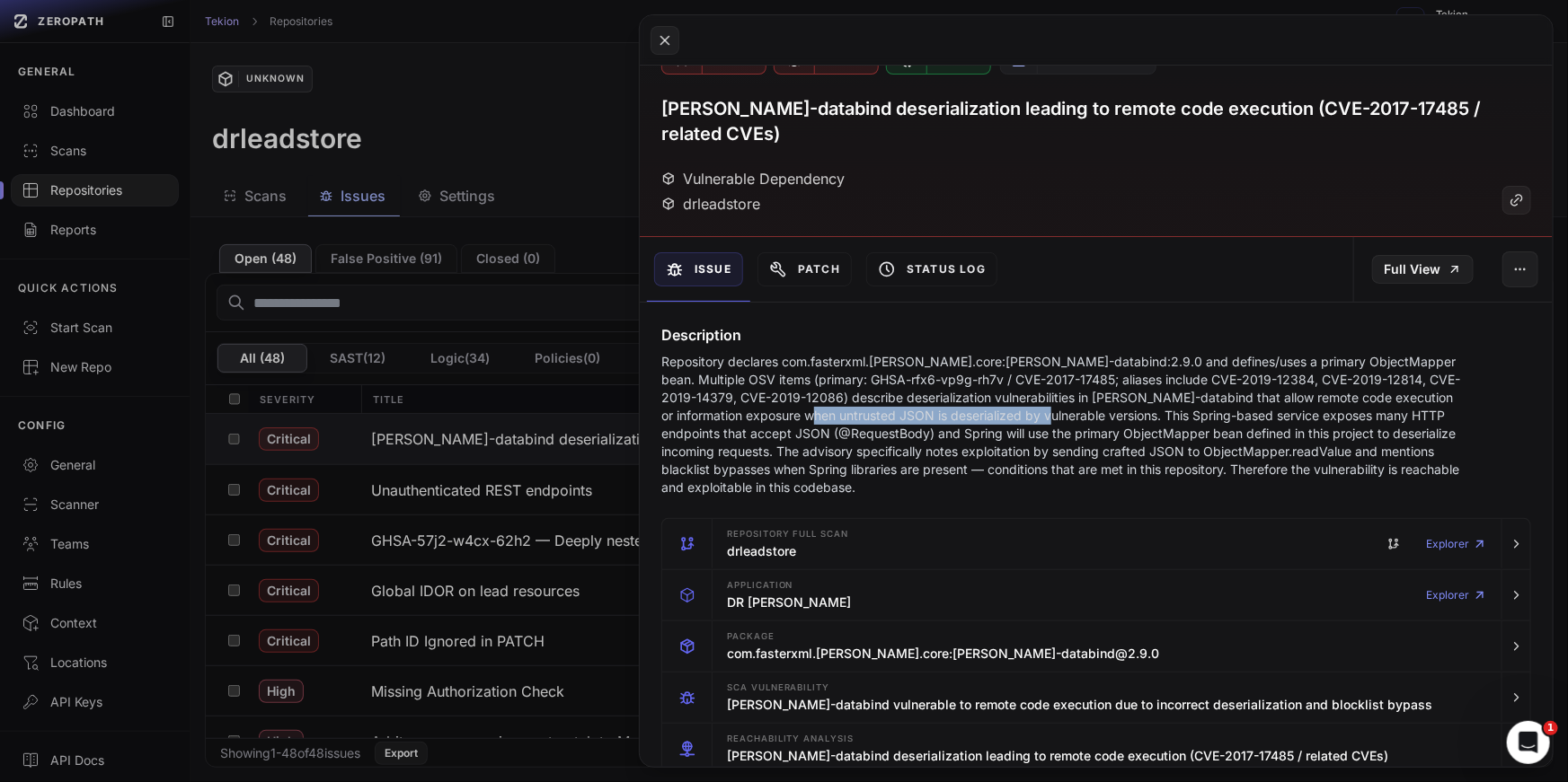
drag, startPoint x: 1016, startPoint y: 389, endPoint x: 784, endPoint y: 380, distance: 232.2
click at [784, 380] on p "Repository declares com.fasterxml.jackson.core:jackson-databind:2.9.0 and defin…" at bounding box center [1064, 424] width 805 height 144
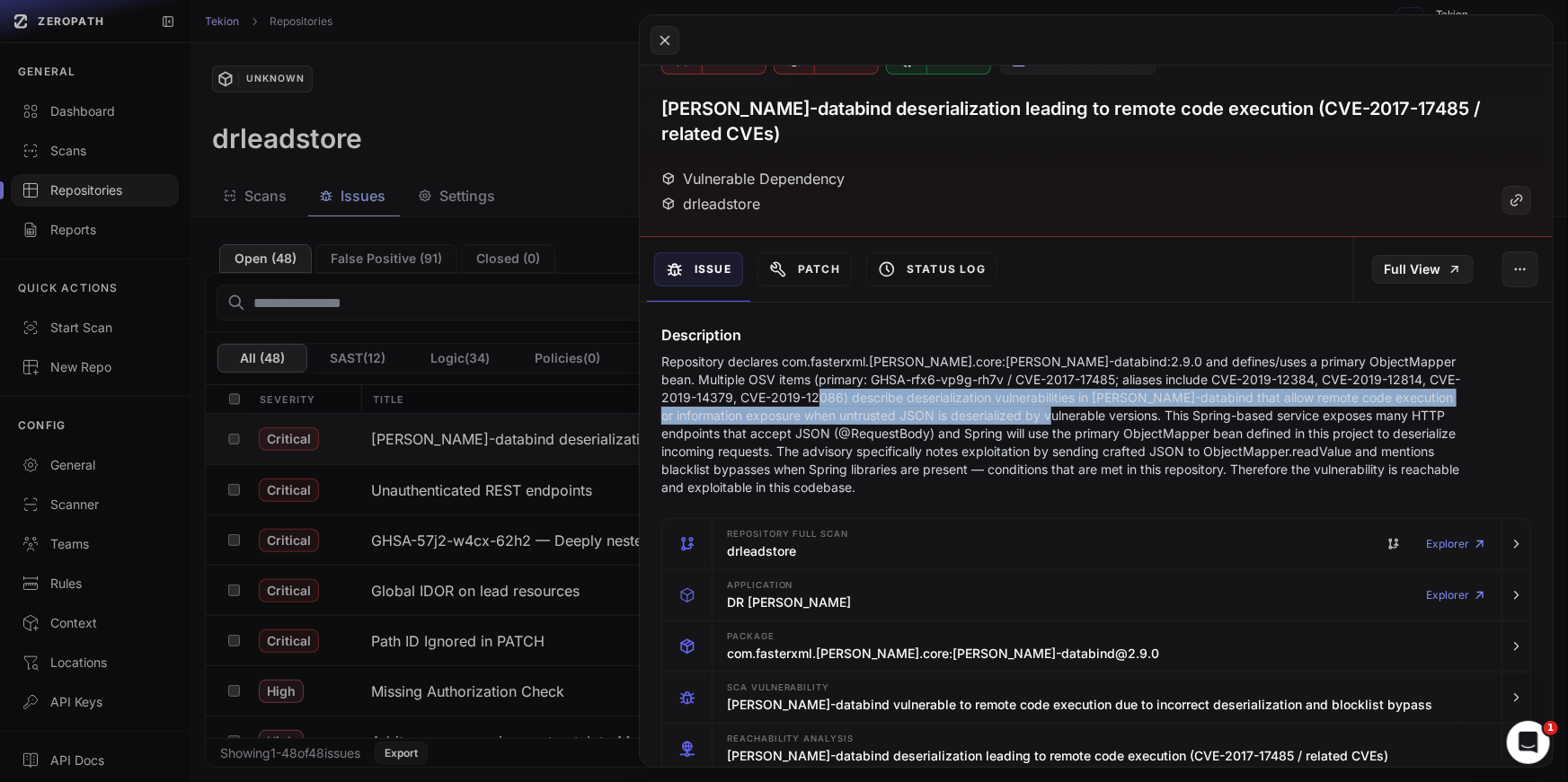
click at [1097, 378] on p "Repository declares com.fasterxml.jackson.core:jackson-databind:2.9.0 and defin…" at bounding box center [1064, 424] width 805 height 144
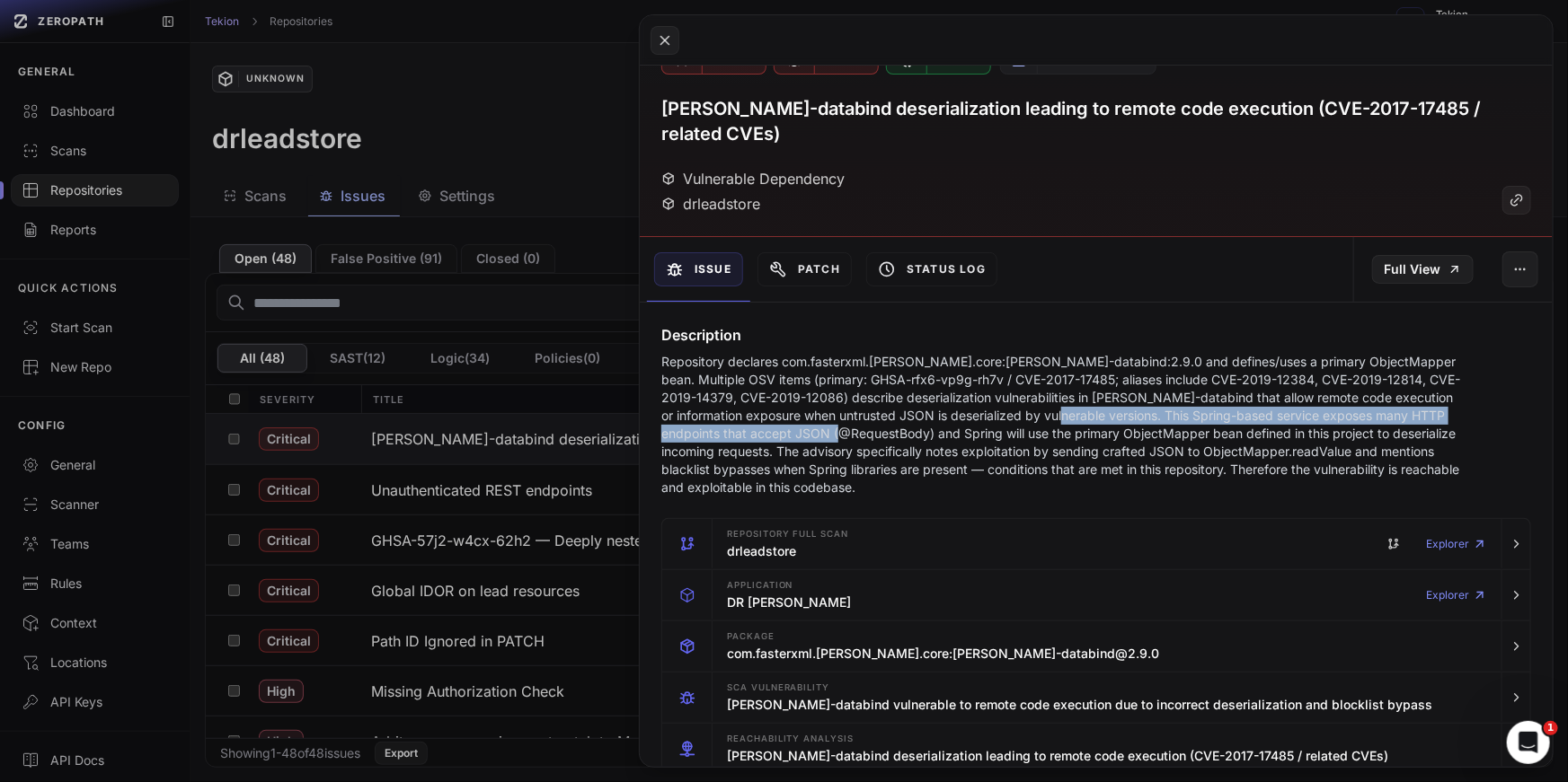
drag, startPoint x: 1027, startPoint y: 389, endPoint x: 830, endPoint y: 408, distance: 197.9
click at [828, 408] on p "Repository declares com.fasterxml.jackson.core:jackson-databind:2.9.0 and defin…" at bounding box center [1064, 424] width 805 height 144
click at [830, 408] on p "Repository declares com.fasterxml.jackson.core:jackson-databind:2.9.0 and defin…" at bounding box center [1064, 424] width 805 height 144
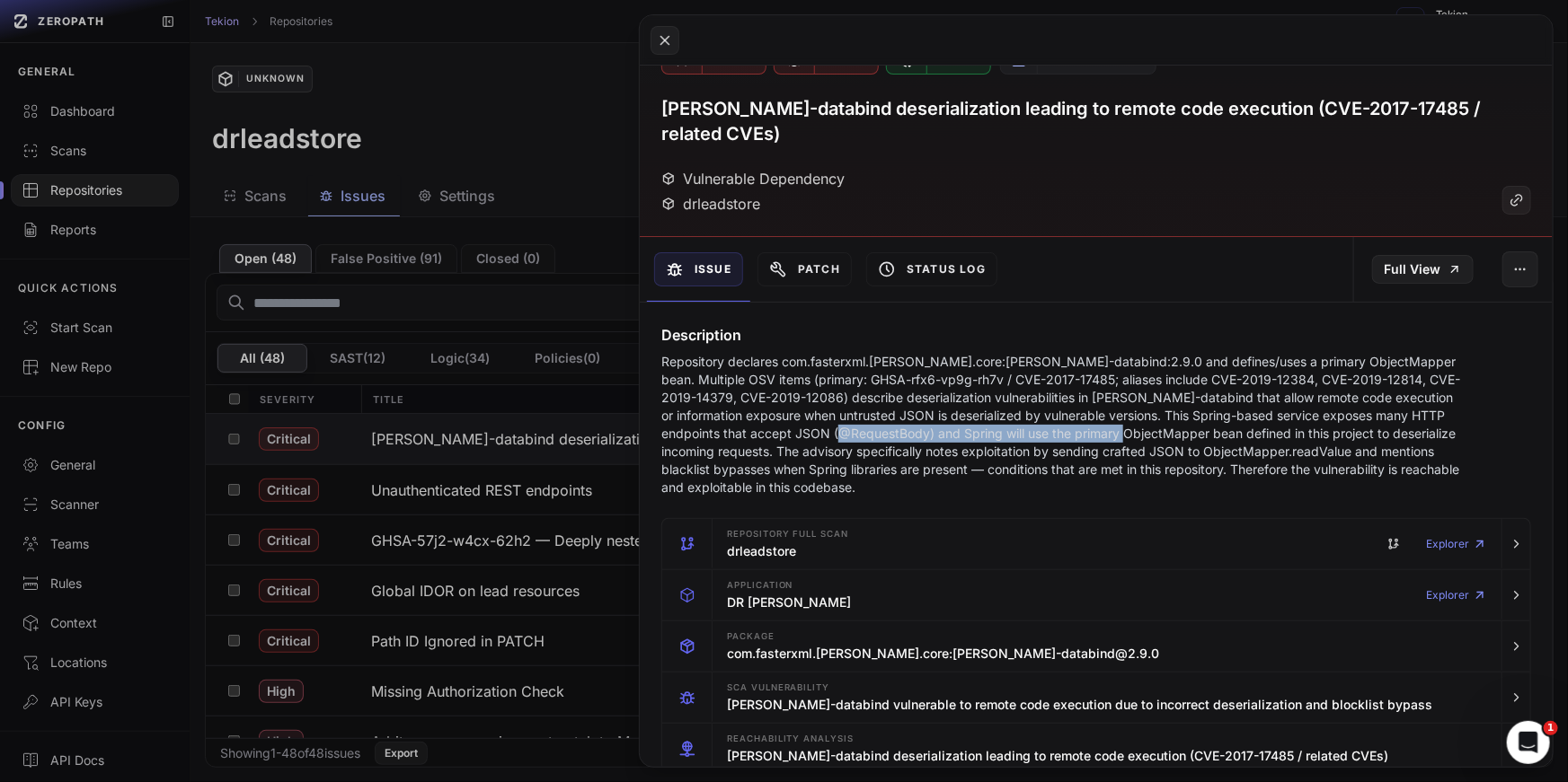
drag, startPoint x: 830, startPoint y: 408, endPoint x: 1110, endPoint y: 407, distance: 280.0
click at [1110, 407] on p "Repository declares com.fasterxml.jackson.core:jackson-databind:2.9.0 and defin…" at bounding box center [1064, 424] width 805 height 144
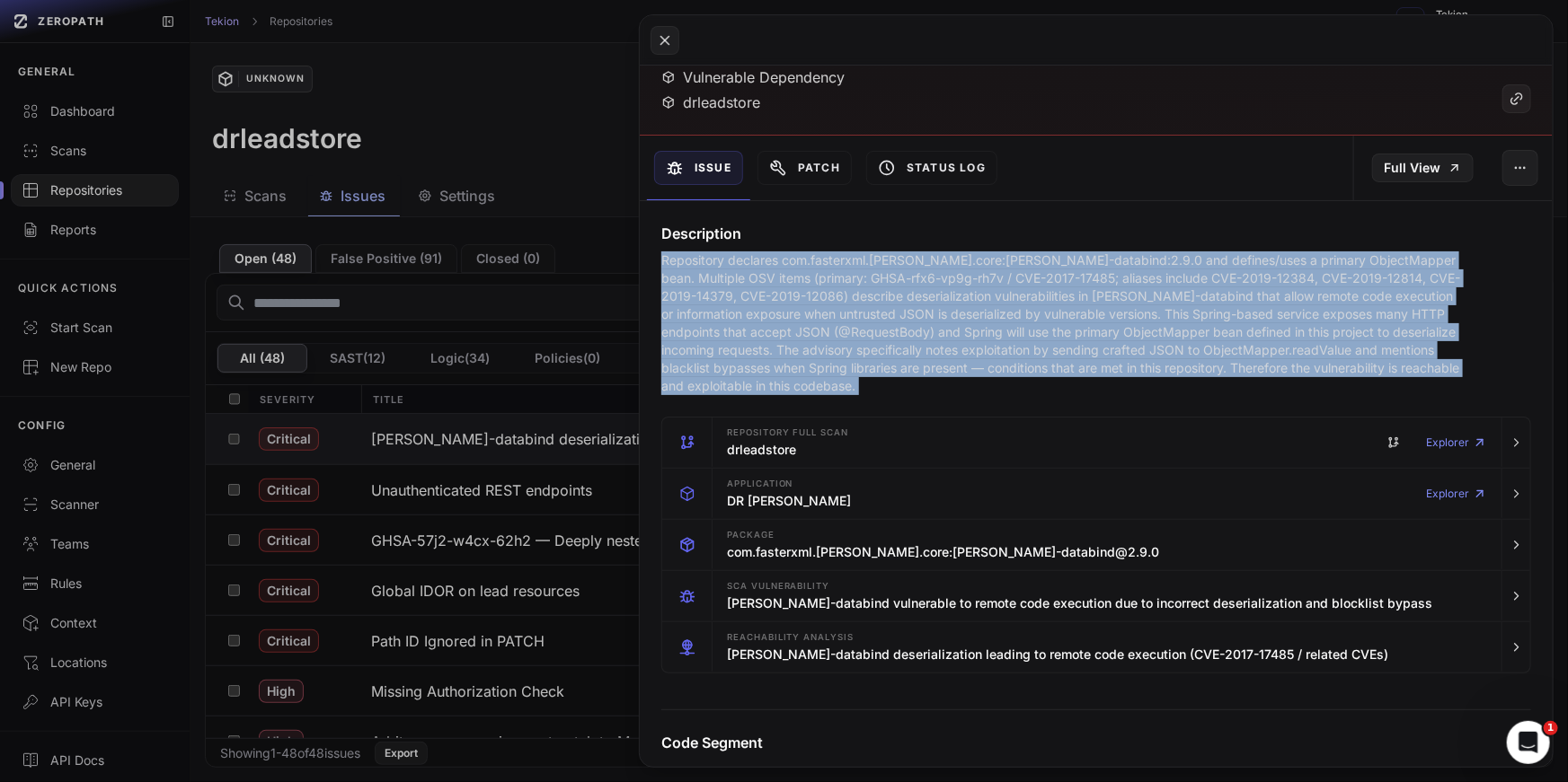
scroll to position [366, 0]
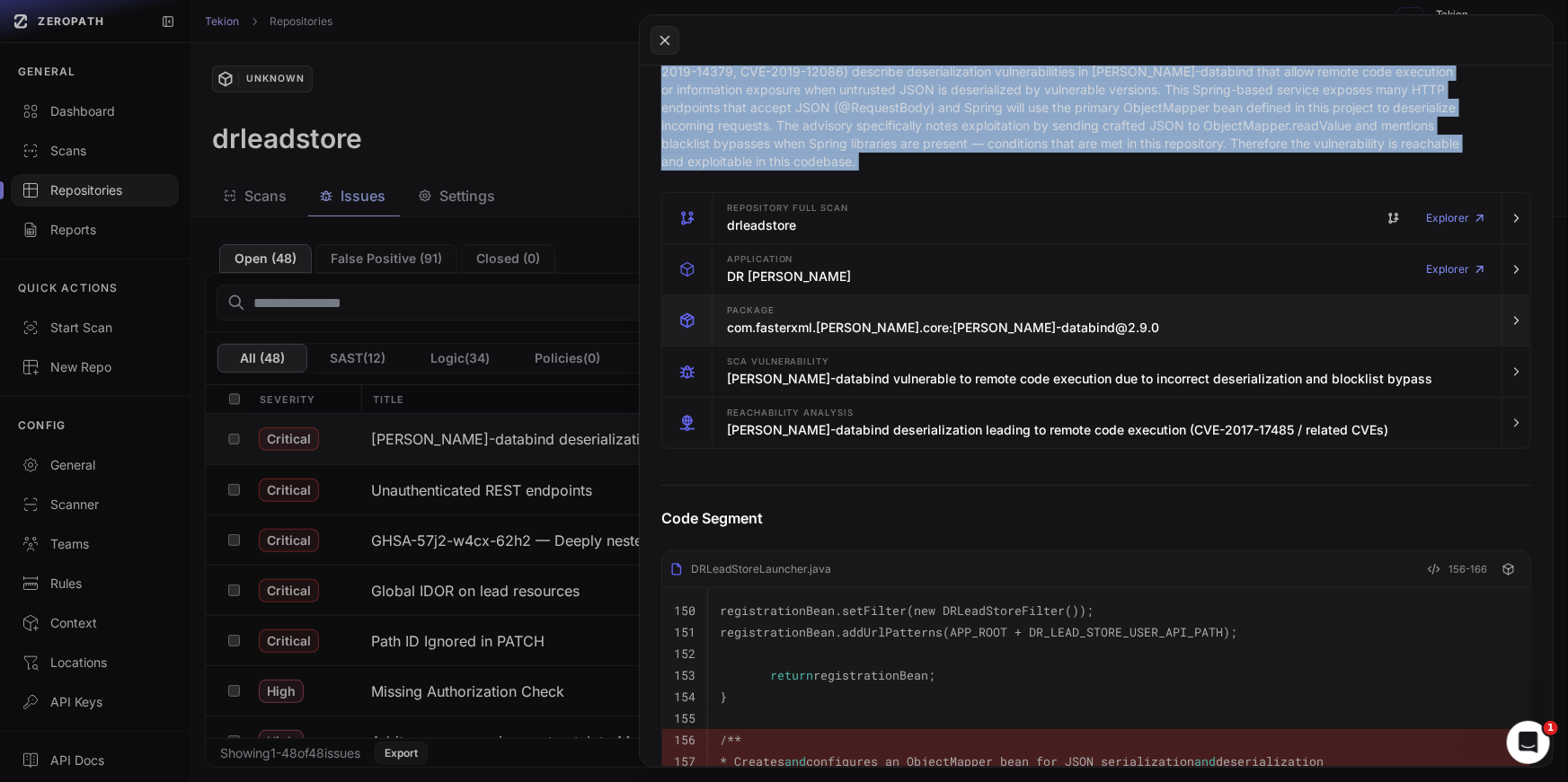
click at [1172, 295] on div "Package com.fasterxml.jackson.core:jackson-databind@2.9.0" at bounding box center [1106, 320] width 774 height 51
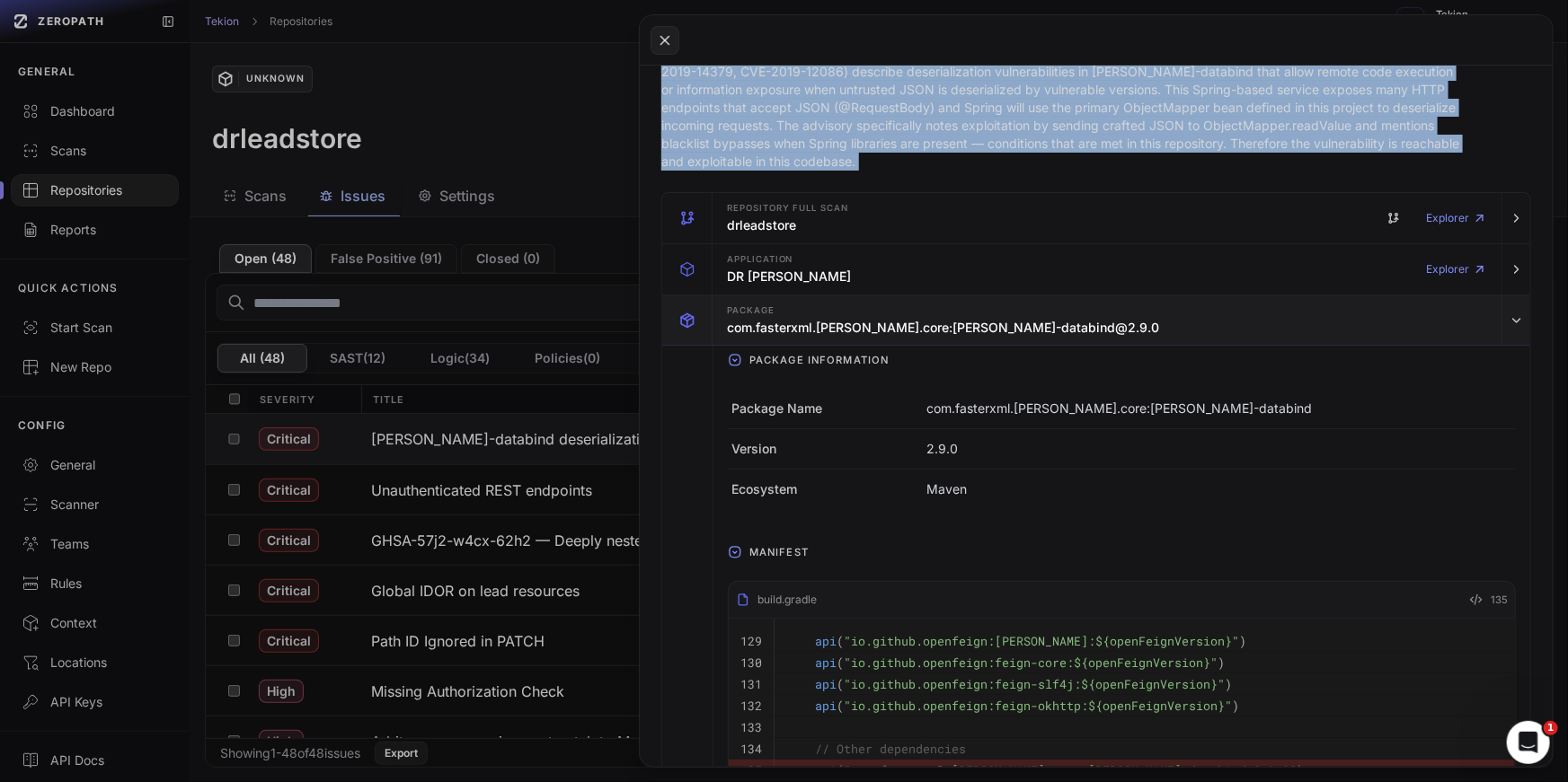
scroll to position [388, 0]
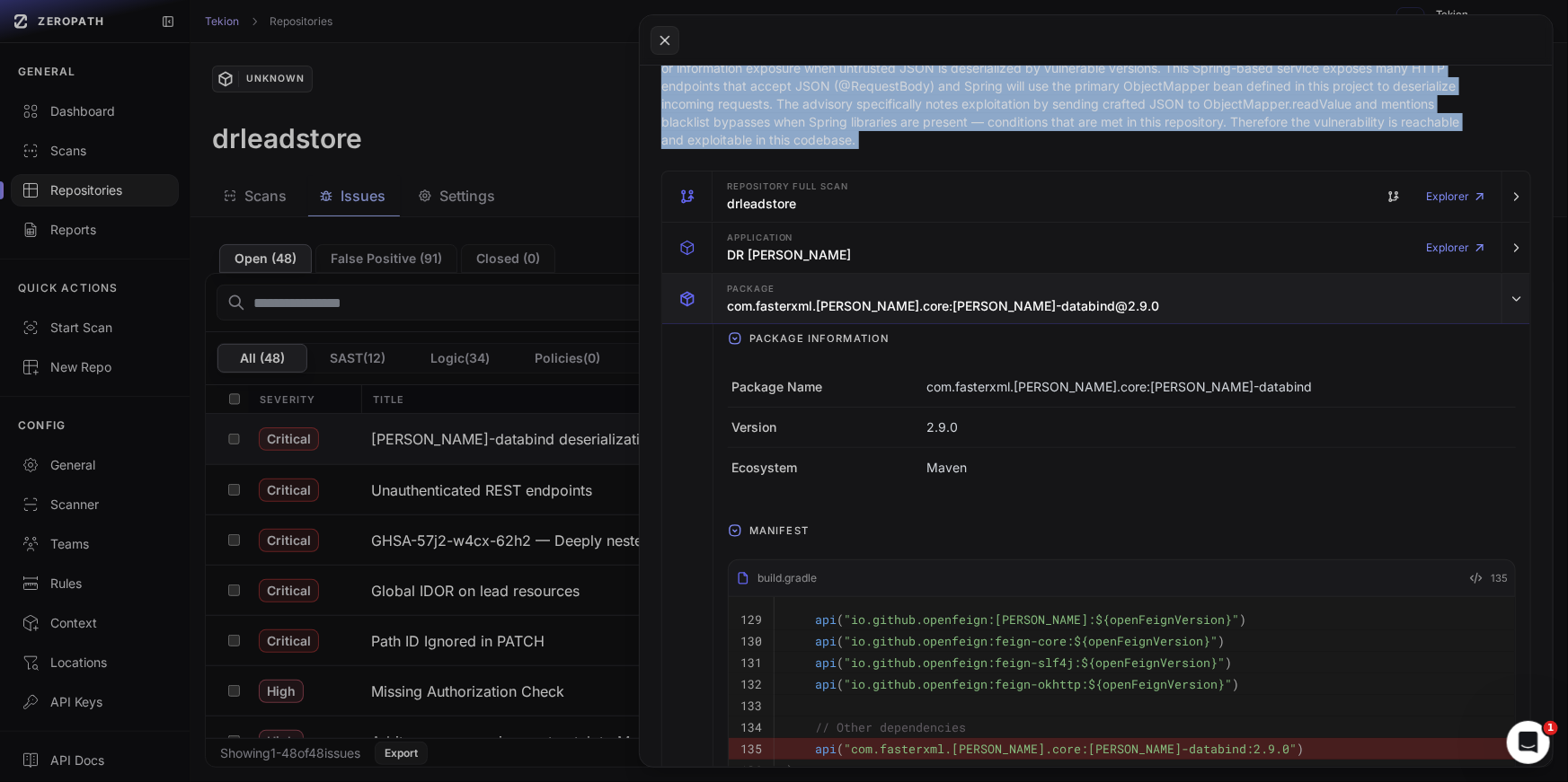
click at [1168, 274] on div "Package com.fasterxml.jackson.core:jackson-databind@2.9.0" at bounding box center [1106, 298] width 774 height 51
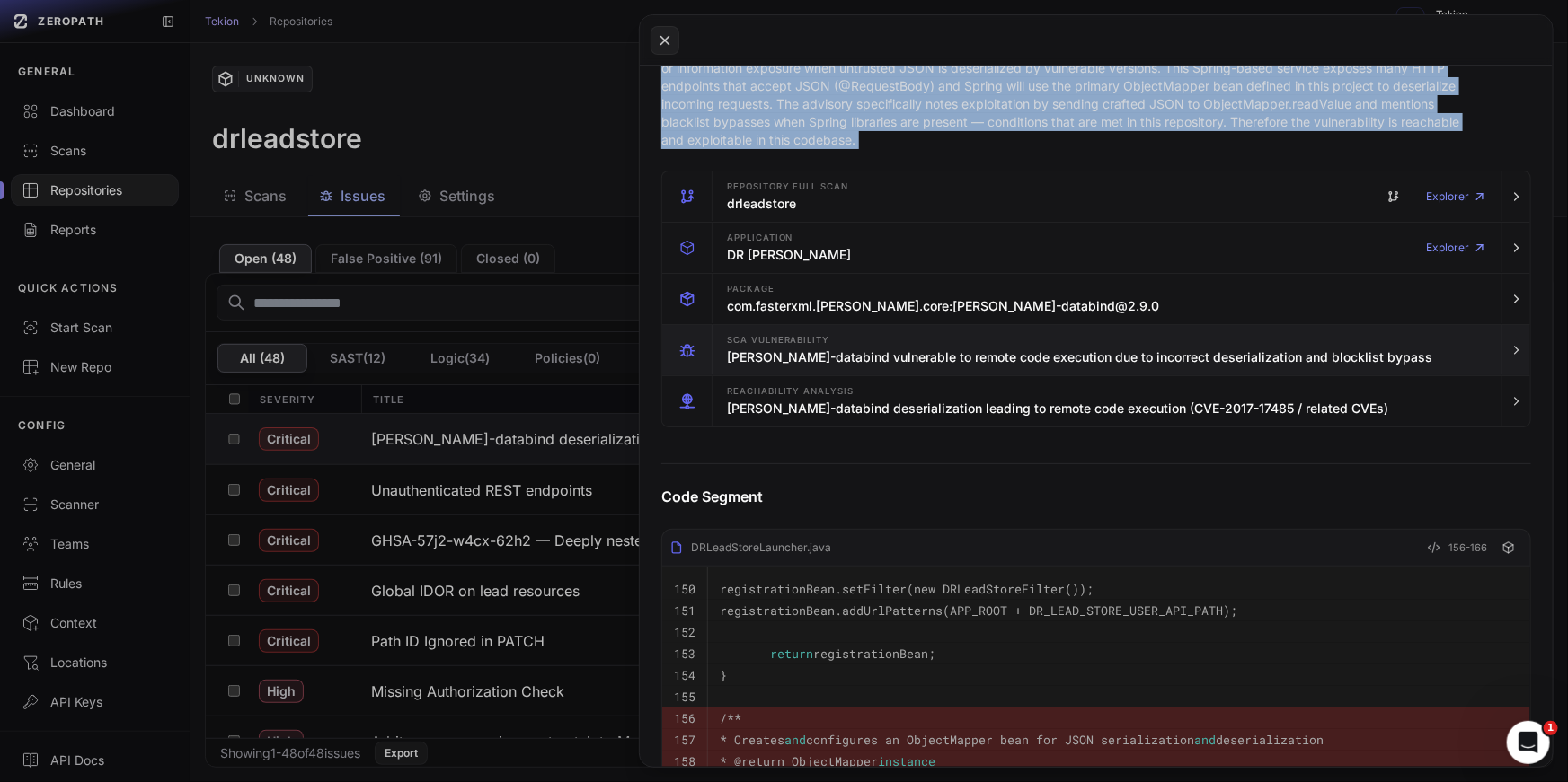
click at [1112, 349] on h3 "jackson-databind vulnerable to remote code execution due to incorrect deseriali…" at bounding box center [1078, 358] width 705 height 18
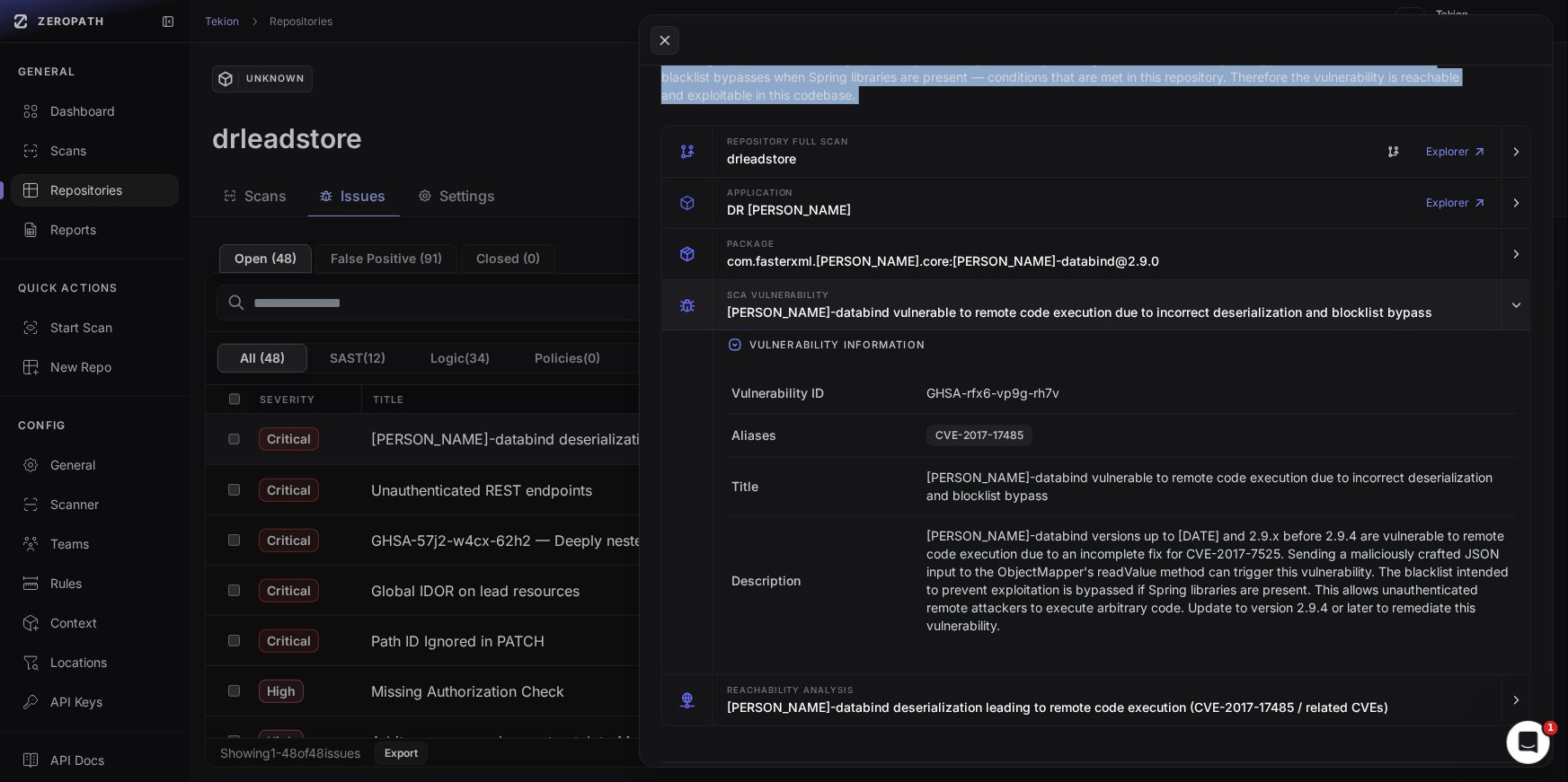
scroll to position [440, 0]
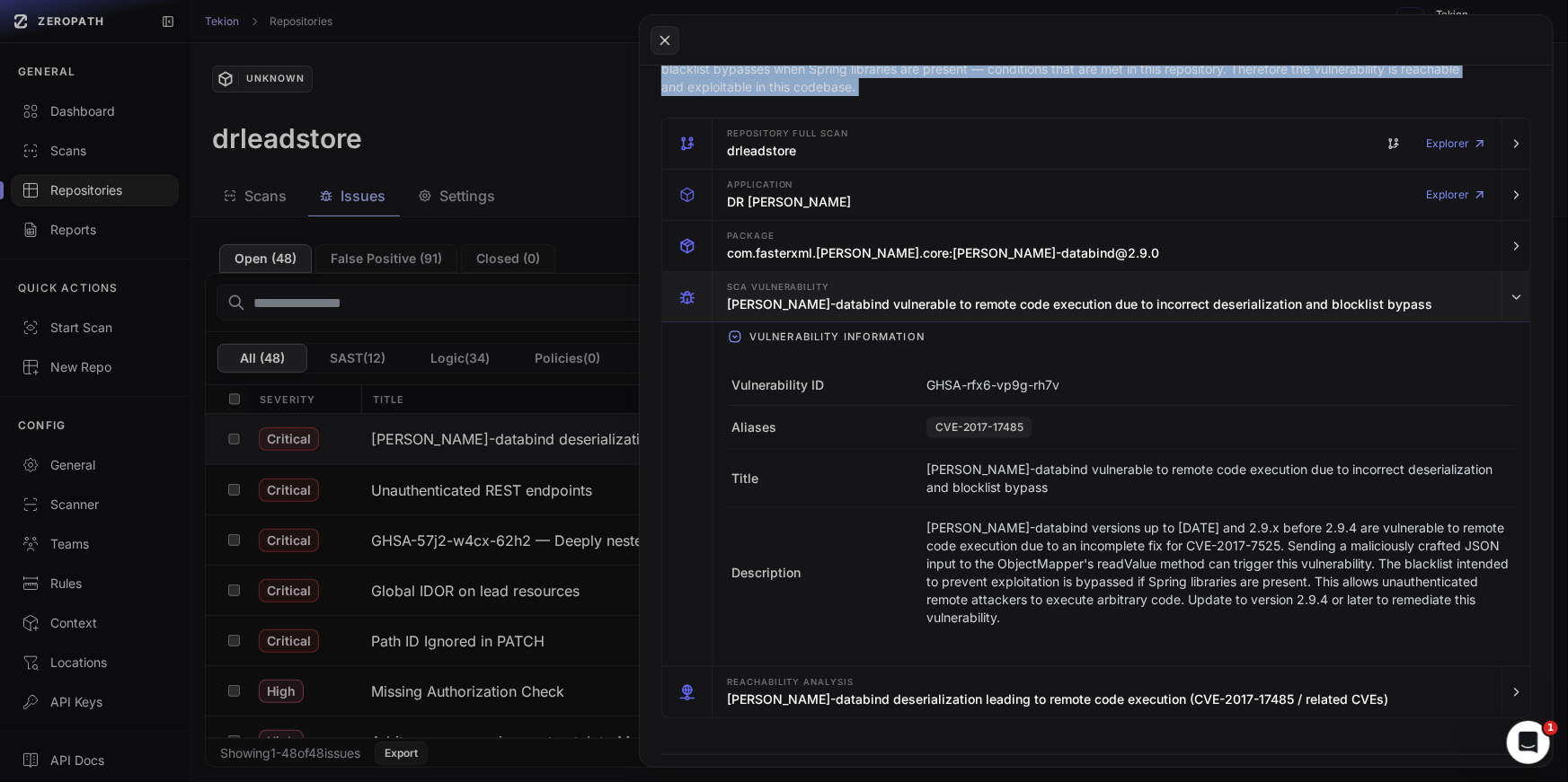
click at [1091, 279] on div "SCA Vulnerability jackson-databind vulnerable to remote code execution due to i…" at bounding box center [1078, 297] width 705 height 36
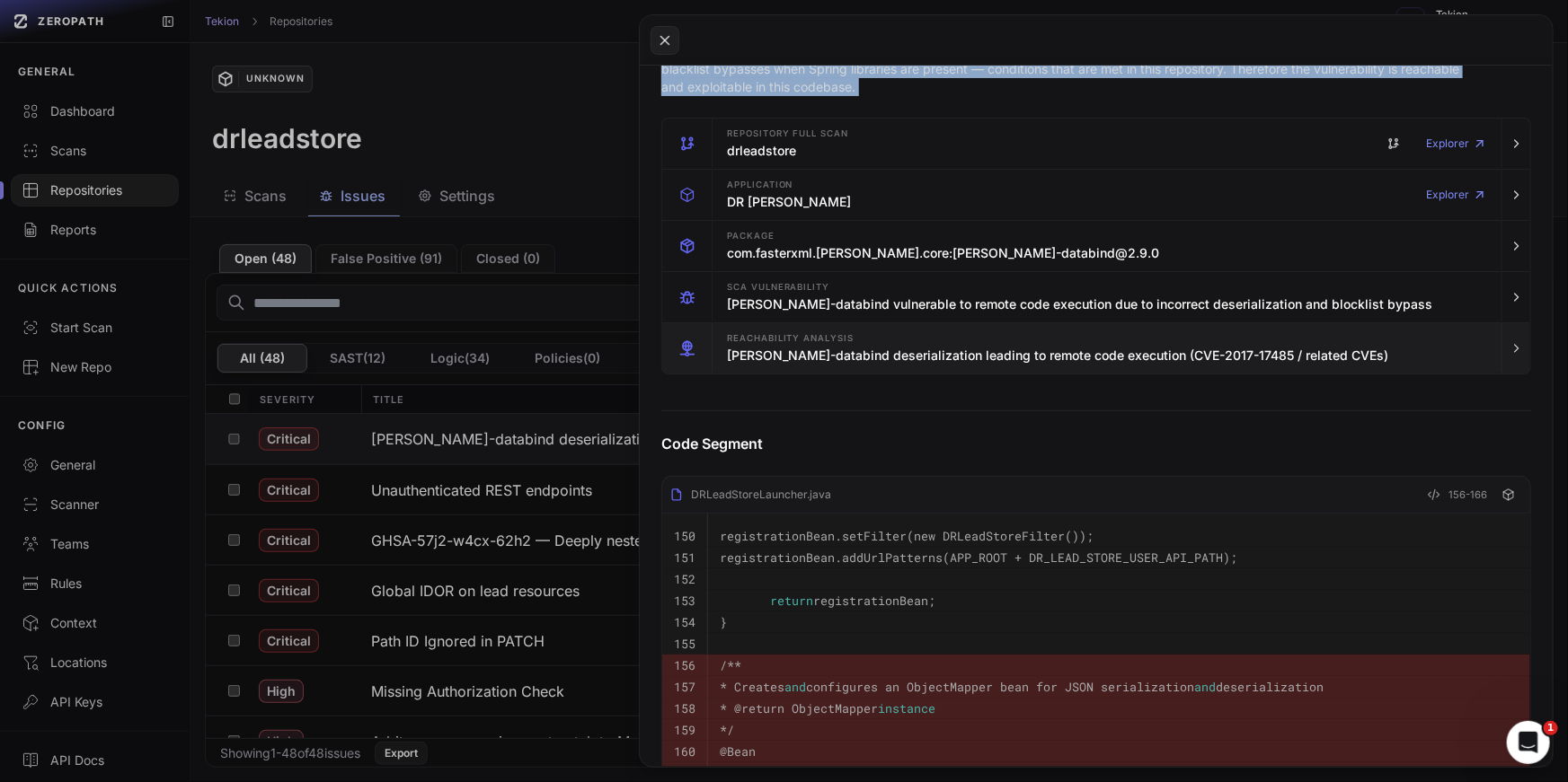
click at [1089, 344] on div "Reachability Analysis jackson-databind deserialization leading to remote code e…" at bounding box center [1106, 348] width 774 height 51
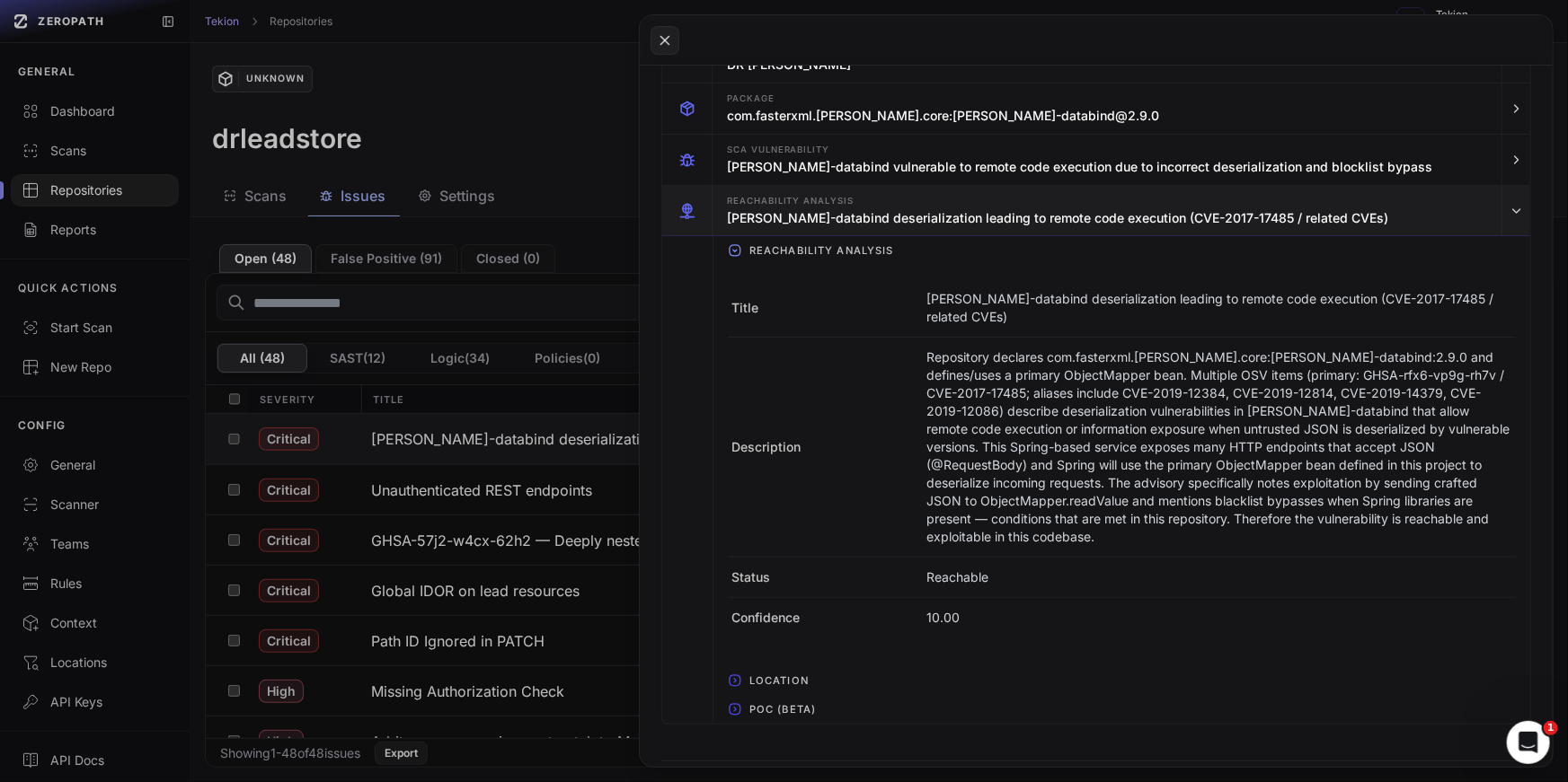
scroll to position [590, 0]
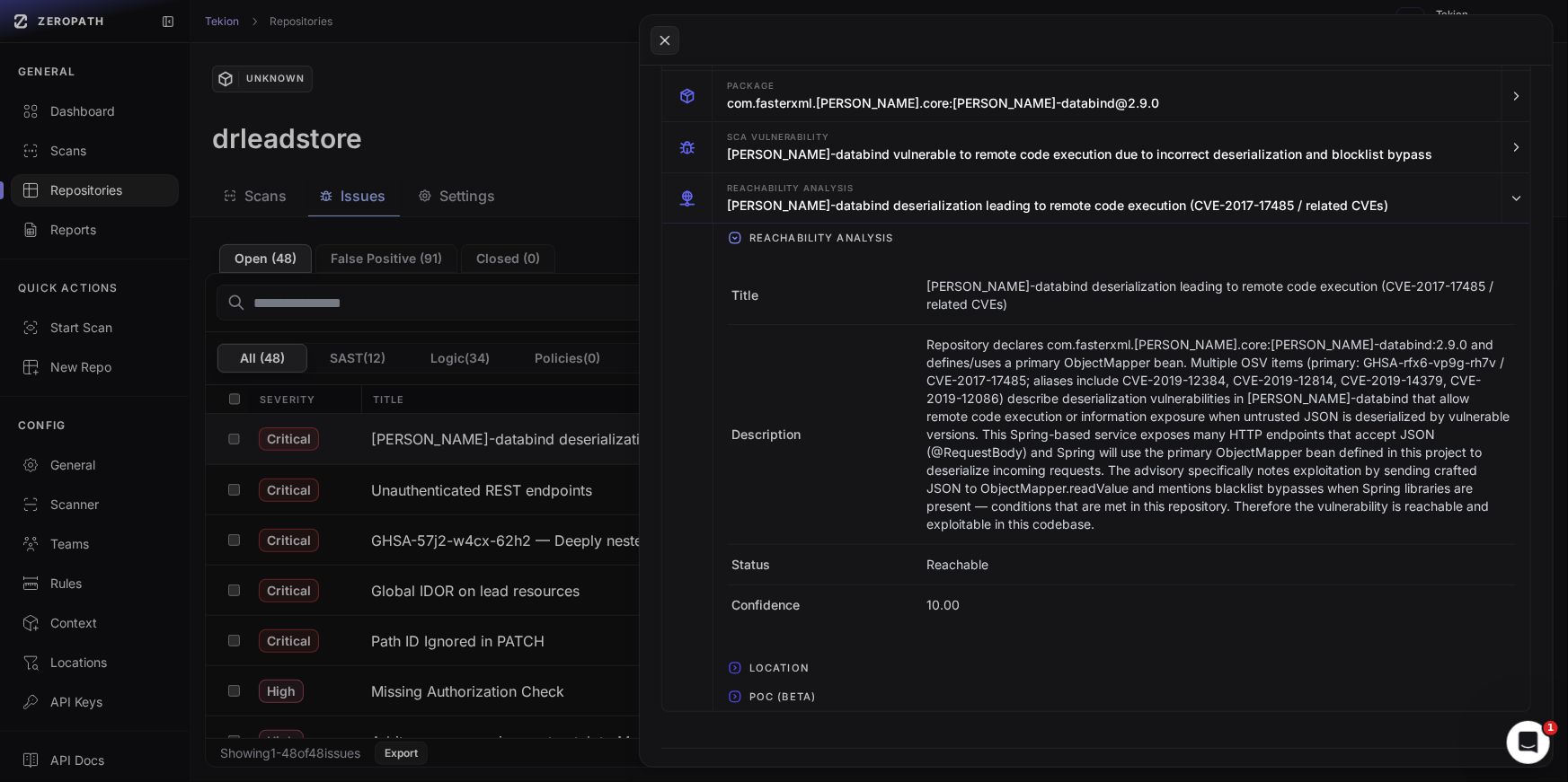
click at [772, 683] on span "PoC (Beta)" at bounding box center [783, 697] width 81 height 29
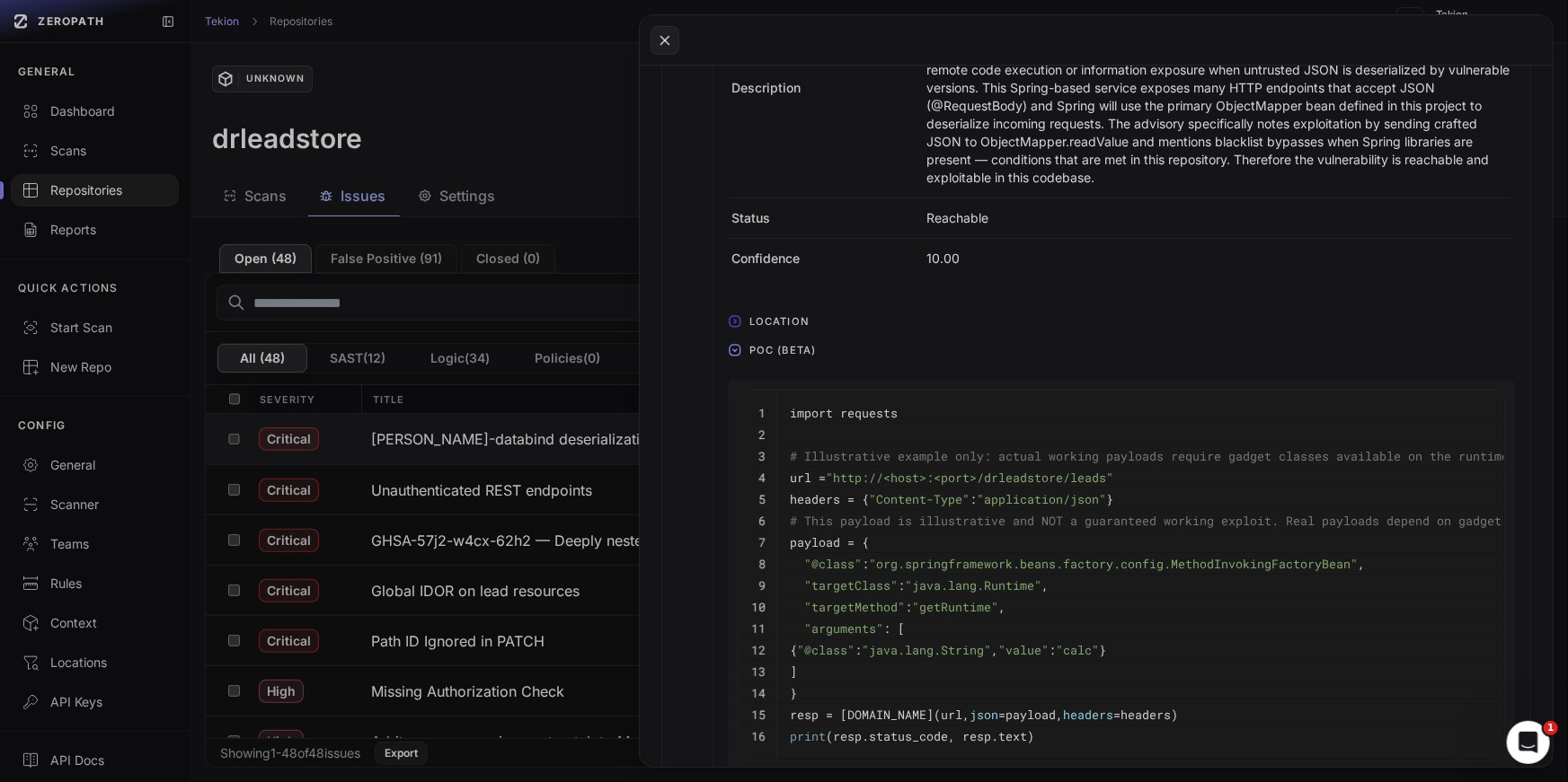
scroll to position [941, 0]
drag, startPoint x: 800, startPoint y: 501, endPoint x: 945, endPoint y: 500, distance: 145.0
click at [944, 528] on pre "payload = {" at bounding box center [1185, 539] width 791 height 22
click at [945, 528] on pre "payload = {" at bounding box center [1185, 539] width 791 height 22
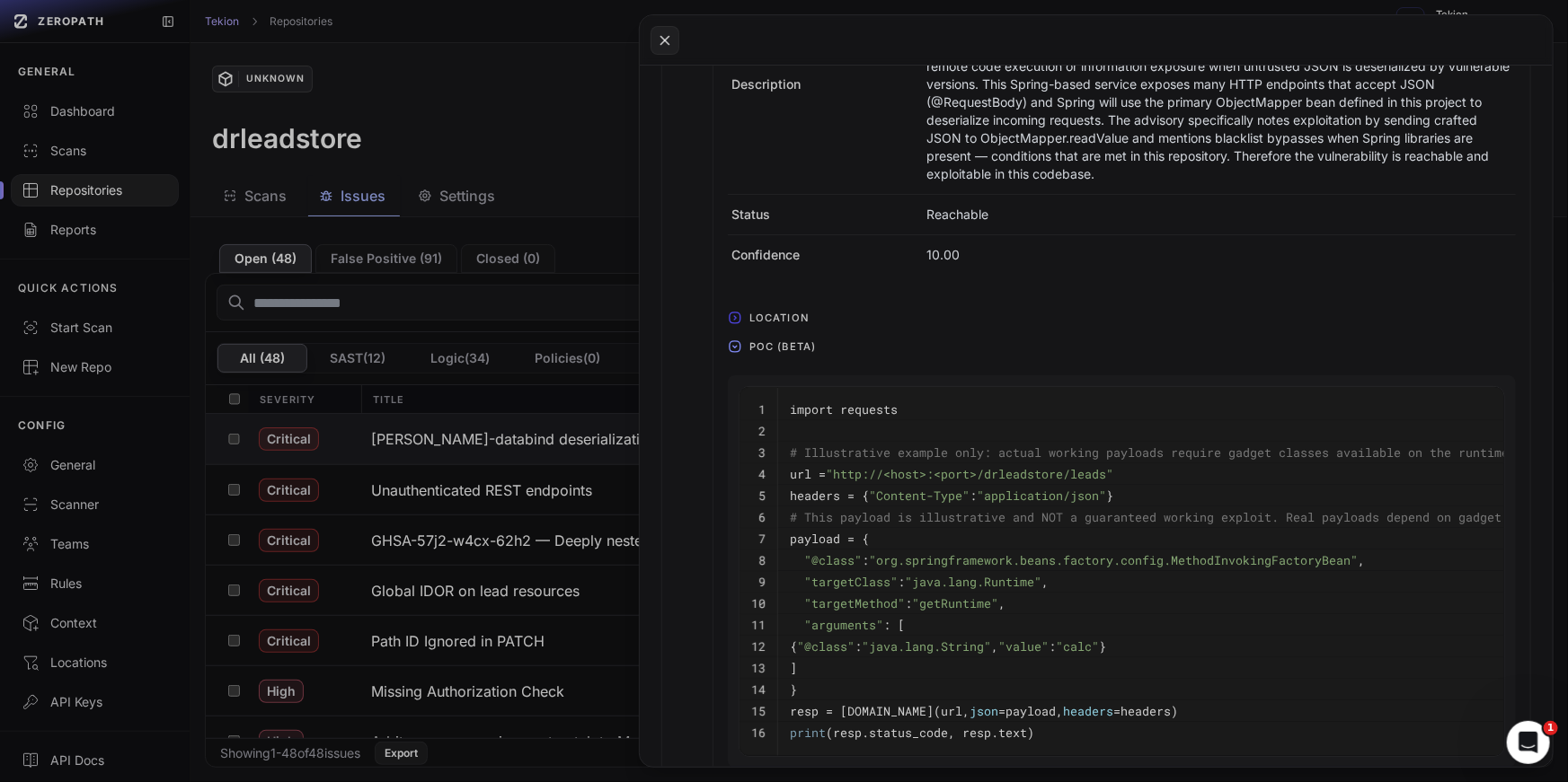
click at [945, 528] on pre "payload = {" at bounding box center [1185, 539] width 791 height 22
click at [1070, 593] on pre ""targetMethod" : "getRuntime" ," at bounding box center [1185, 604] width 791 height 22
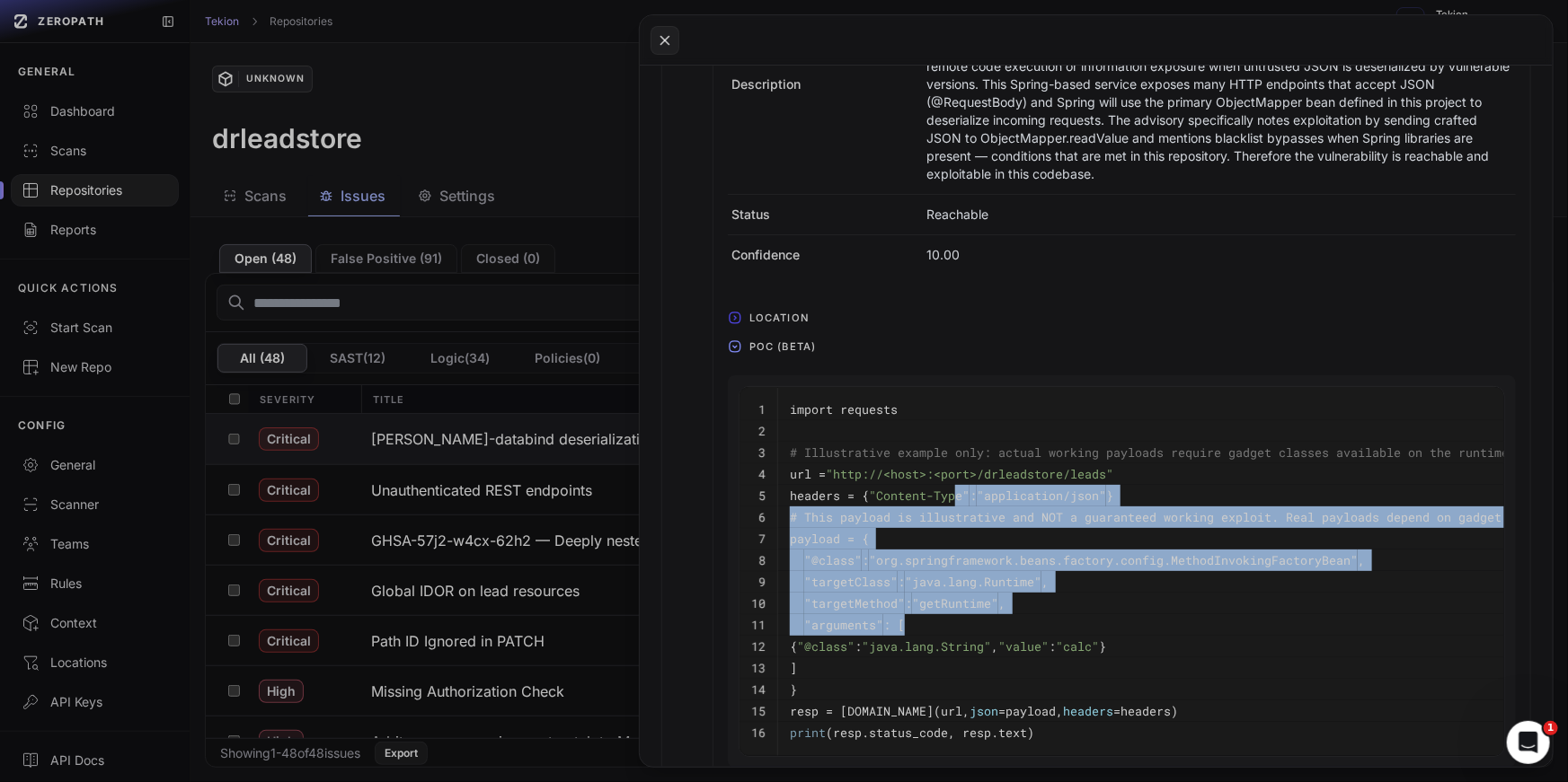
drag, startPoint x: 1072, startPoint y: 583, endPoint x: 938, endPoint y: 439, distance: 196.7
click at [938, 439] on tbody "1 import requests 2 3 # Illustrative example only: actual working payloads requ…" at bounding box center [1166, 572] width 852 height 370
click at [1024, 552] on span ""org.springframework.beans.factory.config.MethodInvokingFactoryBean"" at bounding box center [1112, 560] width 489 height 16
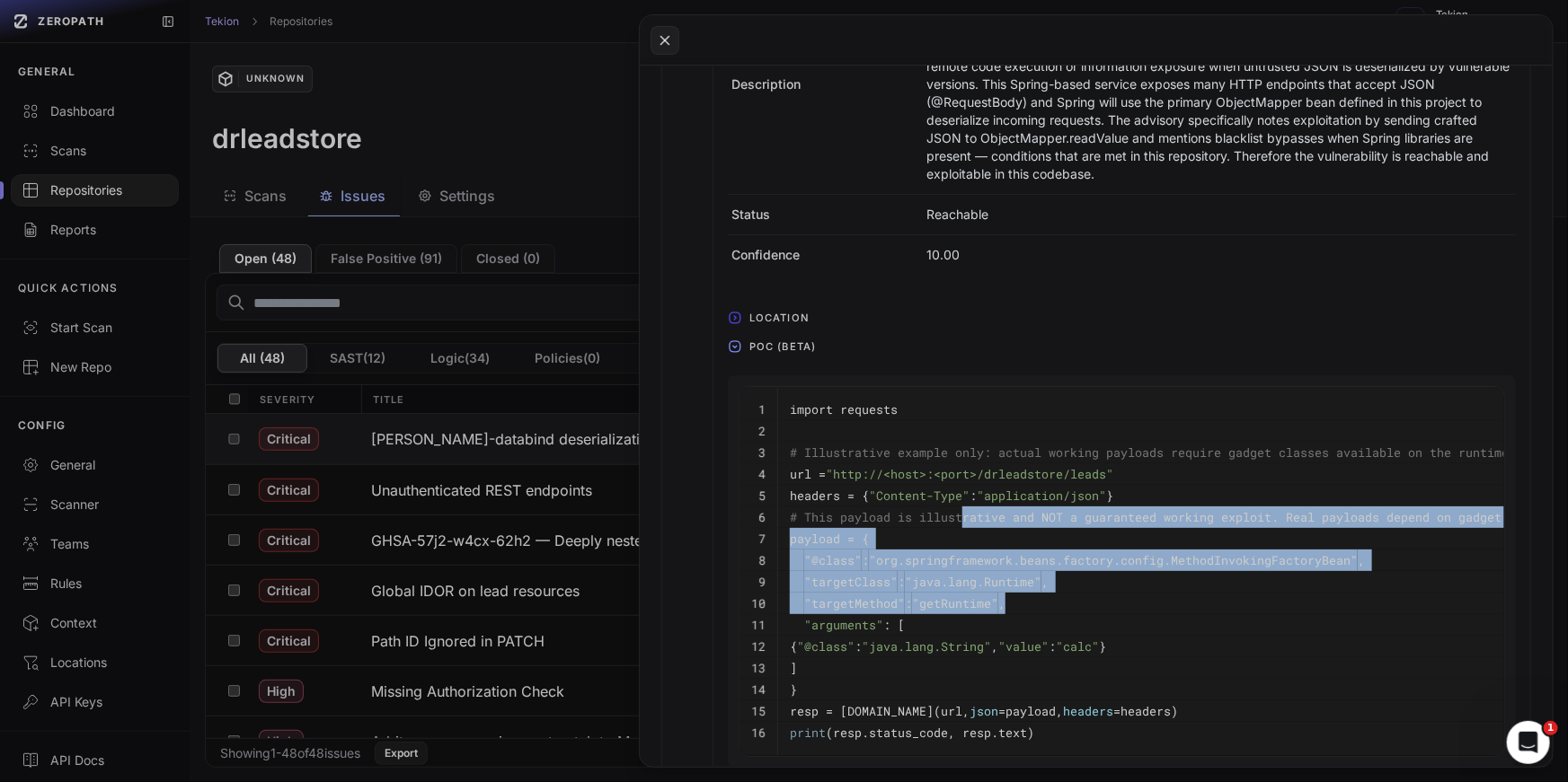
drag, startPoint x: 1056, startPoint y: 569, endPoint x: 945, endPoint y: 440, distance: 170.2
click at [945, 441] on tbody "1 import requests 2 3 # Illustrative example only: actual working payloads requ…" at bounding box center [1166, 572] width 852 height 370
click at [1090, 593] on pre ""targetMethod" : "getRuntime" ," at bounding box center [1185, 604] width 791 height 22
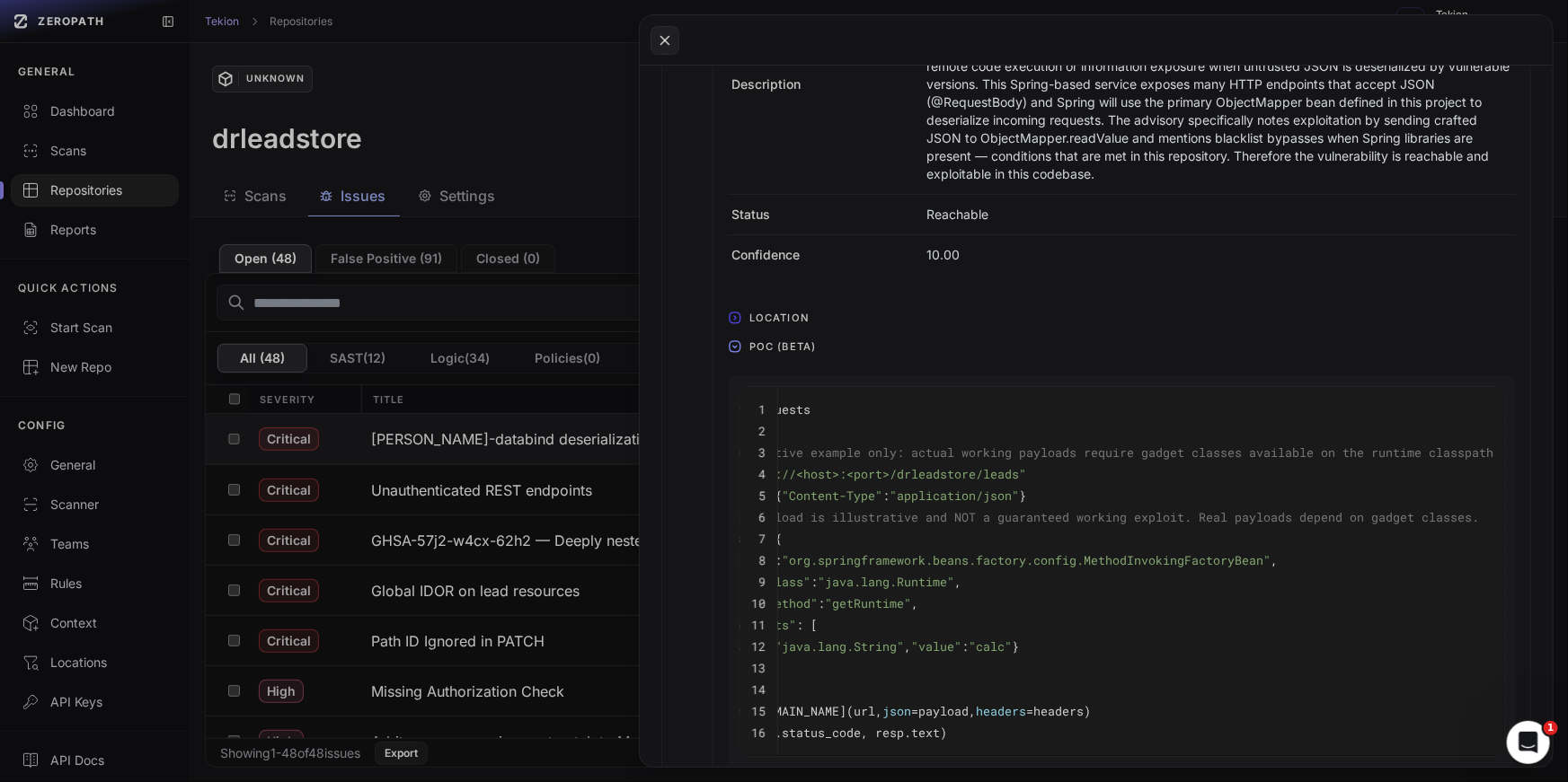
scroll to position [0, 0]
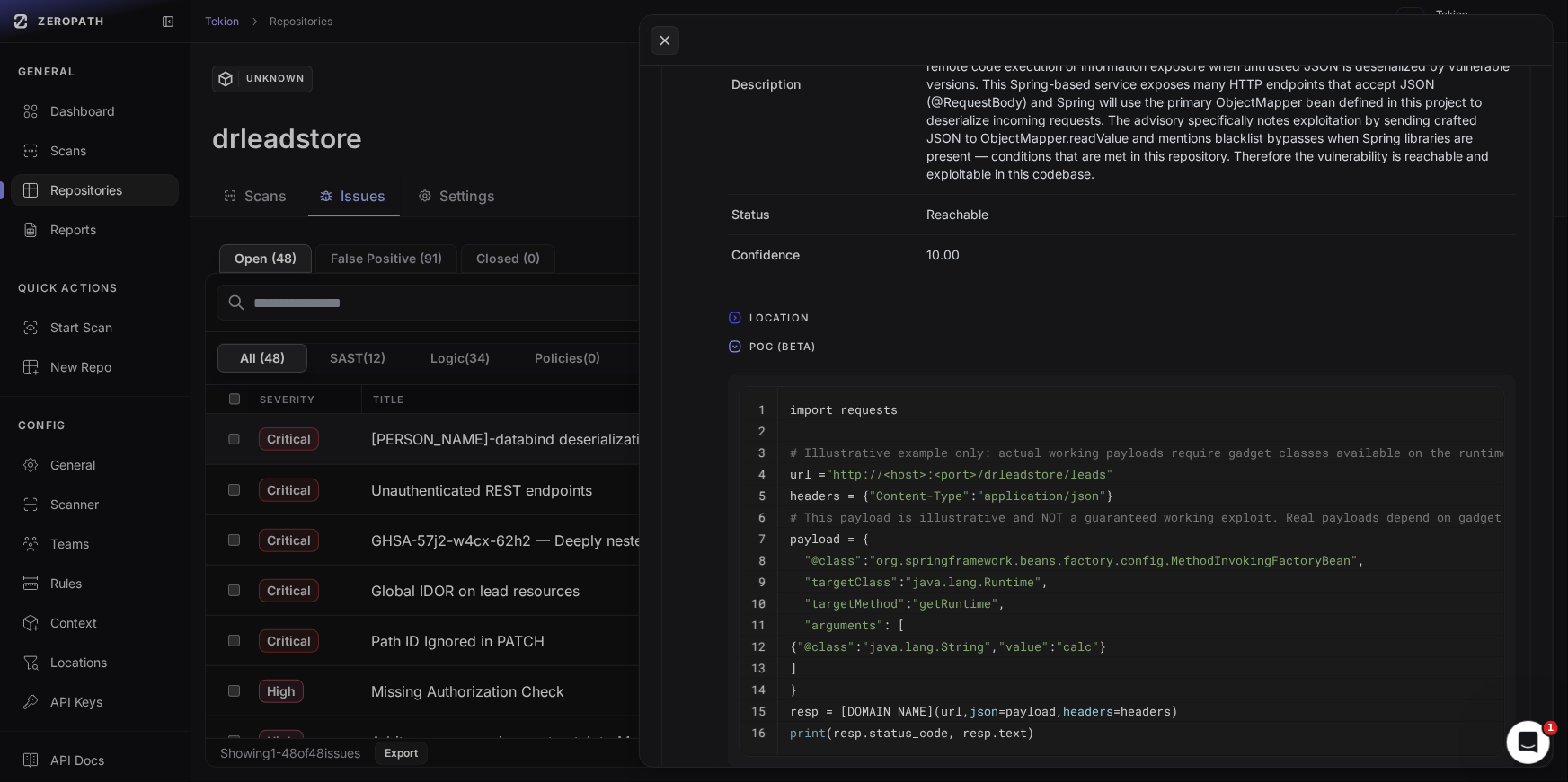
click at [733, 341] on icon "button" at bounding box center [734, 346] width 11 height 11
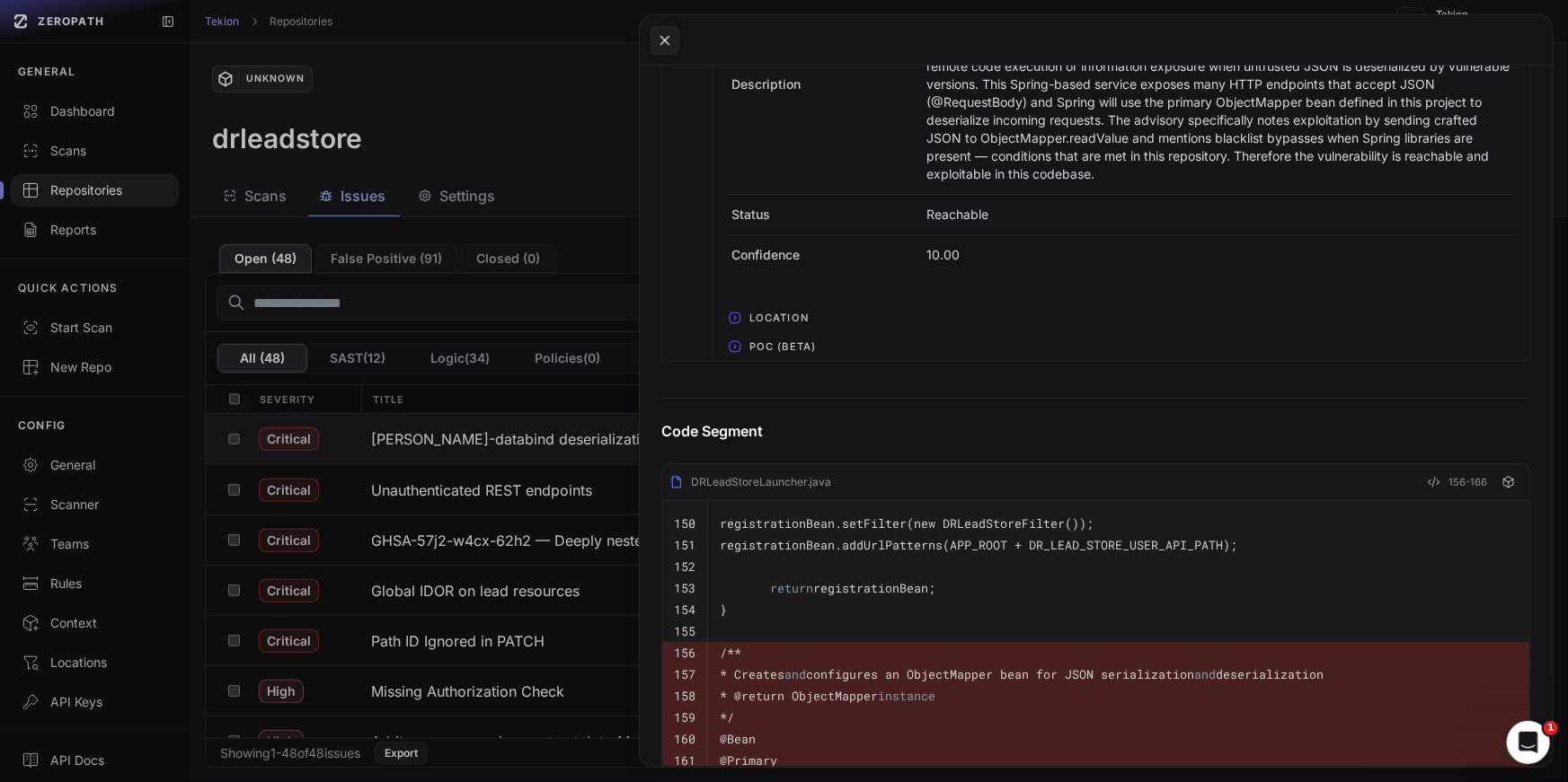
click at [733, 311] on icon "button" at bounding box center [734, 318] width 15 height 15
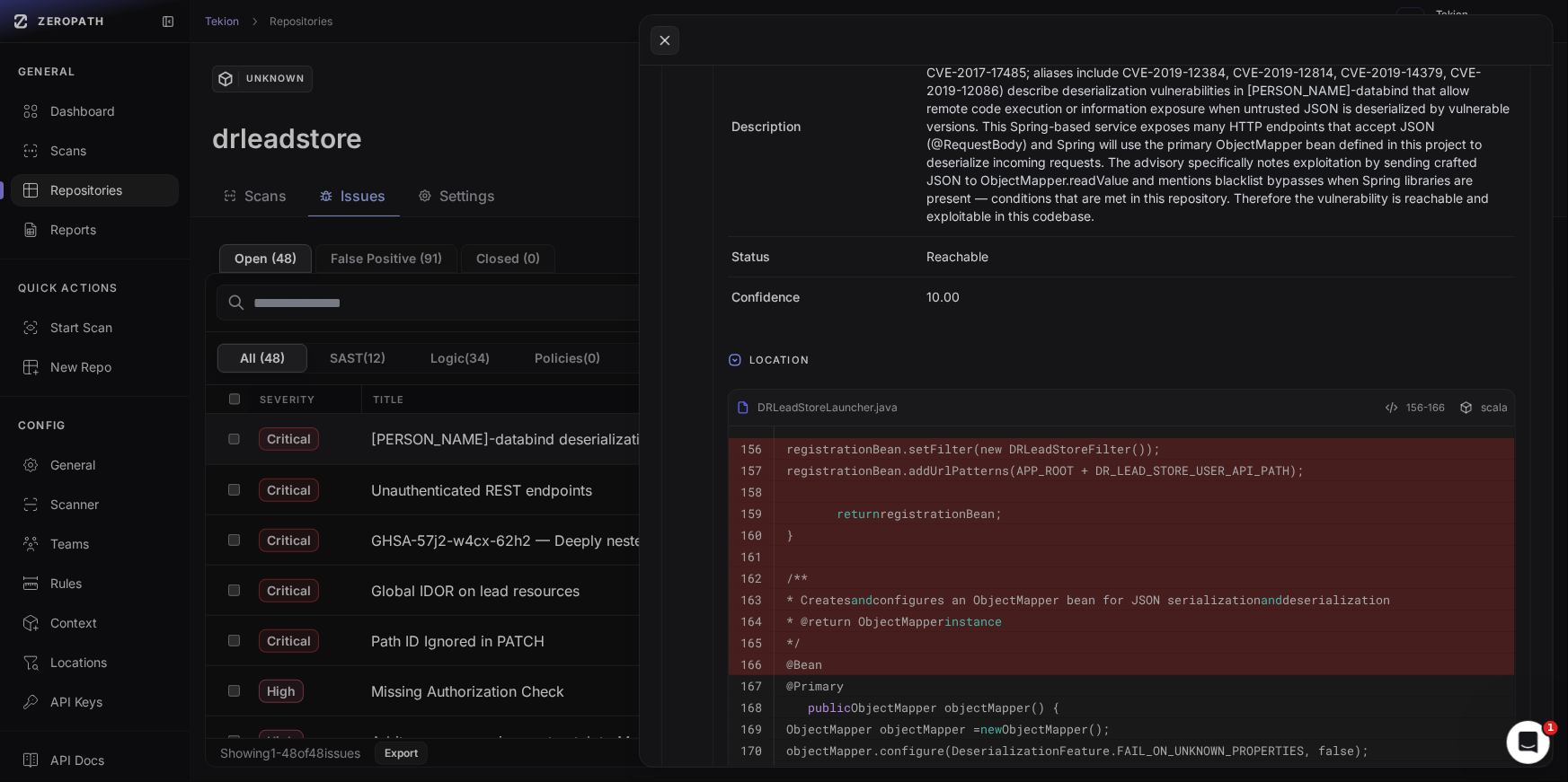
scroll to position [898, 0]
click at [730, 353] on icon "button" at bounding box center [734, 360] width 15 height 15
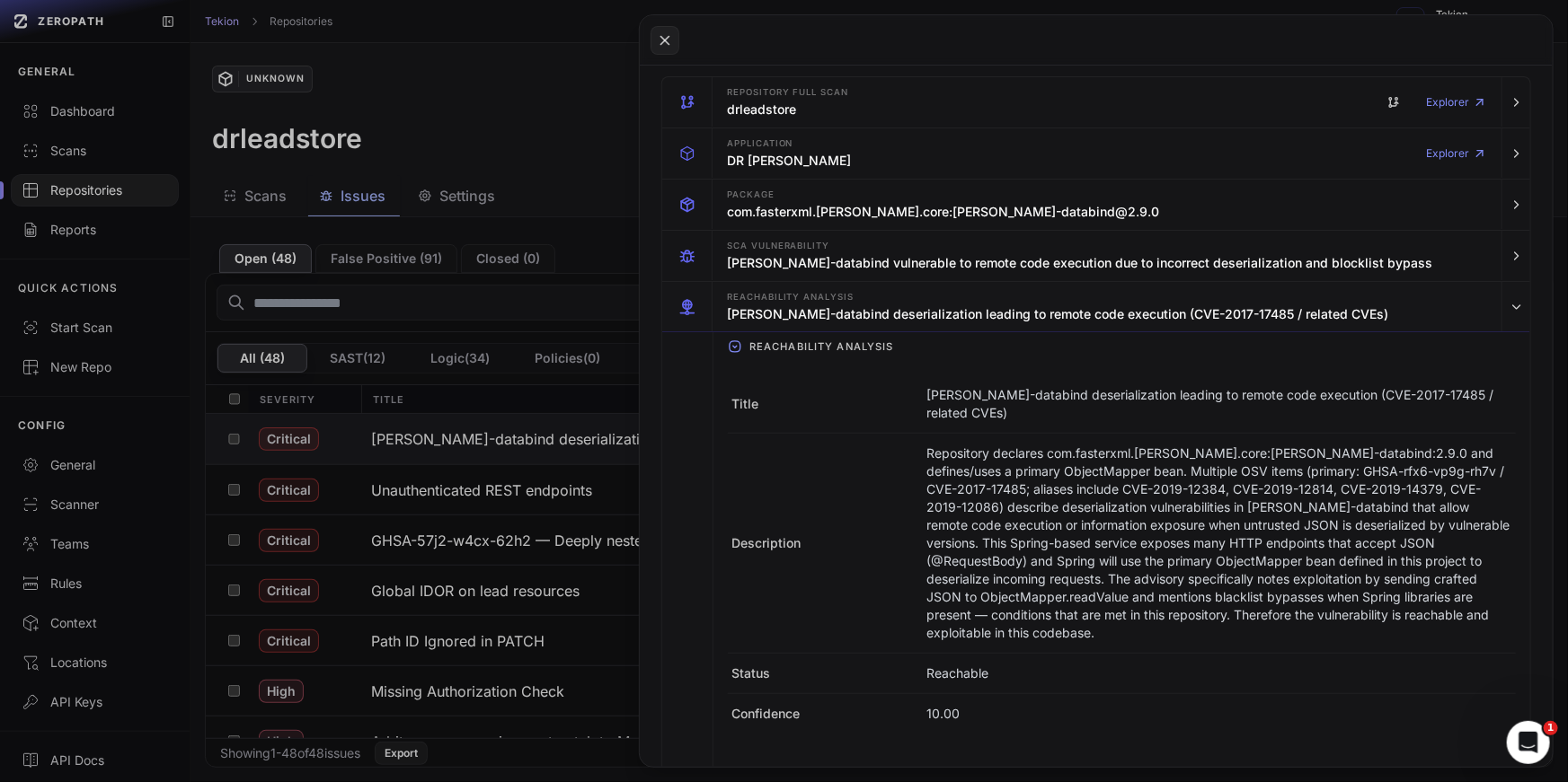
scroll to position [485, 0]
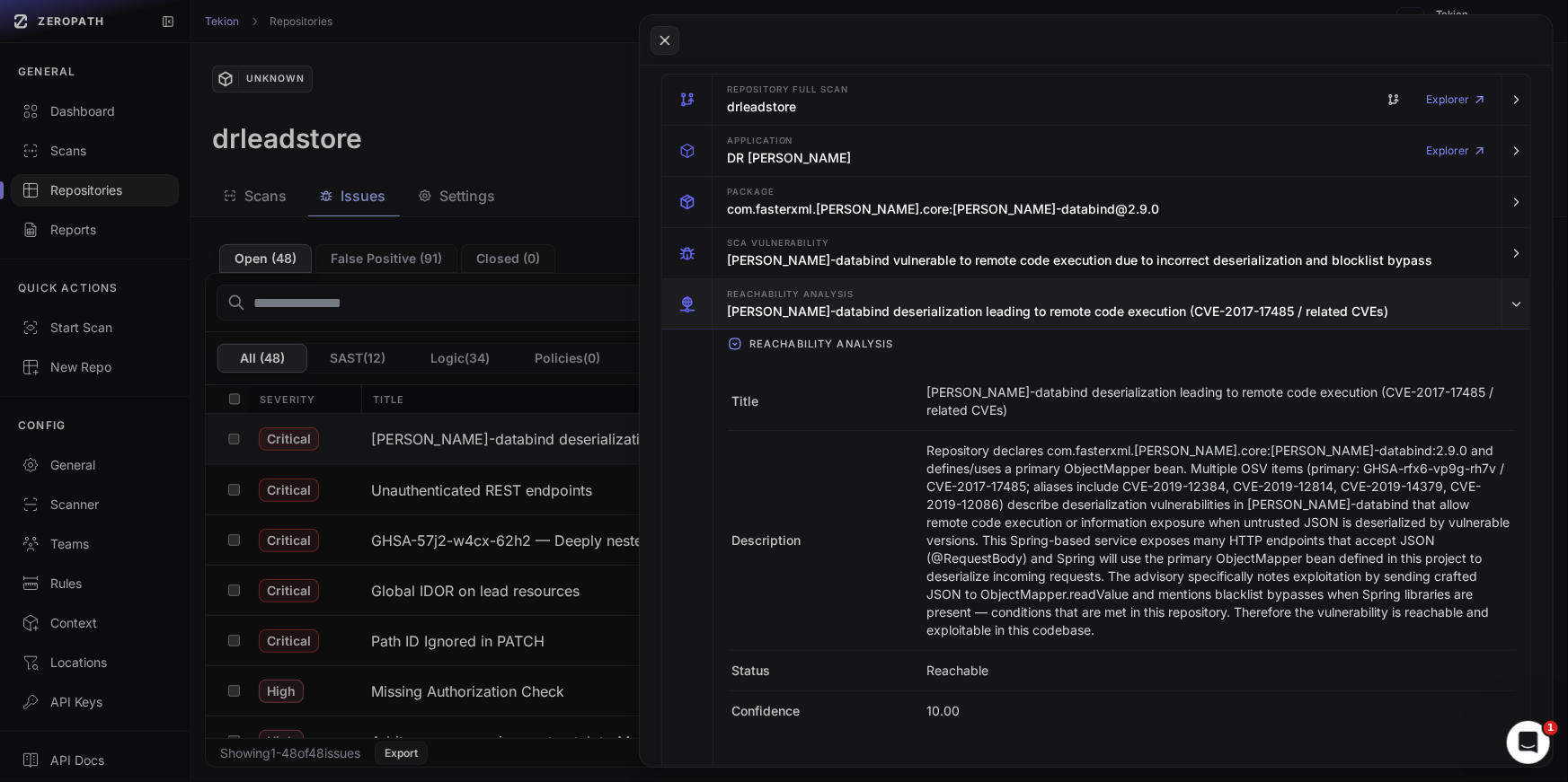
click at [948, 302] on h3 "jackson-databind deserialization leading to remote code execution (CVE-2017-174…" at bounding box center [1057, 311] width 661 height 18
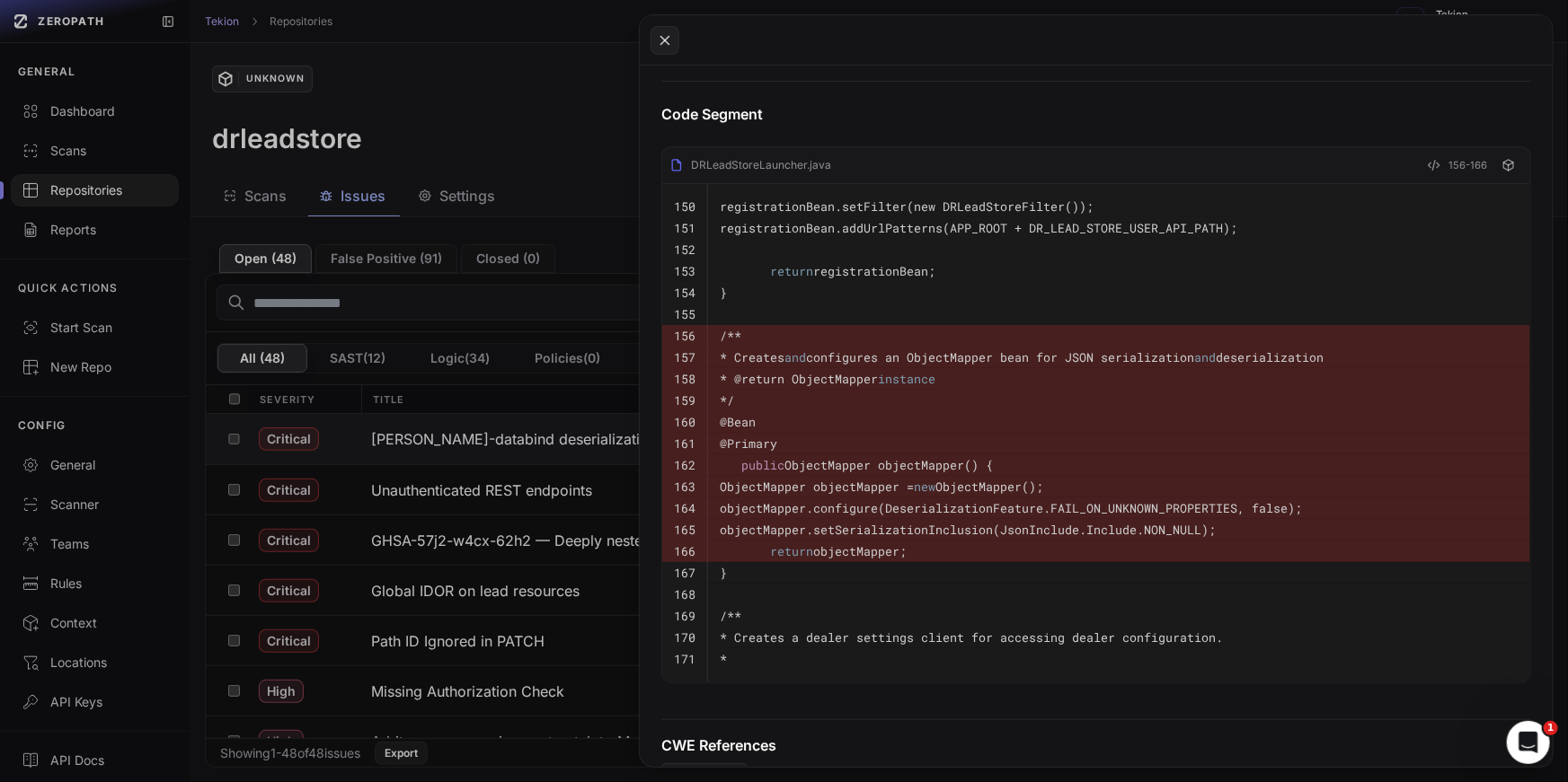
scroll to position [0, 0]
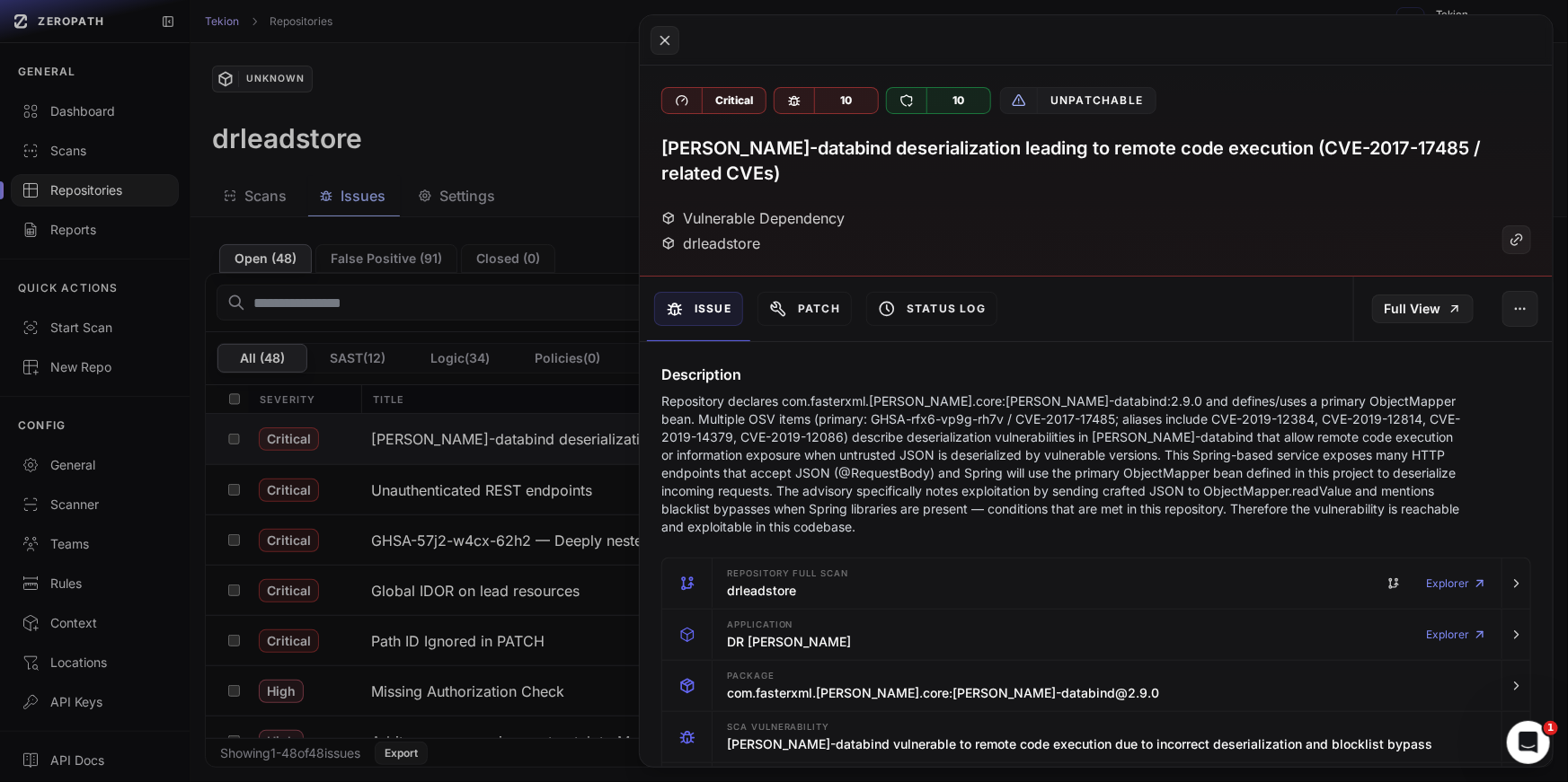
click at [525, 330] on button at bounding box center [784, 391] width 1568 height 782
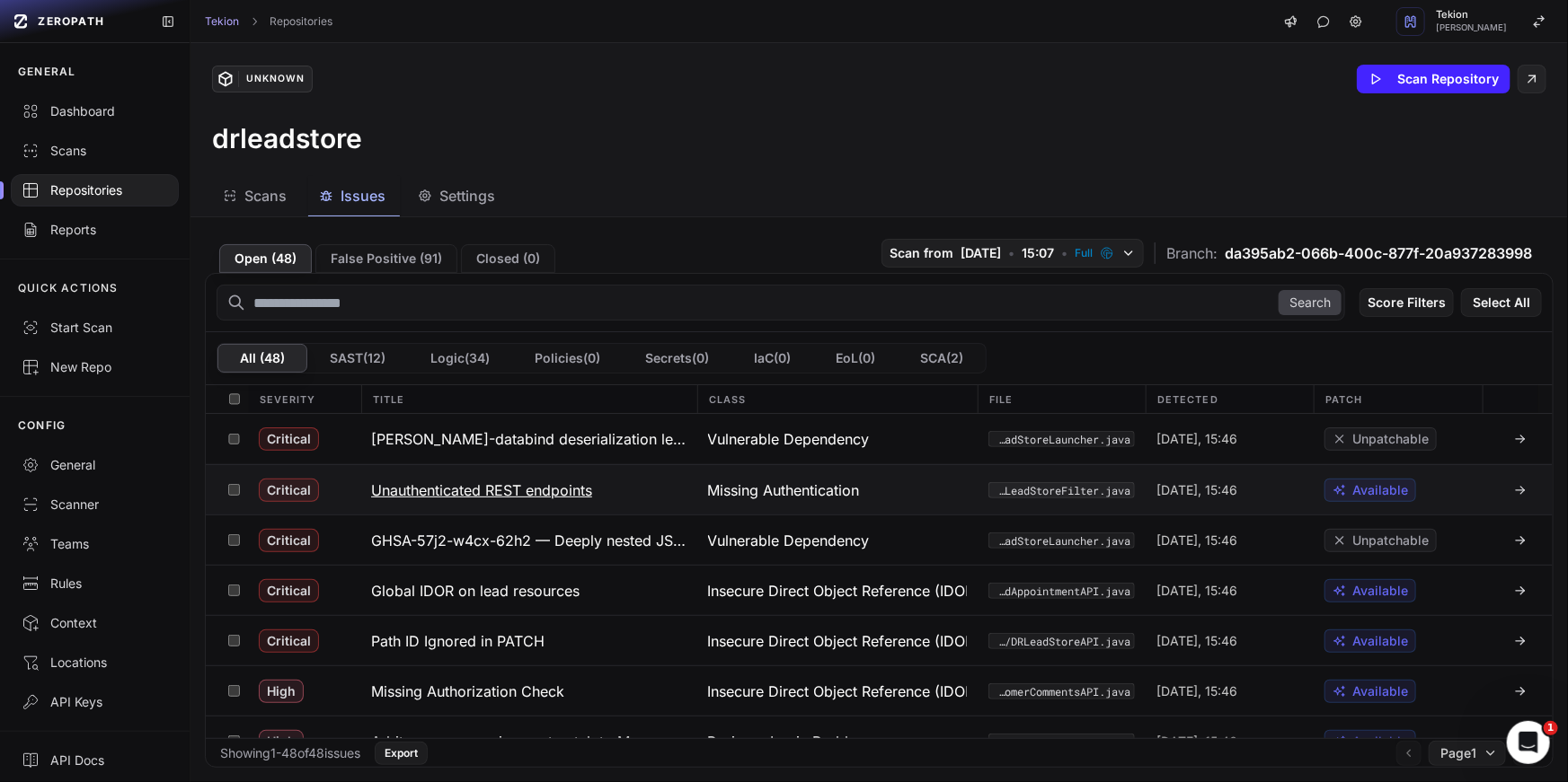
click at [431, 503] on button "Unauthenticated REST endpoints" at bounding box center [528, 490] width 337 height 50
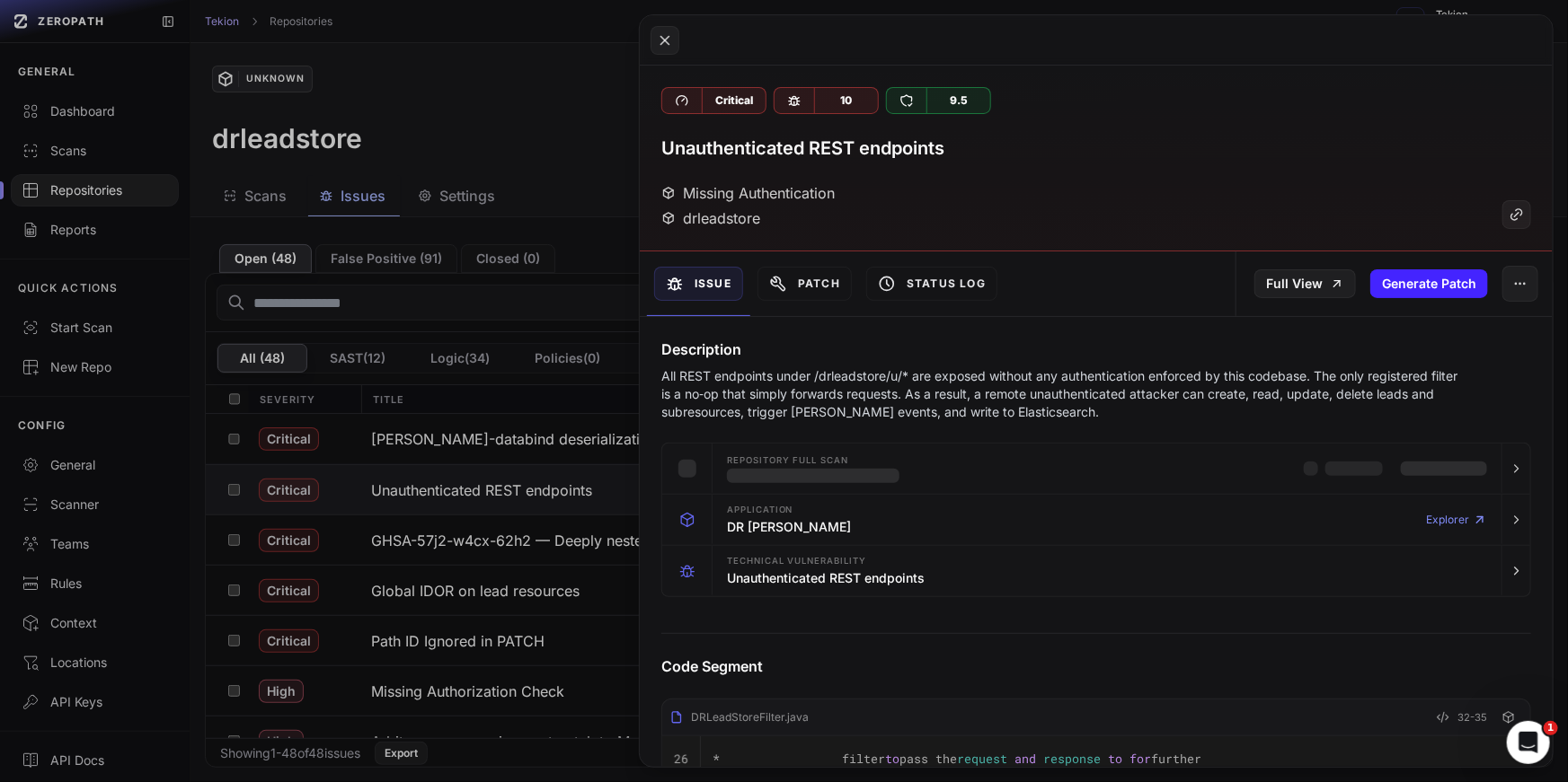
click at [827, 400] on p "All REST endpoints under /drleadstore/u/* are exposed without any authenticatio…" at bounding box center [1064, 394] width 805 height 54
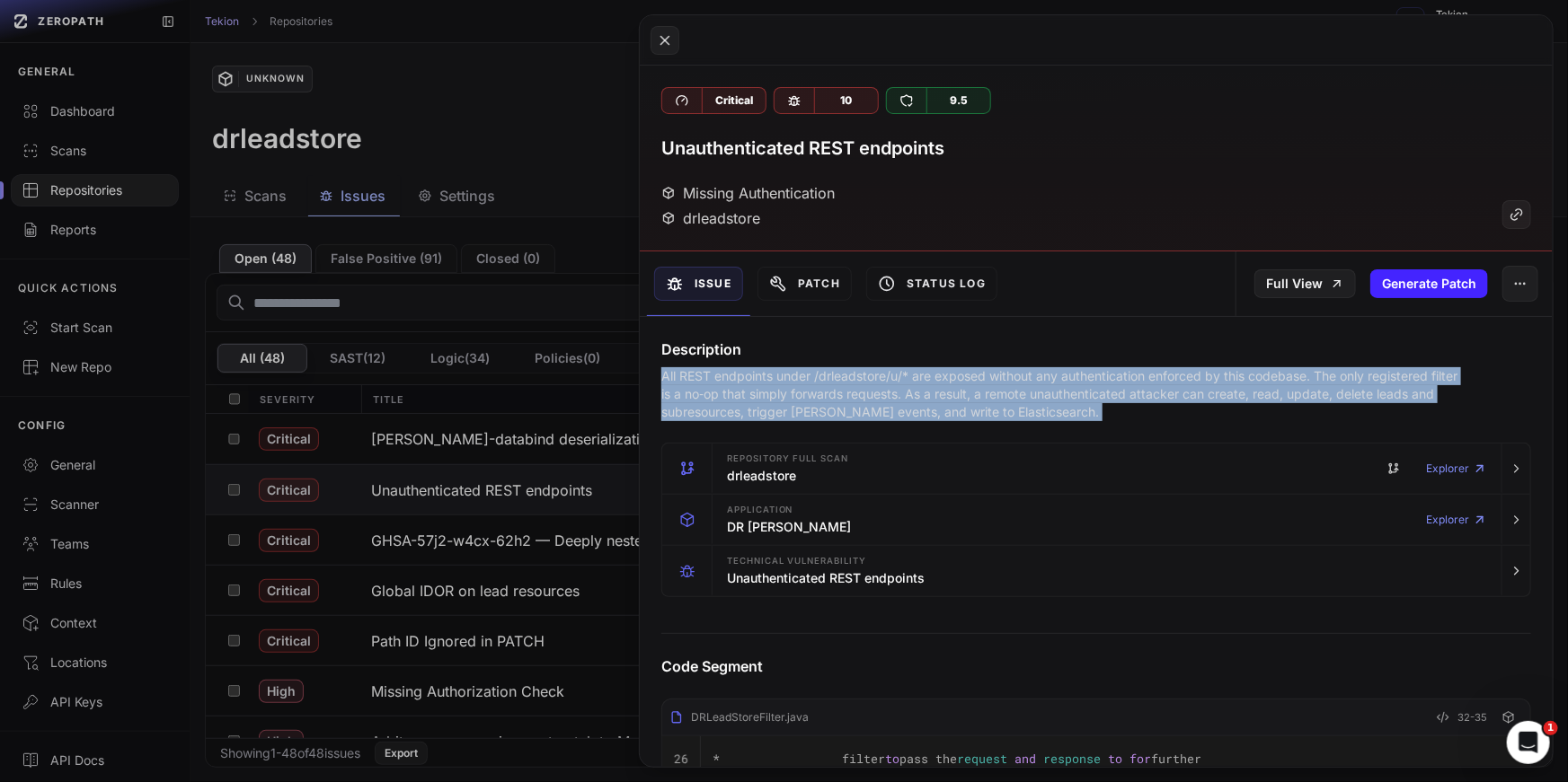
click at [999, 389] on p "All REST endpoints under /drleadstore/u/* are exposed without any authenticatio…" at bounding box center [1064, 394] width 805 height 54
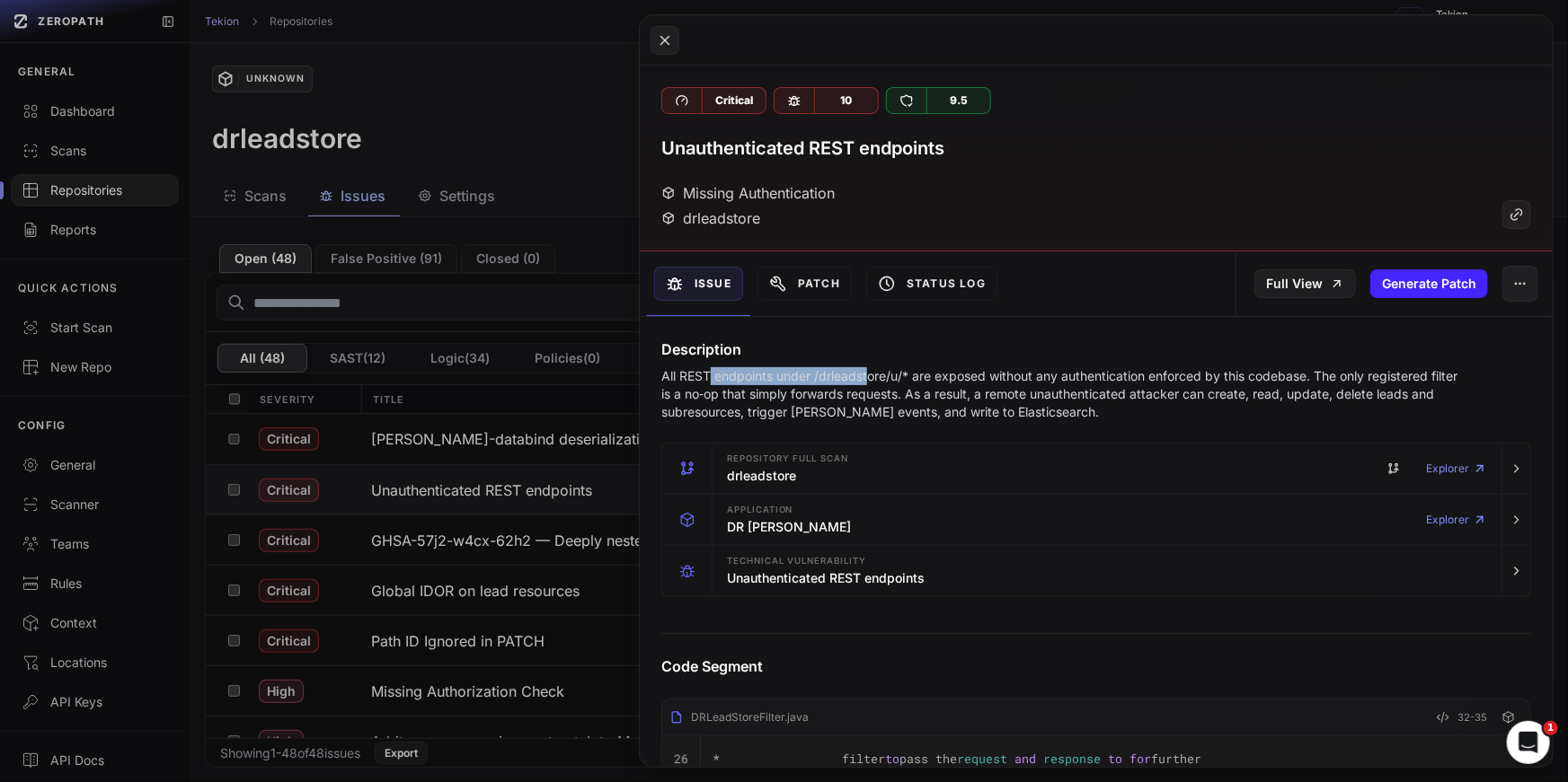
drag, startPoint x: 712, startPoint y: 380, endPoint x: 883, endPoint y: 380, distance: 171.0
click at [883, 380] on p "All REST endpoints under /drleadstore/u/* are exposed without any authenticatio…" at bounding box center [1064, 394] width 805 height 54
click at [936, 374] on p "All REST endpoints under /drleadstore/u/* are exposed without any authenticatio…" at bounding box center [1064, 394] width 805 height 54
drag, startPoint x: 936, startPoint y: 374, endPoint x: 1206, endPoint y: 373, distance: 270.0
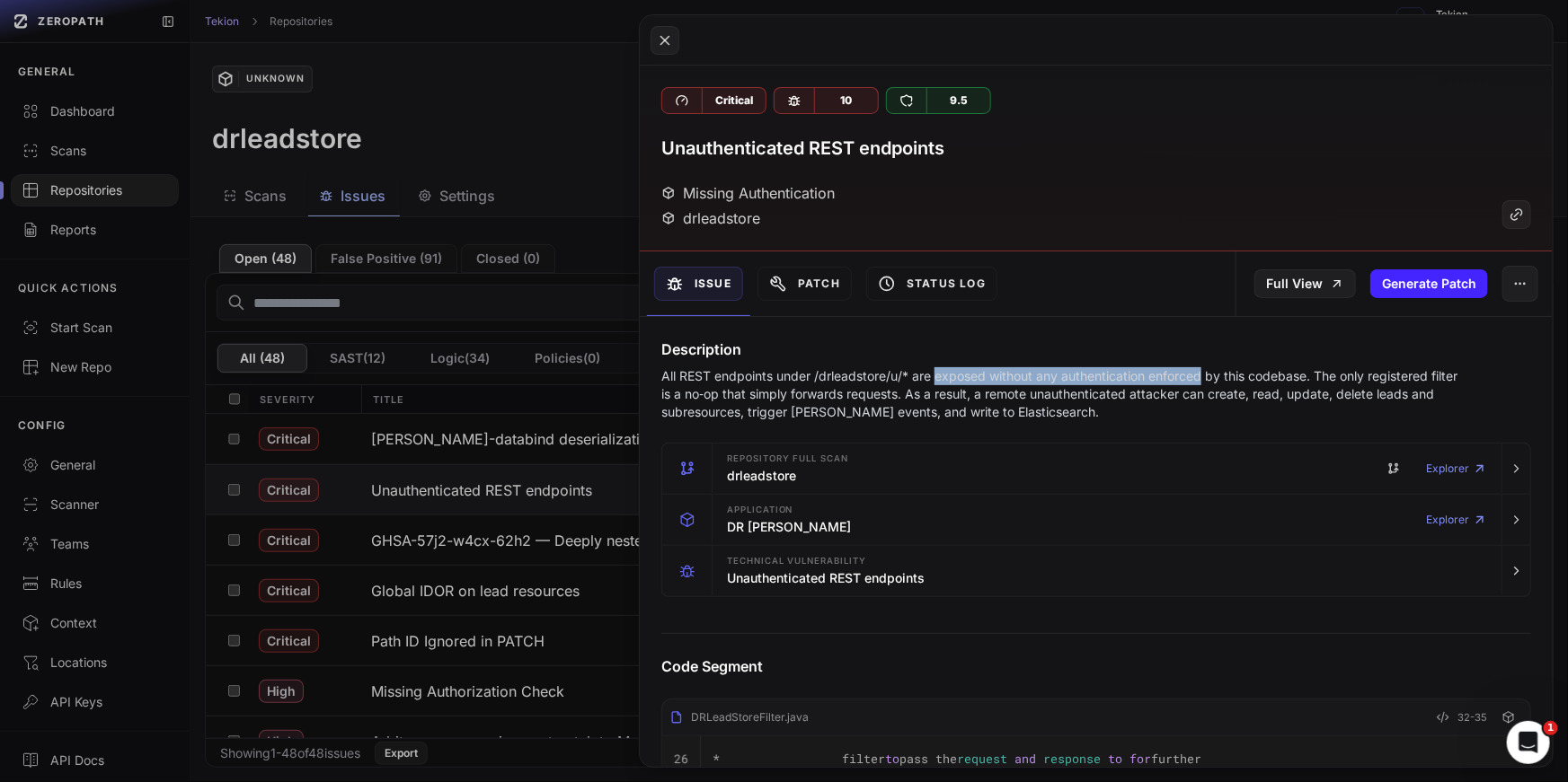
click at [1206, 374] on p "All REST endpoints under /drleadstore/u/* are exposed without any authenticatio…" at bounding box center [1064, 394] width 805 height 54
click at [1206, 373] on p "All REST endpoints under /drleadstore/u/* are exposed without any authenticatio…" at bounding box center [1064, 394] width 805 height 54
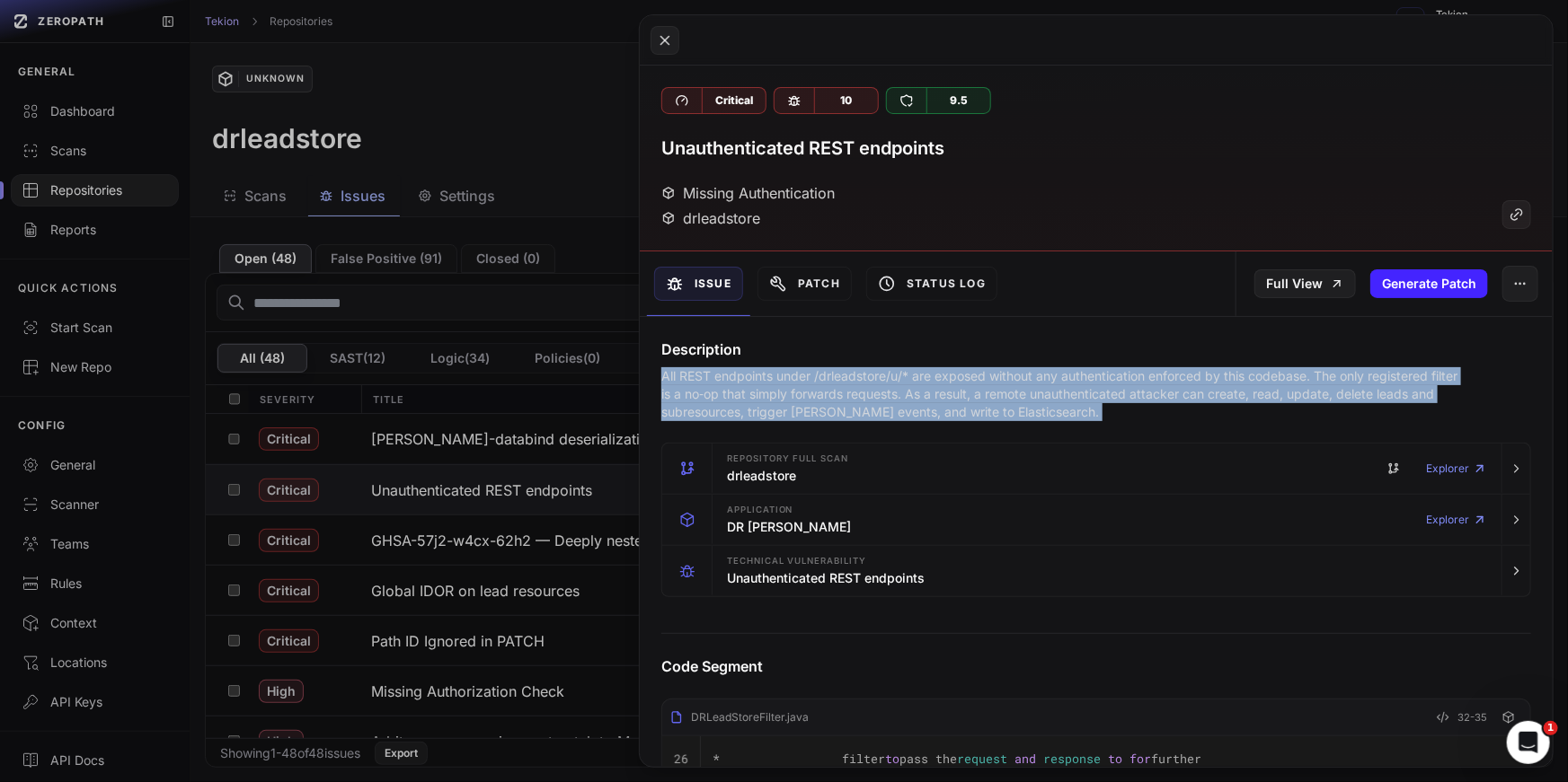
click at [1280, 374] on p "All REST endpoints under /drleadstore/u/* are exposed without any authenticatio…" at bounding box center [1064, 394] width 805 height 54
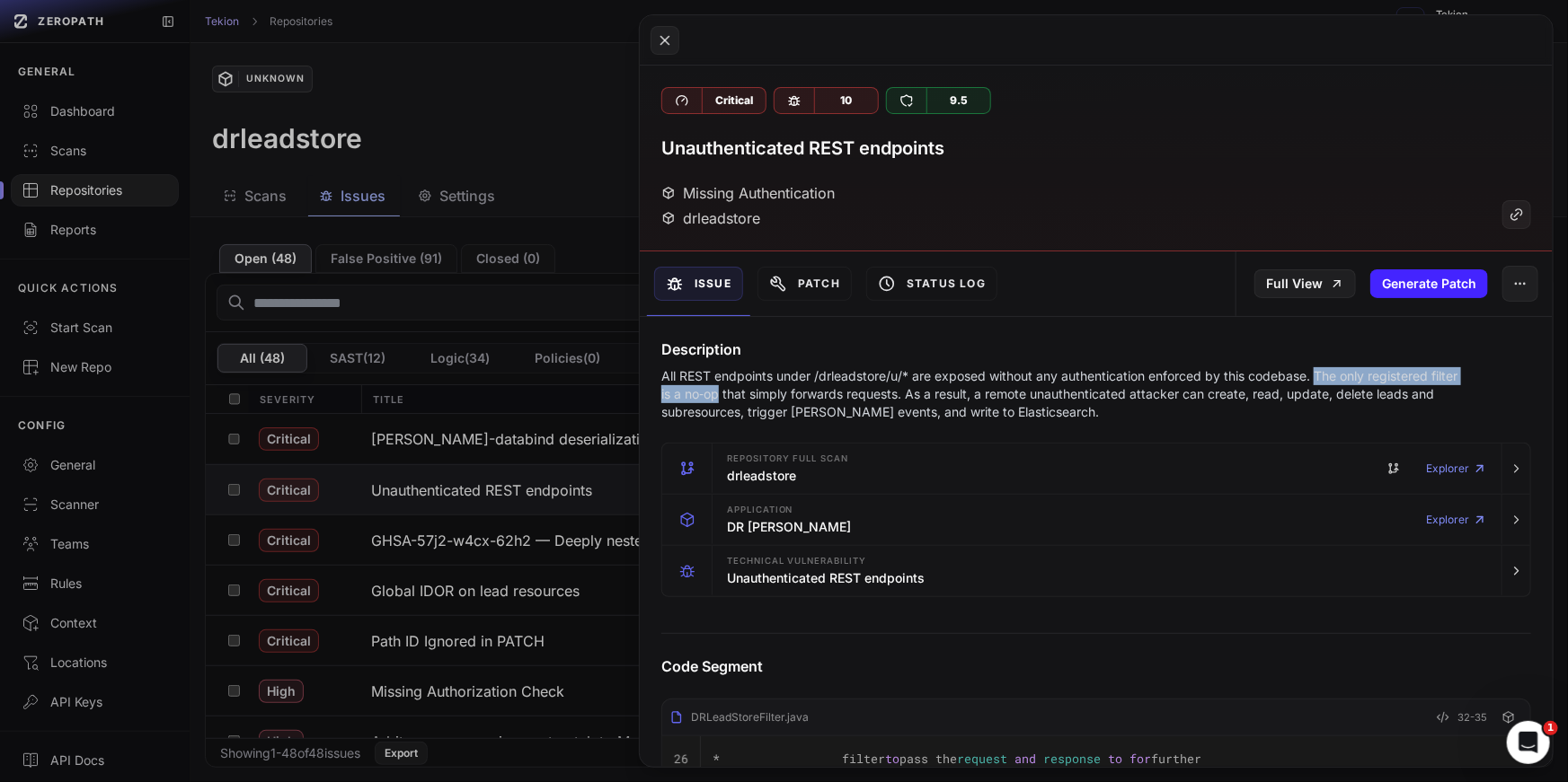
drag, startPoint x: 1319, startPoint y: 378, endPoint x: 721, endPoint y: 396, distance: 598.3
click at [721, 396] on p "All REST endpoints under /drleadstore/u/* are exposed without any authenticatio…" at bounding box center [1064, 394] width 805 height 54
drag, startPoint x: 721, startPoint y: 396, endPoint x: 901, endPoint y: 395, distance: 180.0
click at [901, 396] on p "All REST endpoints under /drleadstore/u/* are exposed without any authenticatio…" at bounding box center [1064, 394] width 805 height 54
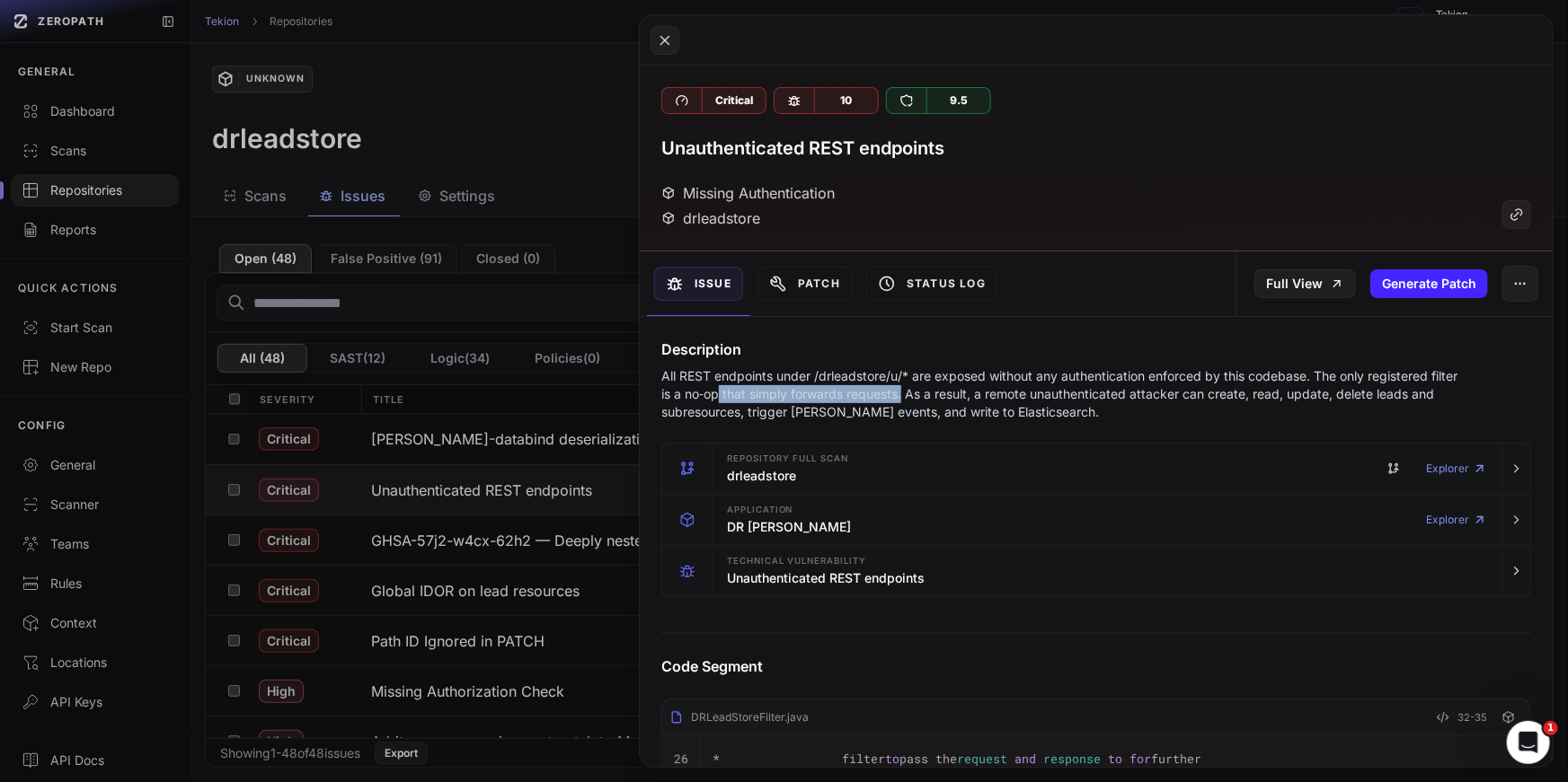
click at [909, 395] on p "All REST endpoints under /drleadstore/u/* are exposed without any authenticatio…" at bounding box center [1064, 394] width 805 height 54
drag, startPoint x: 909, startPoint y: 395, endPoint x: 1078, endPoint y: 395, distance: 169.0
click at [1078, 395] on p "All REST endpoints under /drleadstore/u/* are exposed without any authenticatio…" at bounding box center [1064, 394] width 805 height 54
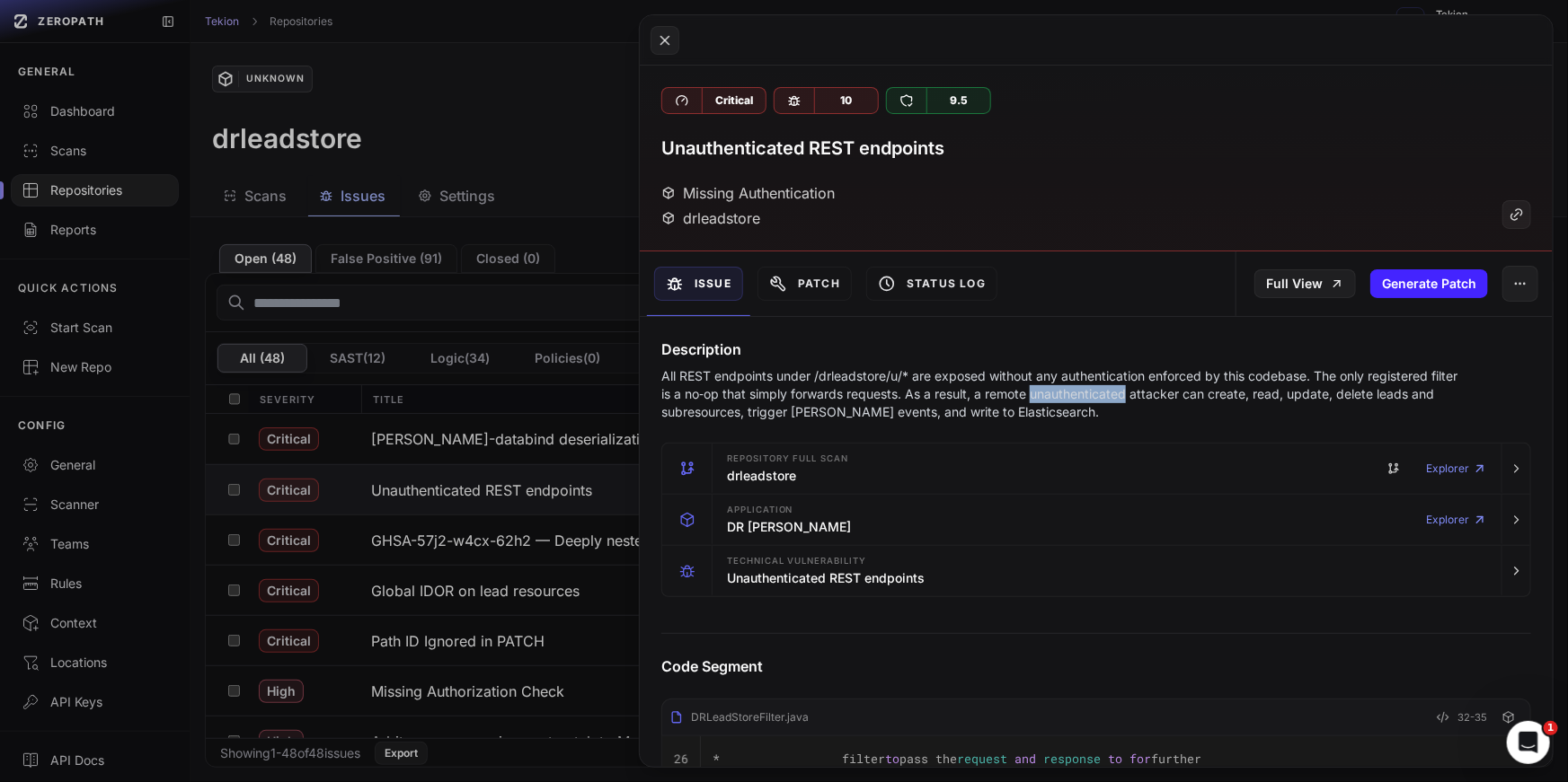
click at [1078, 395] on p "All REST endpoints under /drleadstore/u/* are exposed without any authenticatio…" at bounding box center [1064, 394] width 805 height 54
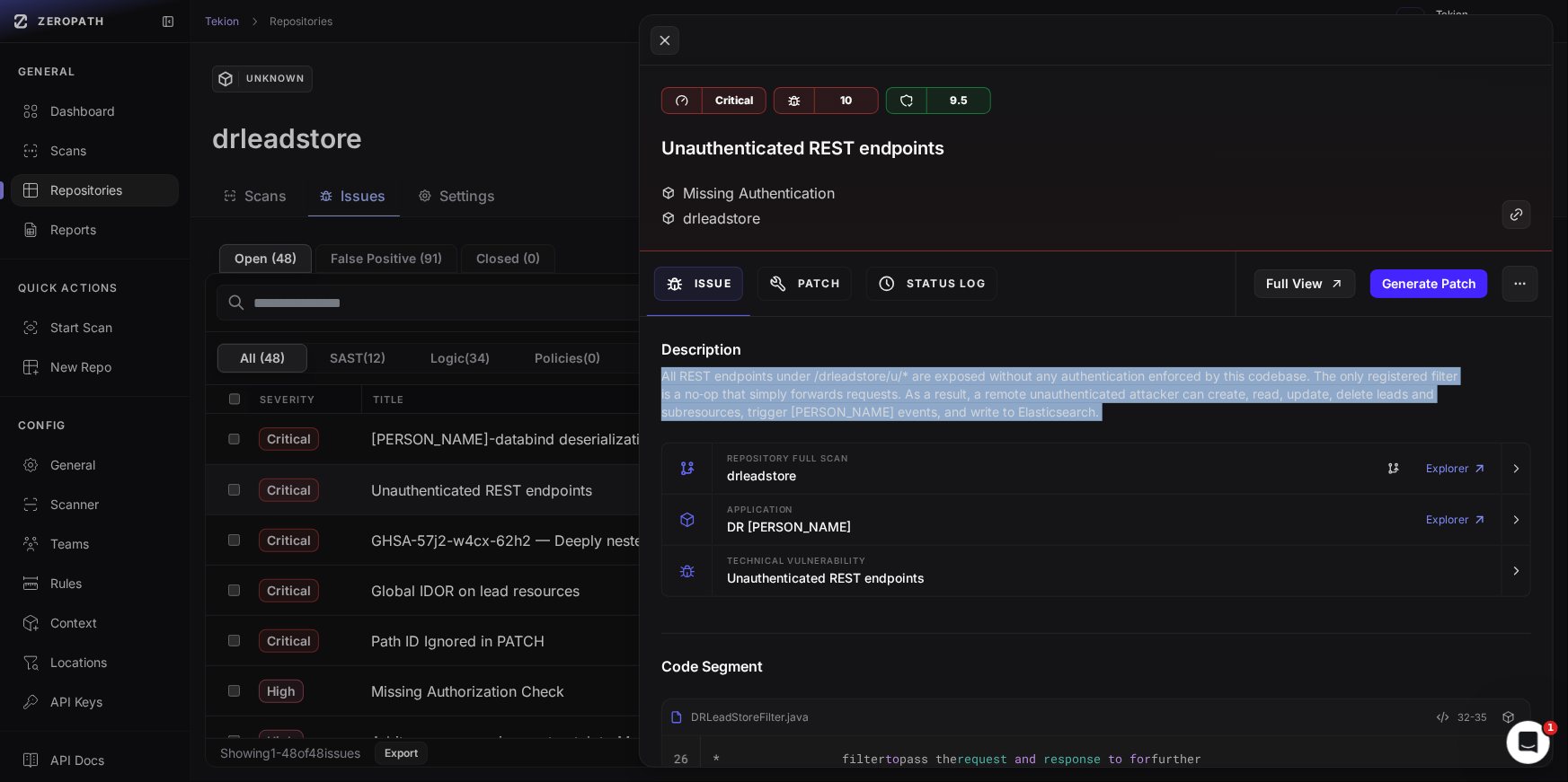
click at [1231, 391] on p "All REST endpoints under /drleadstore/u/* are exposed without any authenticatio…" at bounding box center [1064, 394] width 805 height 54
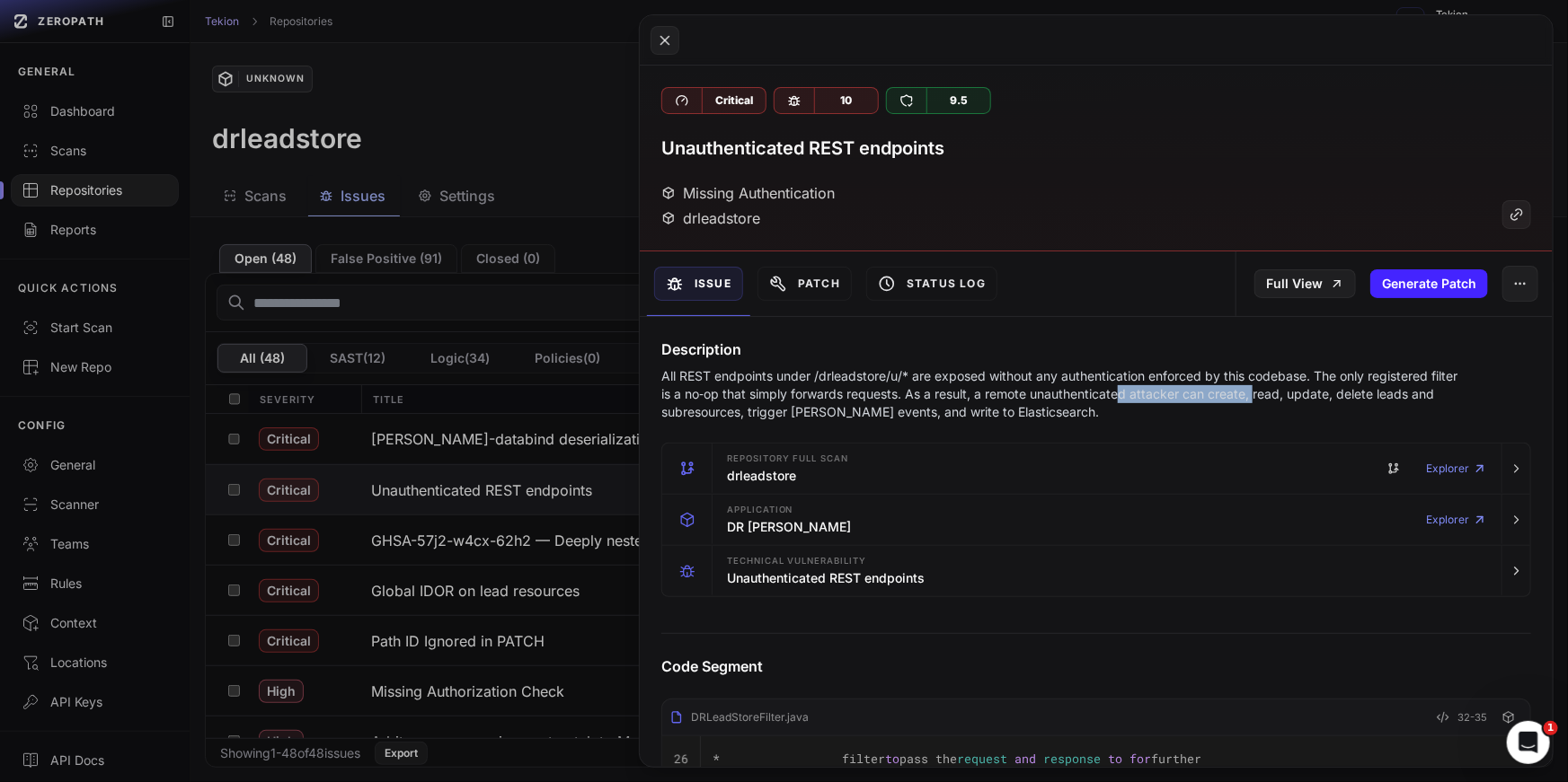
drag, startPoint x: 1258, startPoint y: 393, endPoint x: 1060, endPoint y: 393, distance: 198.0
click at [1065, 393] on p "All REST endpoints under /drleadstore/u/* are exposed without any authenticatio…" at bounding box center [1064, 394] width 805 height 54
click at [1146, 389] on p "All REST endpoints under /drleadstore/u/* are exposed without any authenticatio…" at bounding box center [1064, 394] width 805 height 54
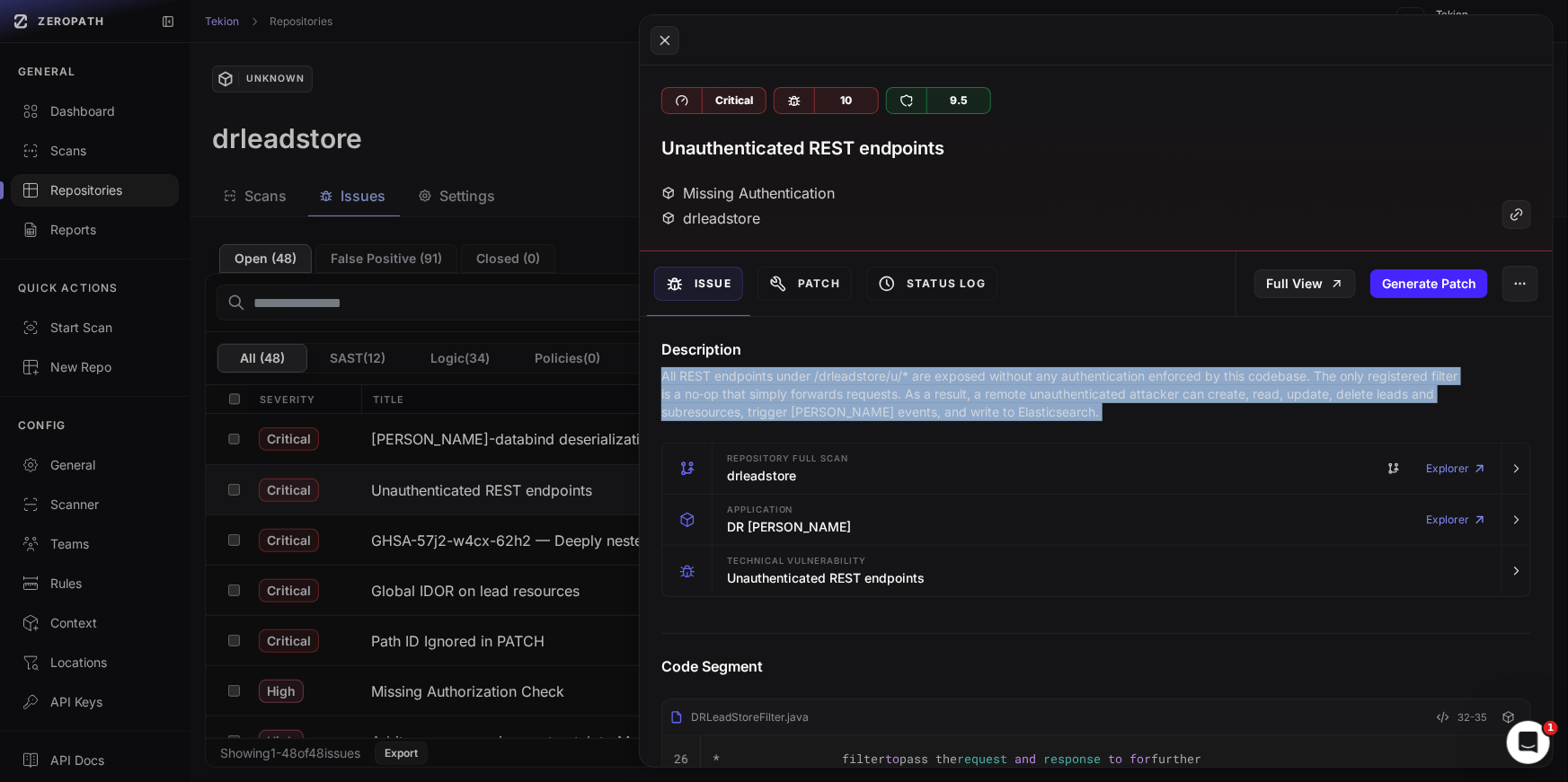
click at [938, 392] on p "All REST endpoints under /drleadstore/u/* are exposed without any authenticatio…" at bounding box center [1064, 394] width 805 height 54
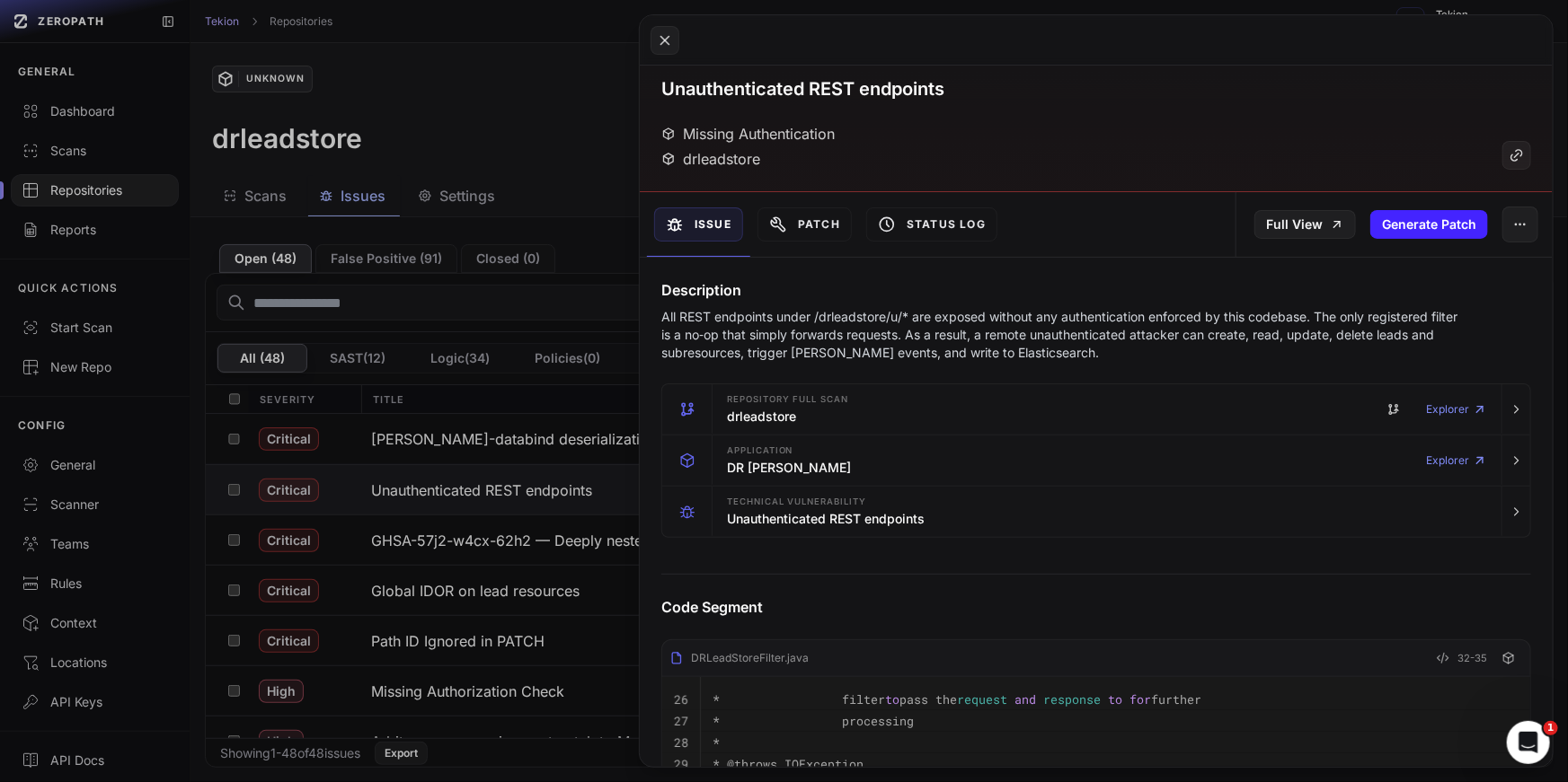
scroll to position [178, 0]
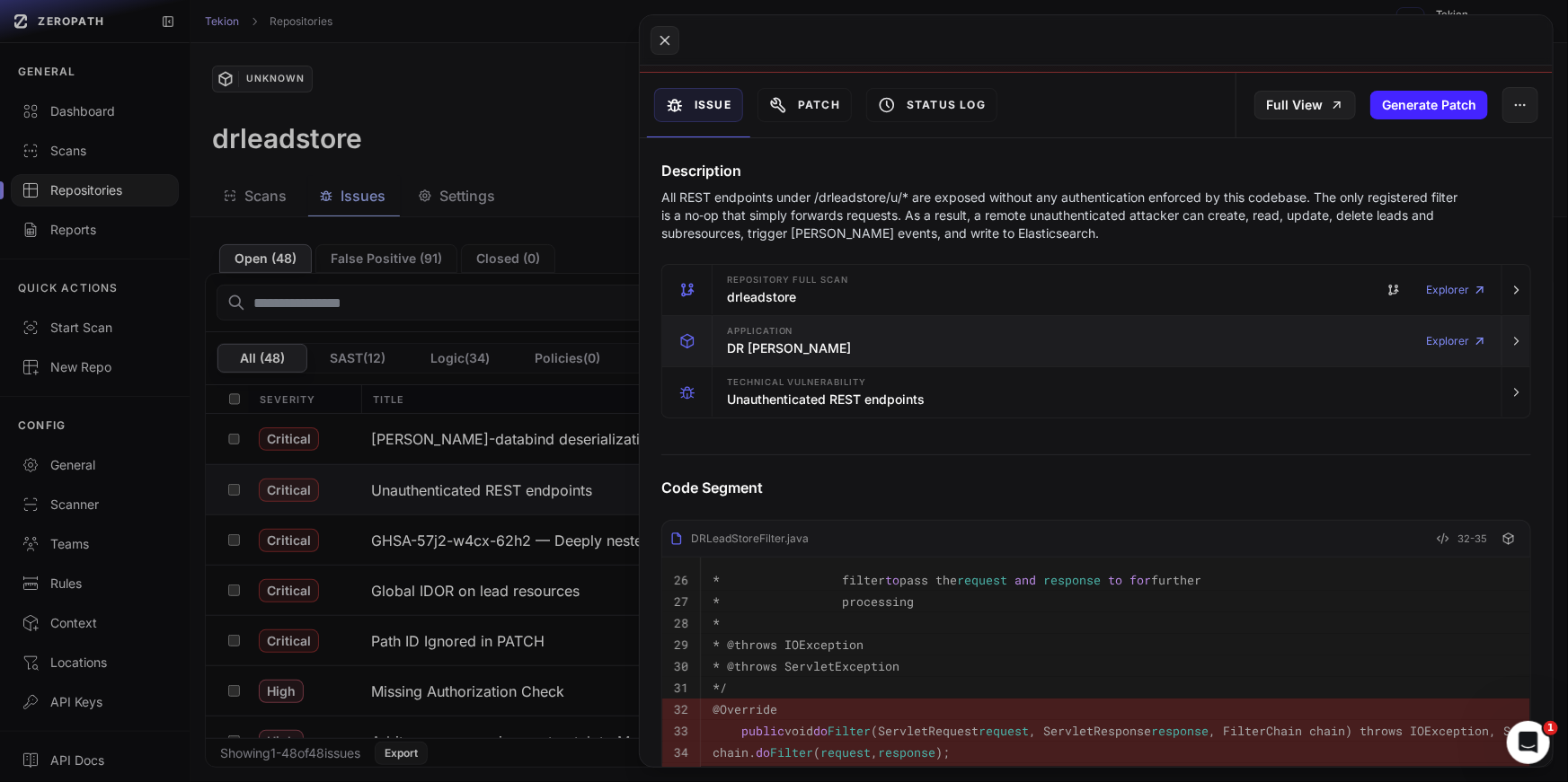
click at [944, 336] on div "Application DR LeadStore Explorer" at bounding box center [1106, 341] width 774 height 51
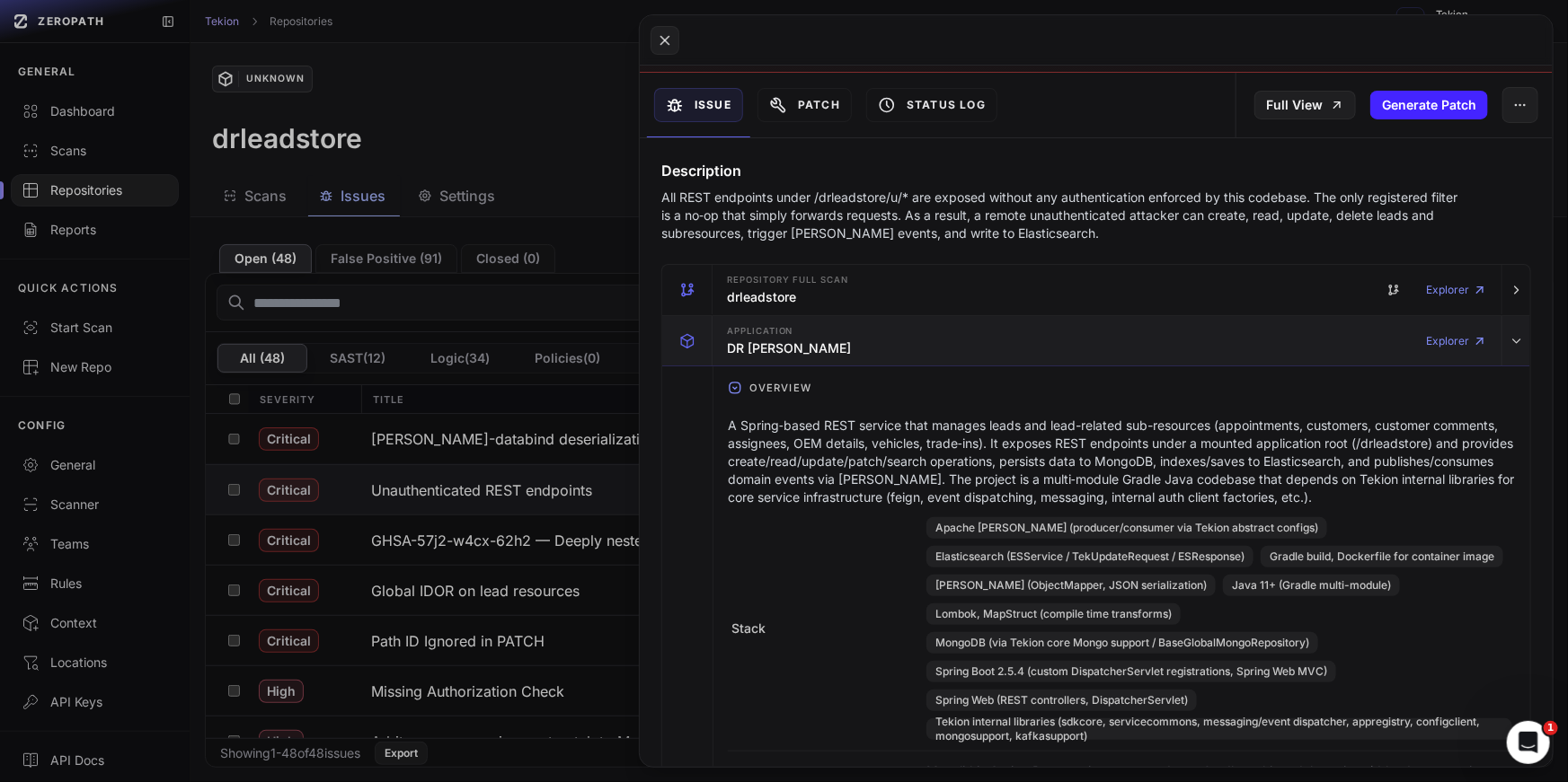
click at [944, 336] on div "Application DR LeadStore Explorer" at bounding box center [1106, 341] width 774 height 51
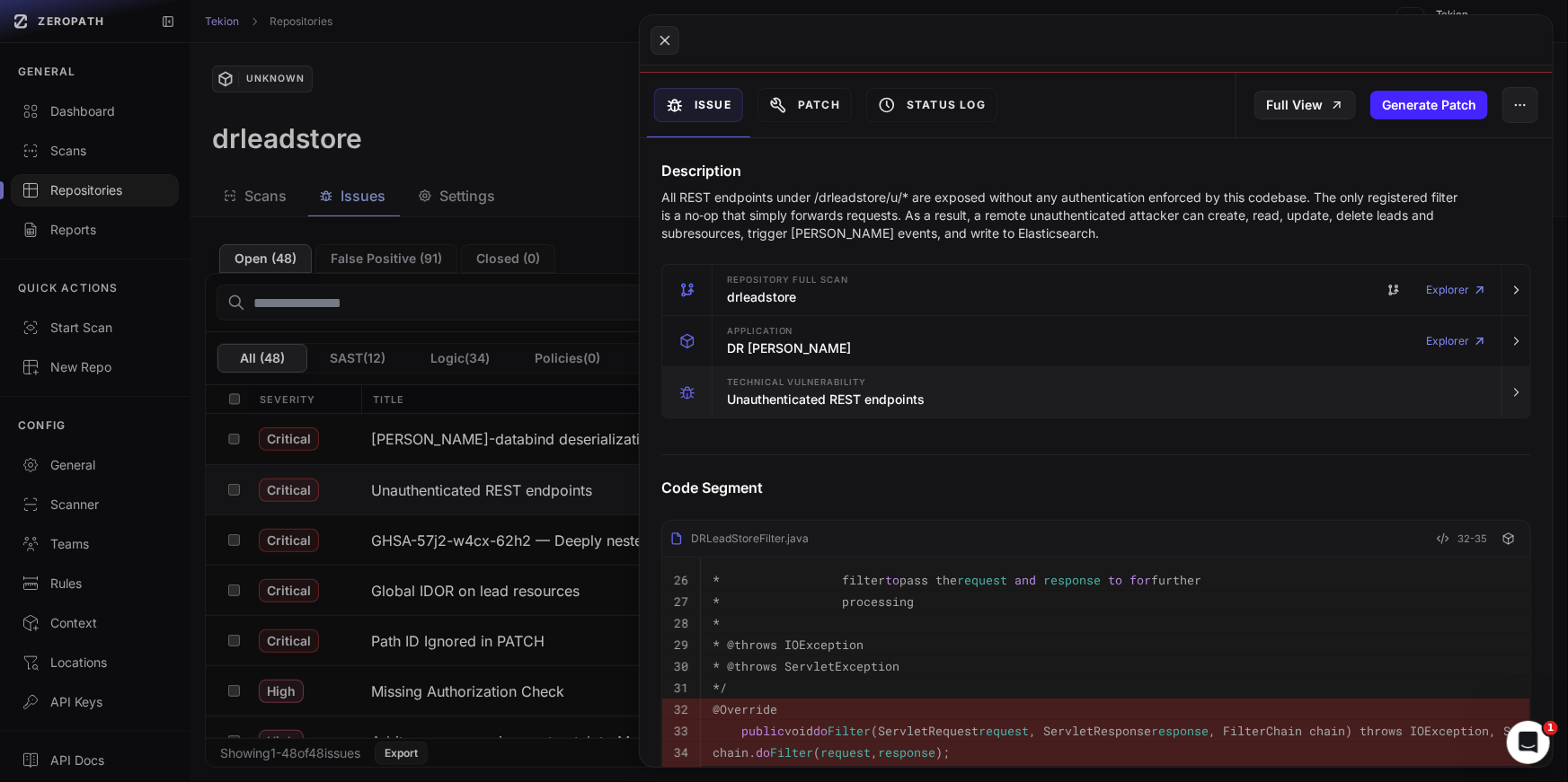
click at [943, 383] on div "Technical Vulnerability Unauthenticated REST endpoints" at bounding box center [1106, 392] width 774 height 51
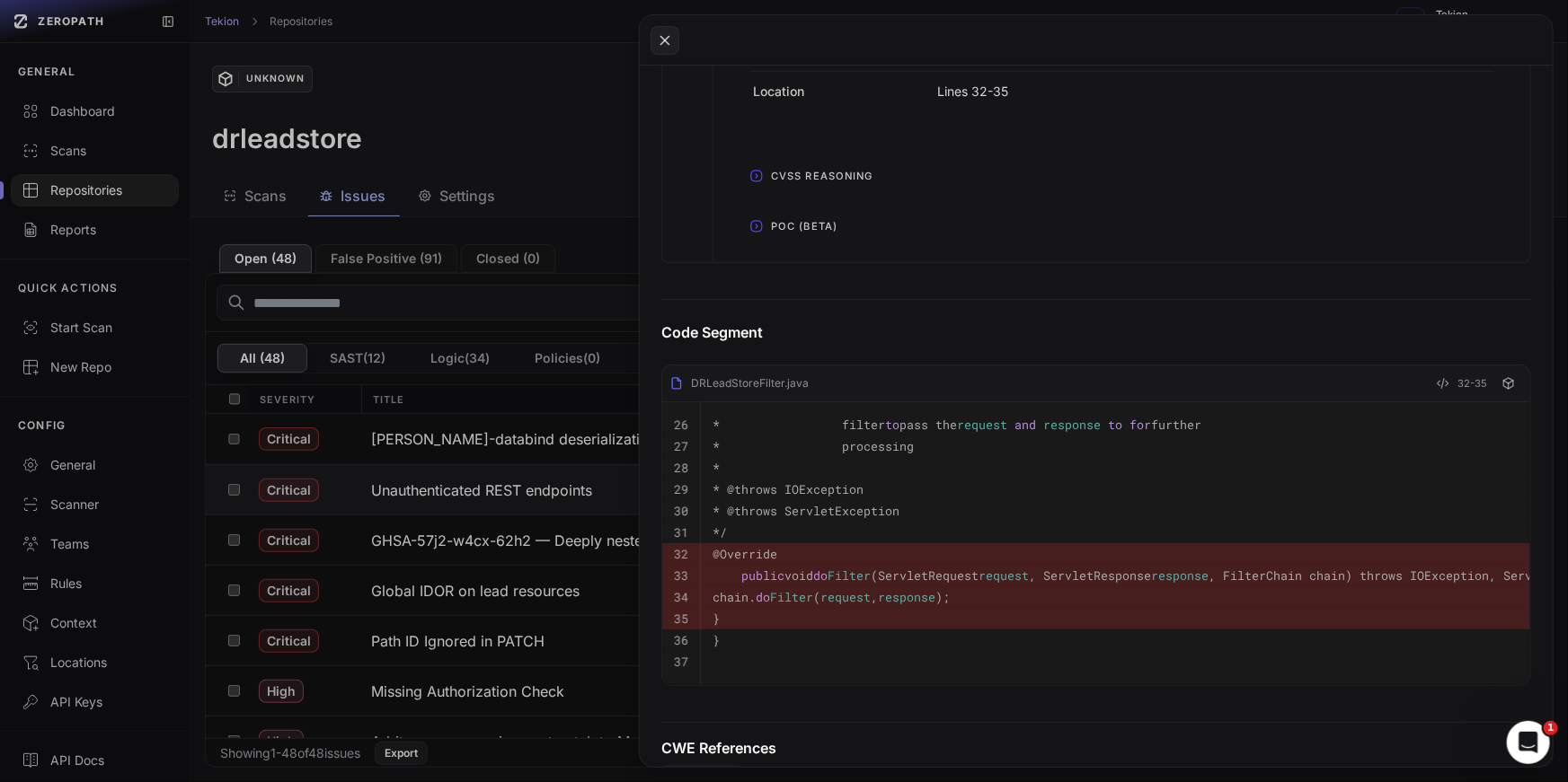
scroll to position [1009, 0]
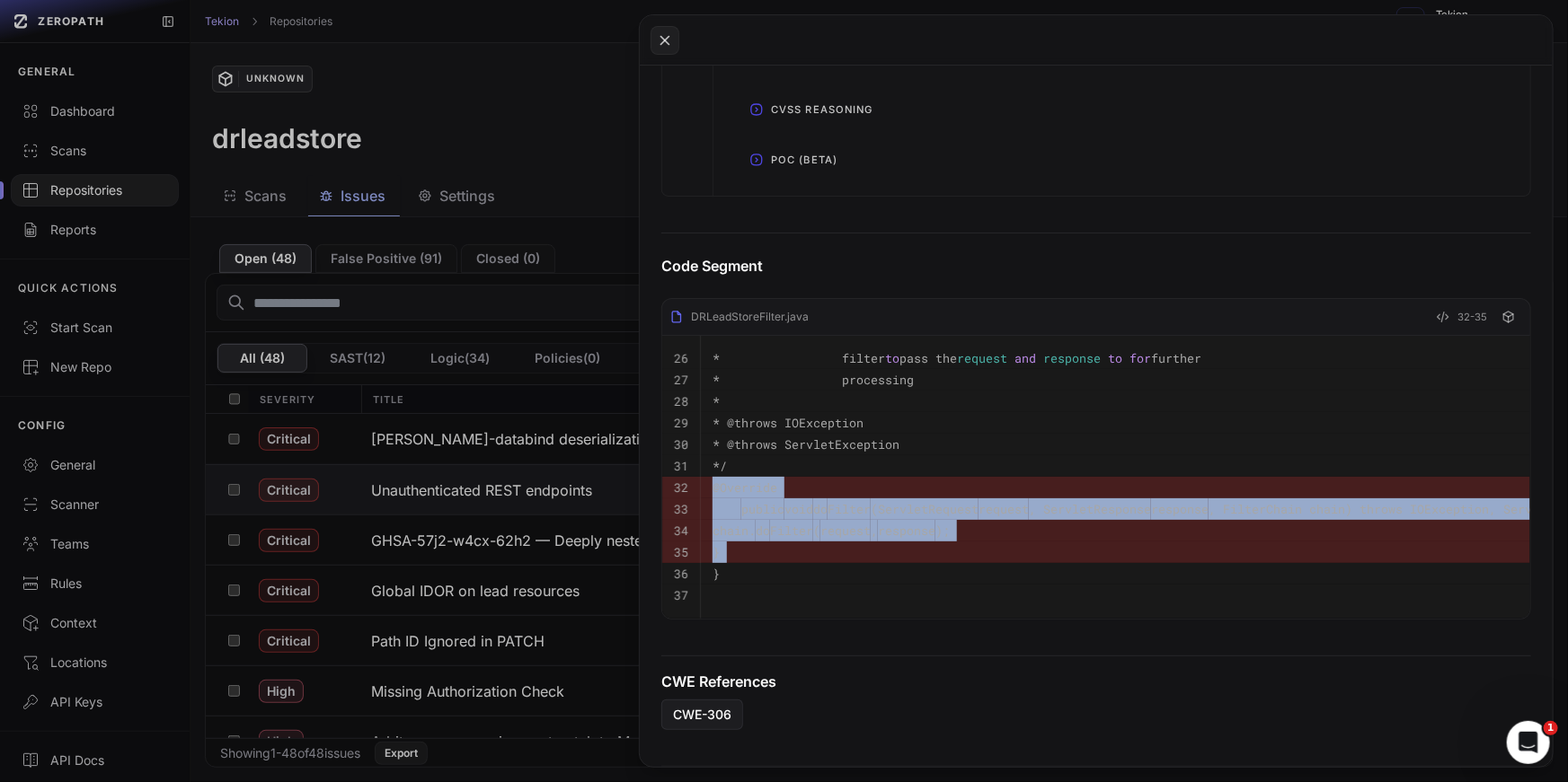
drag, startPoint x: 849, startPoint y: 561, endPoint x: 691, endPoint y: 478, distance: 178.5
click at [691, 478] on tbody "26 * filter to pass the request and response to for further 27 * processing 28 …" at bounding box center [1153, 477] width 982 height 282
click at [841, 520] on pre "chain. do Filter ( request , response );" at bounding box center [1173, 531] width 920 height 22
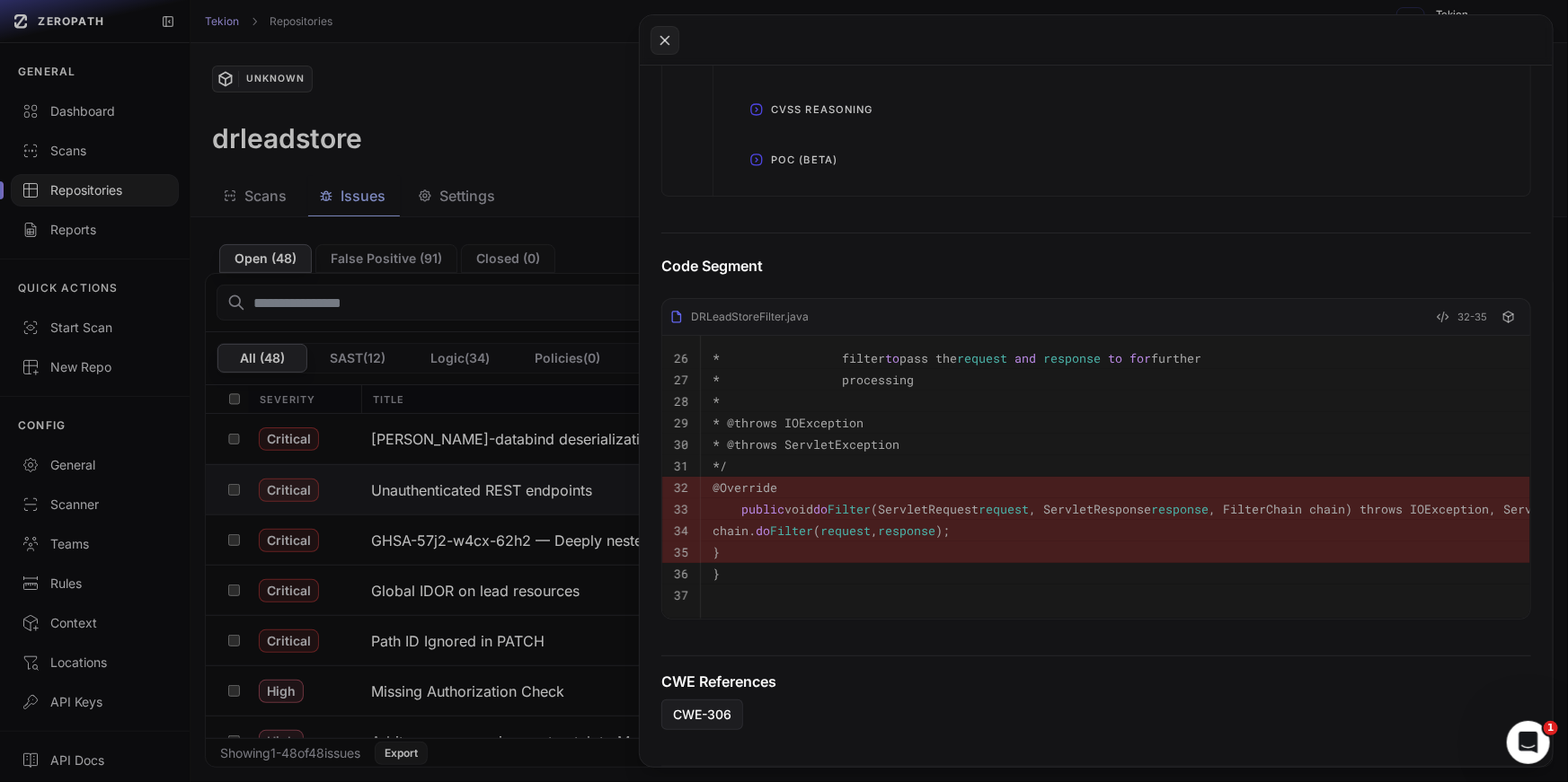
click at [841, 520] on pre "chain. do Filter ( request , response );" at bounding box center [1173, 531] width 920 height 22
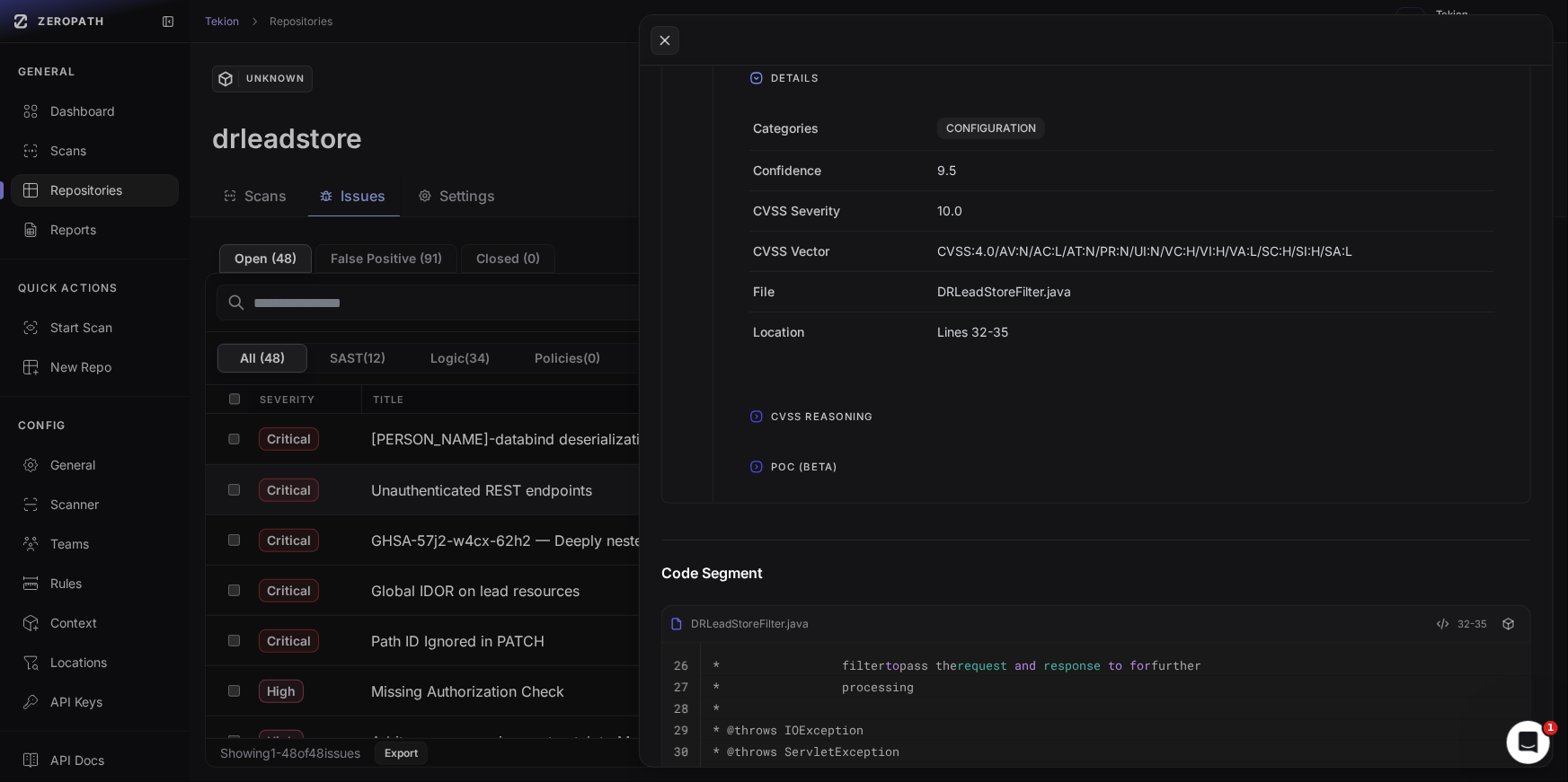
scroll to position [744, 0]
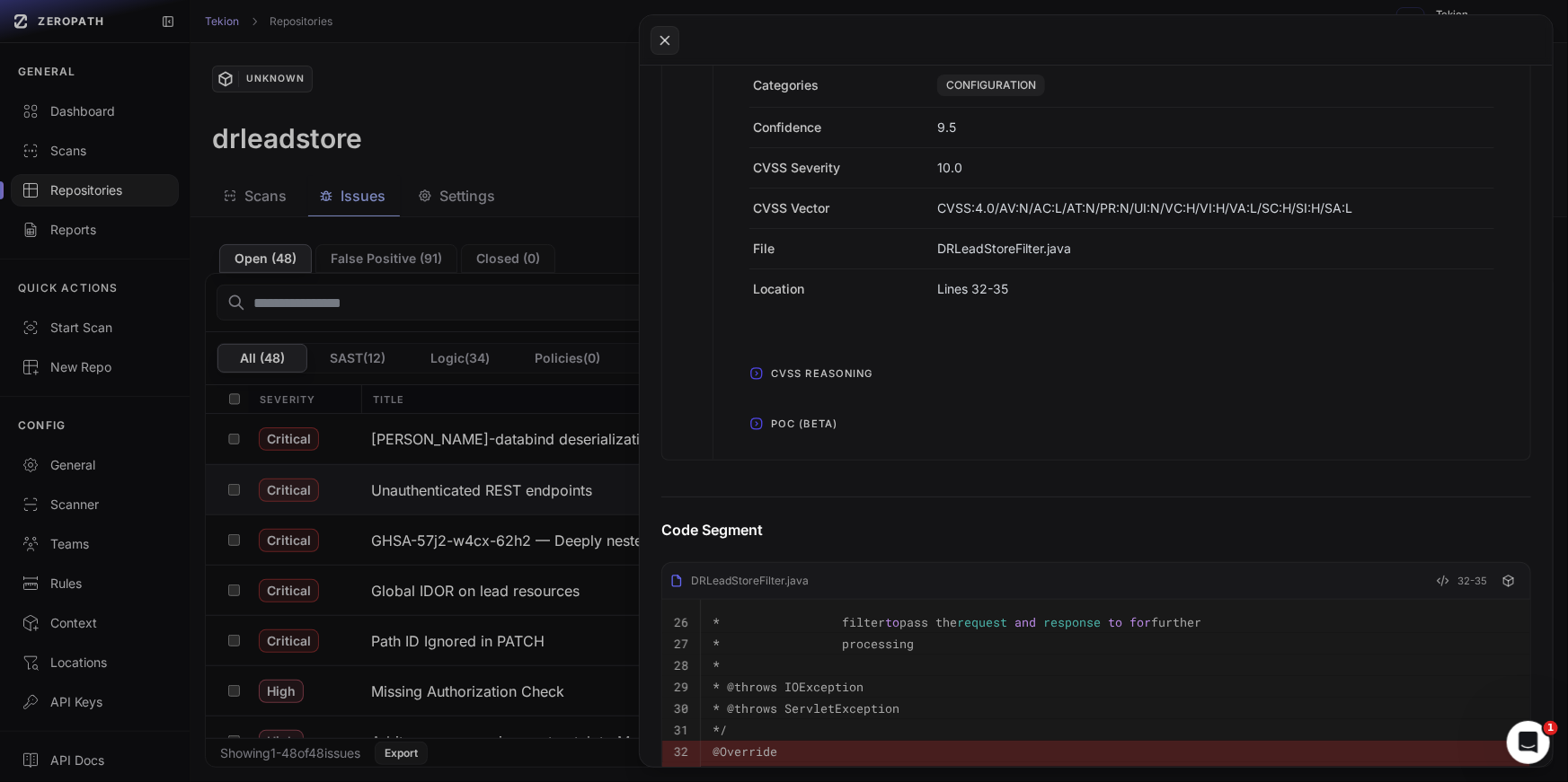
click at [784, 411] on span "POC (Beta)" at bounding box center [804, 423] width 81 height 29
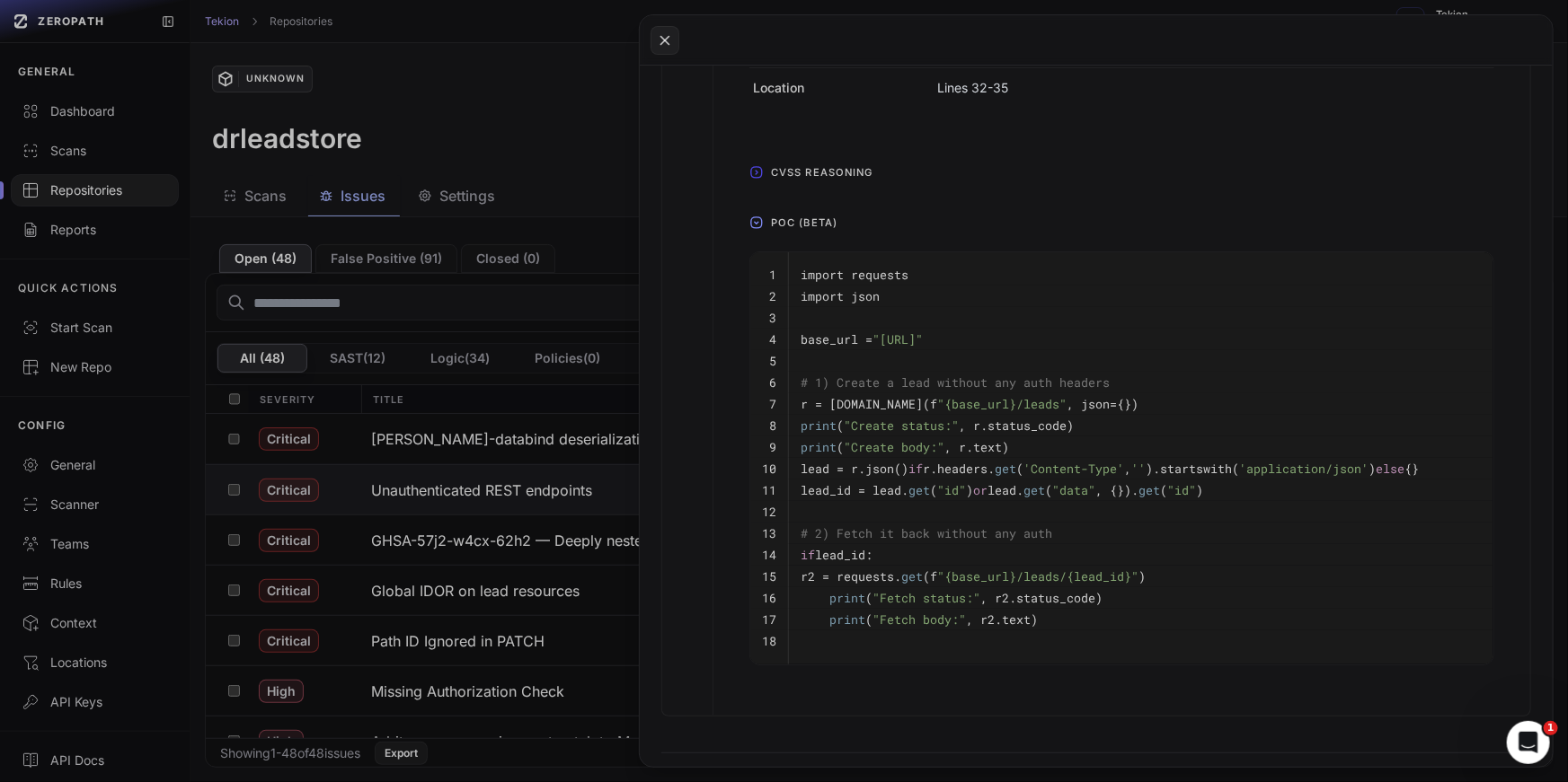
scroll to position [908, 0]
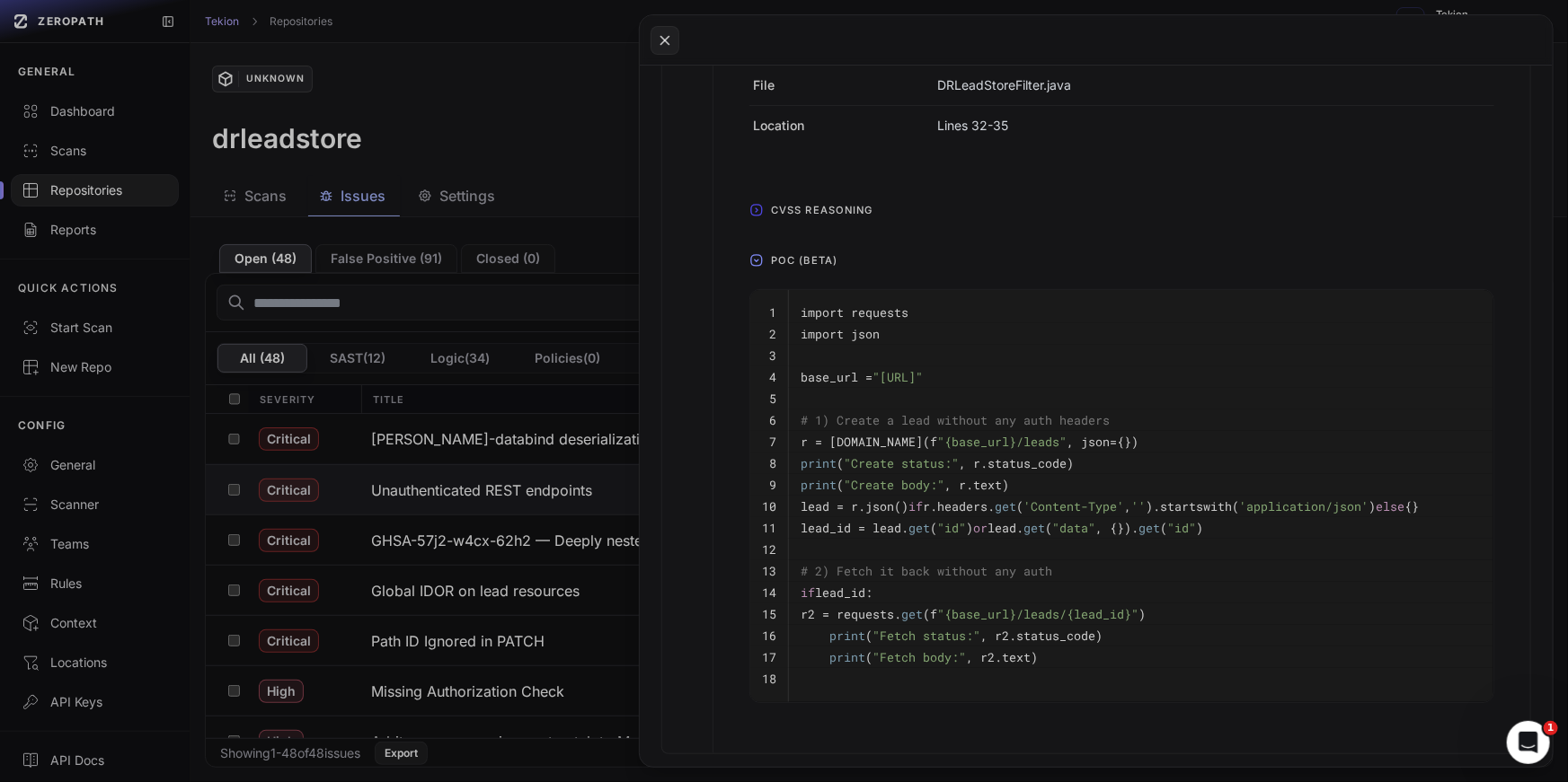
click at [801, 256] on span "POC (Beta)" at bounding box center [804, 260] width 81 height 29
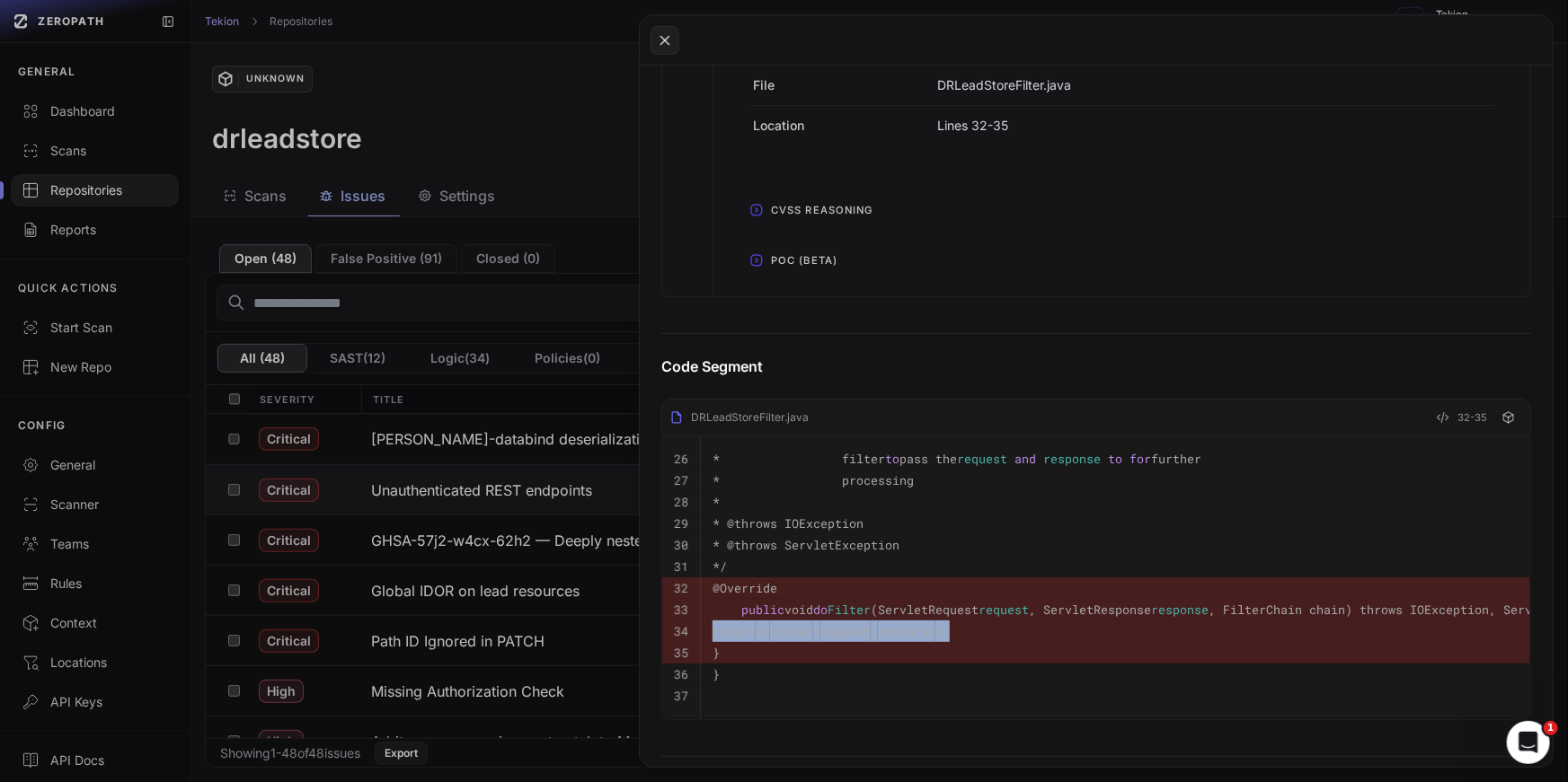
click at [795, 200] on span "CVSS Reasoning" at bounding box center [822, 210] width 117 height 29
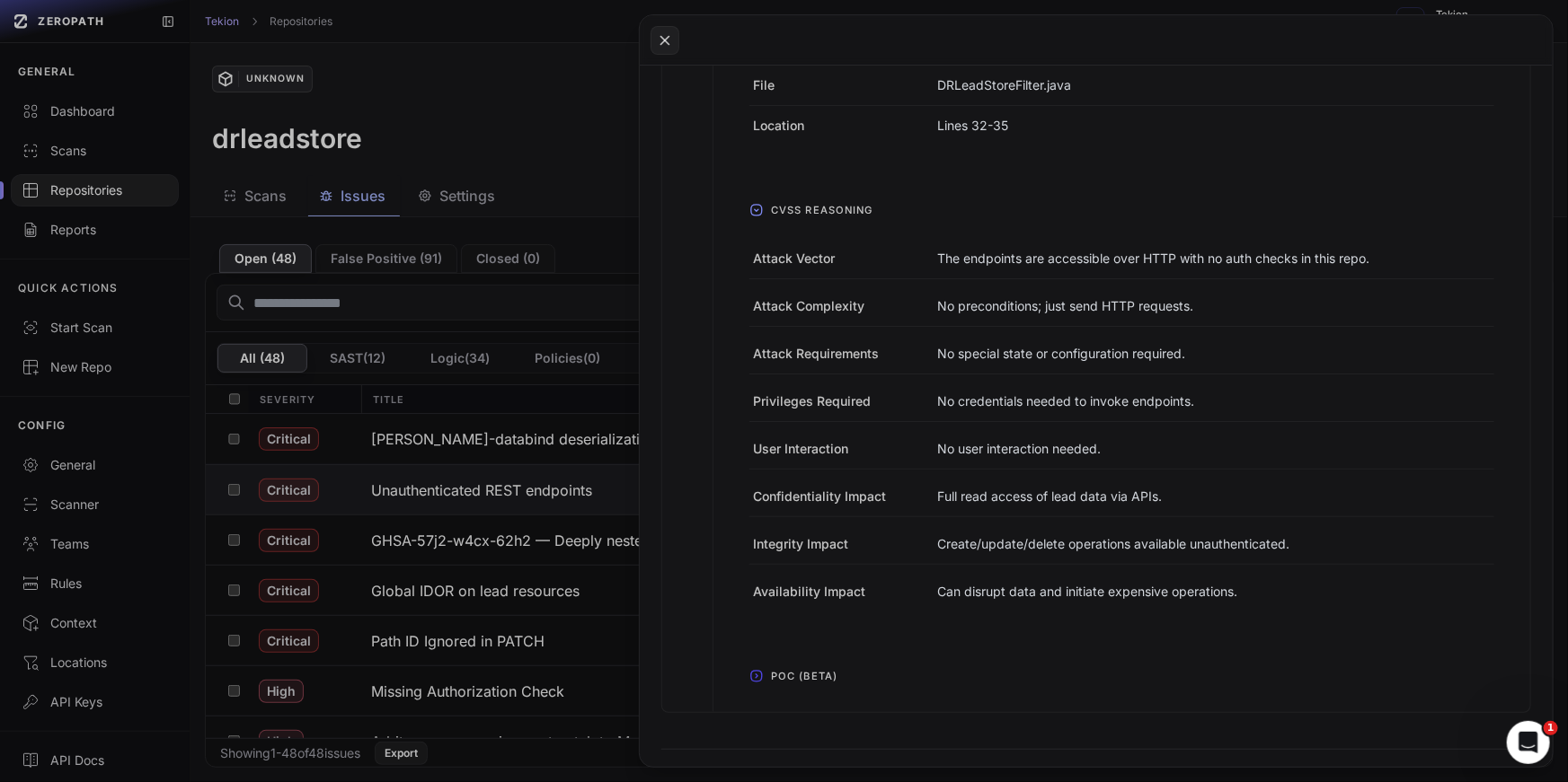
click at [795, 200] on span "CVSS Reasoning" at bounding box center [822, 210] width 117 height 29
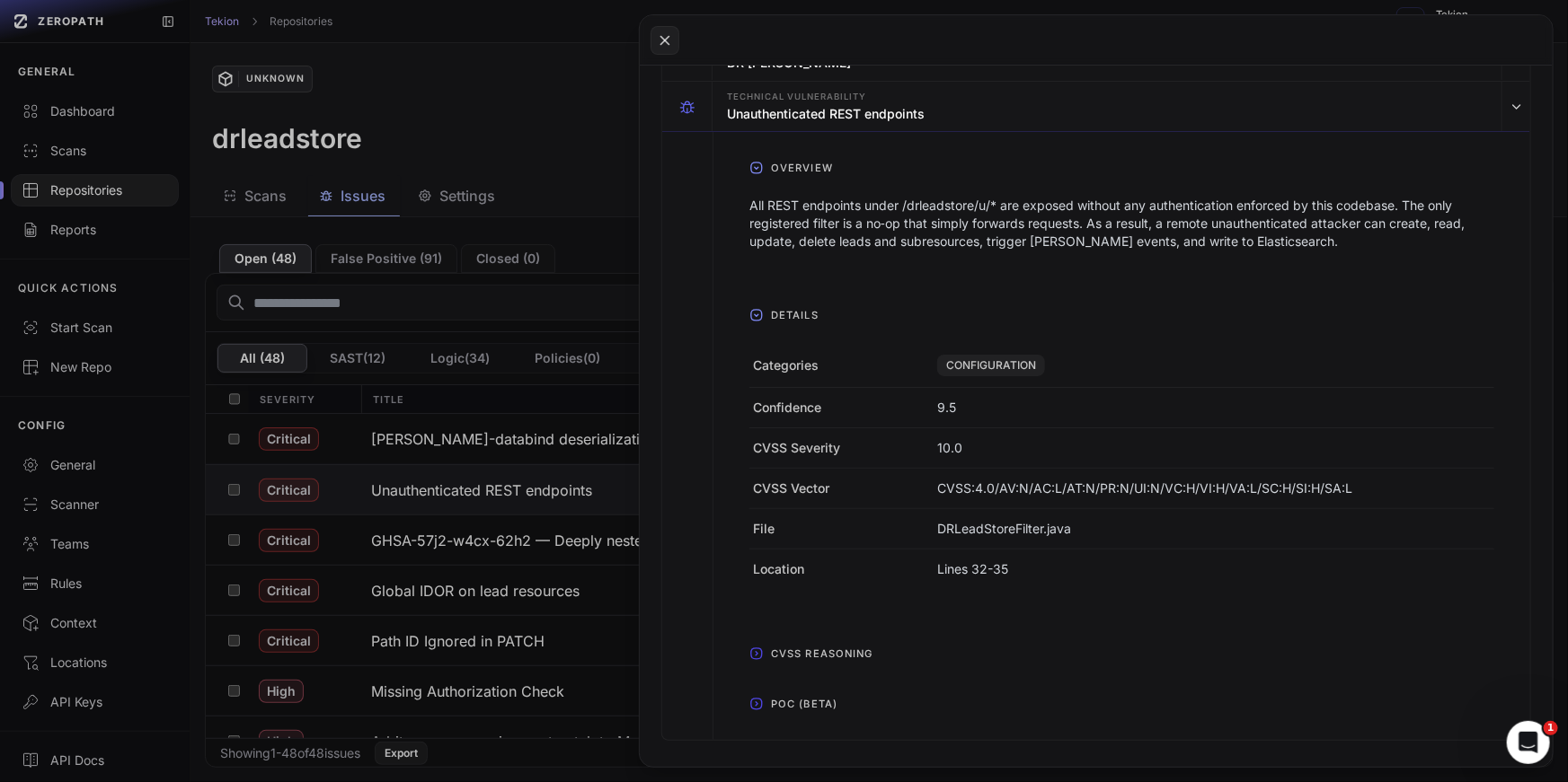
scroll to position [119, 0]
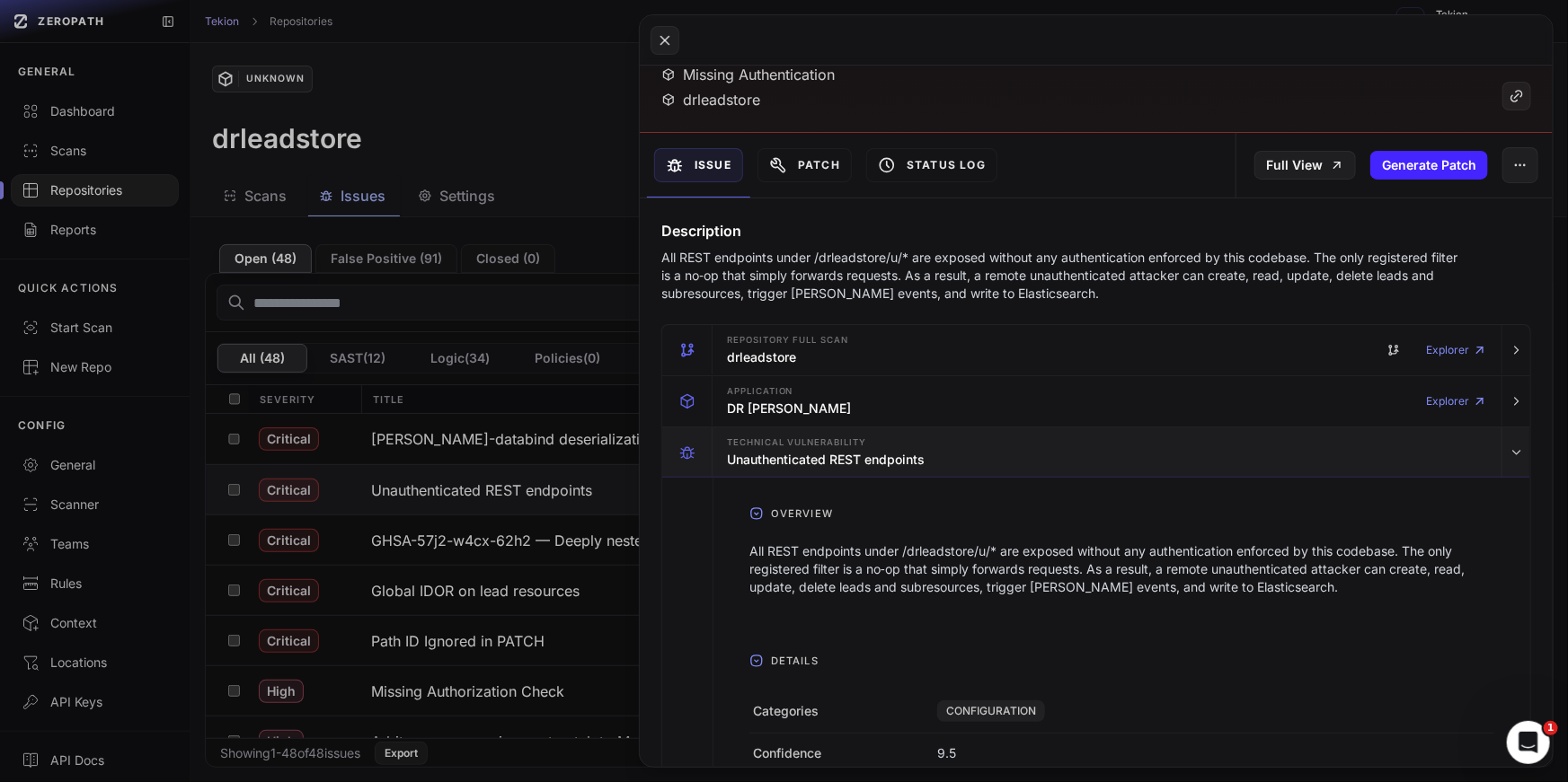
click at [819, 458] on h3 "Unauthenticated REST endpoints" at bounding box center [825, 460] width 197 height 18
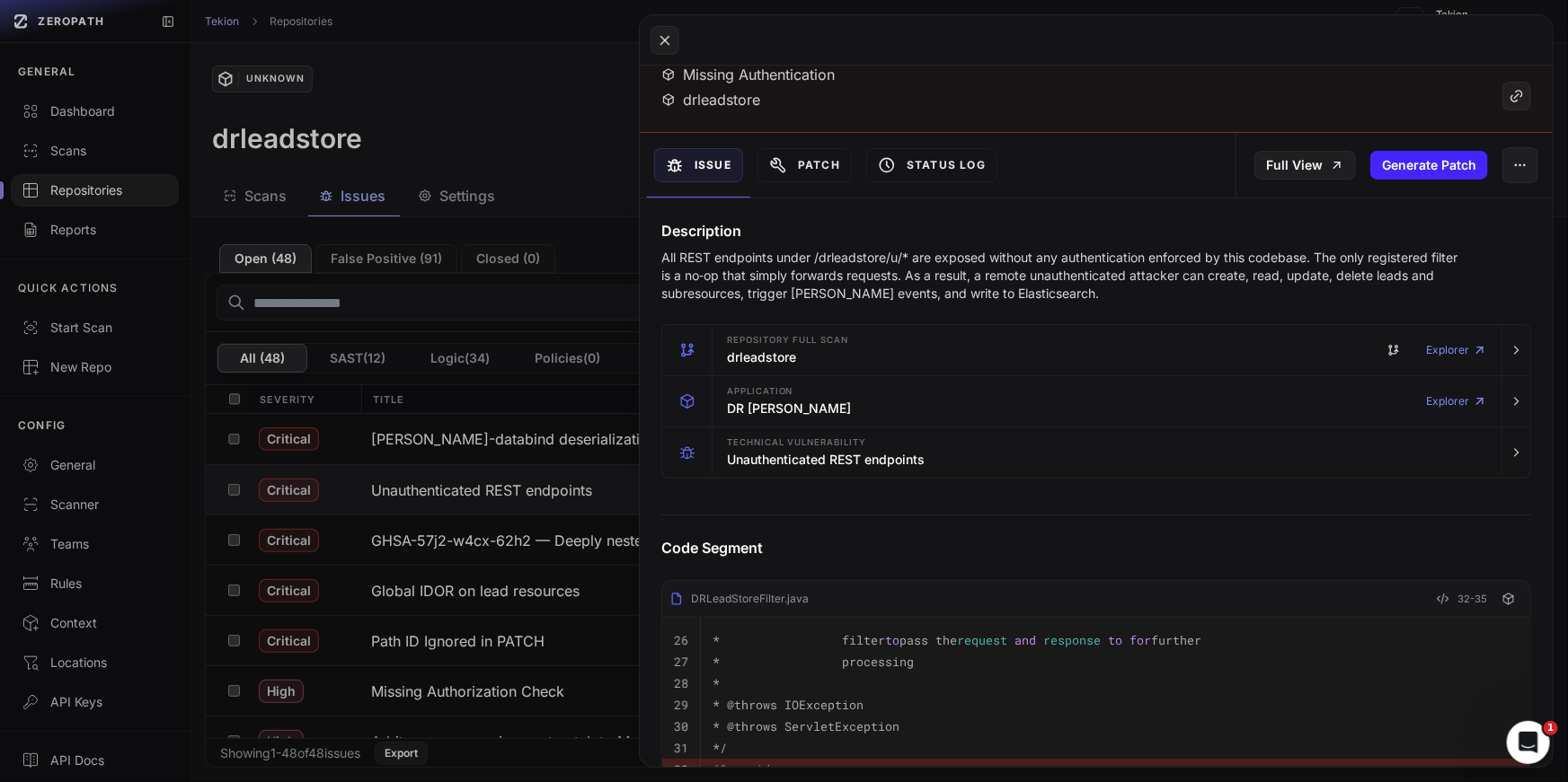
click at [479, 386] on button at bounding box center [784, 391] width 1568 height 782
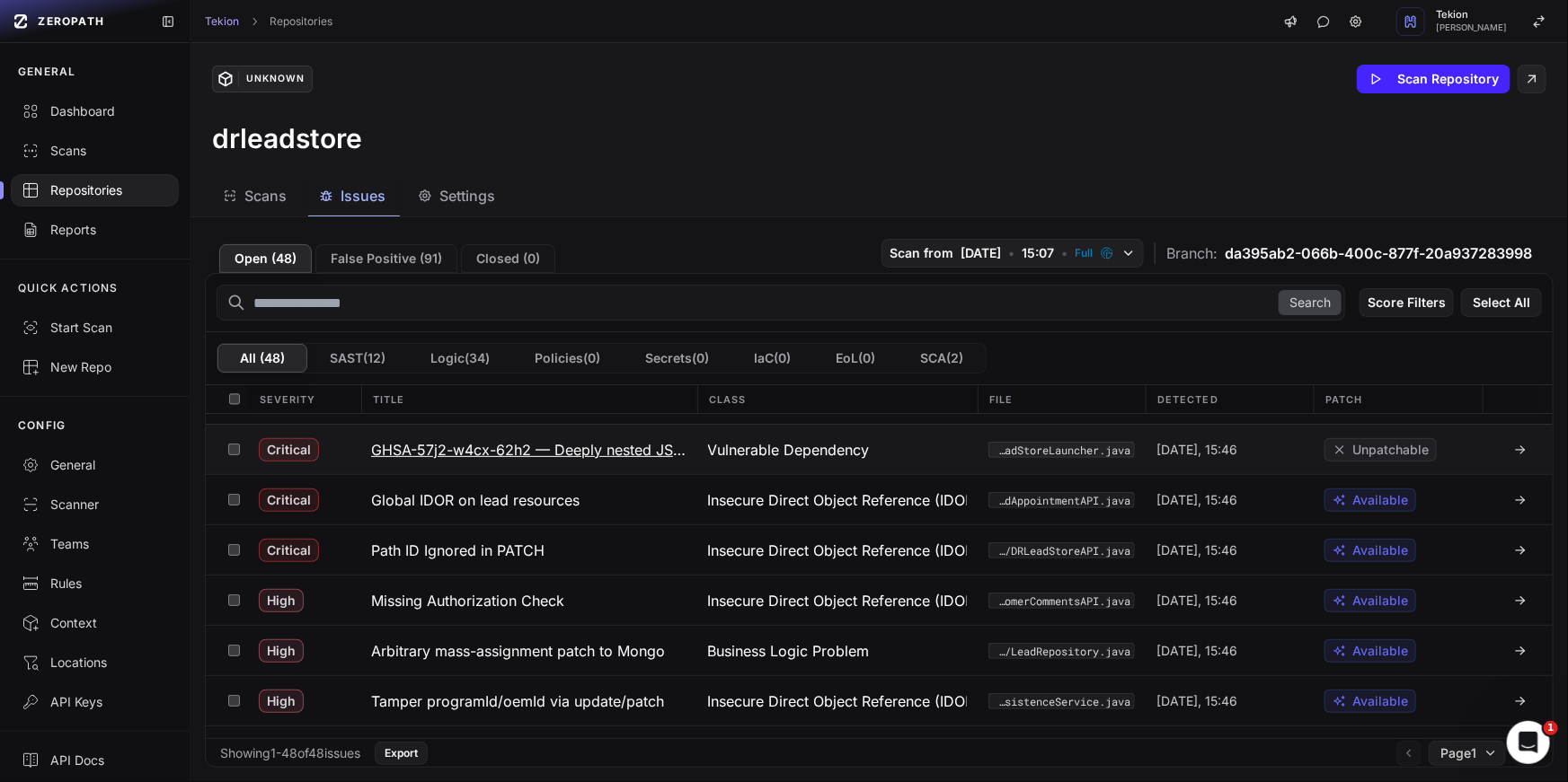
scroll to position [96, 0]
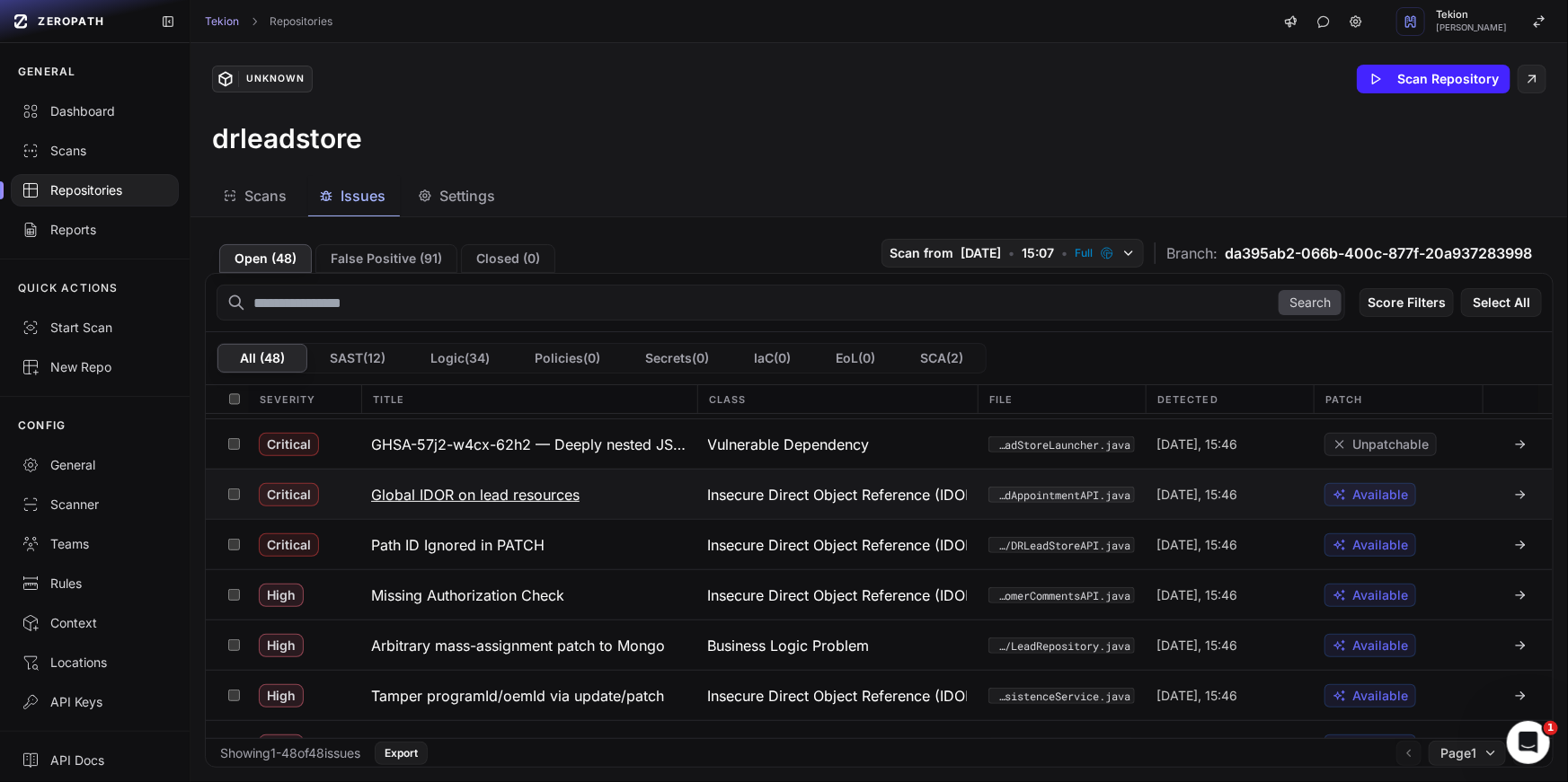
click at [446, 497] on h3 "Global IDOR on lead resources" at bounding box center [475, 496] width 208 height 22
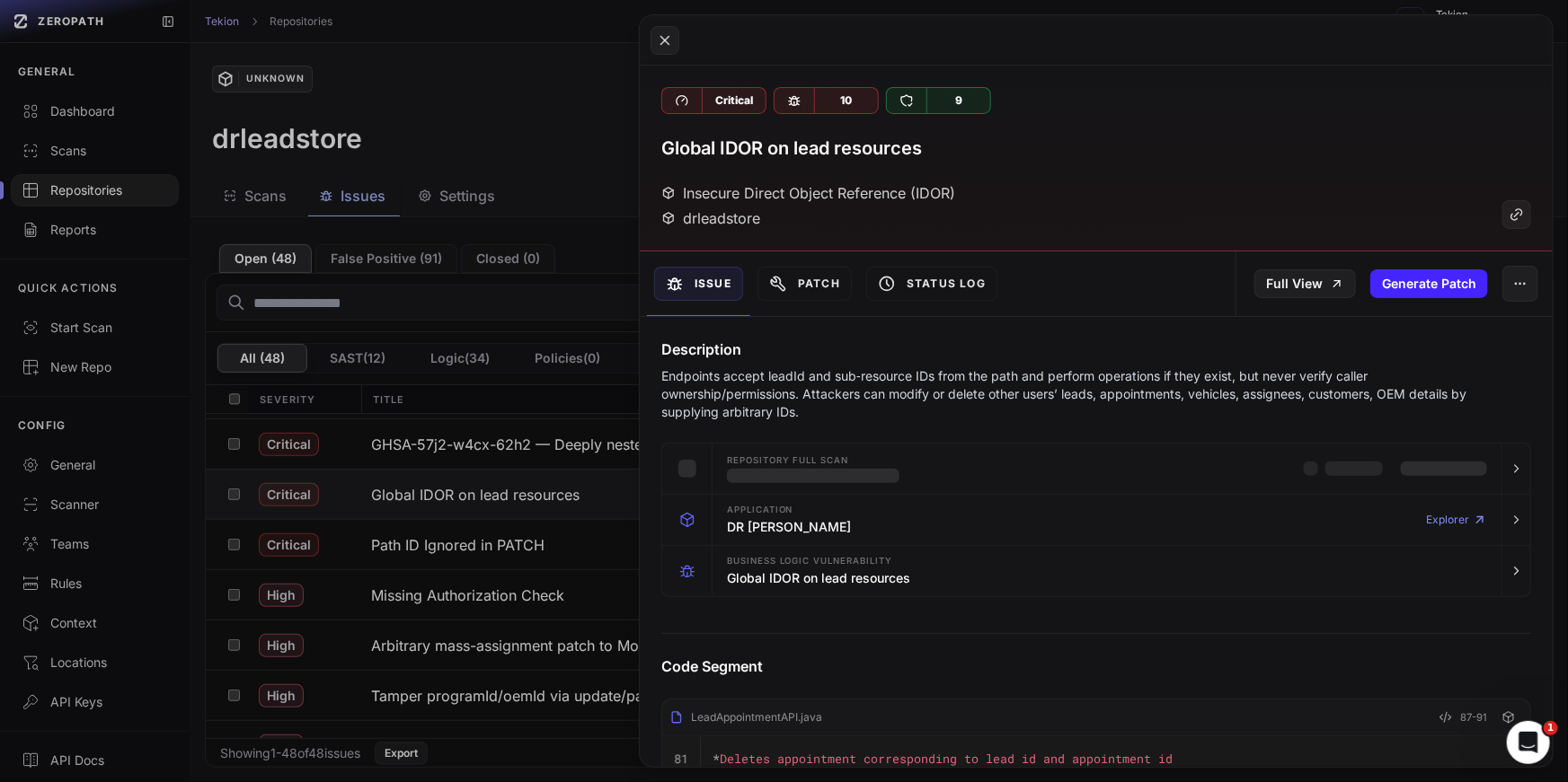
click at [766, 407] on p "Endpoints accept leadId and sub‑resource IDs from the path and perform operatio…" at bounding box center [1064, 394] width 805 height 54
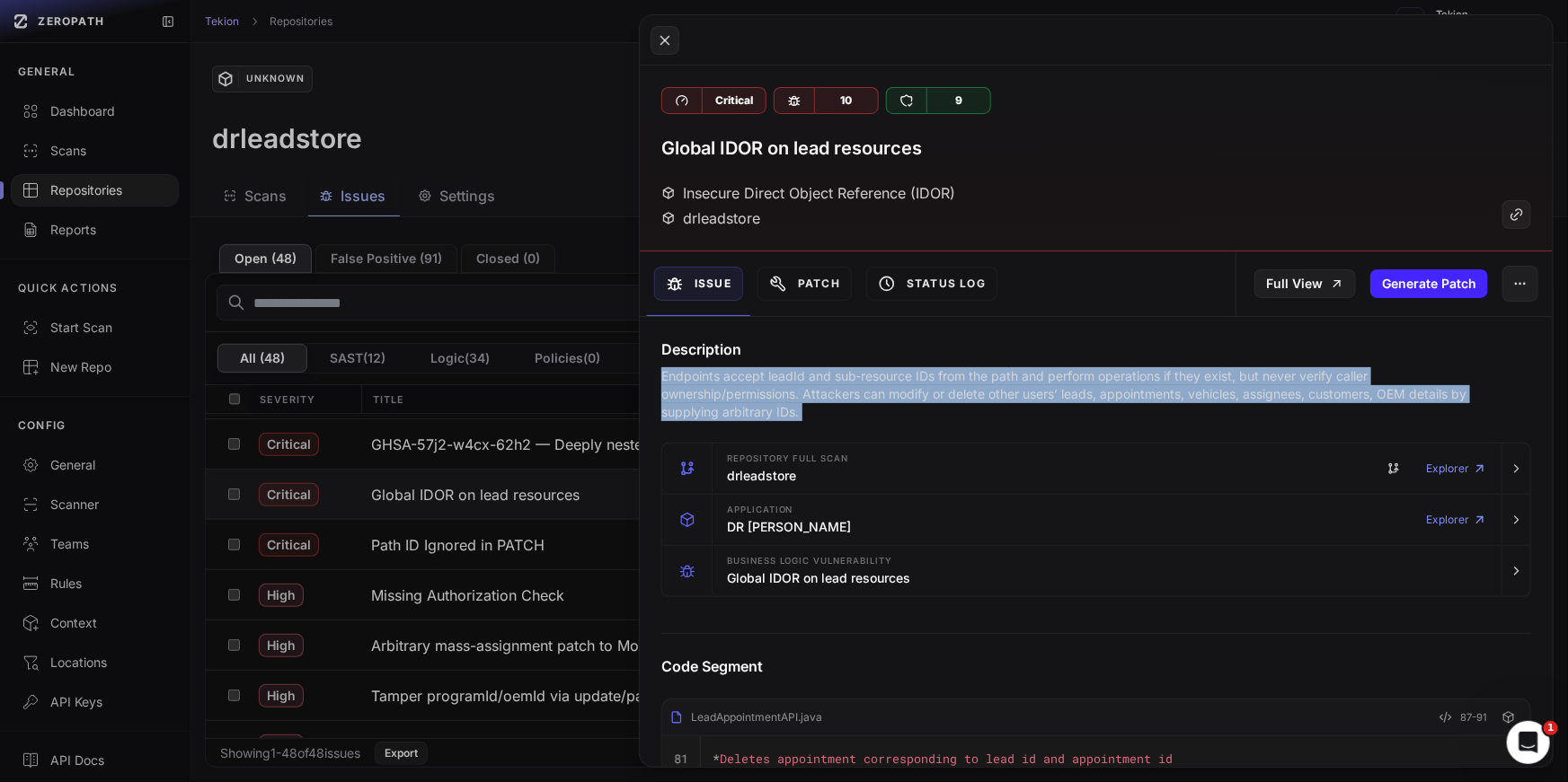
click at [811, 406] on p "Endpoints accept leadId and sub‑resource IDs from the path and perform operatio…" at bounding box center [1064, 394] width 805 height 54
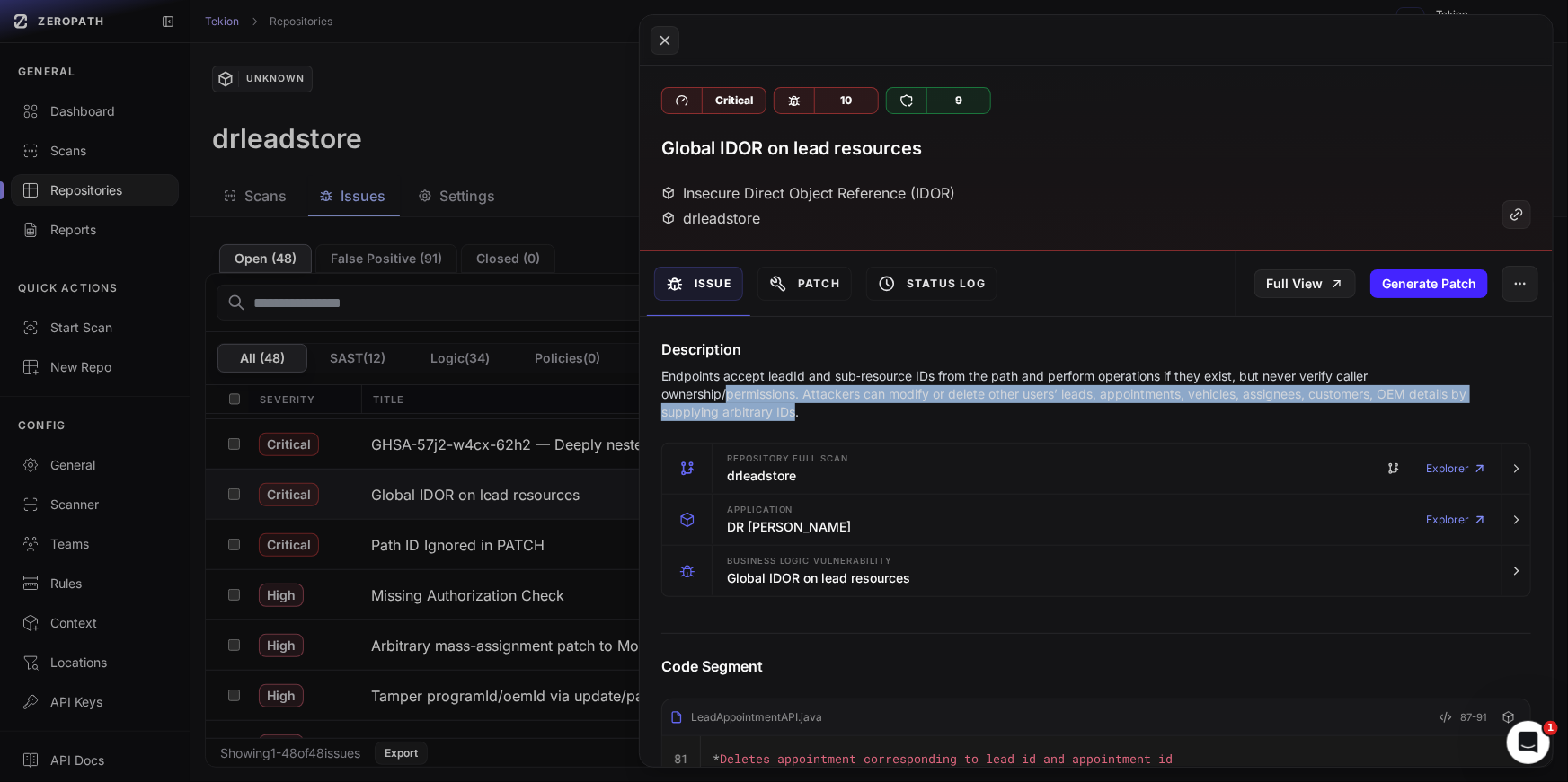
drag, startPoint x: 811, startPoint y: 406, endPoint x: 723, endPoint y: 381, distance: 91.5
click at [723, 381] on p "Endpoints accept leadId and sub‑resource IDs from the path and perform operatio…" at bounding box center [1064, 394] width 805 height 54
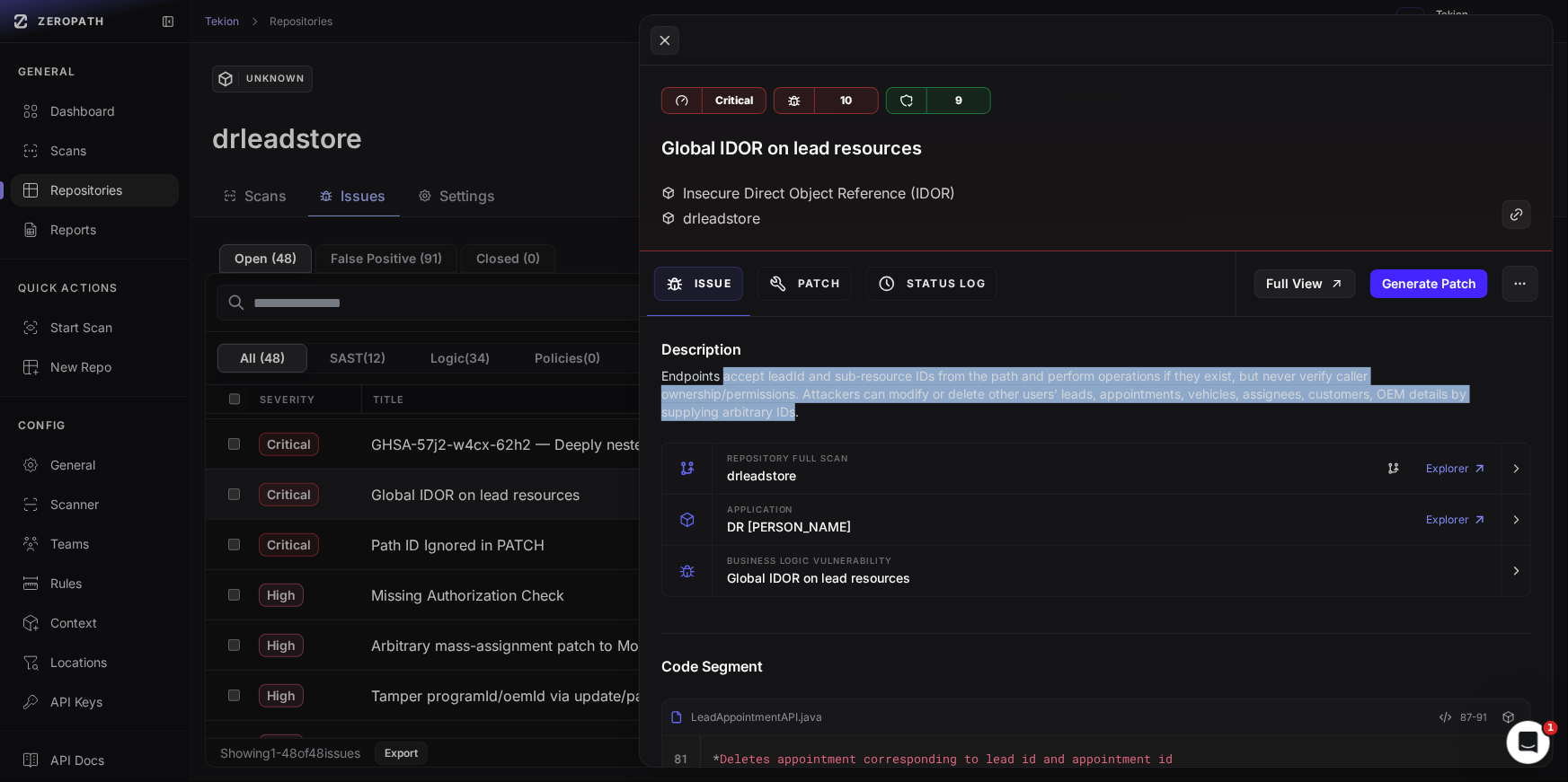
click at [781, 381] on p "Endpoints accept leadId and sub‑resource IDs from the path and perform operatio…" at bounding box center [1064, 394] width 805 height 54
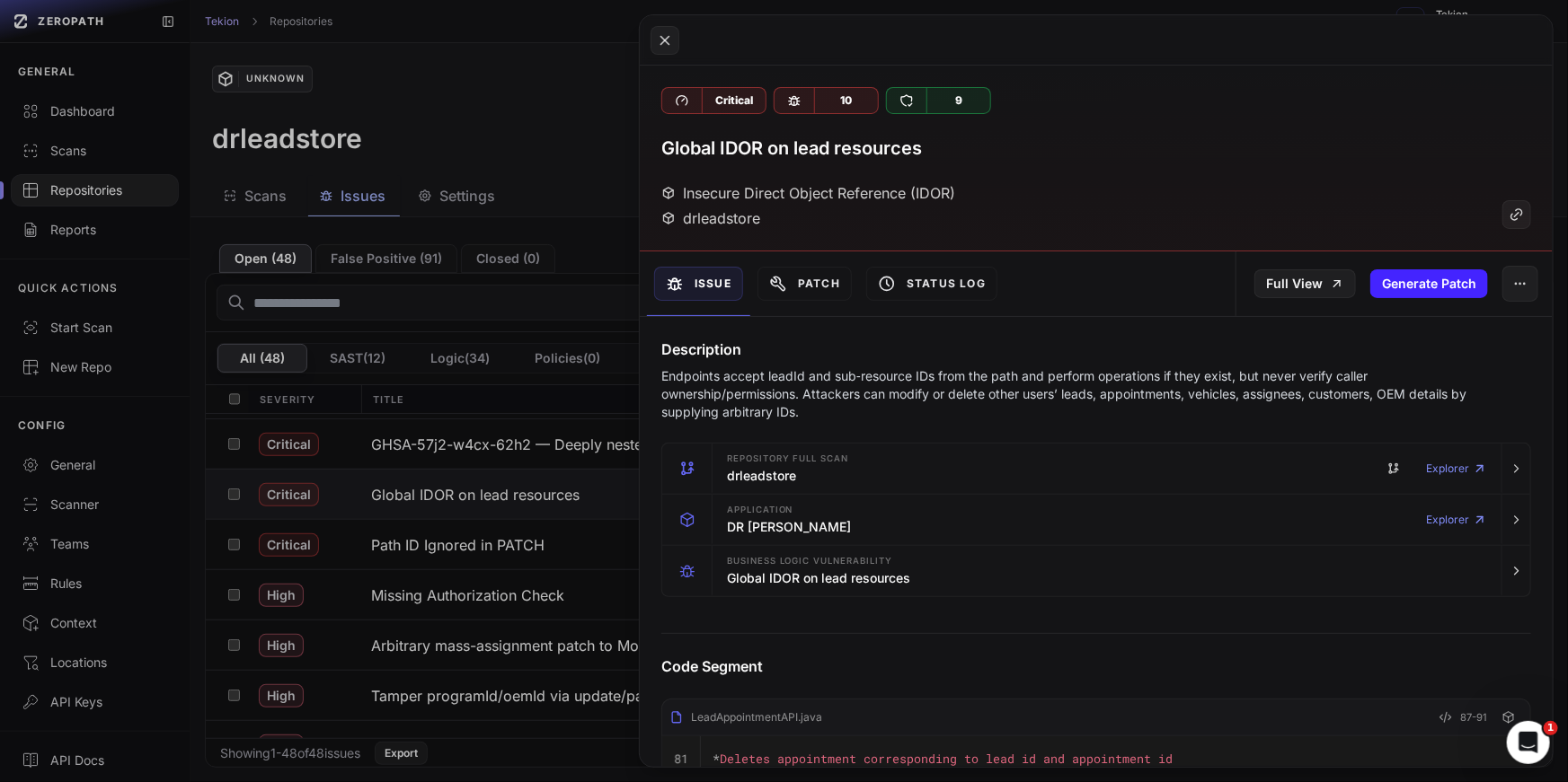
click at [781, 381] on p "Endpoints accept leadId and sub‑resource IDs from the path and perform operatio…" at bounding box center [1064, 394] width 805 height 54
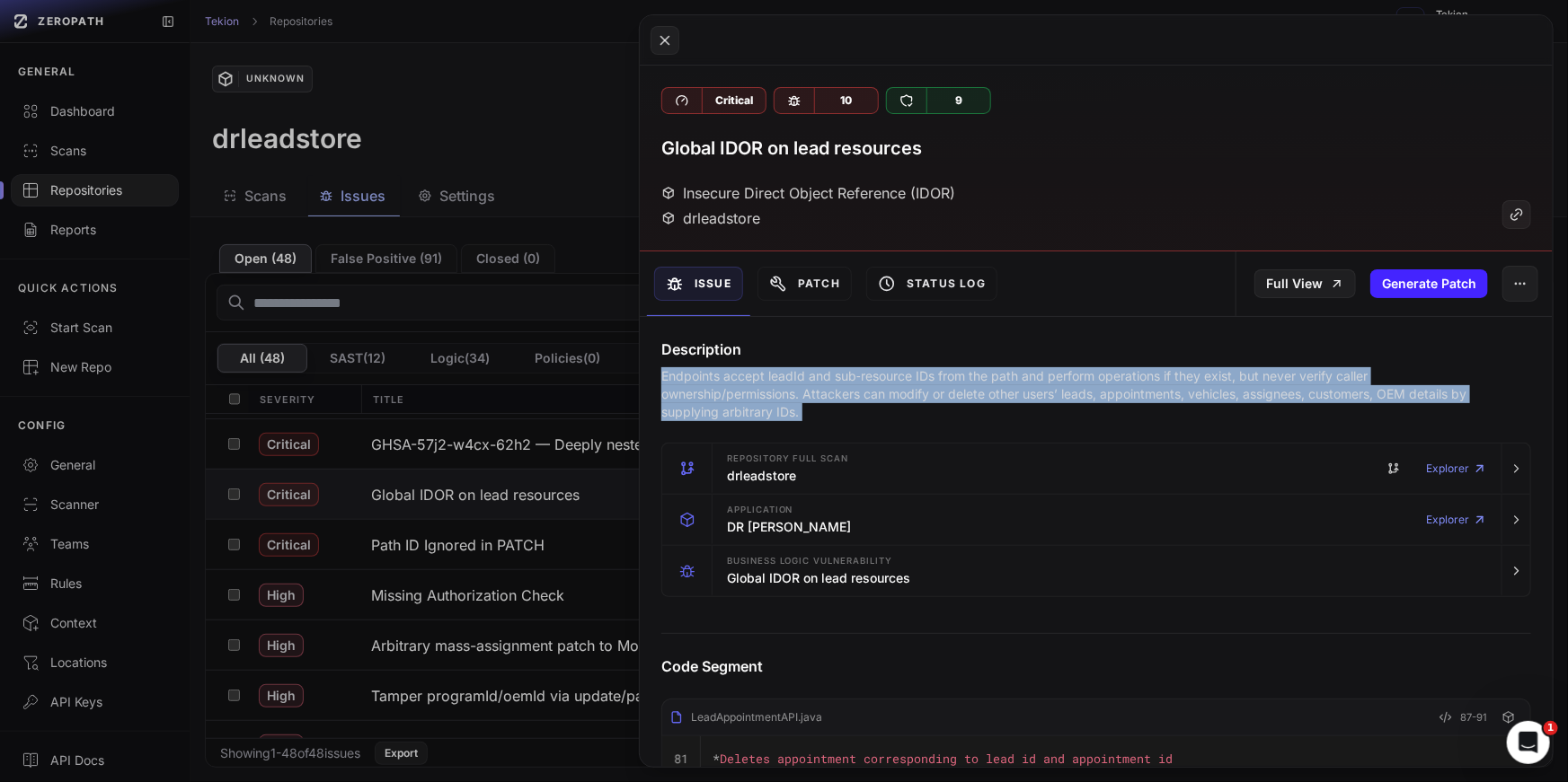
click at [935, 370] on p "Endpoints accept leadId and sub‑resource IDs from the path and perform operatio…" at bounding box center [1064, 394] width 805 height 54
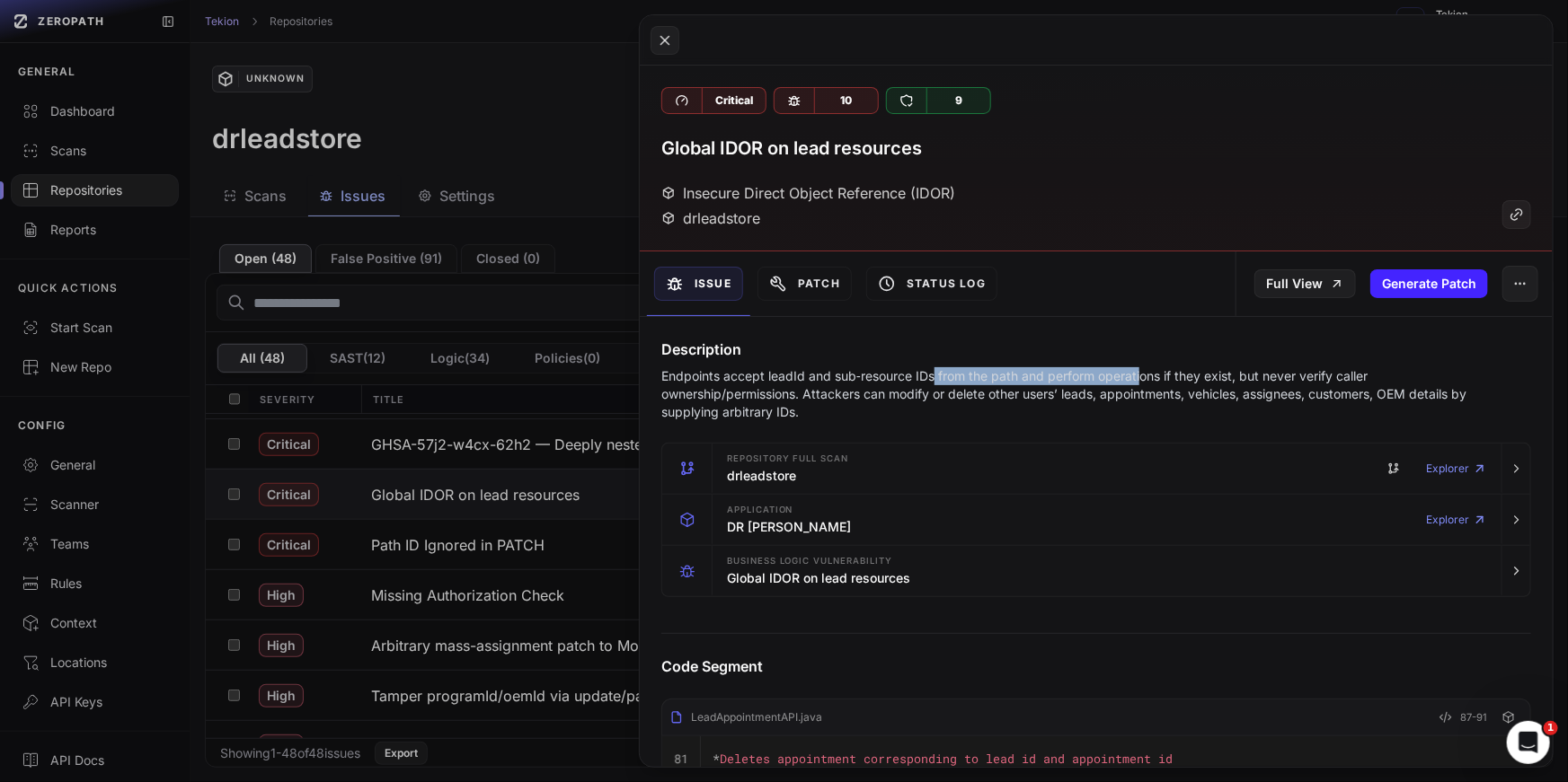
drag, startPoint x: 935, startPoint y: 372, endPoint x: 1146, endPoint y: 370, distance: 211.0
click at [1146, 370] on p "Endpoints accept leadId and sub‑resource IDs from the path and perform operatio…" at bounding box center [1064, 394] width 805 height 54
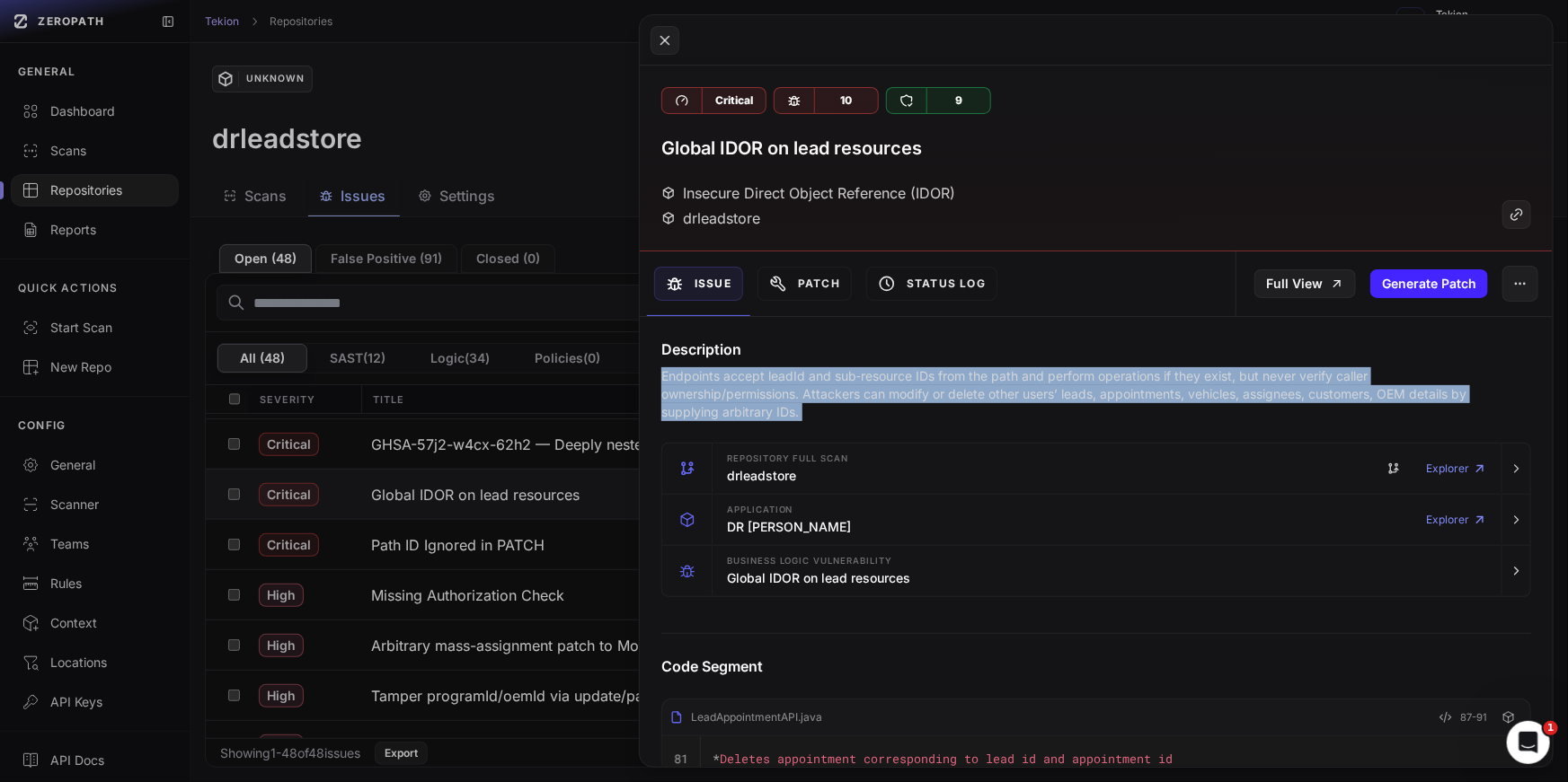
click at [1146, 370] on p "Endpoints accept leadId and sub‑resource IDs from the path and perform operatio…" at bounding box center [1064, 394] width 805 height 54
click at [1239, 371] on p "Endpoints accept leadId and sub‑resource IDs from the path and perform operatio…" at bounding box center [1064, 394] width 805 height 54
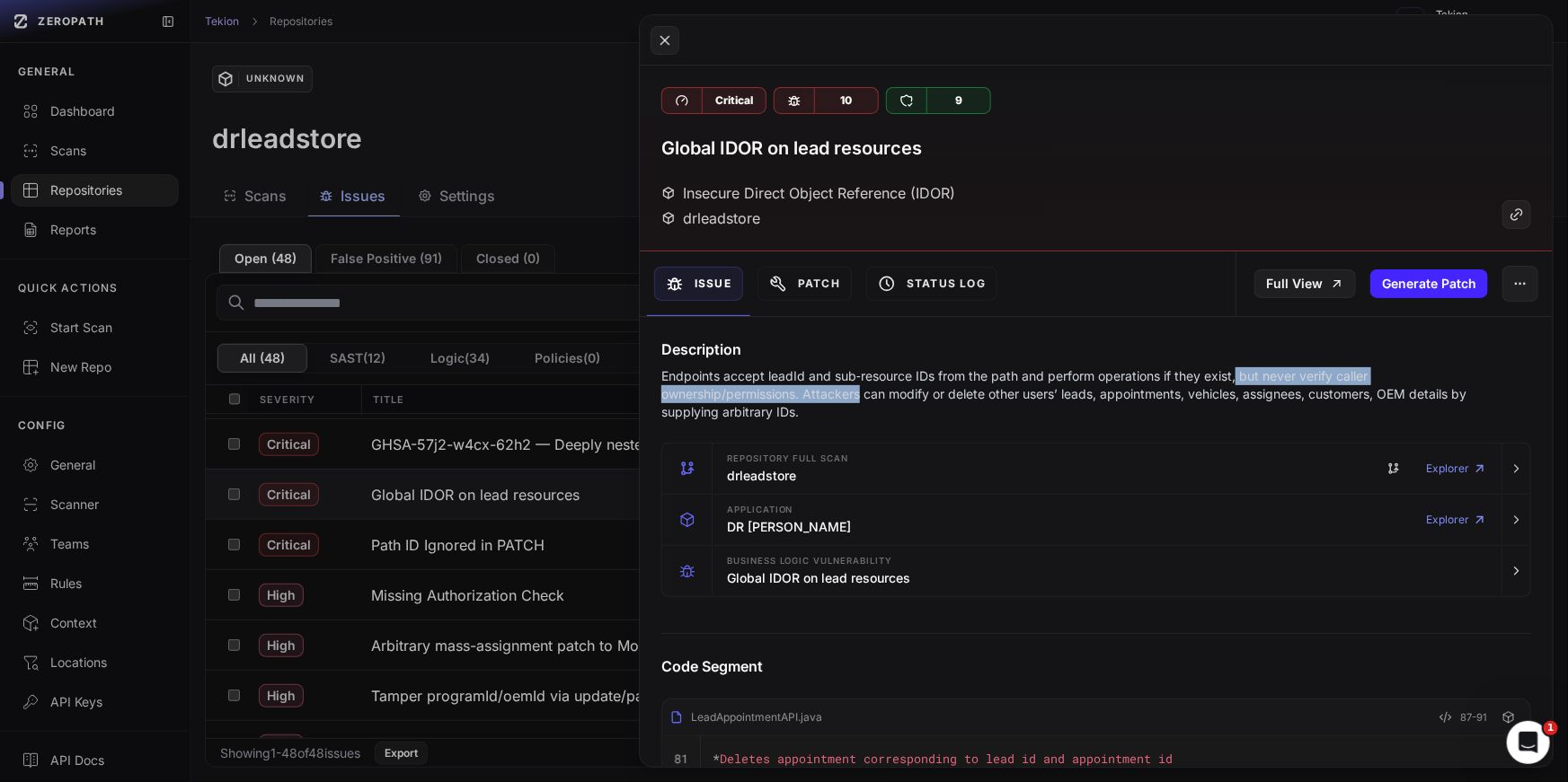
drag, startPoint x: 1239, startPoint y: 371, endPoint x: 819, endPoint y: 400, distance: 421.0
click at [819, 400] on p "Endpoints accept leadId and sub‑resource IDs from the path and perform operatio…" at bounding box center [1064, 394] width 805 height 54
click at [805, 392] on p "Endpoints accept leadId and sub‑resource IDs from the path and perform operatio…" at bounding box center [1064, 394] width 805 height 54
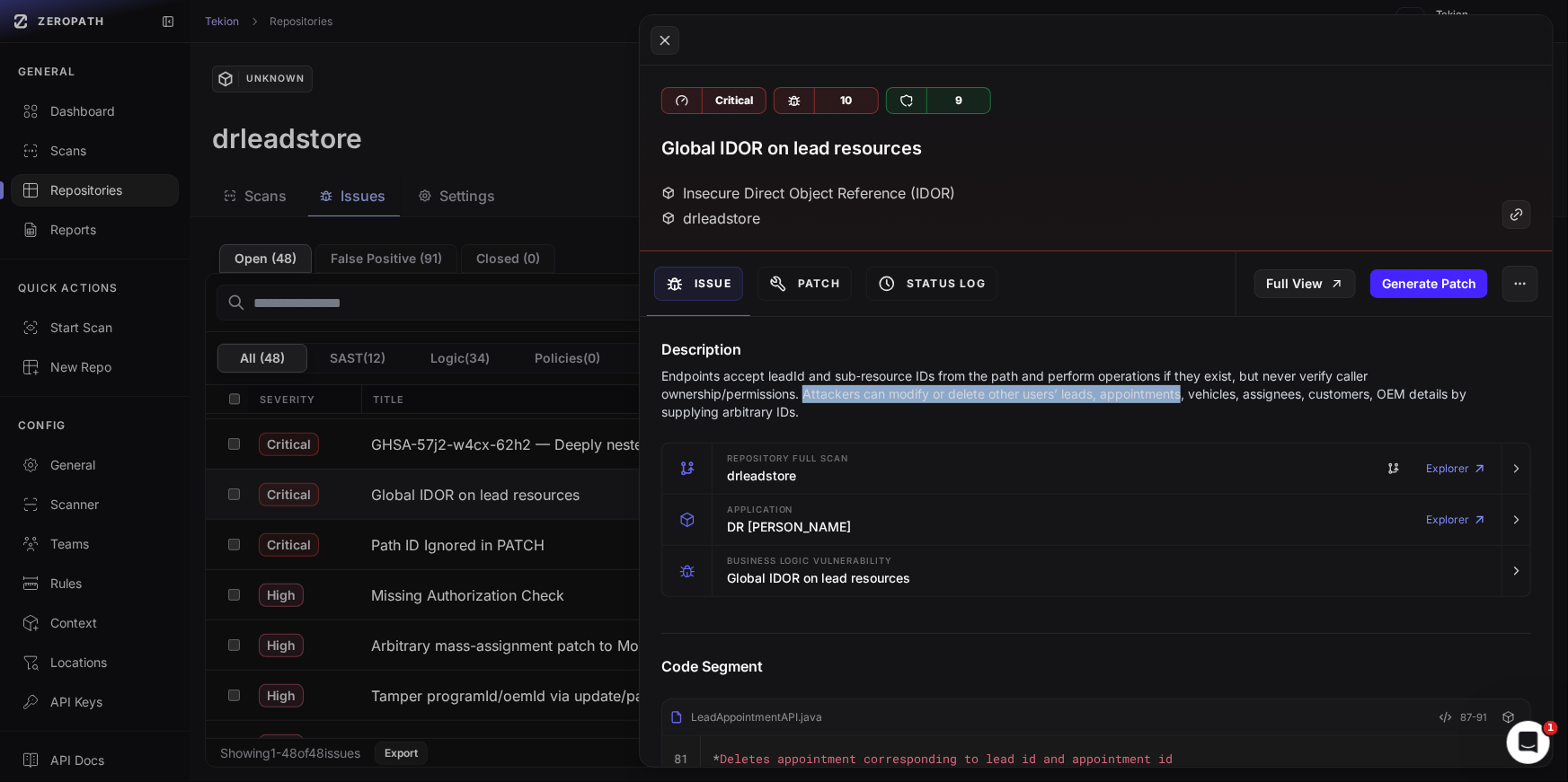
drag, startPoint x: 805, startPoint y: 392, endPoint x: 1194, endPoint y: 391, distance: 389.0
click at [1194, 392] on p "Endpoints accept leadId and sub‑resource IDs from the path and perform operatio…" at bounding box center [1064, 394] width 805 height 54
click at [1194, 391] on p "Endpoints accept leadId and sub‑resource IDs from the path and perform operatio…" at bounding box center [1064, 394] width 805 height 54
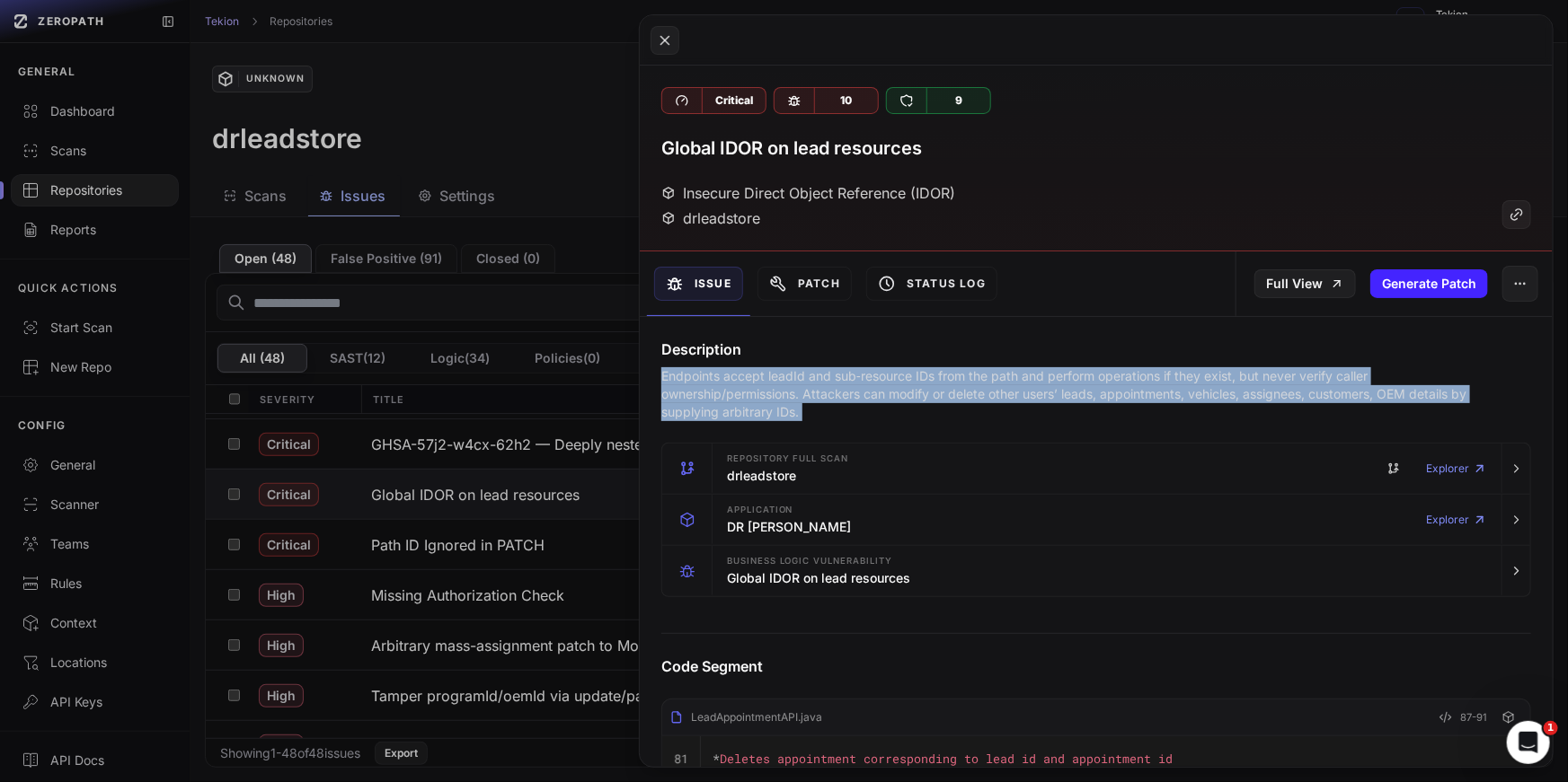
click at [1312, 406] on p "Endpoints accept leadId and sub‑resource IDs from the path and perform operatio…" at bounding box center [1064, 394] width 805 height 54
drag, startPoint x: 1312, startPoint y: 406, endPoint x: 1033, endPoint y: 360, distance: 282.8
click at [1037, 362] on div "Description Endpoints accept leadId and sub‑resource IDs from the path and perf…" at bounding box center [1095, 380] width 913 height 82
click at [1033, 360] on div "Description Endpoints accept leadId and sub‑resource IDs from the path and perf…" at bounding box center [1095, 380] width 913 height 82
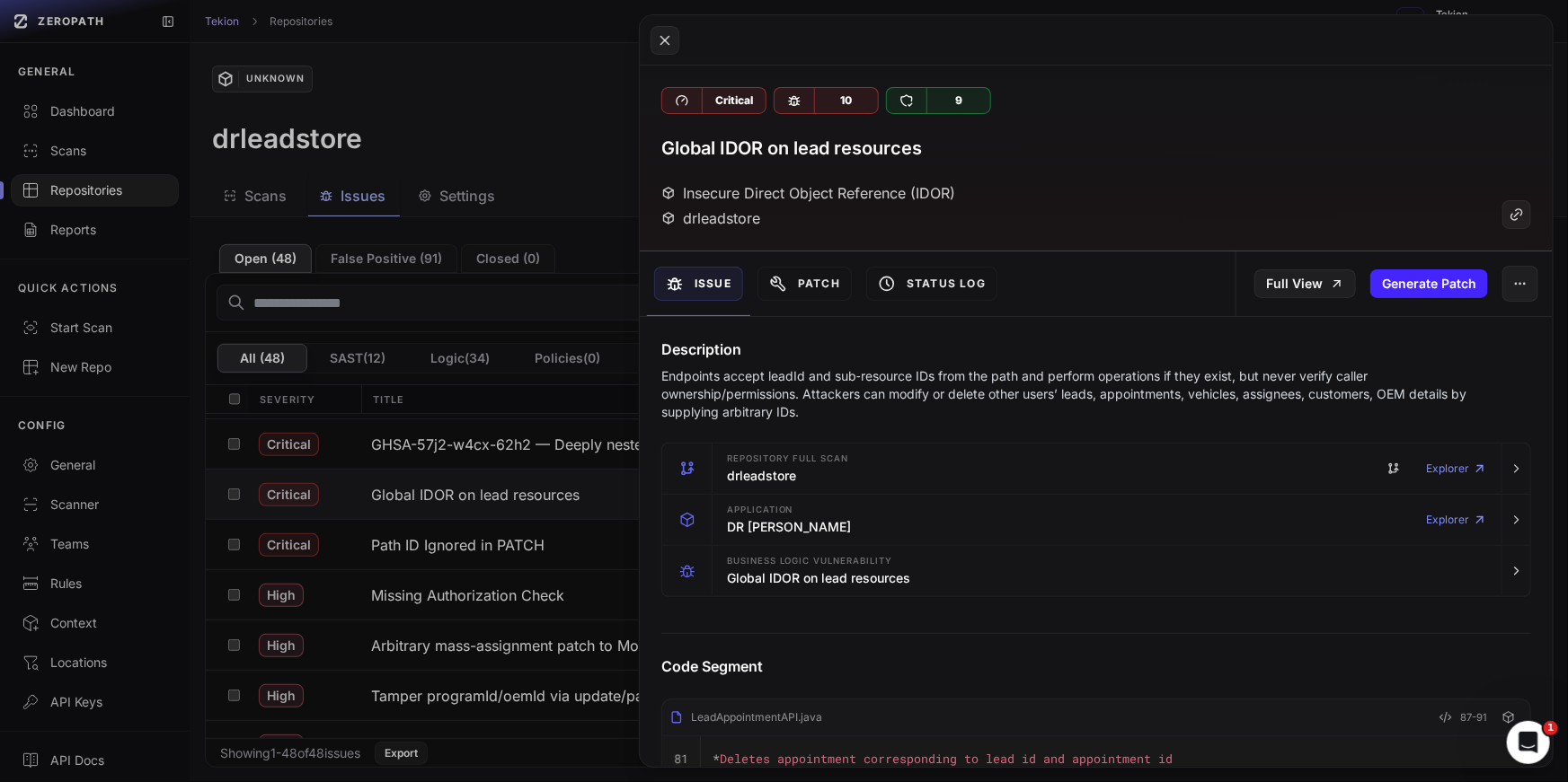
click at [1033, 360] on div "Description Endpoints accept leadId and sub‑resource IDs from the path and perf…" at bounding box center [1095, 380] width 913 height 82
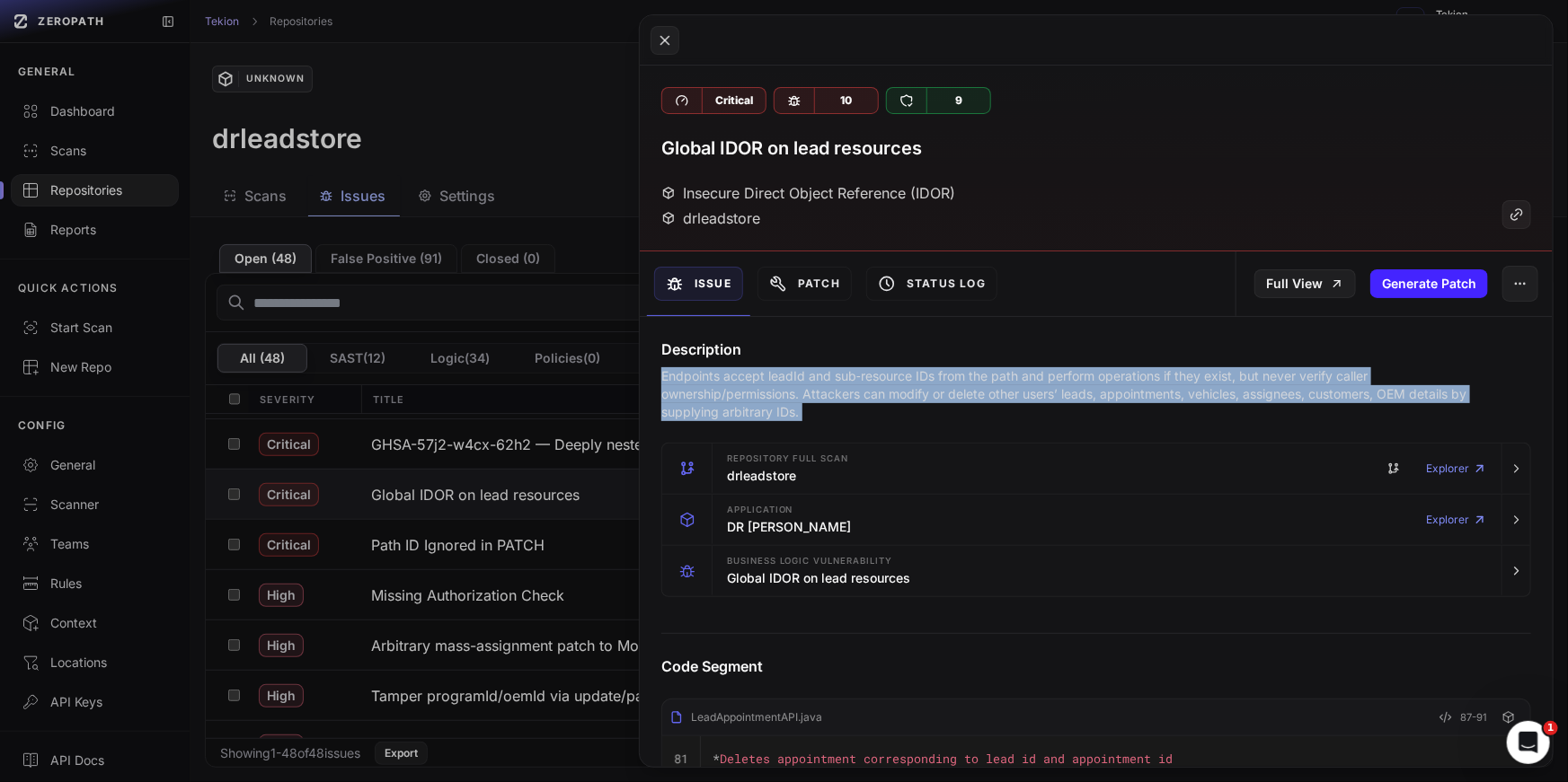
click at [1060, 400] on p "Endpoints accept leadId and sub‑resource IDs from the path and perform operatio…" at bounding box center [1064, 394] width 805 height 54
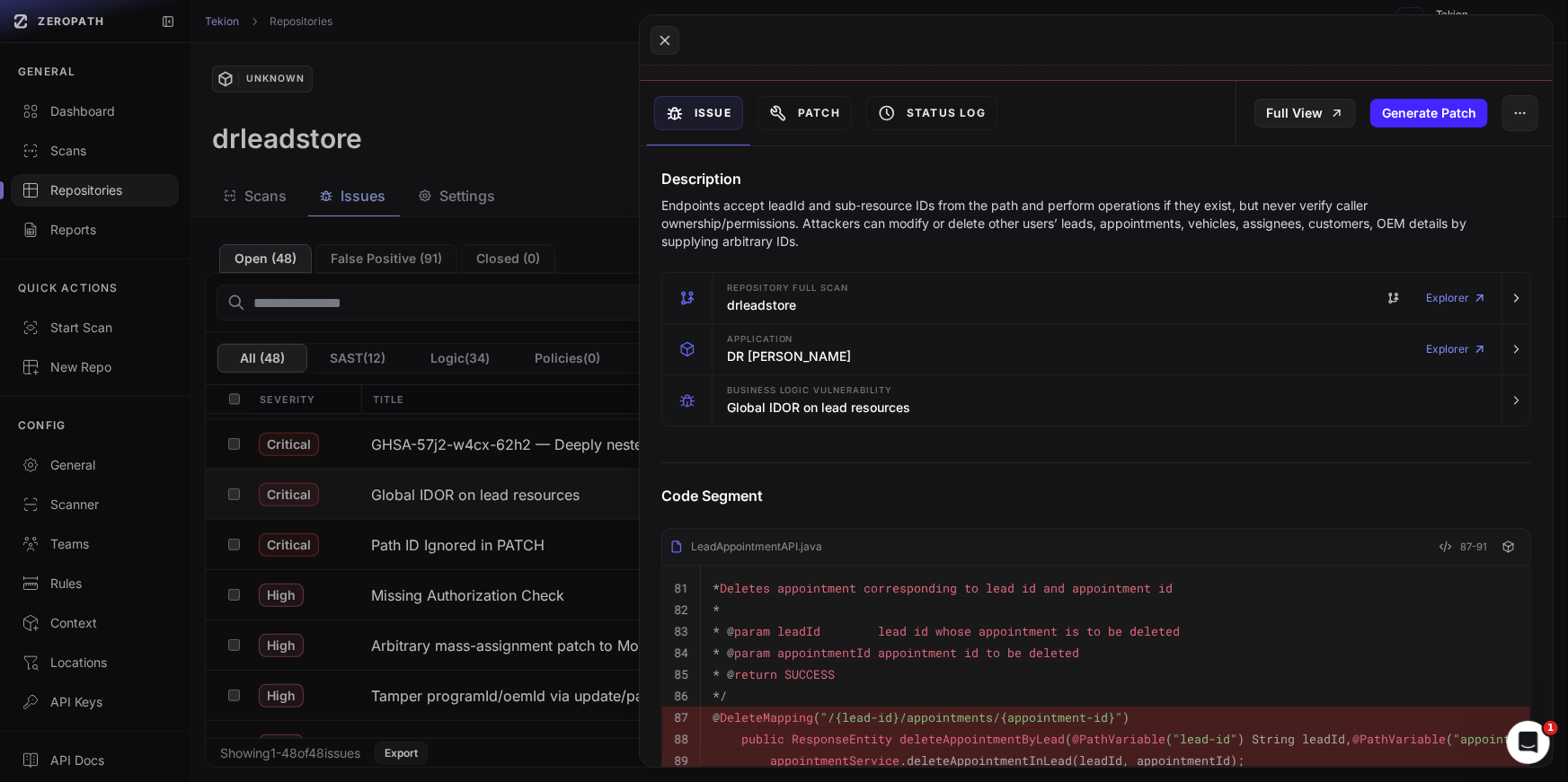
scroll to position [188, 0]
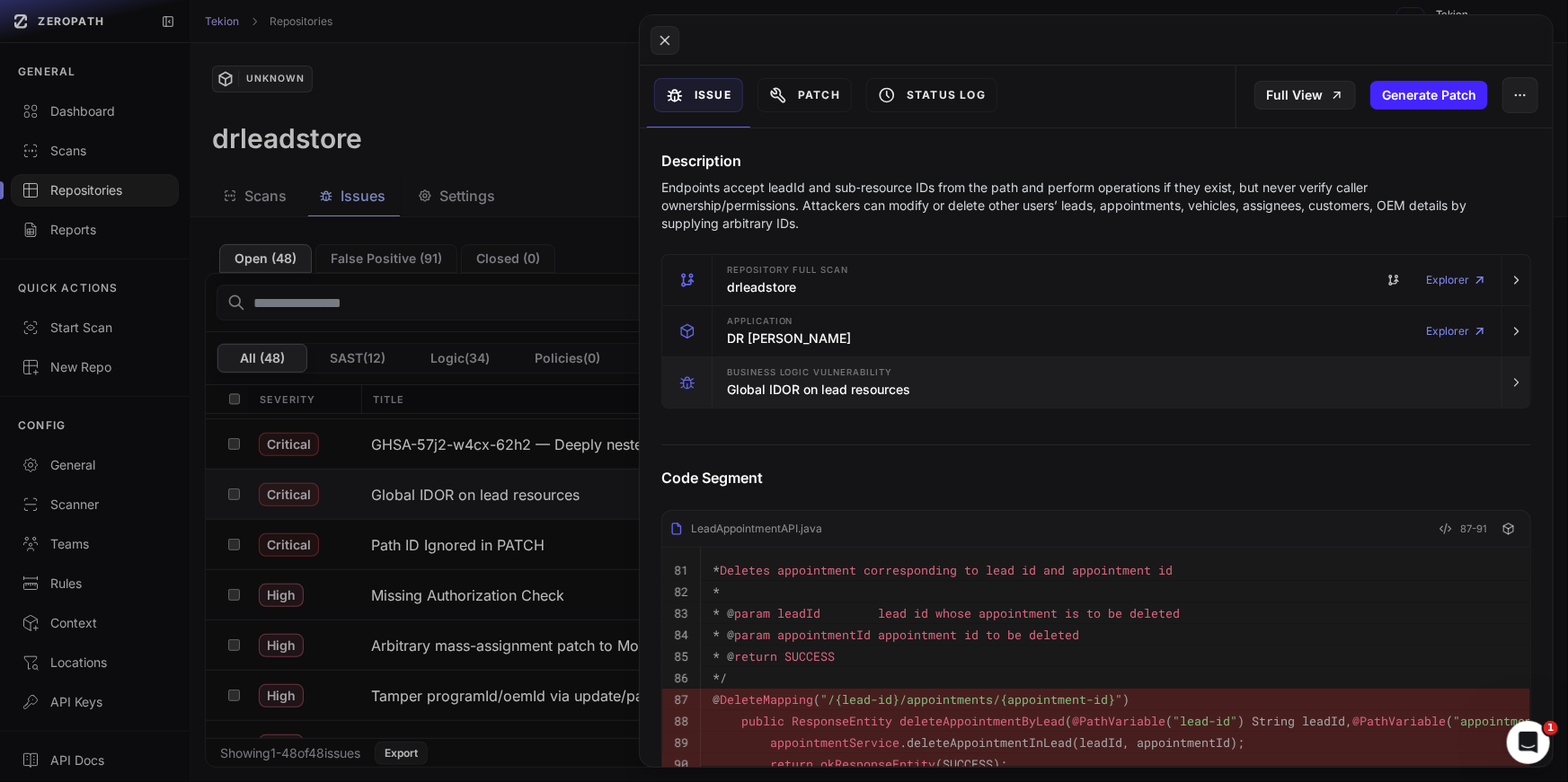
click at [1042, 399] on div "Business Logic Vulnerability Global IDOR on lead resources" at bounding box center [1106, 383] width 774 height 51
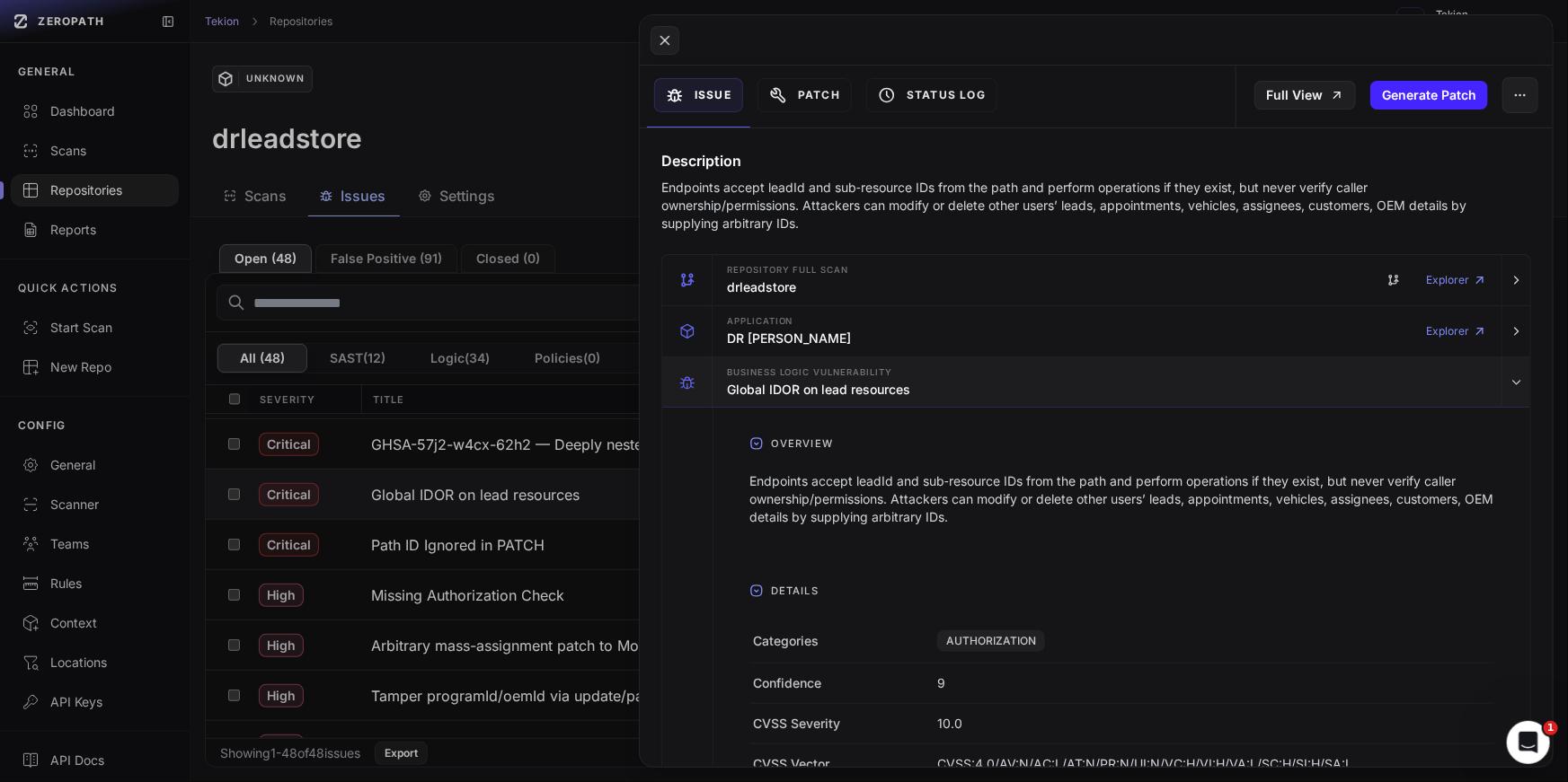
click at [1039, 386] on div "Business Logic Vulnerability Global IDOR on lead resources" at bounding box center [1106, 383] width 774 height 51
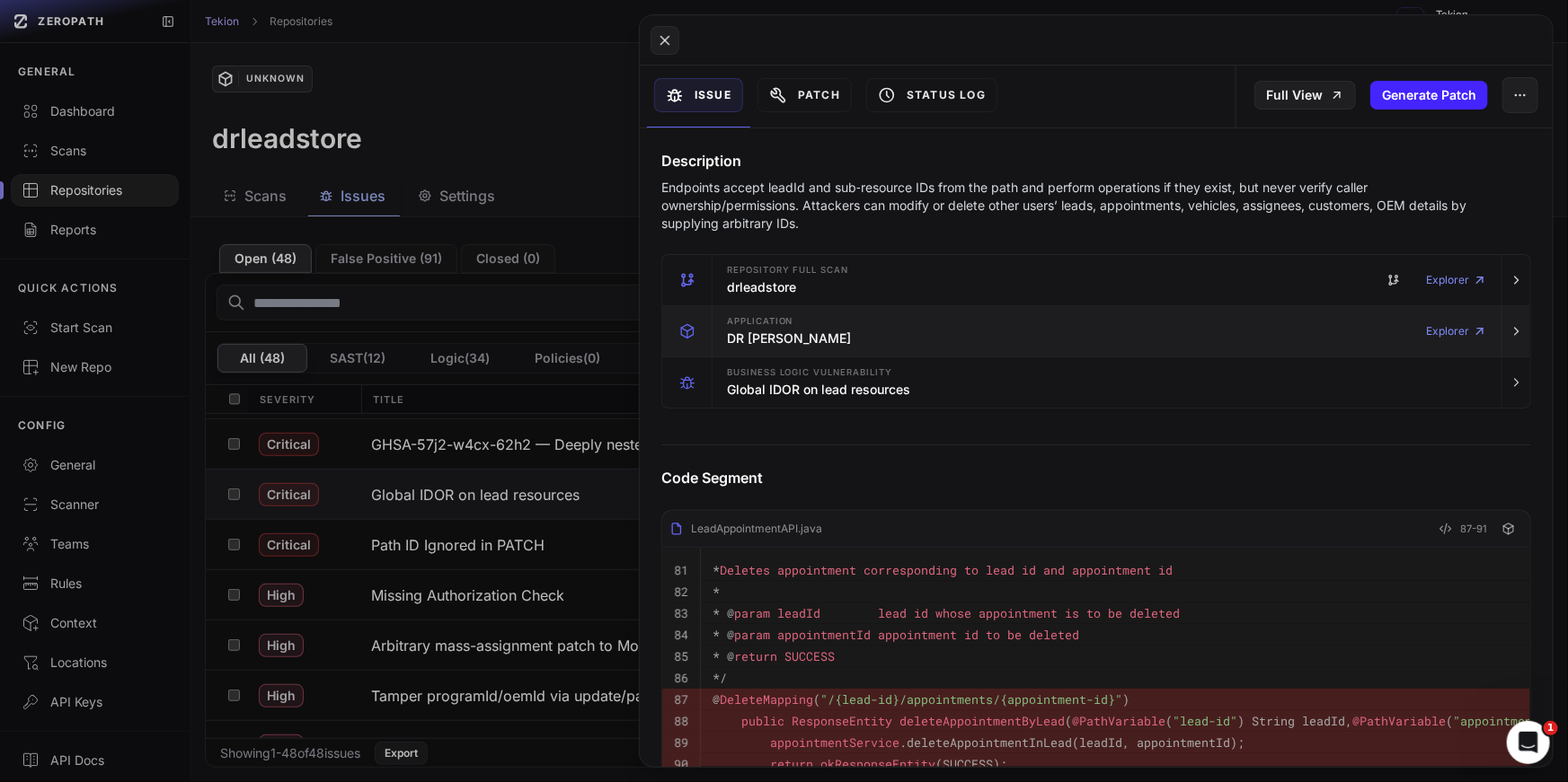
click at [1010, 314] on div "Application DR LeadStore Explorer" at bounding box center [1106, 331] width 774 height 51
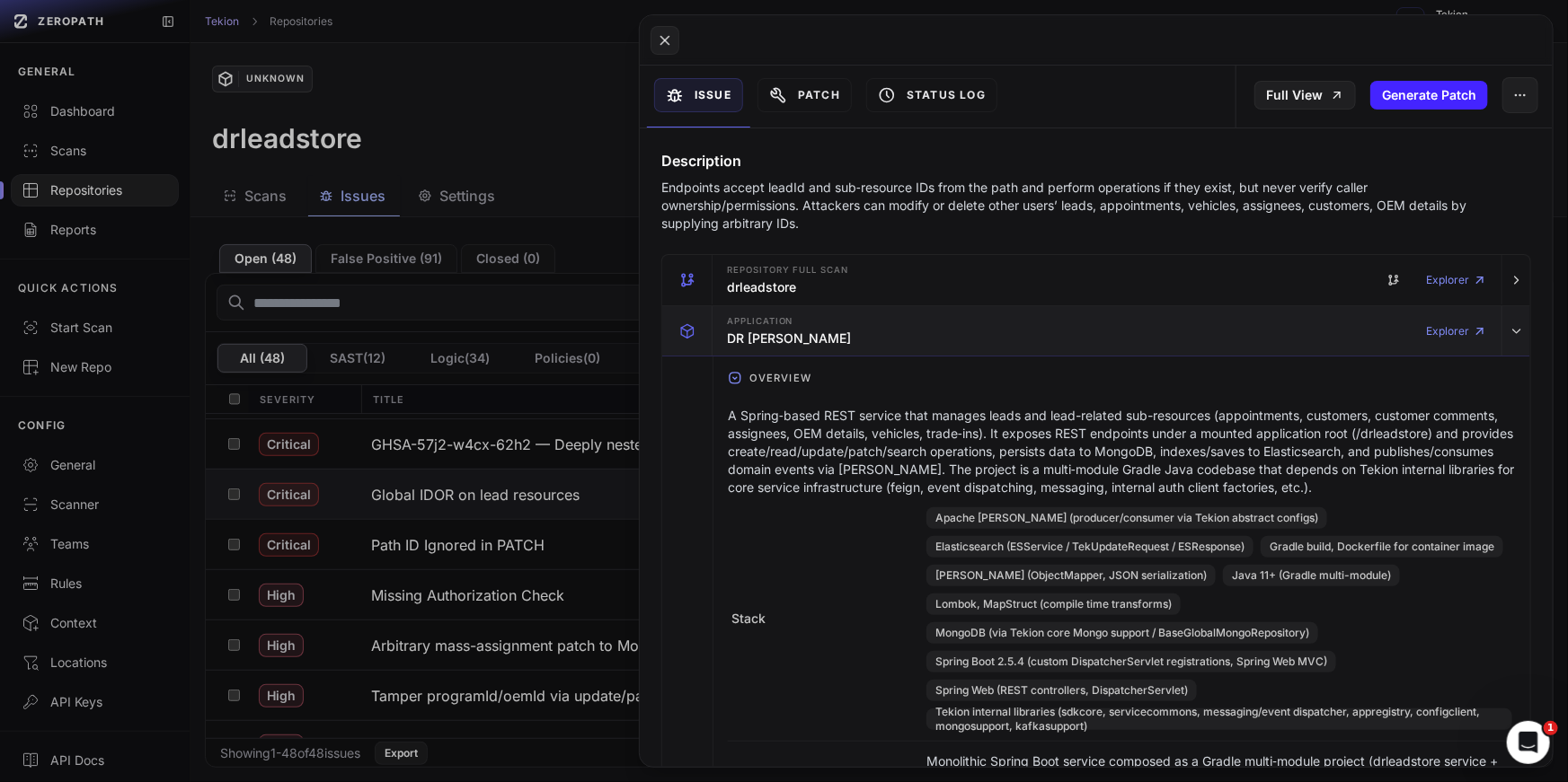
click at [1010, 314] on div "Application DR LeadStore Explorer" at bounding box center [1106, 331] width 774 height 51
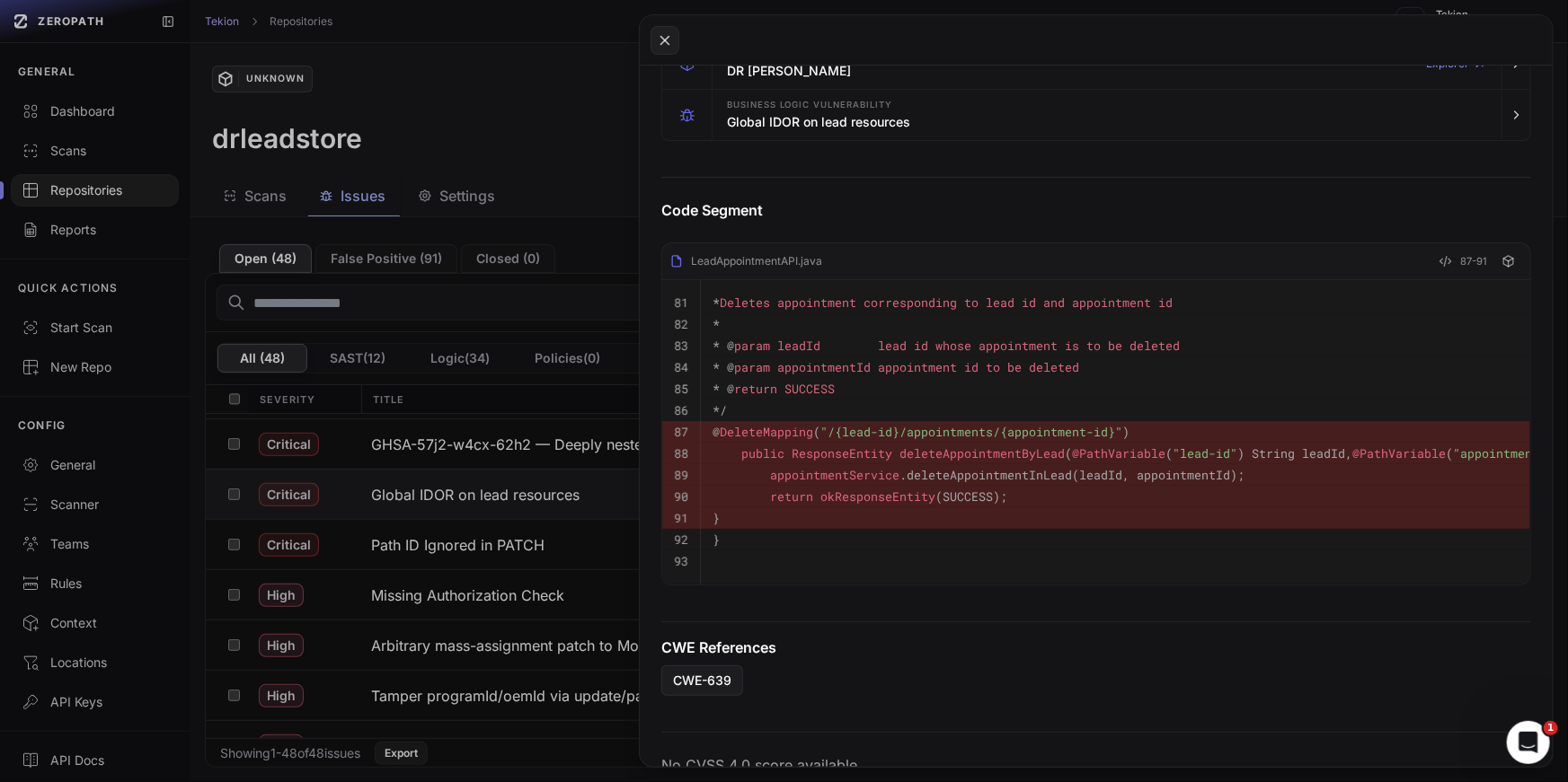
scroll to position [484, 0]
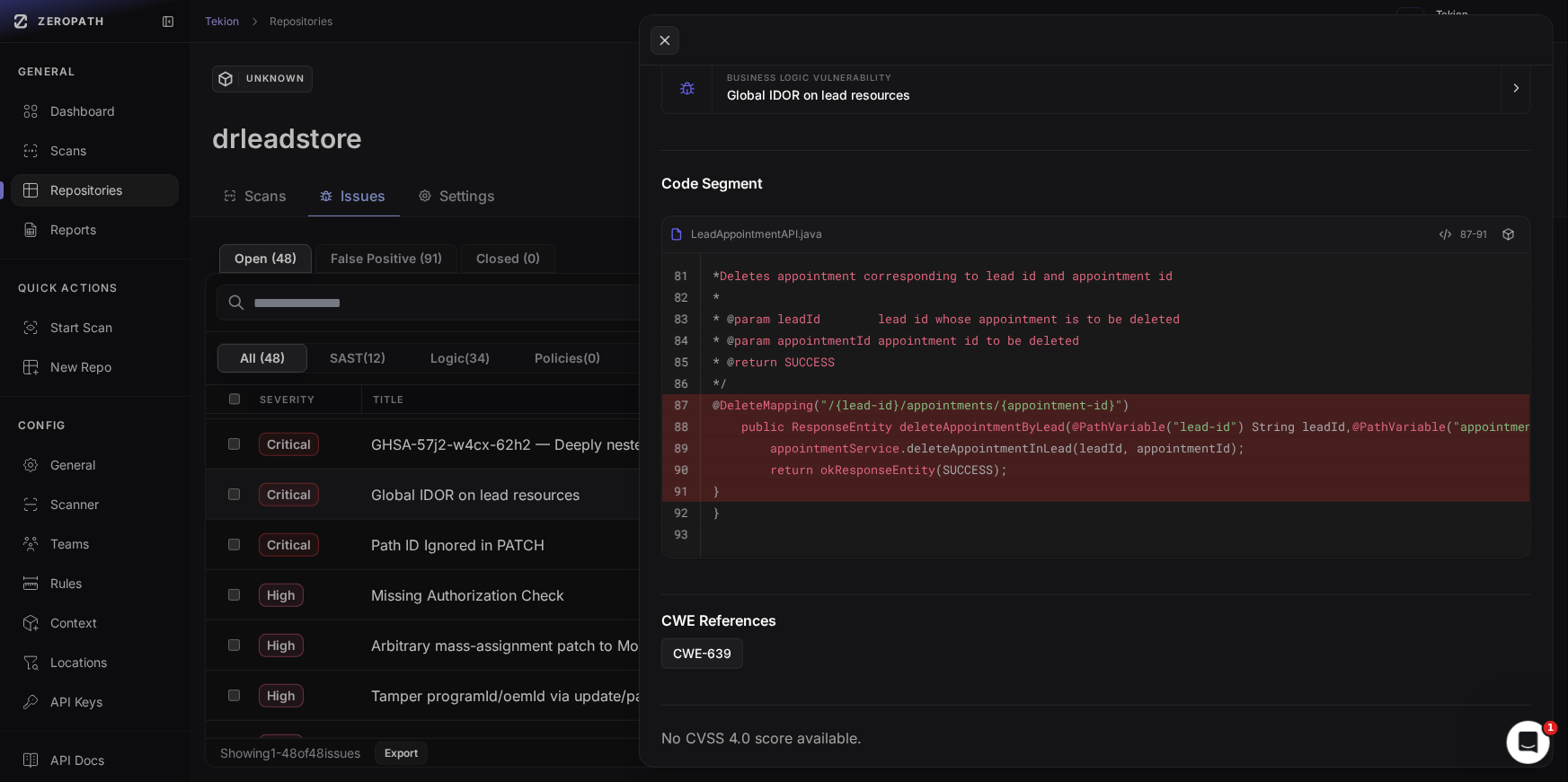
click at [486, 341] on button at bounding box center [784, 391] width 1568 height 782
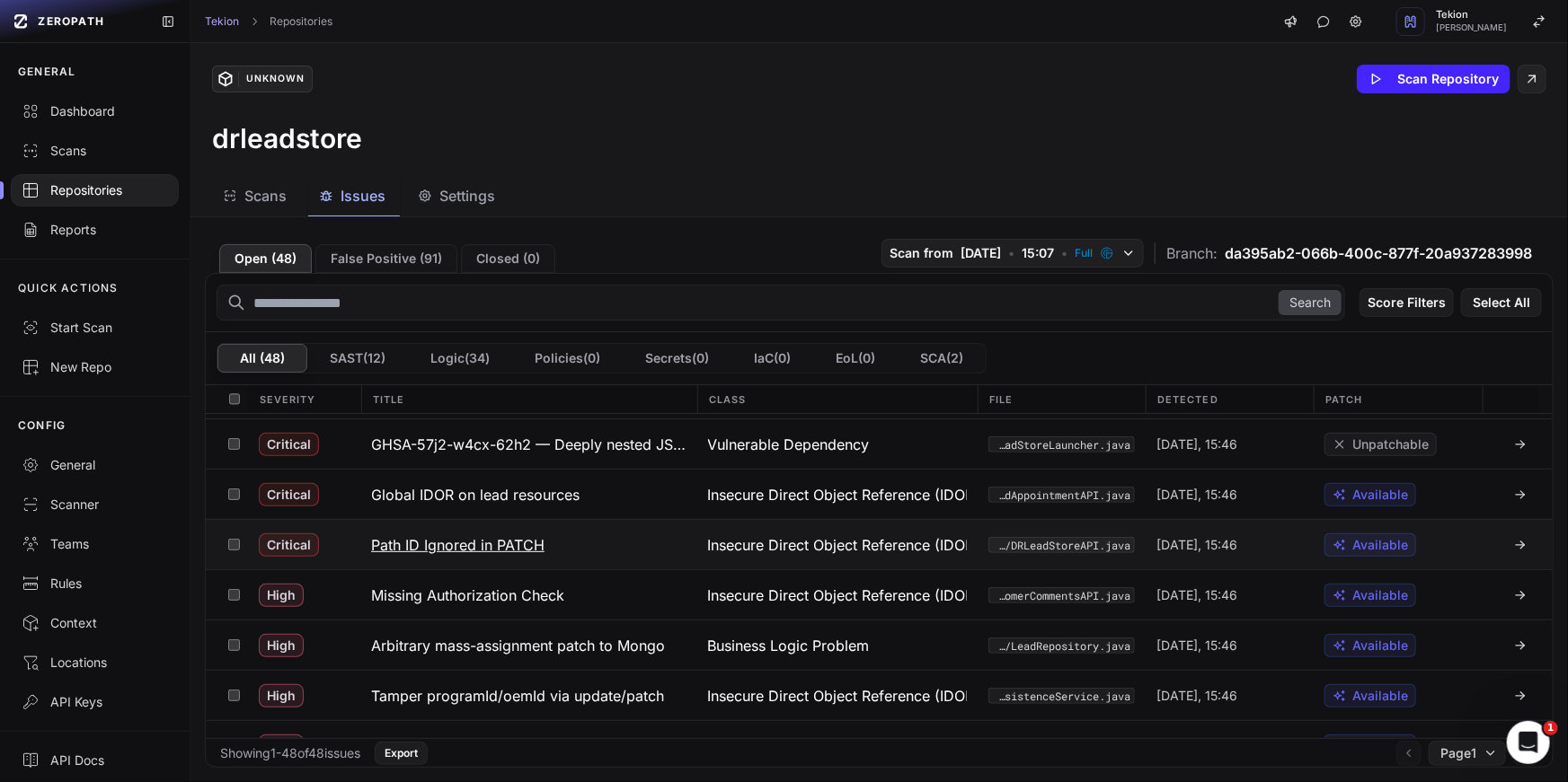
click at [456, 541] on h3 "Path ID Ignored in PATCH" at bounding box center [457, 545] width 173 height 22
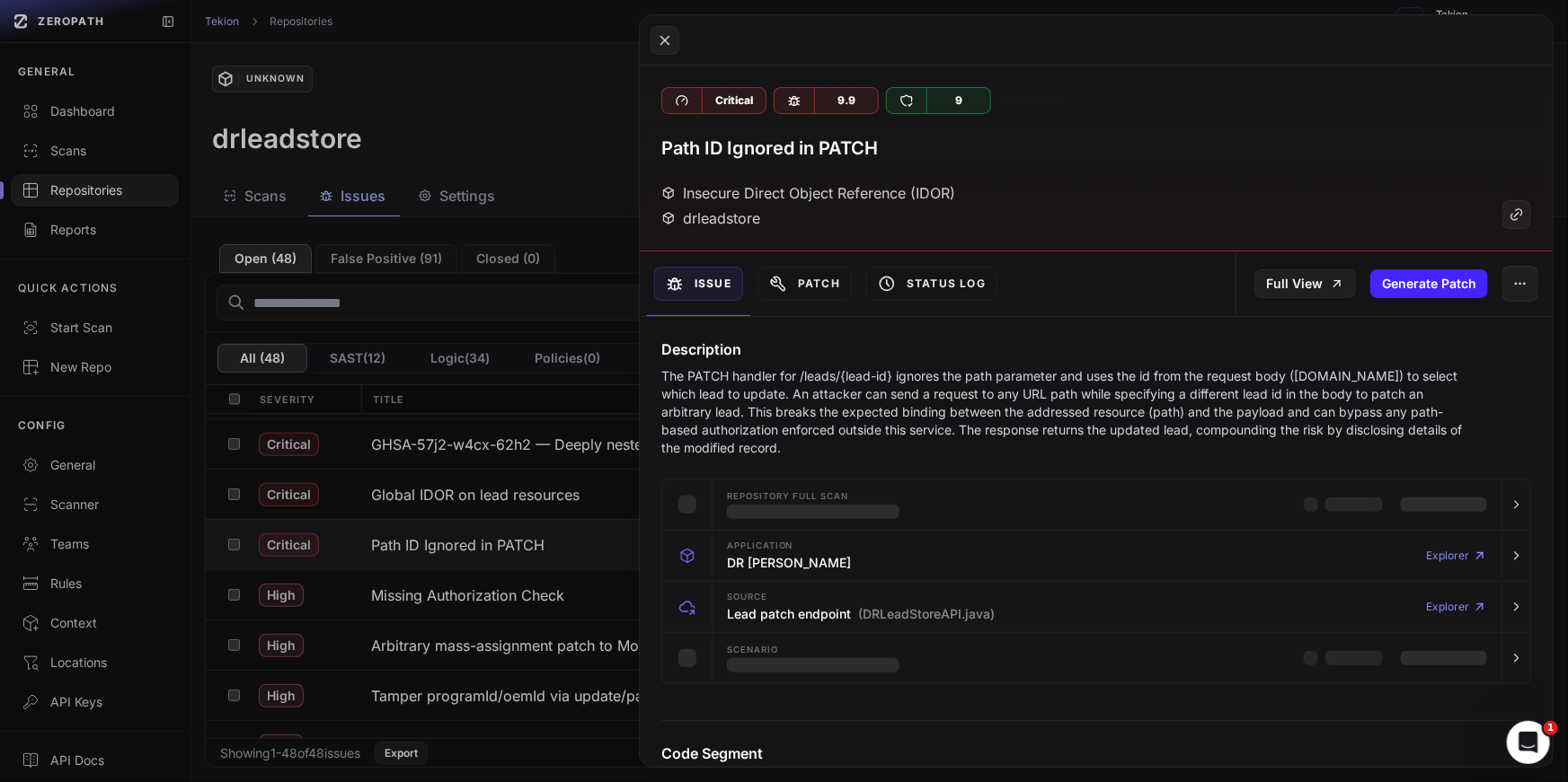
click at [857, 426] on p "The PATCH handler for /leads/{lead-id} ignores the path parameter and uses the …" at bounding box center [1064, 412] width 805 height 90
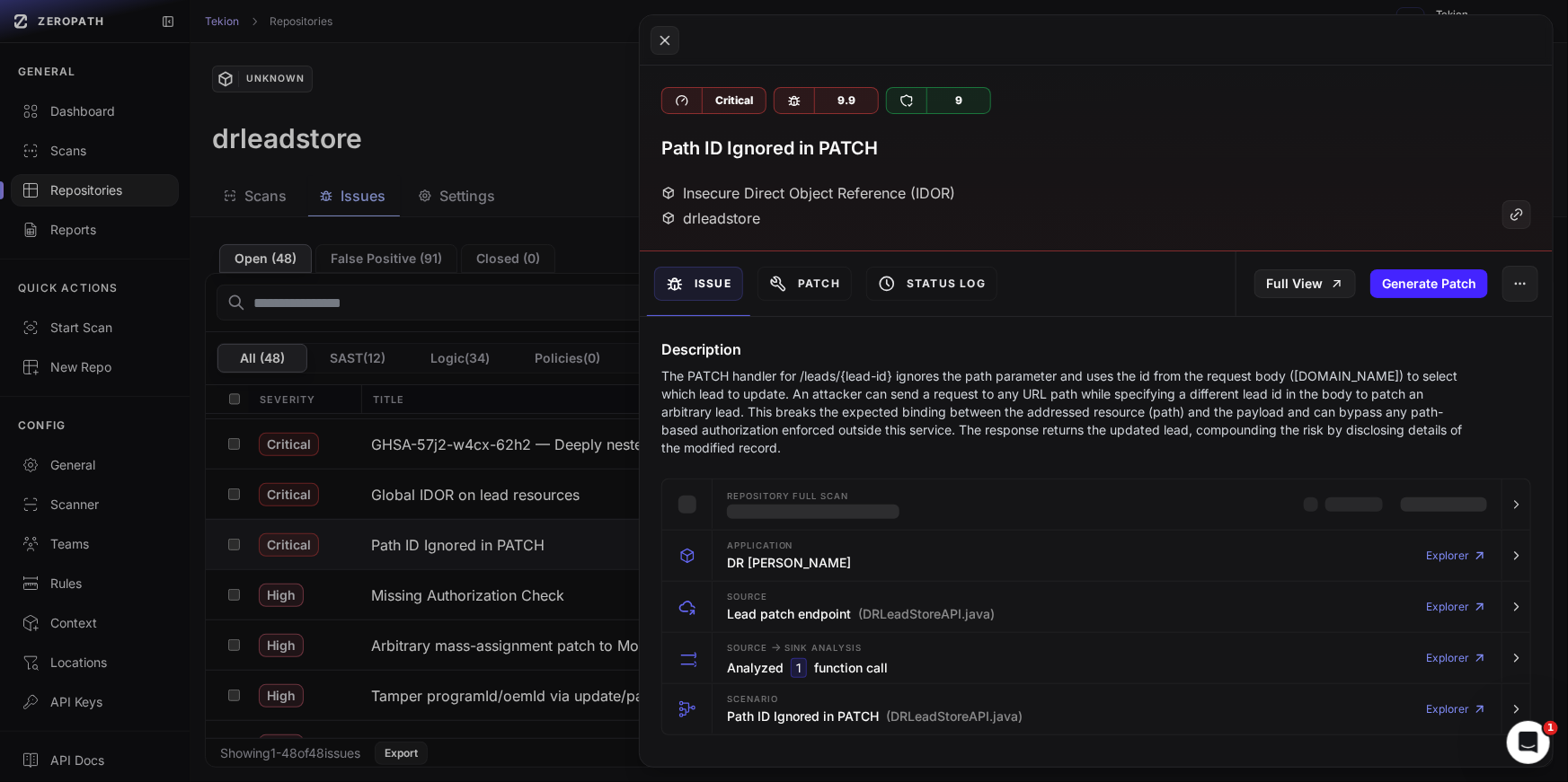
click at [857, 426] on p "The PATCH handler for /leads/{lead-id} ignores the path parameter and uses the …" at bounding box center [1064, 412] width 805 height 90
click at [932, 425] on p "The PATCH handler for /leads/{lead-id} ignores the path parameter and uses the …" at bounding box center [1064, 412] width 805 height 90
drag, startPoint x: 895, startPoint y: 376, endPoint x: 1150, endPoint y: 377, distance: 255.0
click at [1147, 377] on p "The PATCH handler for /leads/{lead-id} ignores the path parameter and uses the …" at bounding box center [1064, 412] width 805 height 90
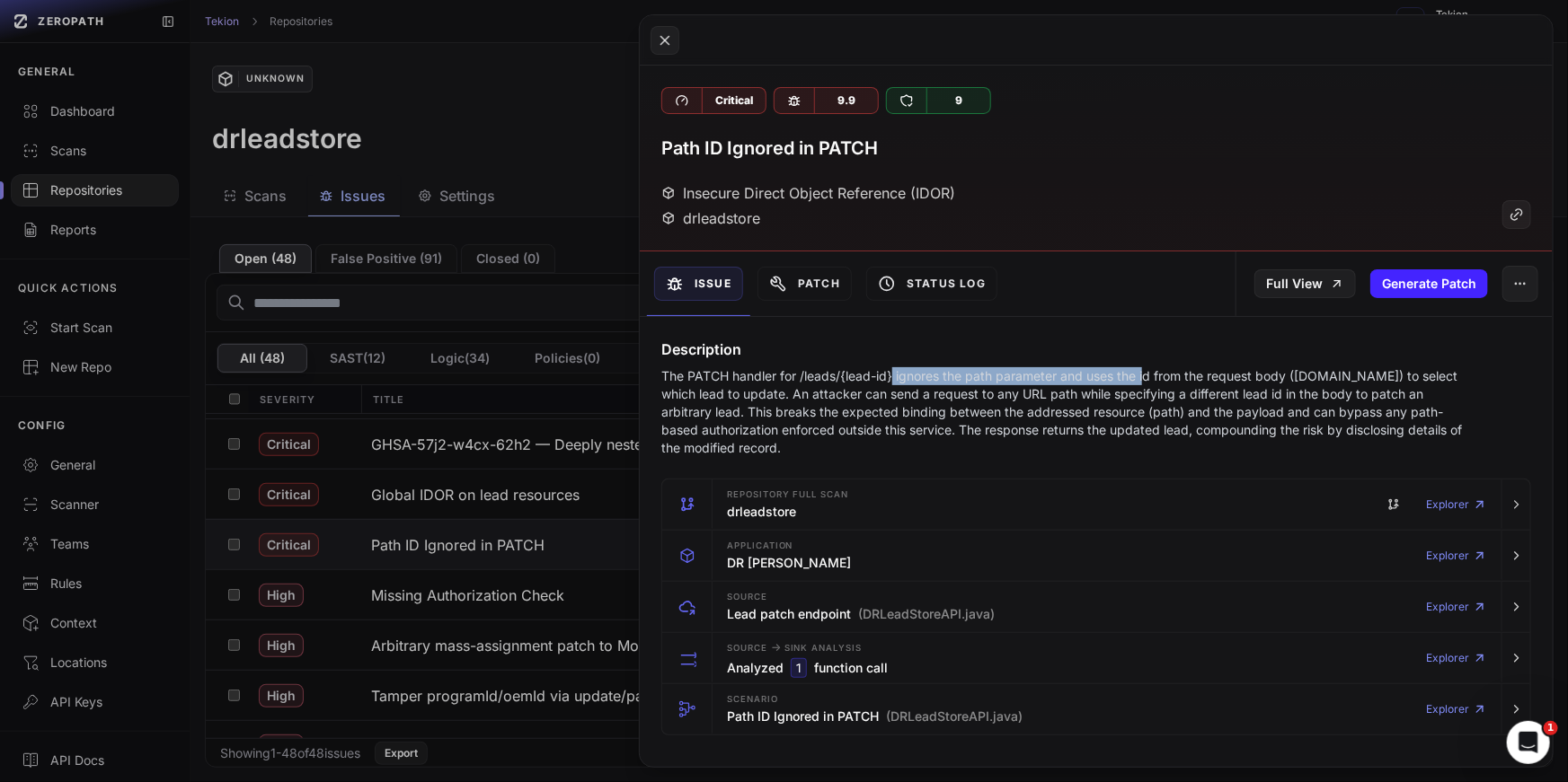
click at [1150, 377] on p "The PATCH handler for /leads/{lead-id} ignores the path parameter and uses the …" at bounding box center [1064, 412] width 805 height 90
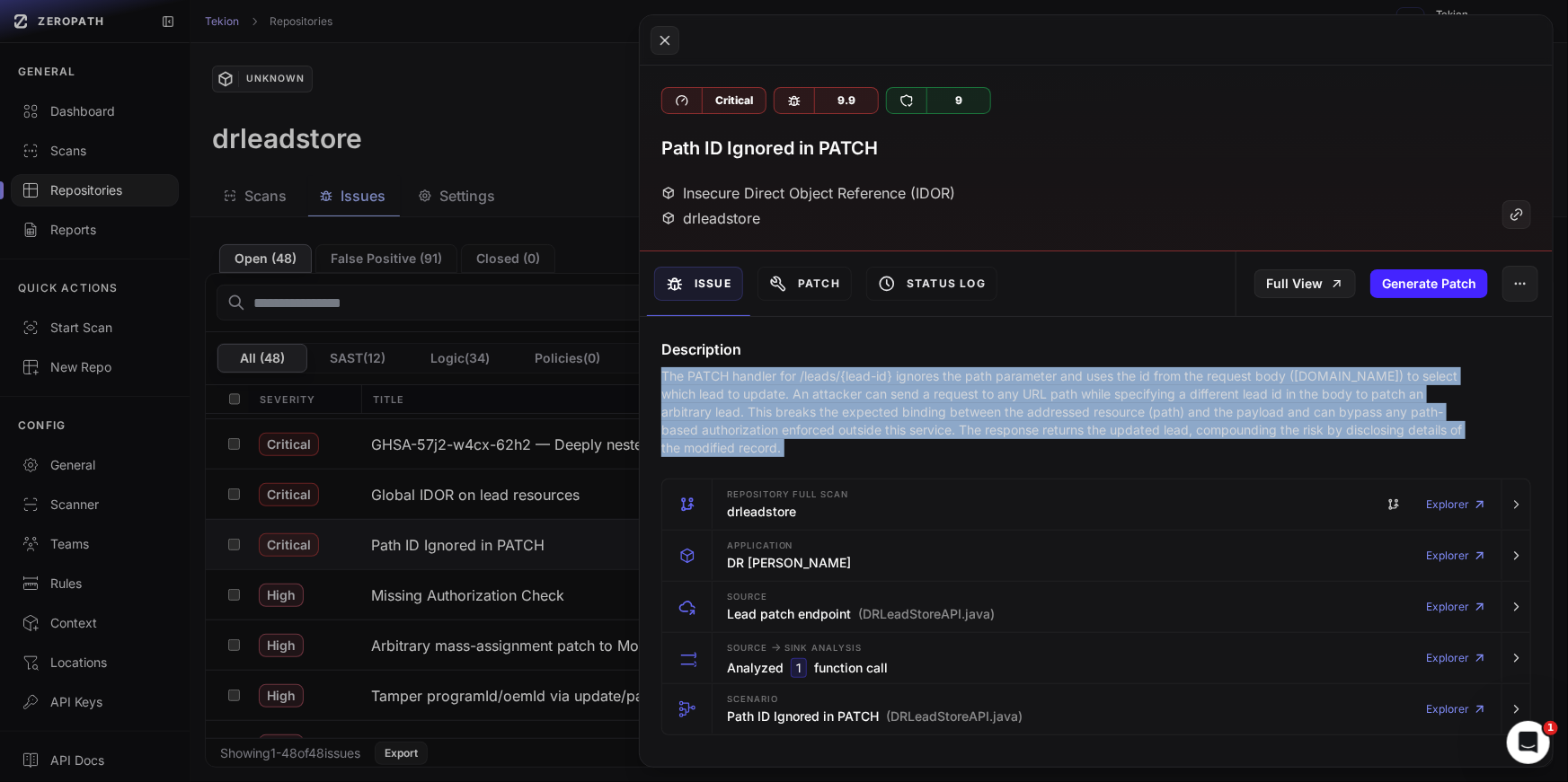
click at [1258, 368] on p "The PATCH handler for /leads/{lead-id} ignores the path parameter and uses the …" at bounding box center [1064, 412] width 805 height 90
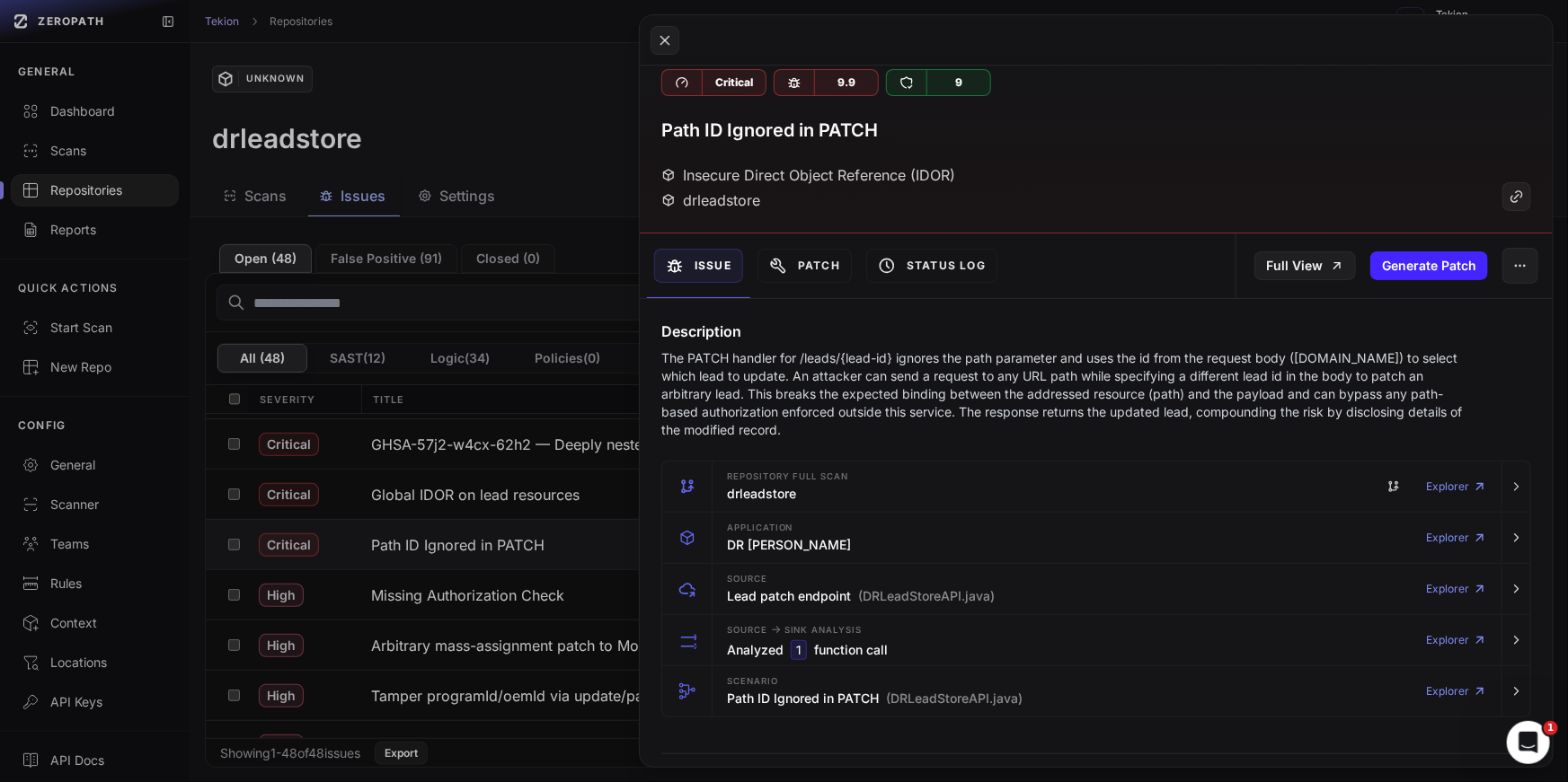
scroll to position [24, 0]
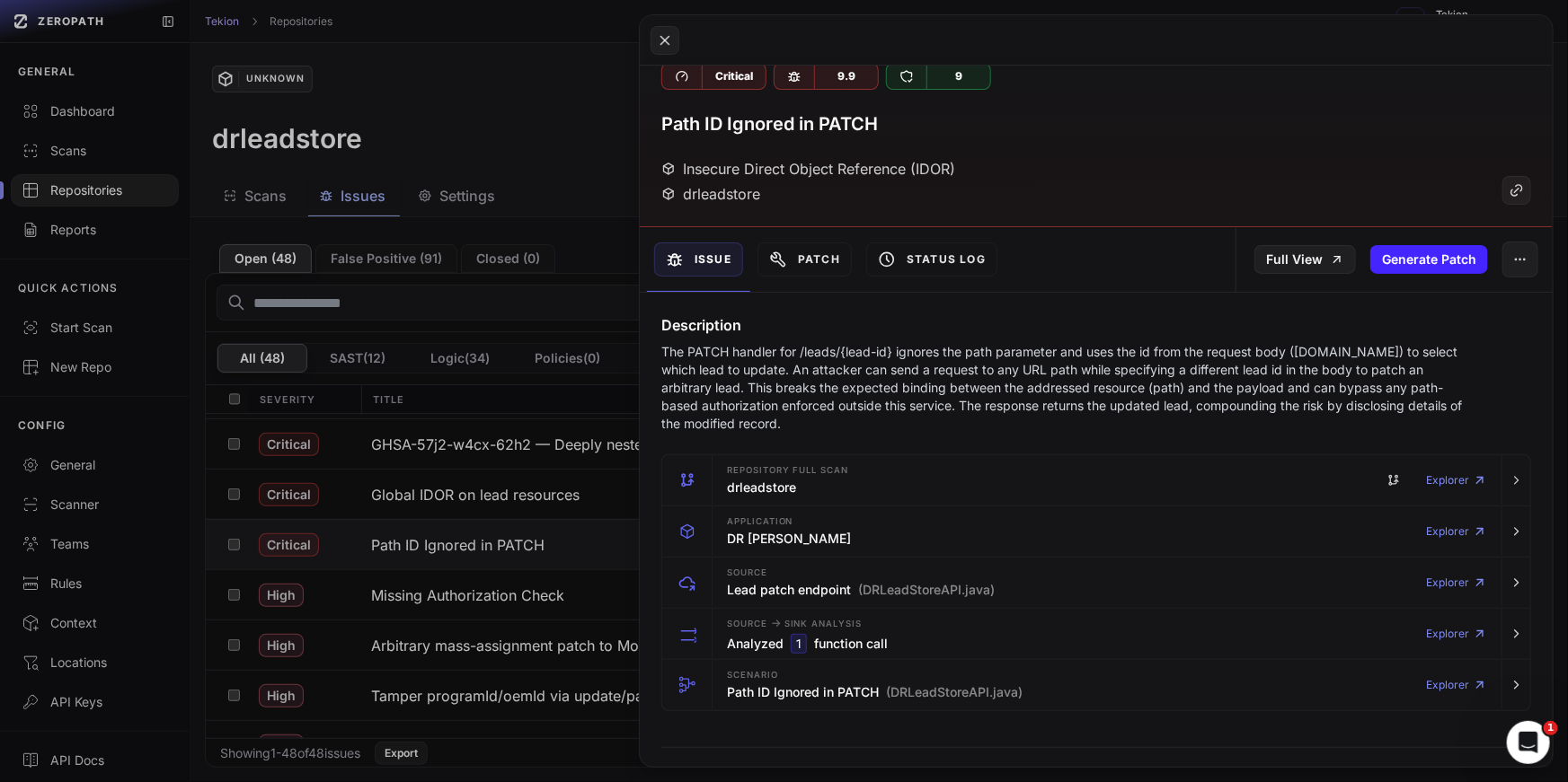
click at [1070, 389] on p "The PATCH handler for /leads/{lead-id} ignores the path parameter and uses the …" at bounding box center [1064, 388] width 805 height 90
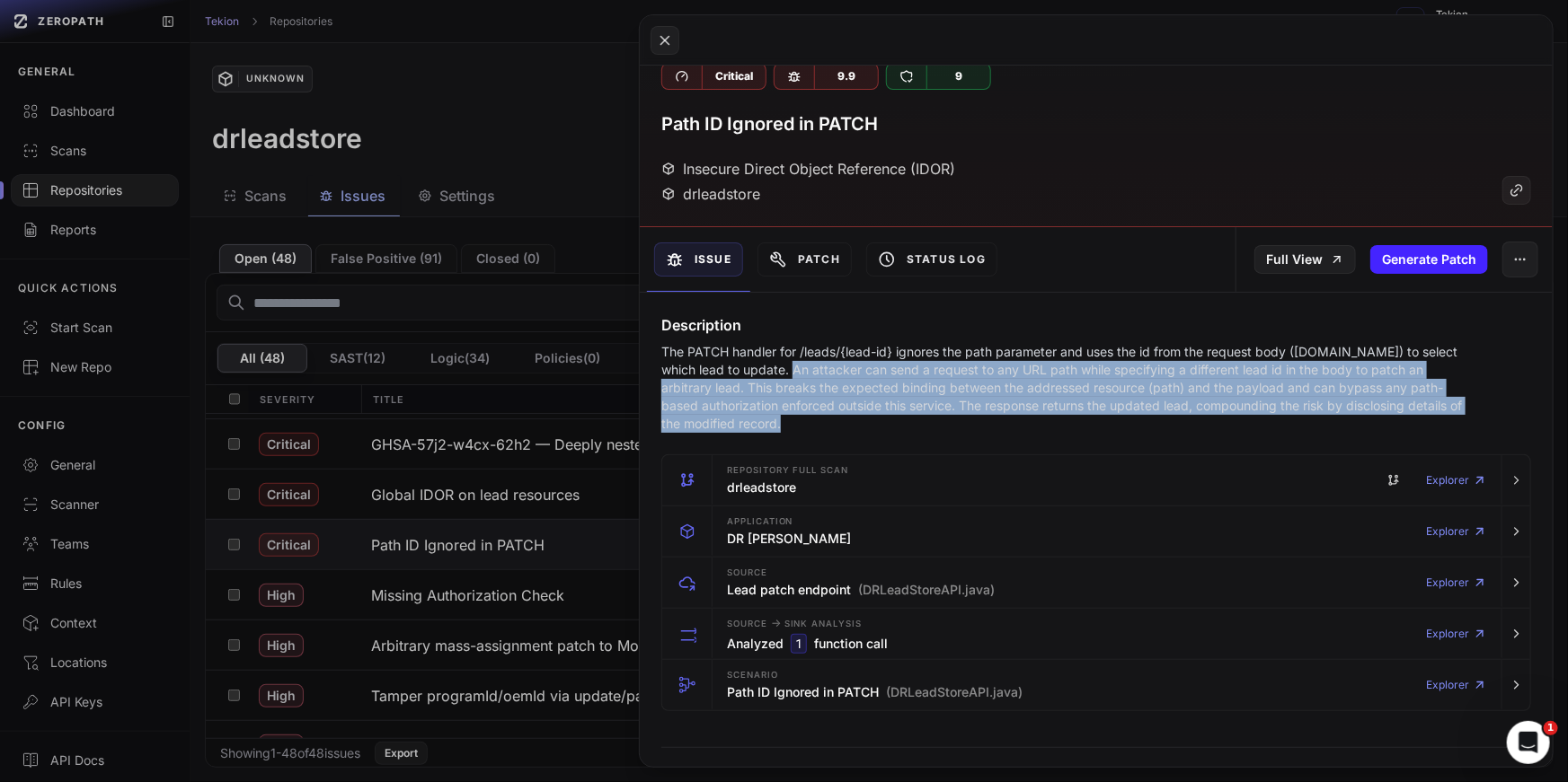
drag, startPoint x: 793, startPoint y: 369, endPoint x: 1129, endPoint y: 414, distance: 339.0
click at [1129, 414] on p "The PATCH handler for /leads/{lead-id} ignores the path parameter and uses the …" at bounding box center [1064, 388] width 805 height 90
drag, startPoint x: 1129, startPoint y: 414, endPoint x: 766, endPoint y: 376, distance: 365.0
click at [764, 377] on p "The PATCH handler for /leads/{lead-id} ignores the path parameter and uses the …" at bounding box center [1064, 388] width 805 height 90
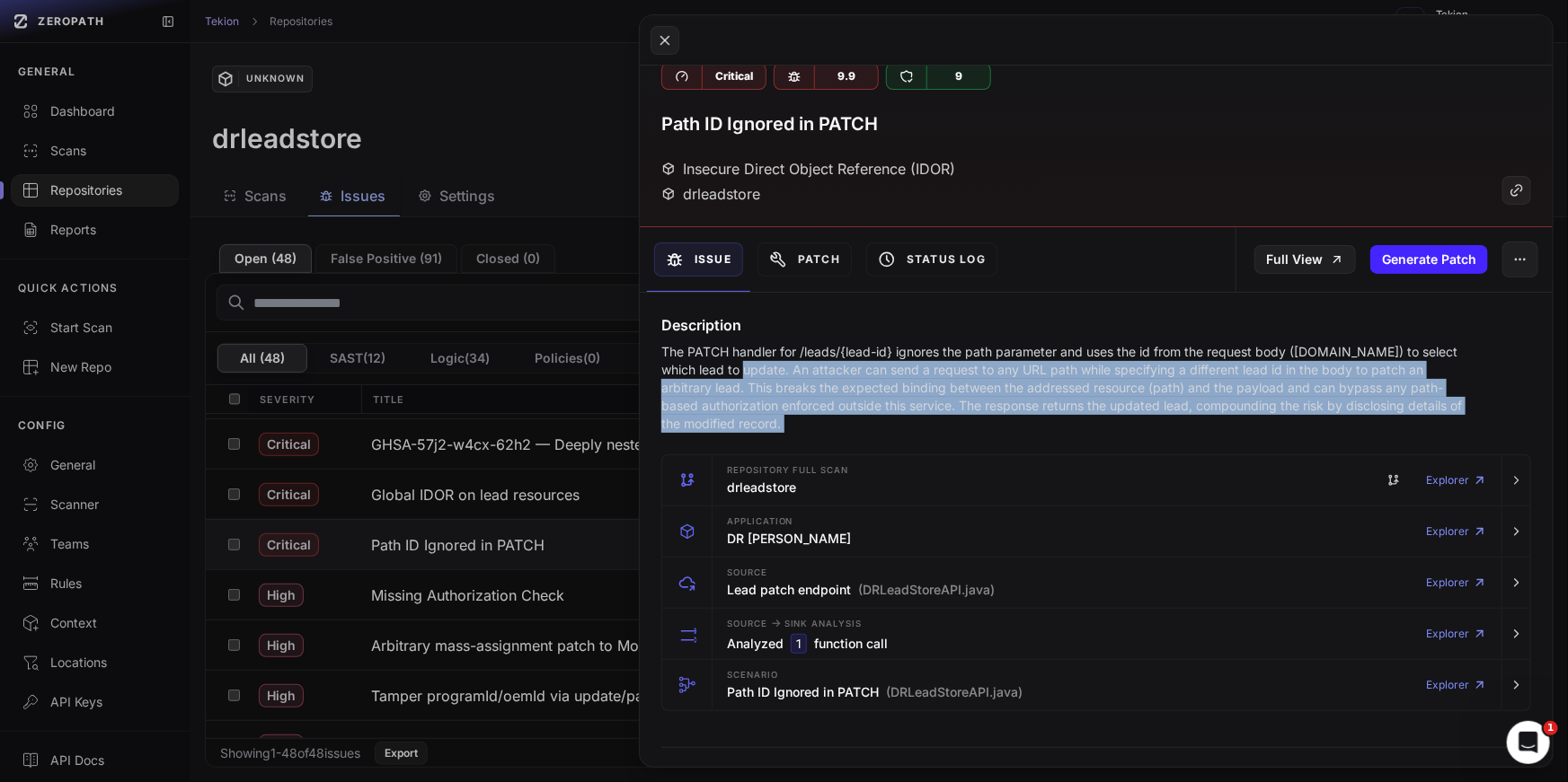
click at [812, 419] on p "The PATCH handler for /leads/{lead-id} ignores the path parameter and uses the …" at bounding box center [1064, 388] width 805 height 90
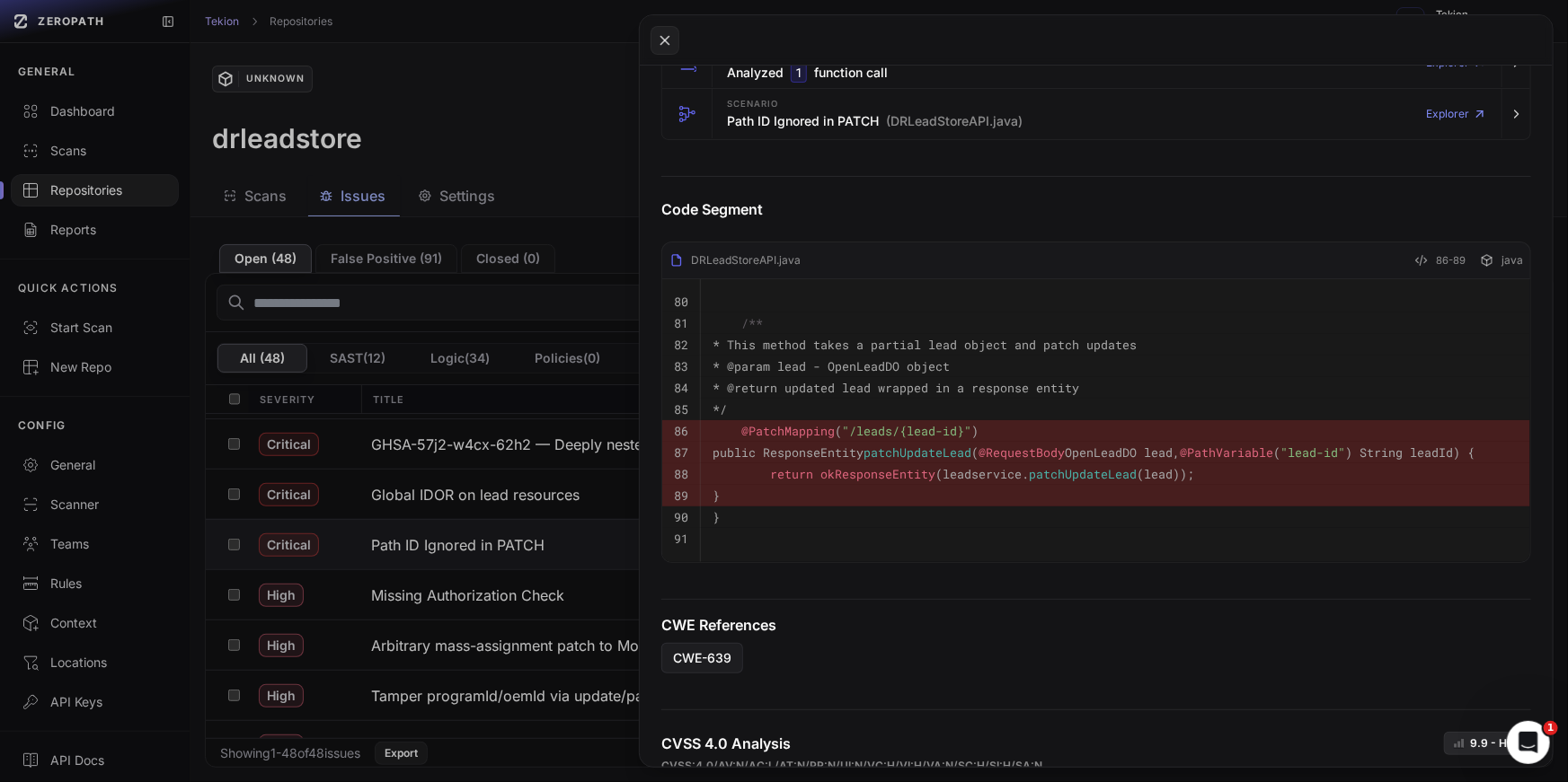
scroll to position [597, 0]
click at [417, 381] on button at bounding box center [784, 391] width 1568 height 782
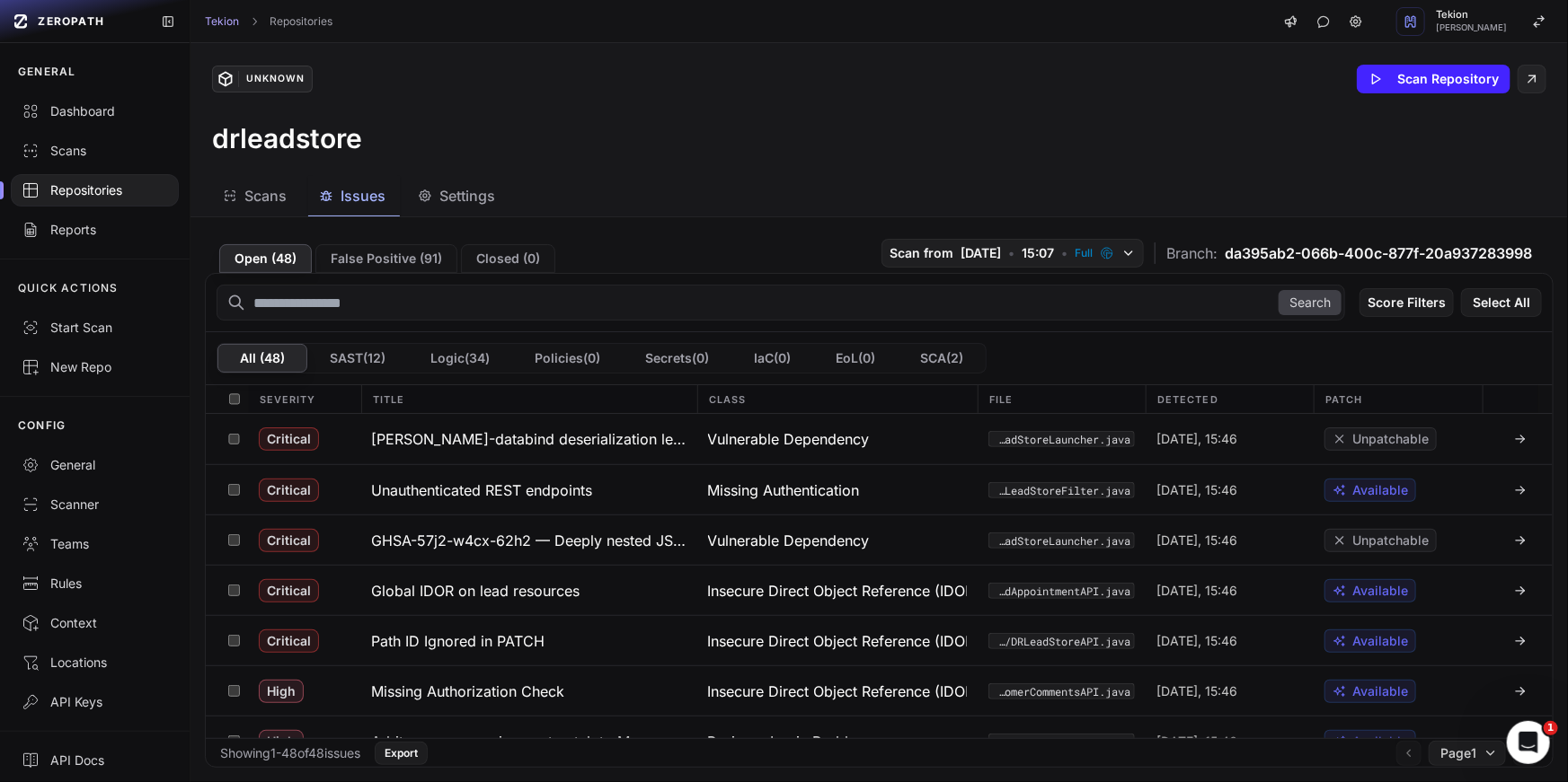
click at [81, 196] on div "Repositories" at bounding box center [95, 190] width 147 height 18
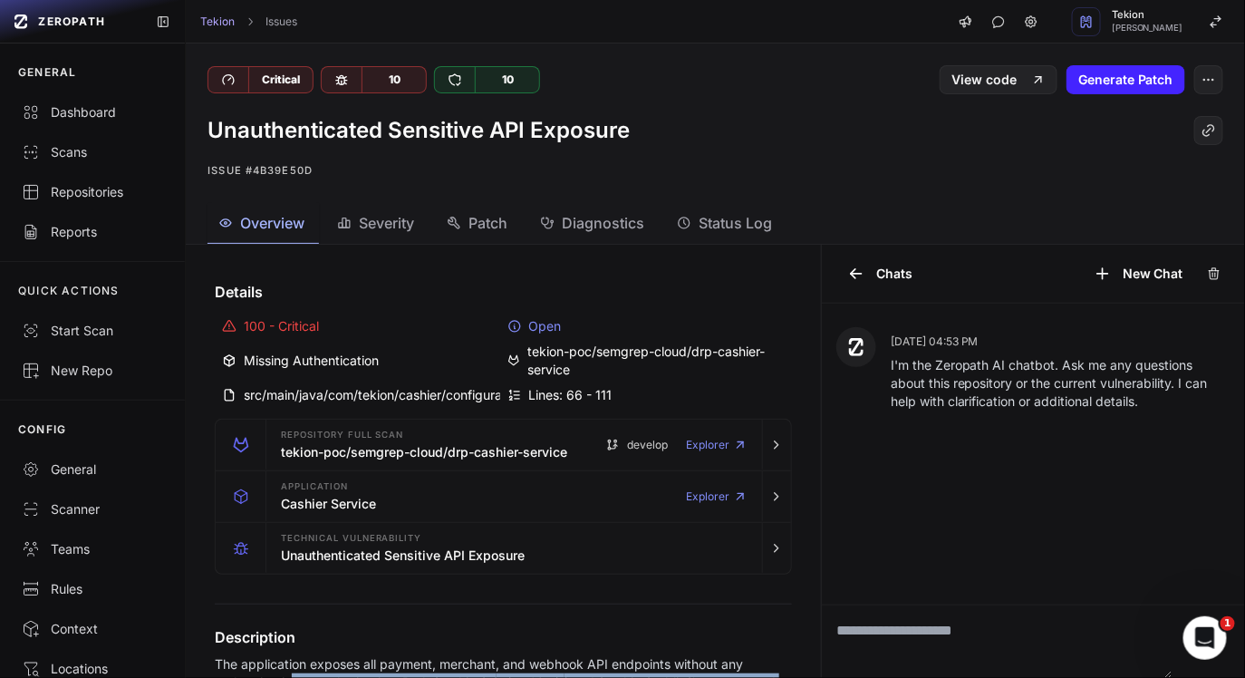
scroll to position [0, 11]
